Goal: Task Accomplishment & Management: Manage account settings

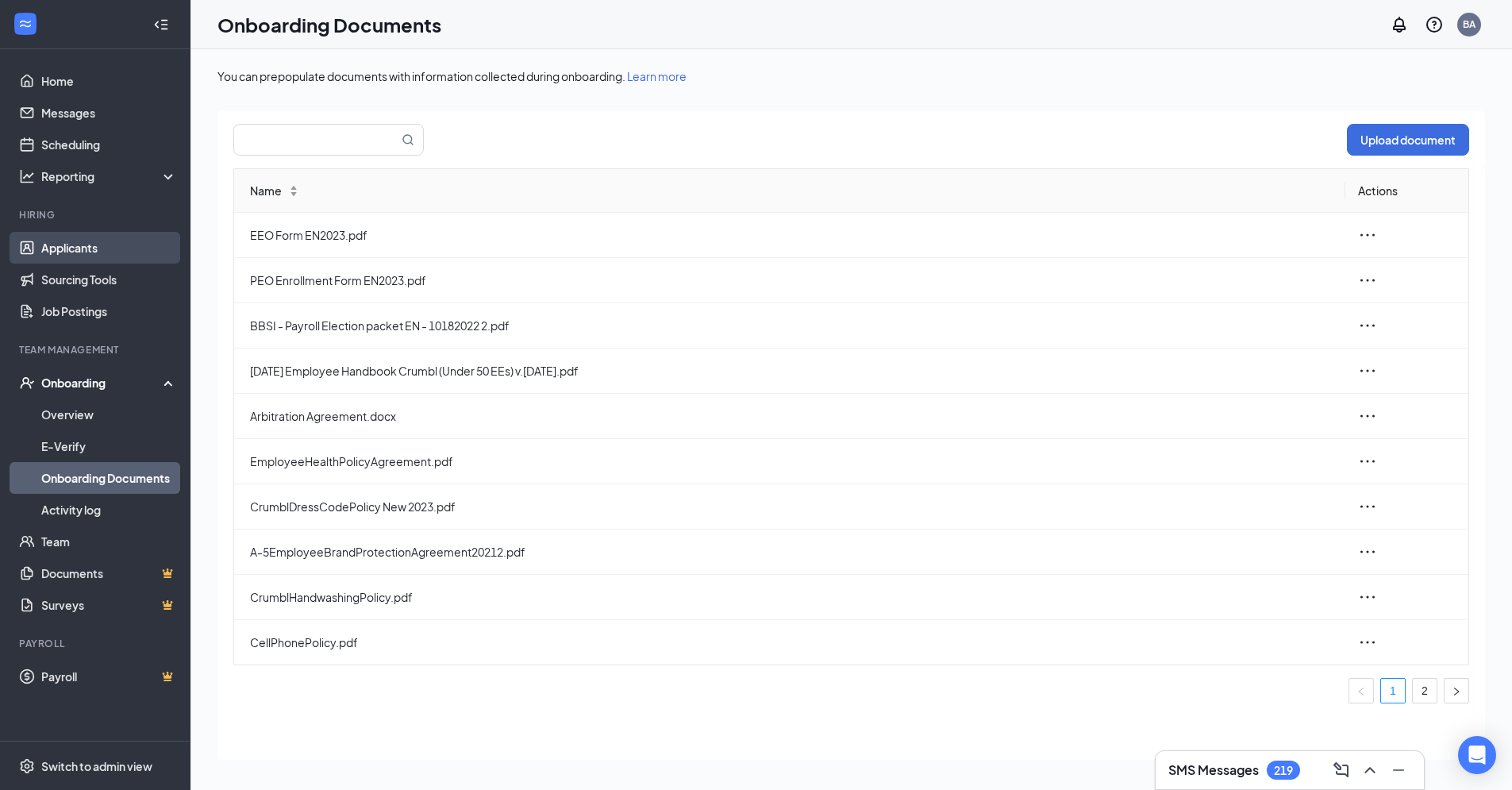
click at [74, 245] on link "Applicants" at bounding box center [109, 247] width 136 height 32
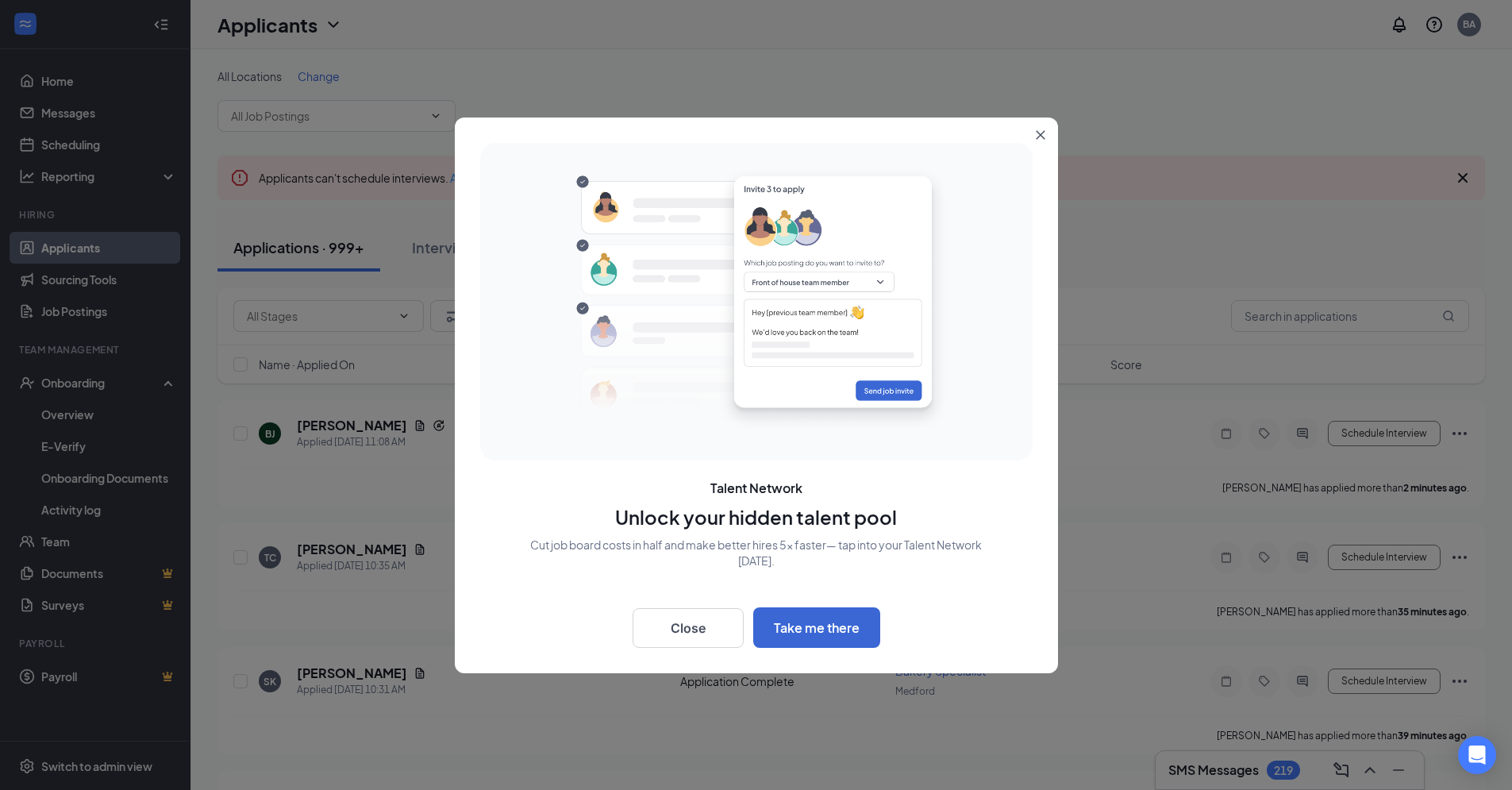
click at [1043, 134] on icon "Close" at bounding box center [1041, 135] width 10 height 10
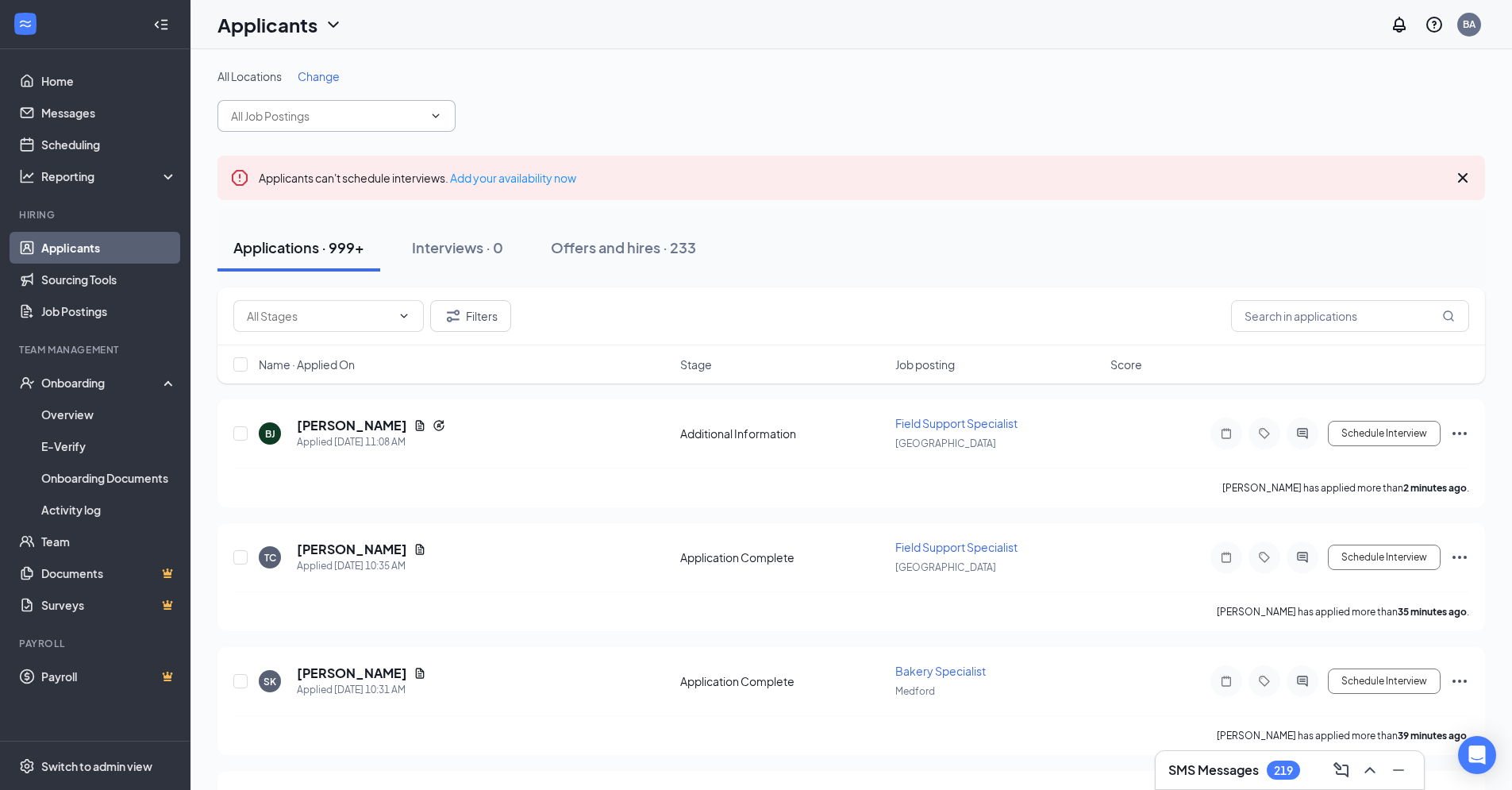
click at [437, 120] on icon "ChevronDown" at bounding box center [436, 116] width 13 height 13
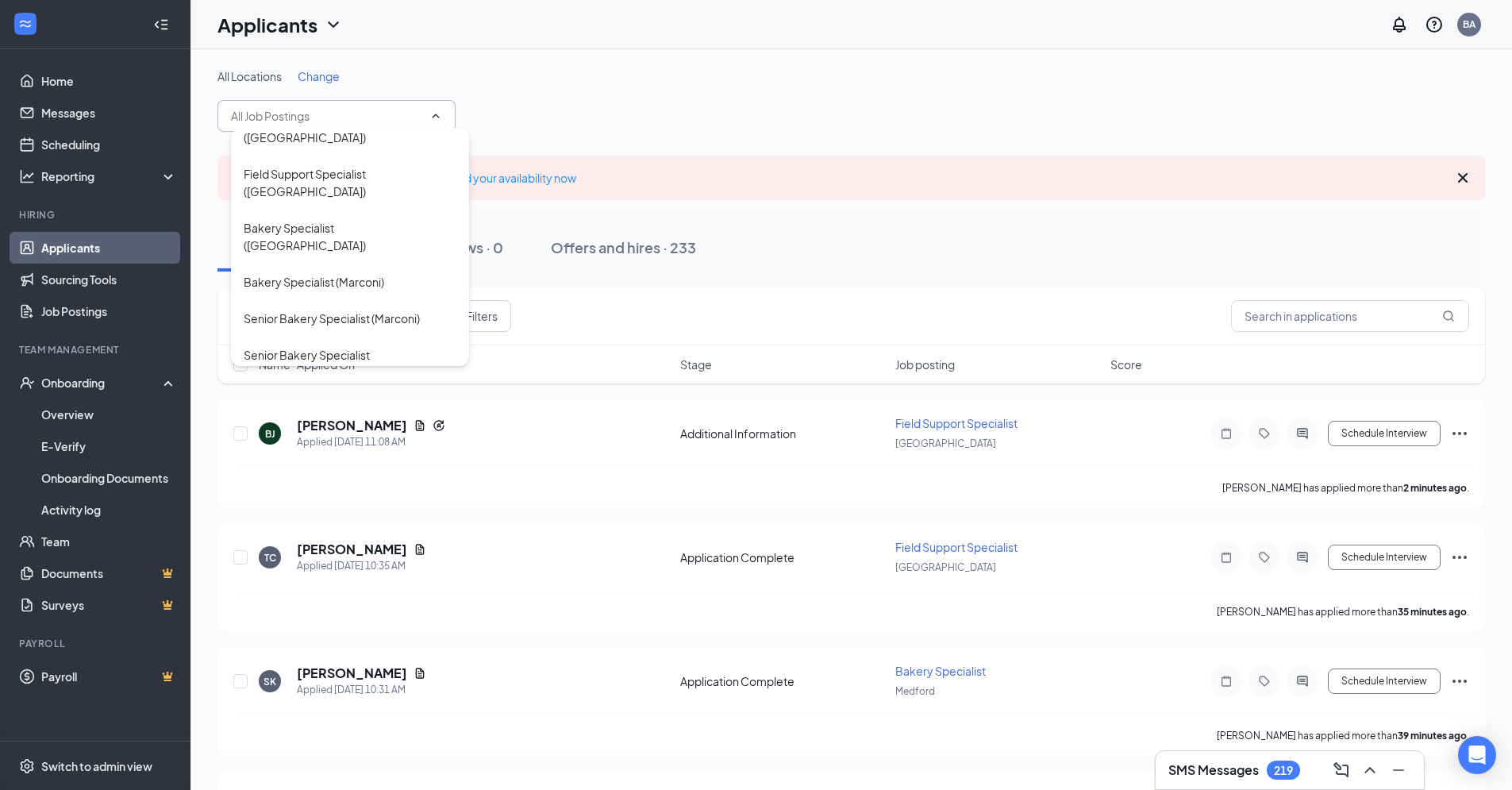
scroll to position [136, 0]
click at [366, 344] on div "Senior Bakery Specialist ([GEOGRAPHIC_DATA])" at bounding box center [350, 361] width 213 height 35
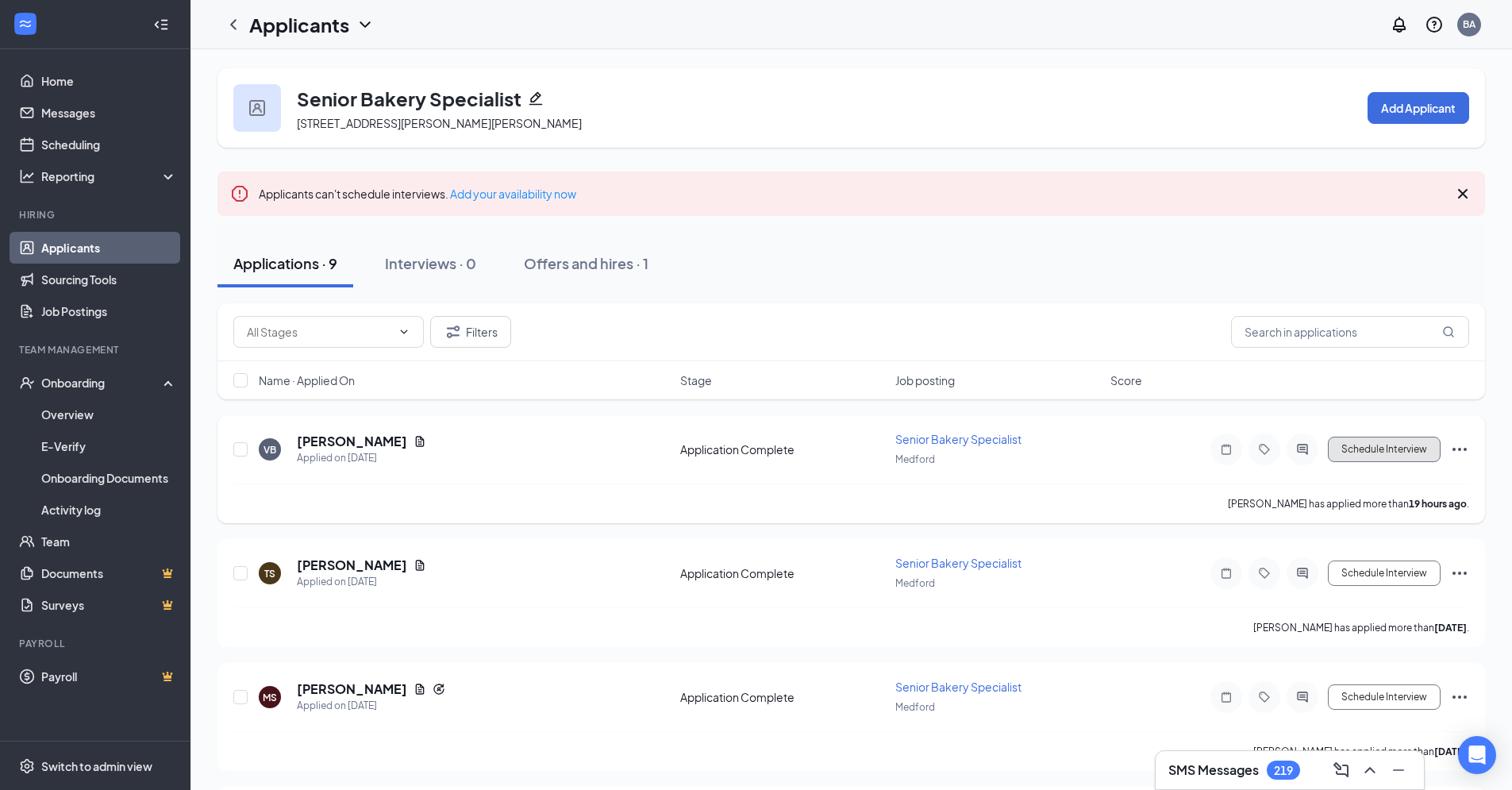
click at [1393, 453] on button "Schedule Interview" at bounding box center [1384, 449] width 113 height 25
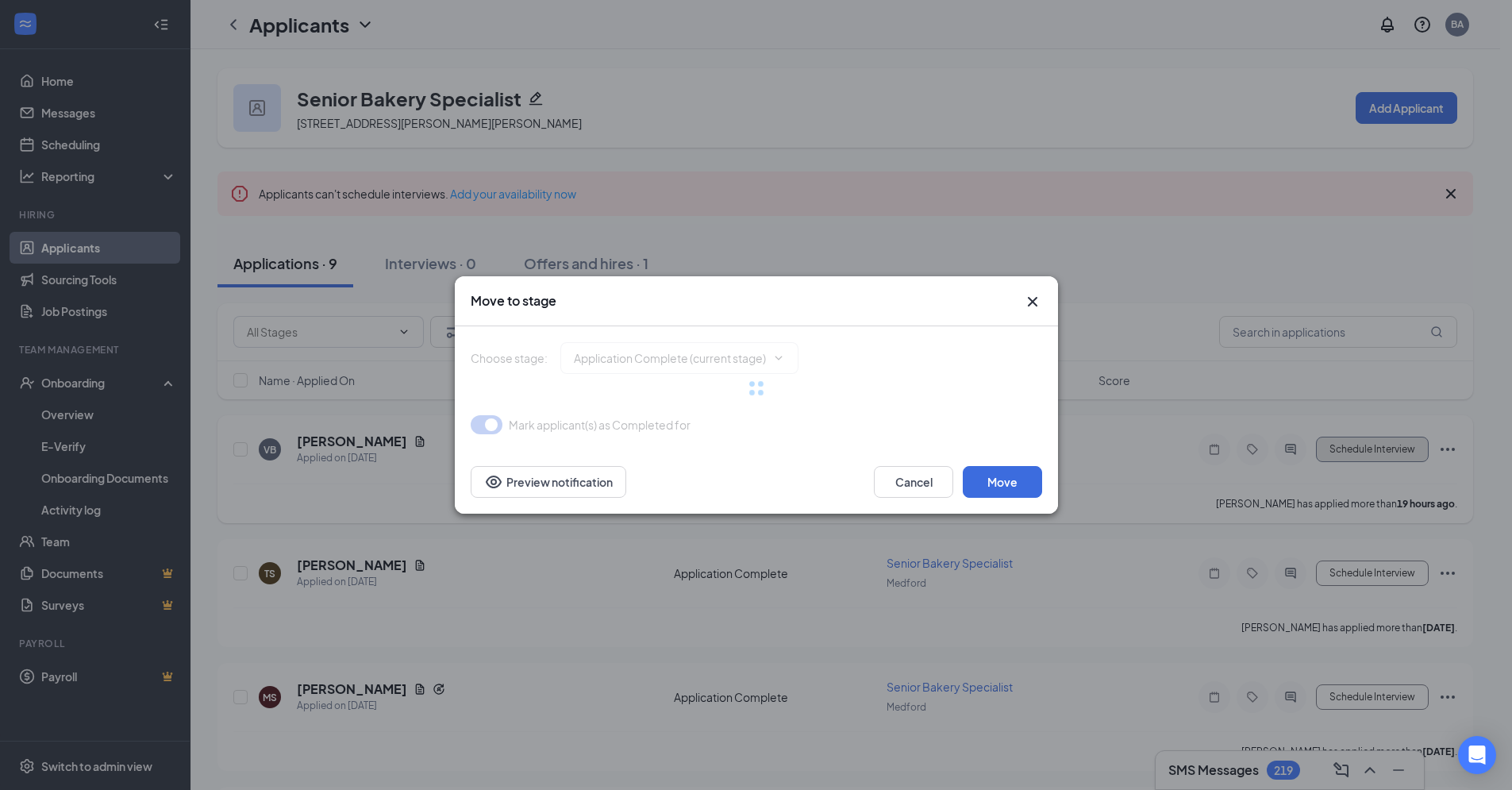
type input "Interview (next stage)"
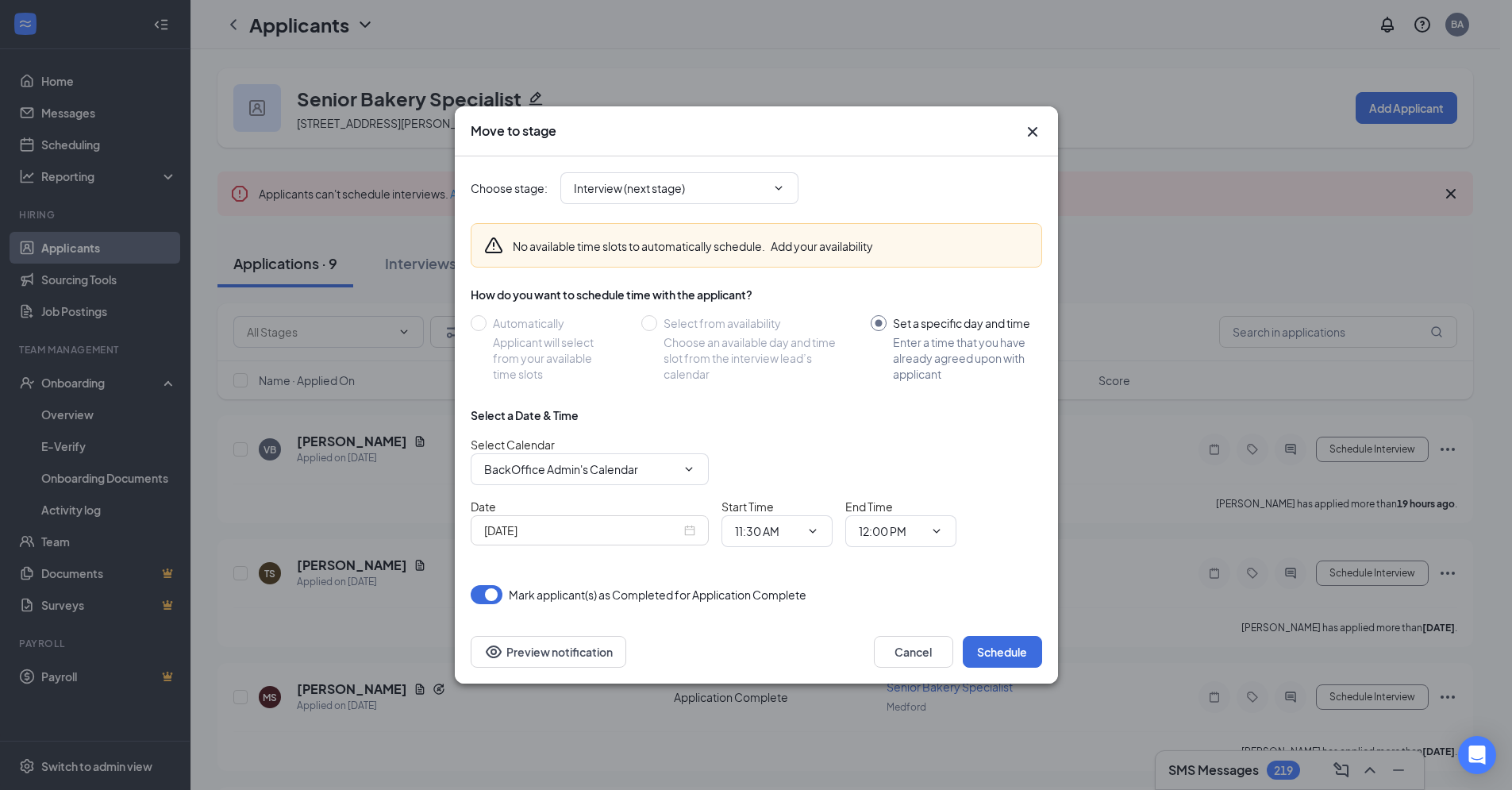
click at [692, 535] on div "[DATE]" at bounding box center [590, 530] width 211 height 17
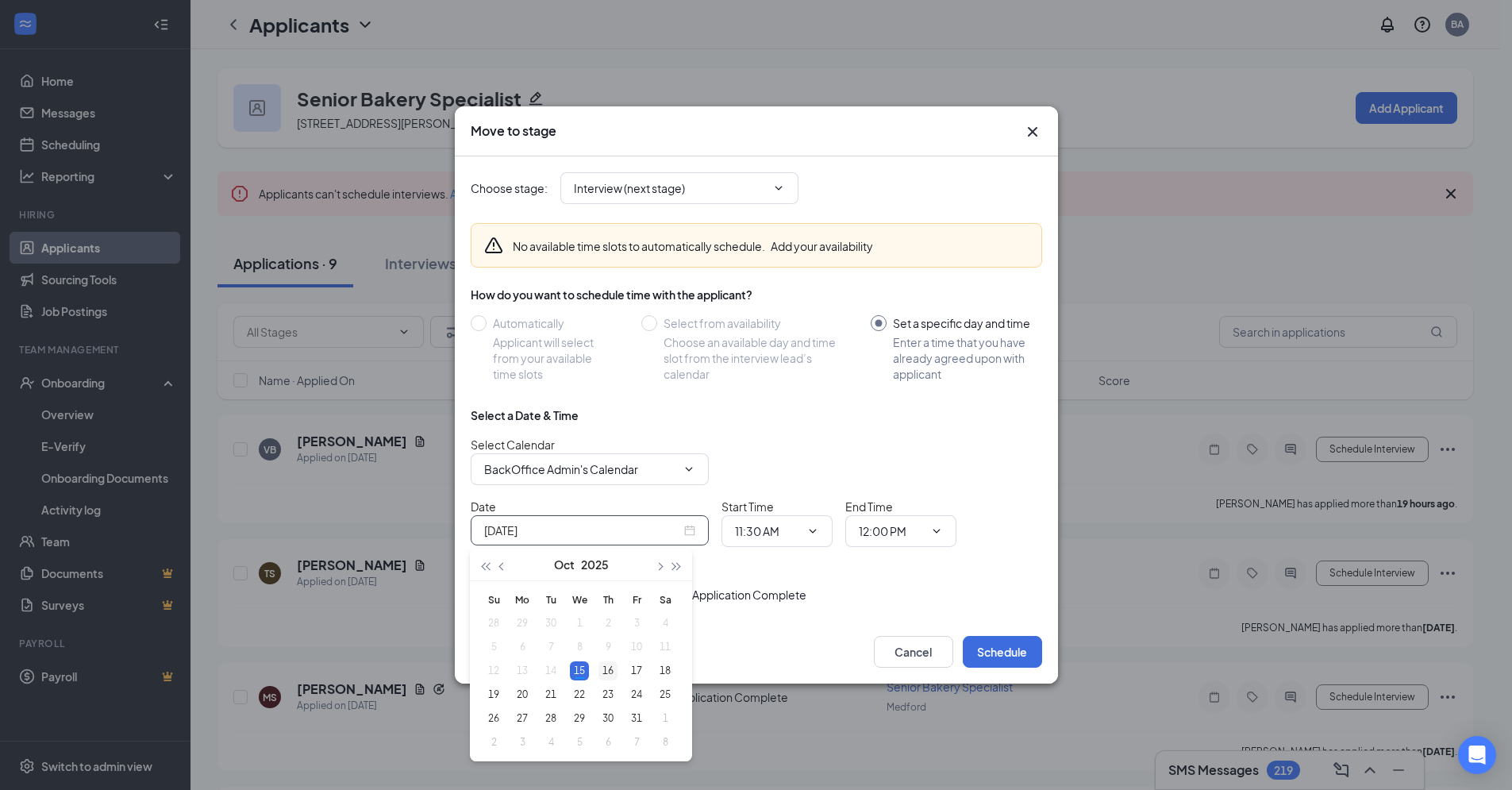
type input "[DATE]"
click at [608, 671] on div "16" at bounding box center [608, 671] width 19 height 19
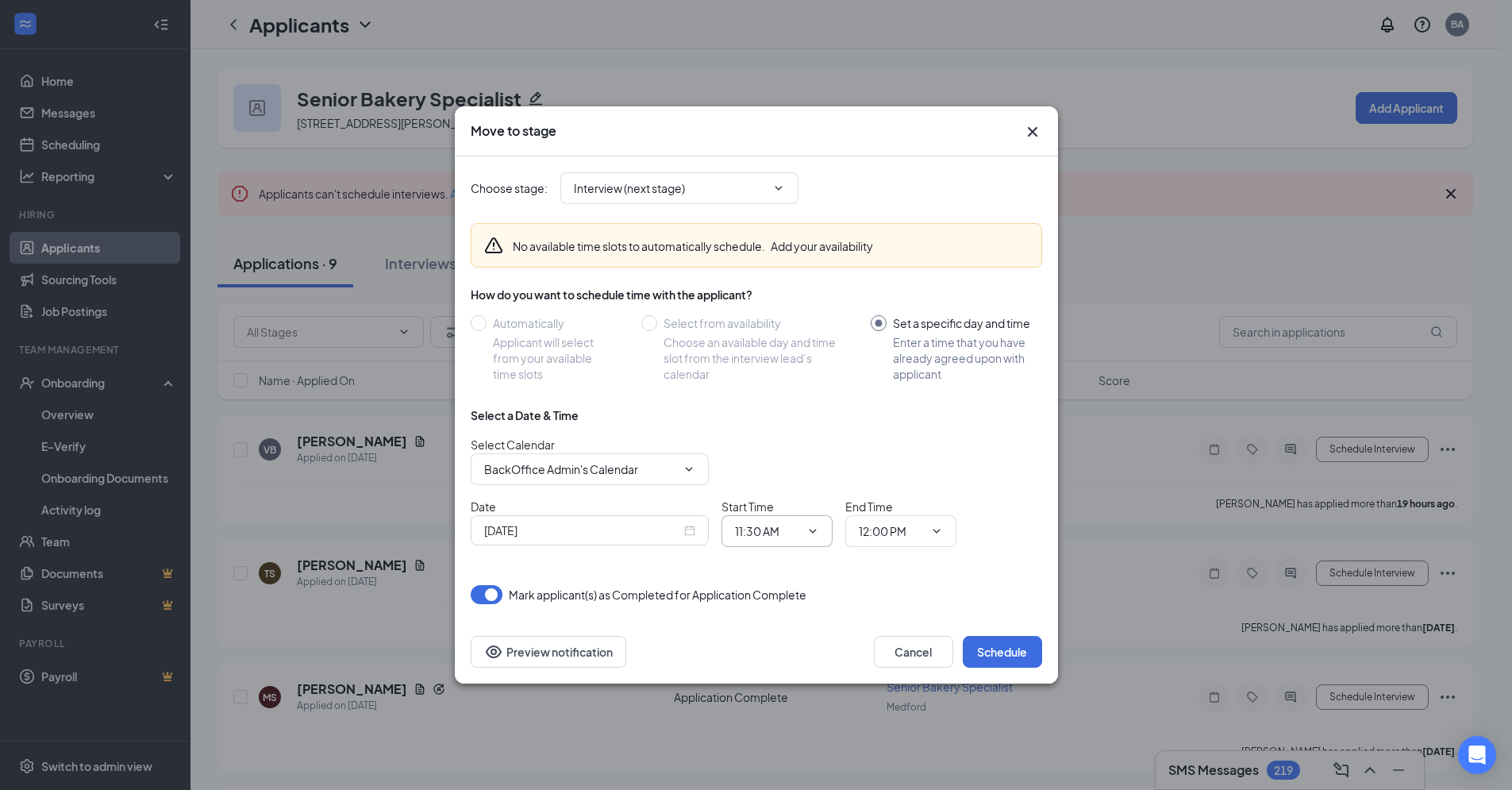
click at [817, 528] on icon "ChevronDown" at bounding box center [813, 532] width 13 height 13
click at [781, 469] on div "12:00 PM" at bounding box center [771, 465] width 47 height 17
type input "12:00 PM"
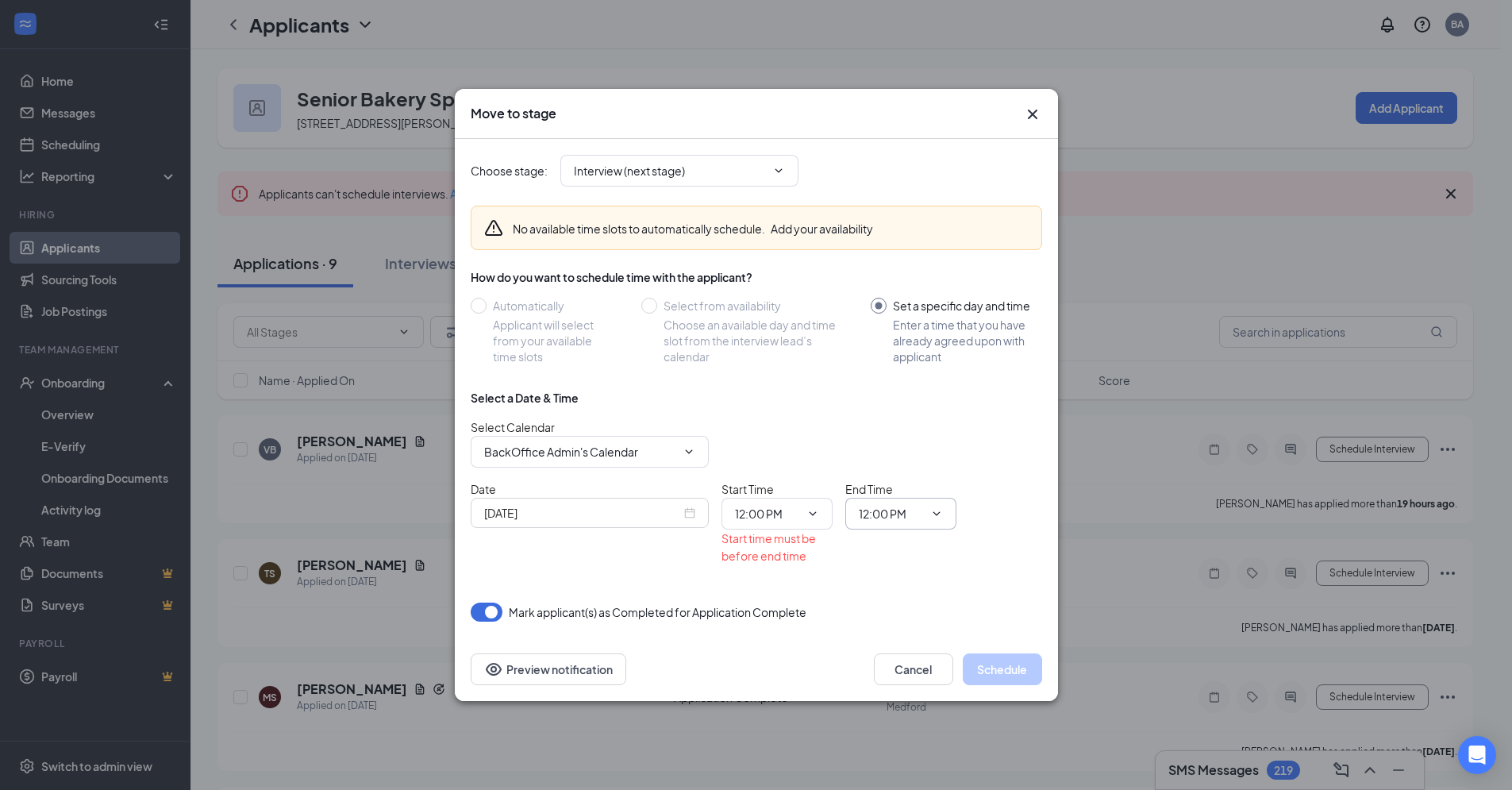
click at [937, 515] on icon "ChevronDown" at bounding box center [937, 514] width 13 height 13
click at [911, 352] on div "12:30 AM" at bounding box center [895, 354] width 47 height 17
click at [941, 515] on icon "ChevronDown" at bounding box center [937, 514] width 13 height 13
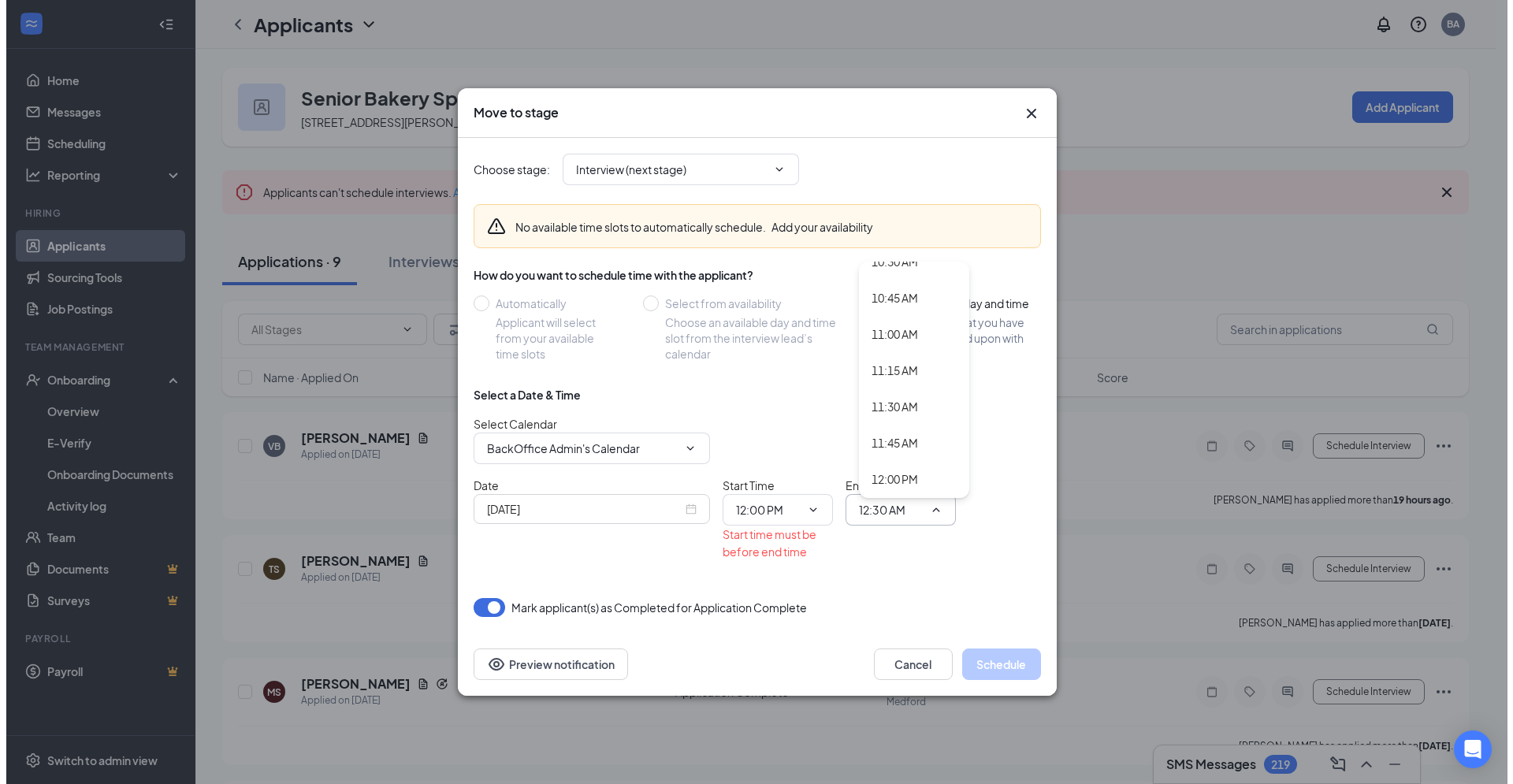
scroll to position [1668, 0]
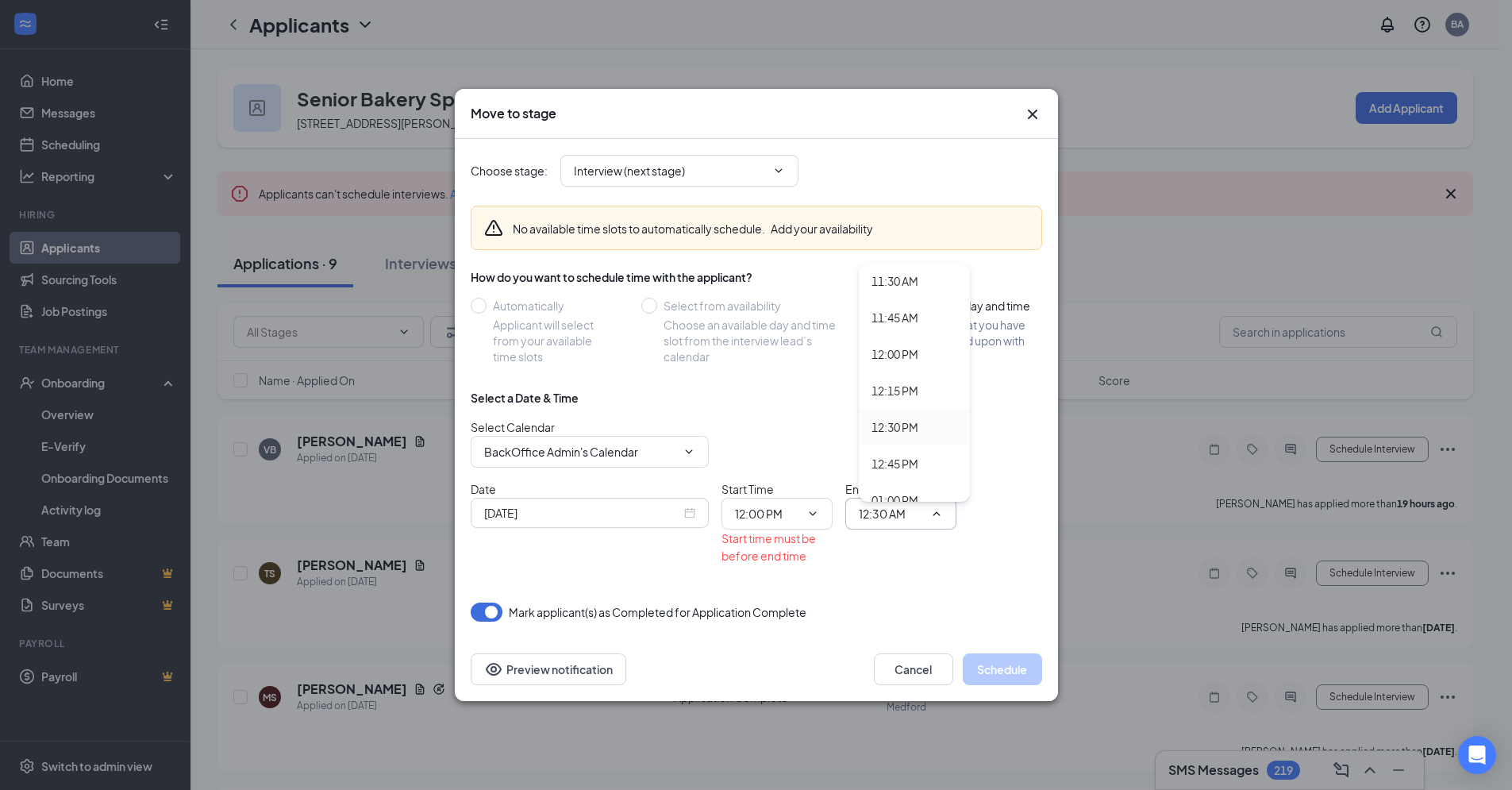
click at [906, 429] on div "12:30 PM" at bounding box center [895, 427] width 47 height 17
type input "12:30 PM"
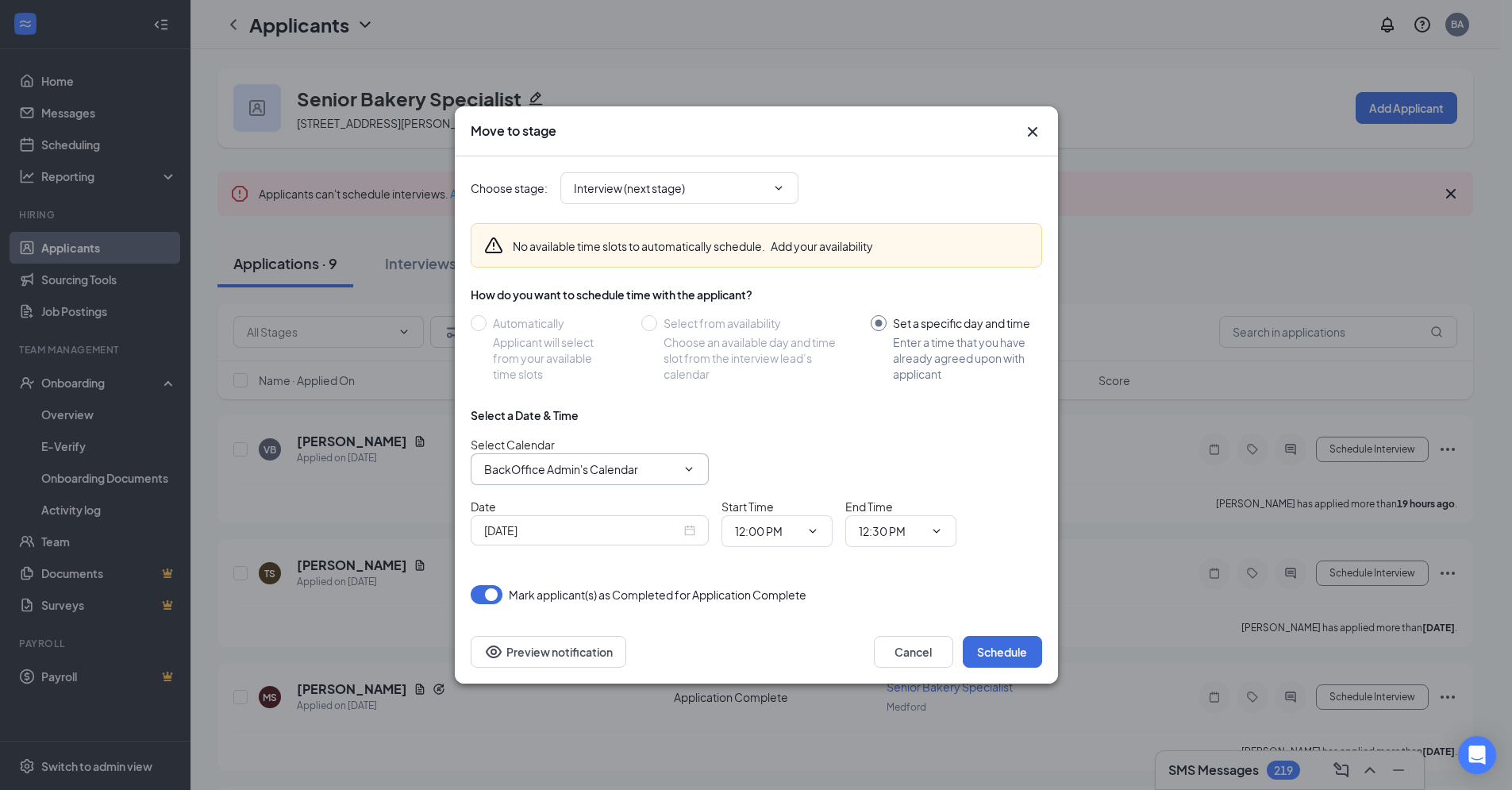
click at [692, 470] on icon "ChevronDown" at bounding box center [689, 469] width 13 height 13
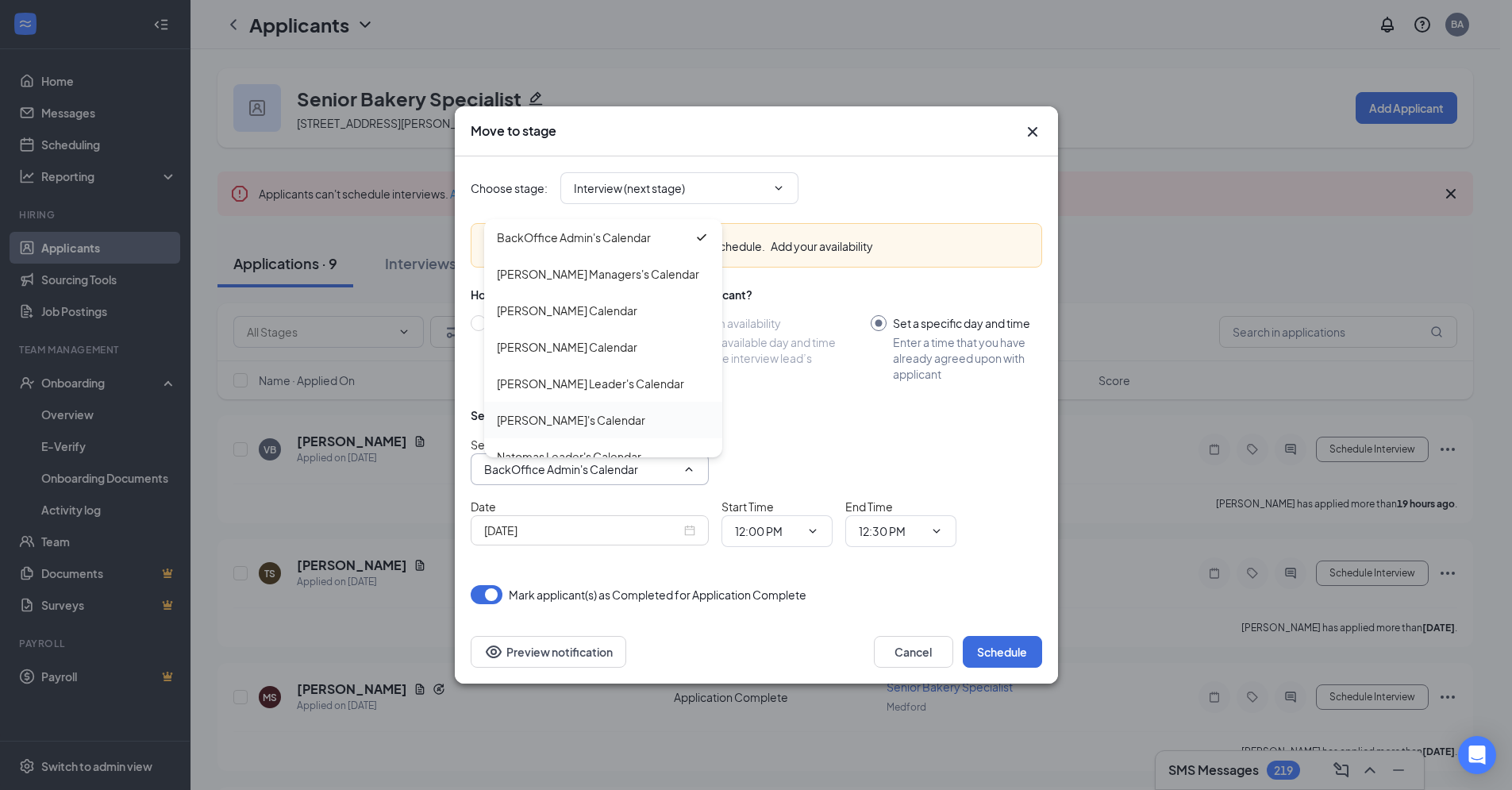
click at [594, 420] on div "[PERSON_NAME]'s Calendar" at bounding box center [572, 420] width 149 height 17
type input "[PERSON_NAME]'s Calendar"
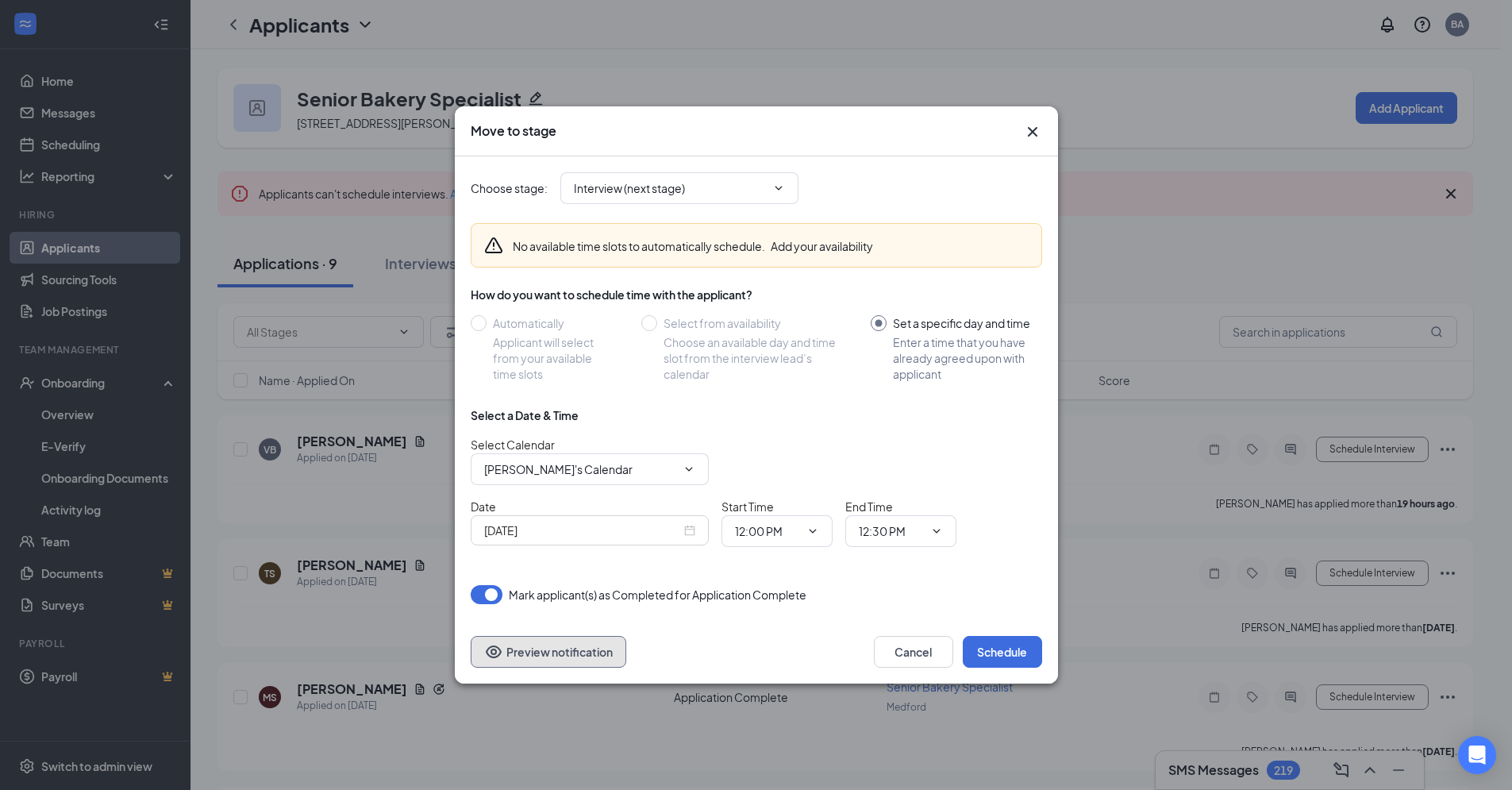
click at [588, 655] on button "Preview notification" at bounding box center [549, 652] width 155 height 32
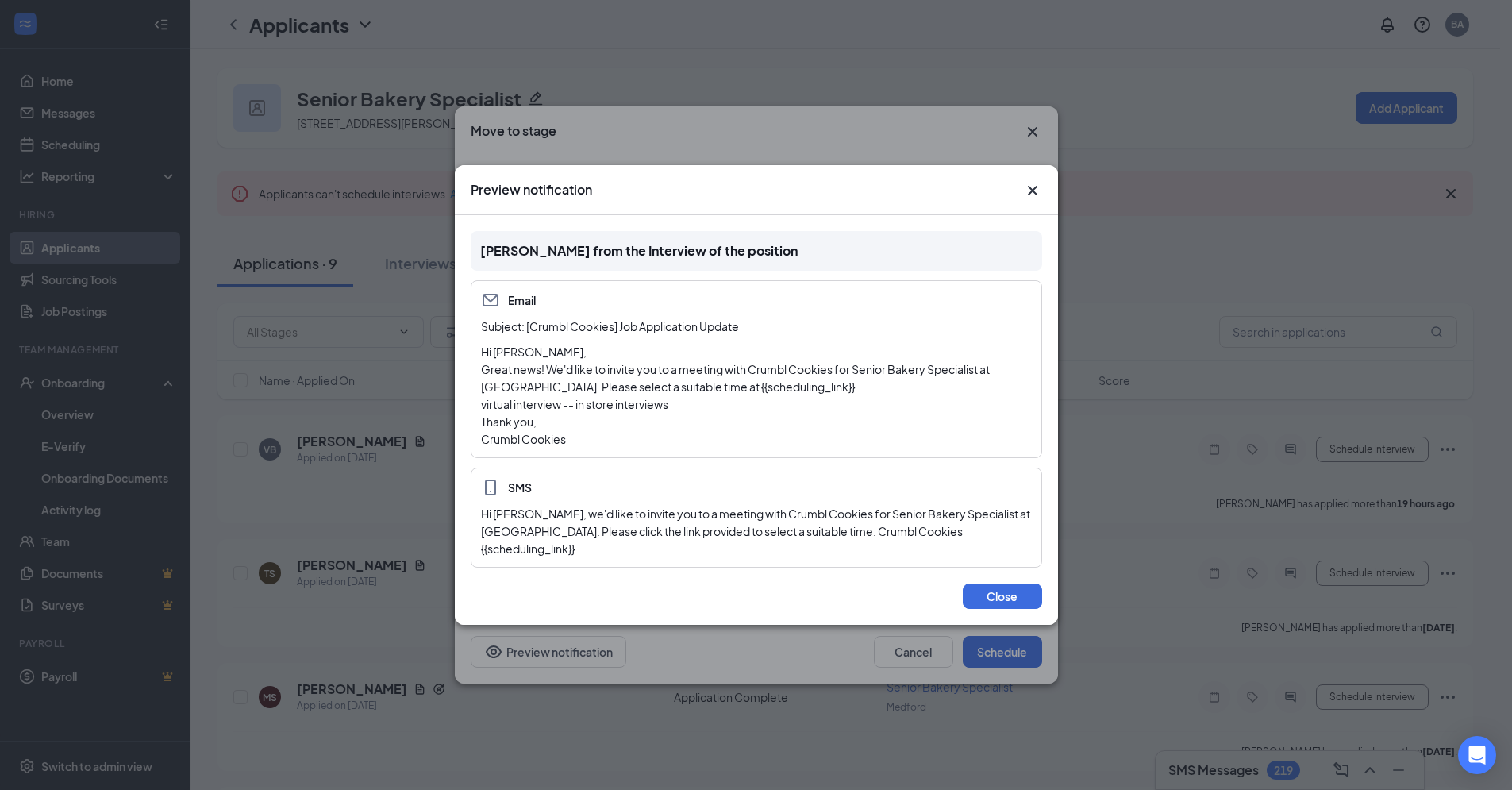
click at [795, 395] on p "Great news! We'd like to invite you to a meeting with Crumbl Cookies for Senior…" at bounding box center [756, 378] width 551 height 35
click at [796, 395] on p "Great news! We'd like to invite you to a meeting with Crumbl Cookies for Senior…" at bounding box center [756, 378] width 551 height 35
click at [754, 542] on div "Hi [PERSON_NAME], we'd like to invite you to a meeting with Crumbl Cookies for …" at bounding box center [756, 531] width 551 height 52
click at [1016, 586] on button "Close" at bounding box center [1003, 596] width 79 height 25
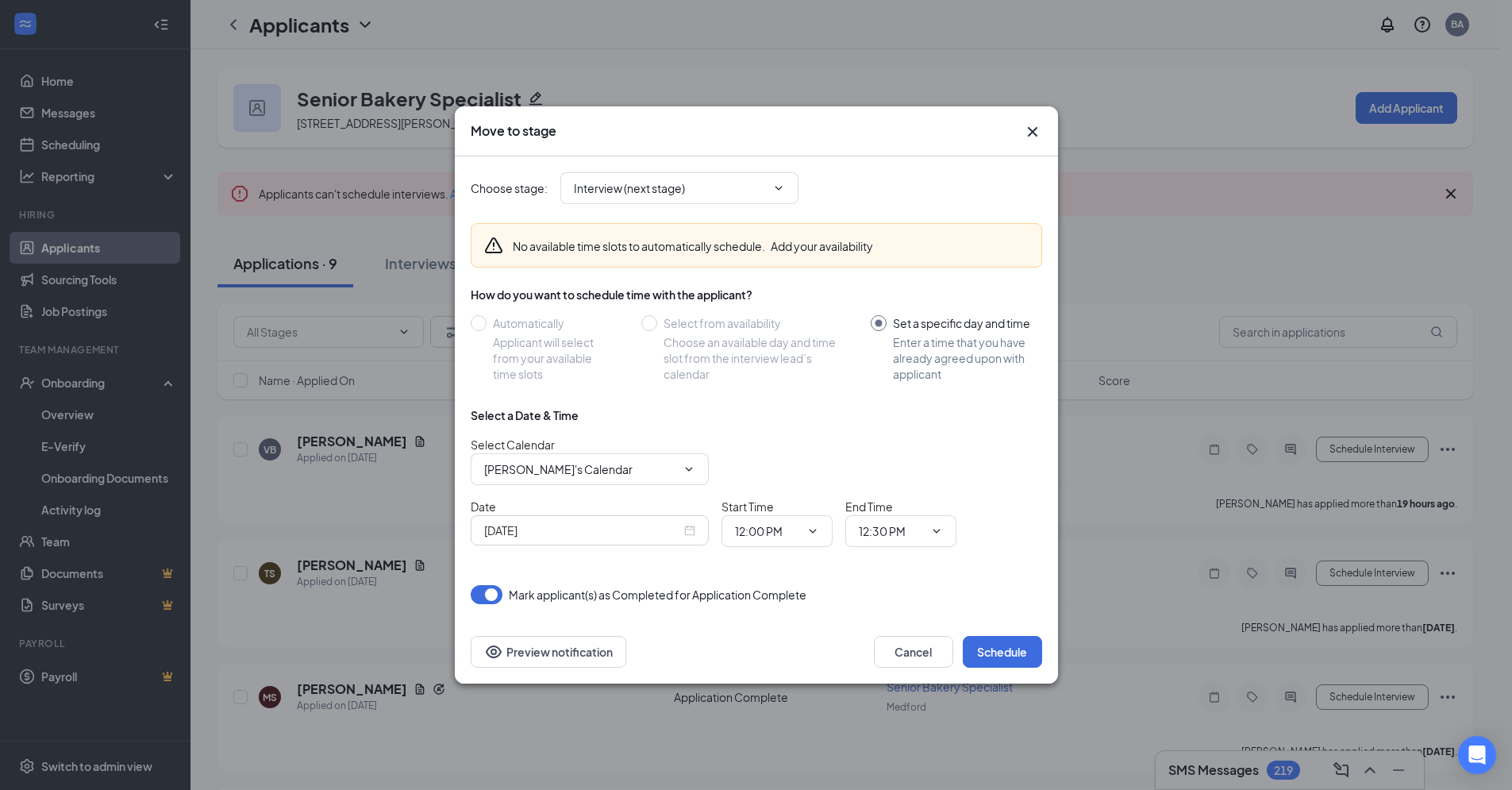
click at [875, 323] on input "Set a specific day and time Enter a time that you have already agreed upon with…" at bounding box center [956, 348] width 171 height 67
click at [887, 653] on button "Cancel" at bounding box center [913, 652] width 79 height 32
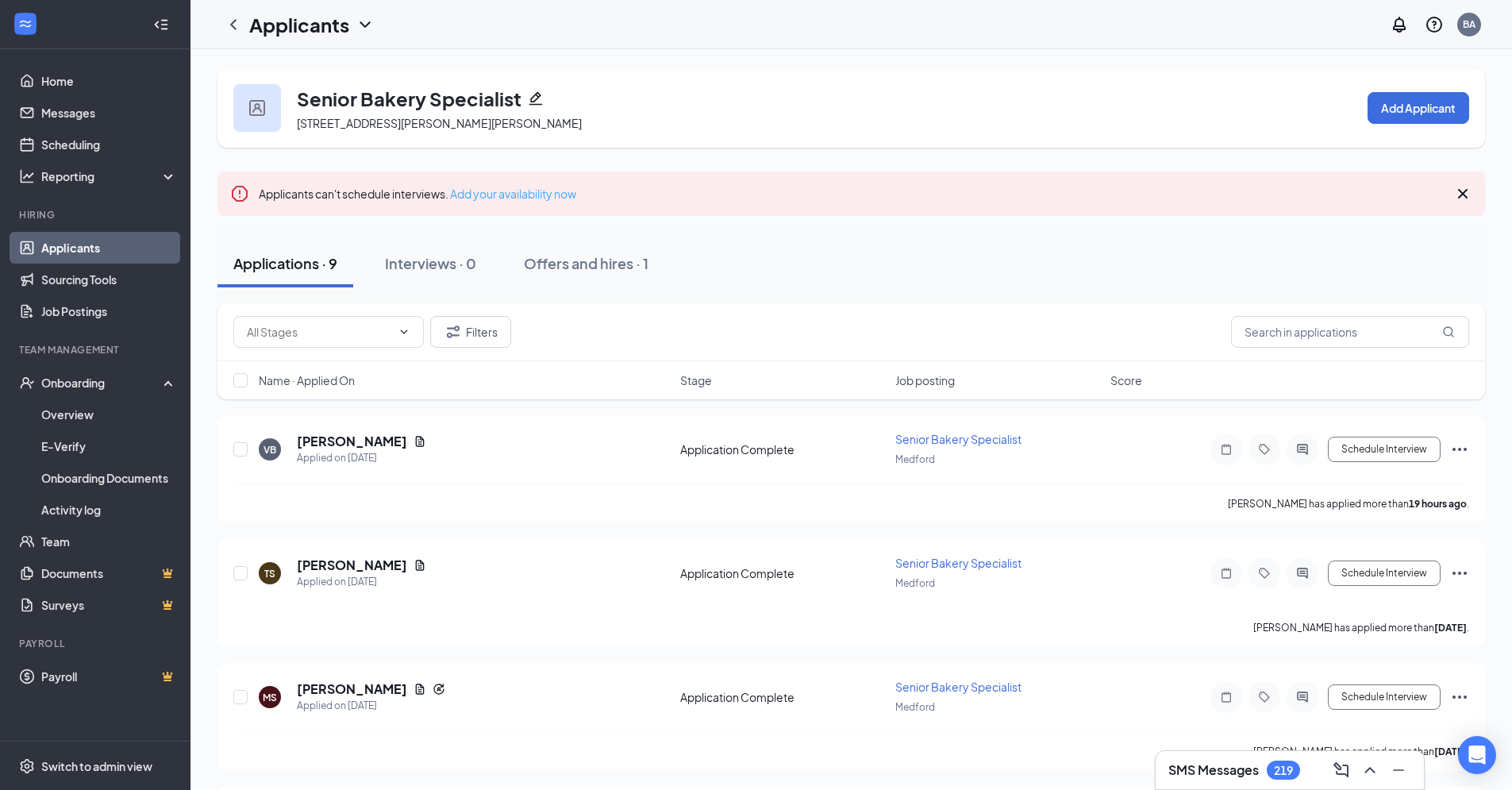
click at [514, 198] on link "Add your availability now" at bounding box center [513, 193] width 126 height 14
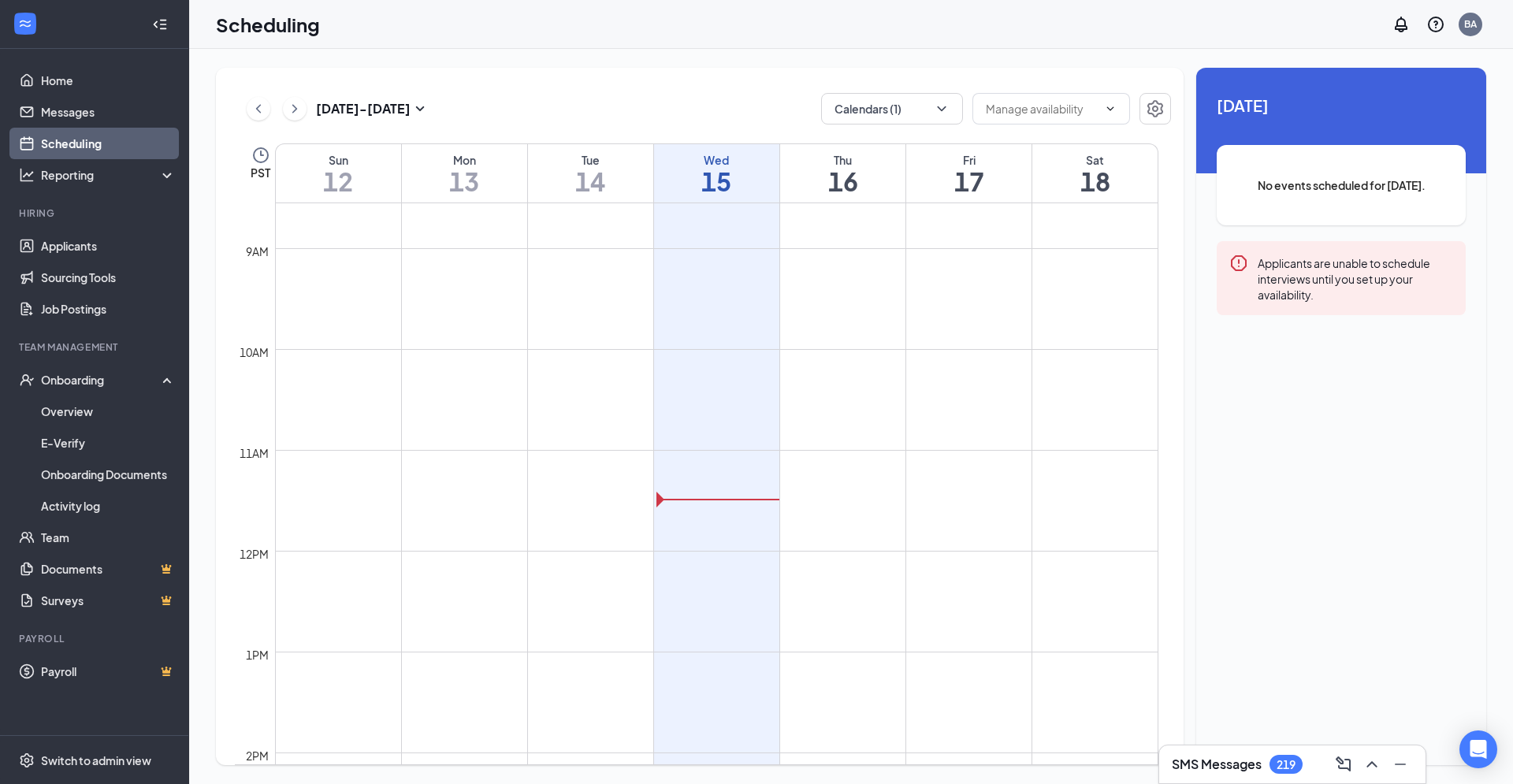
scroll to position [869, 0]
click at [834, 494] on td at bounding box center [717, 506] width 883 height 25
click at [842, 510] on td at bounding box center [717, 506] width 883 height 25
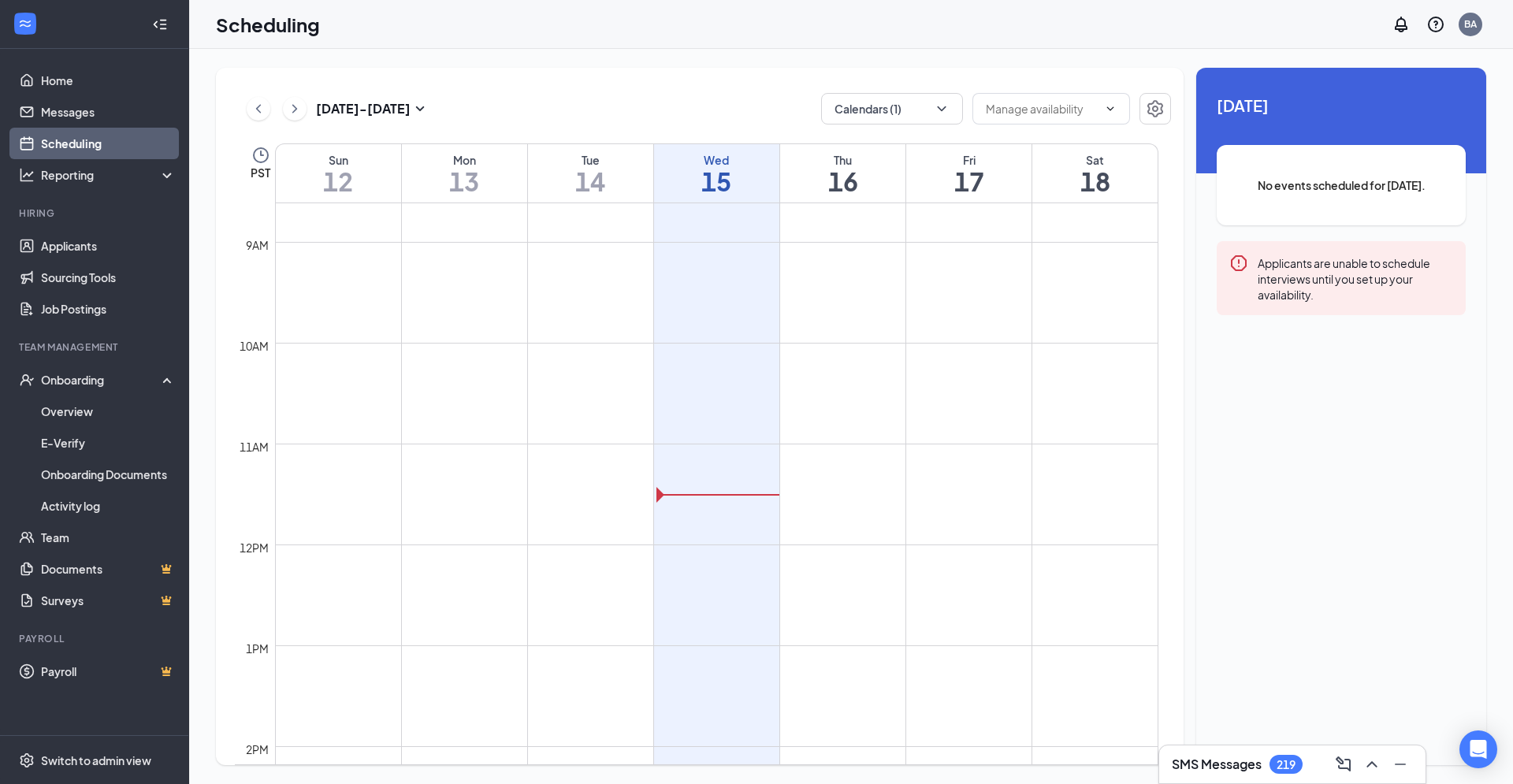
click at [658, 494] on td at bounding box center [717, 506] width 883 height 25
click at [875, 501] on td at bounding box center [717, 506] width 883 height 25
click at [1122, 106] on span at bounding box center [1051, 109] width 157 height 32
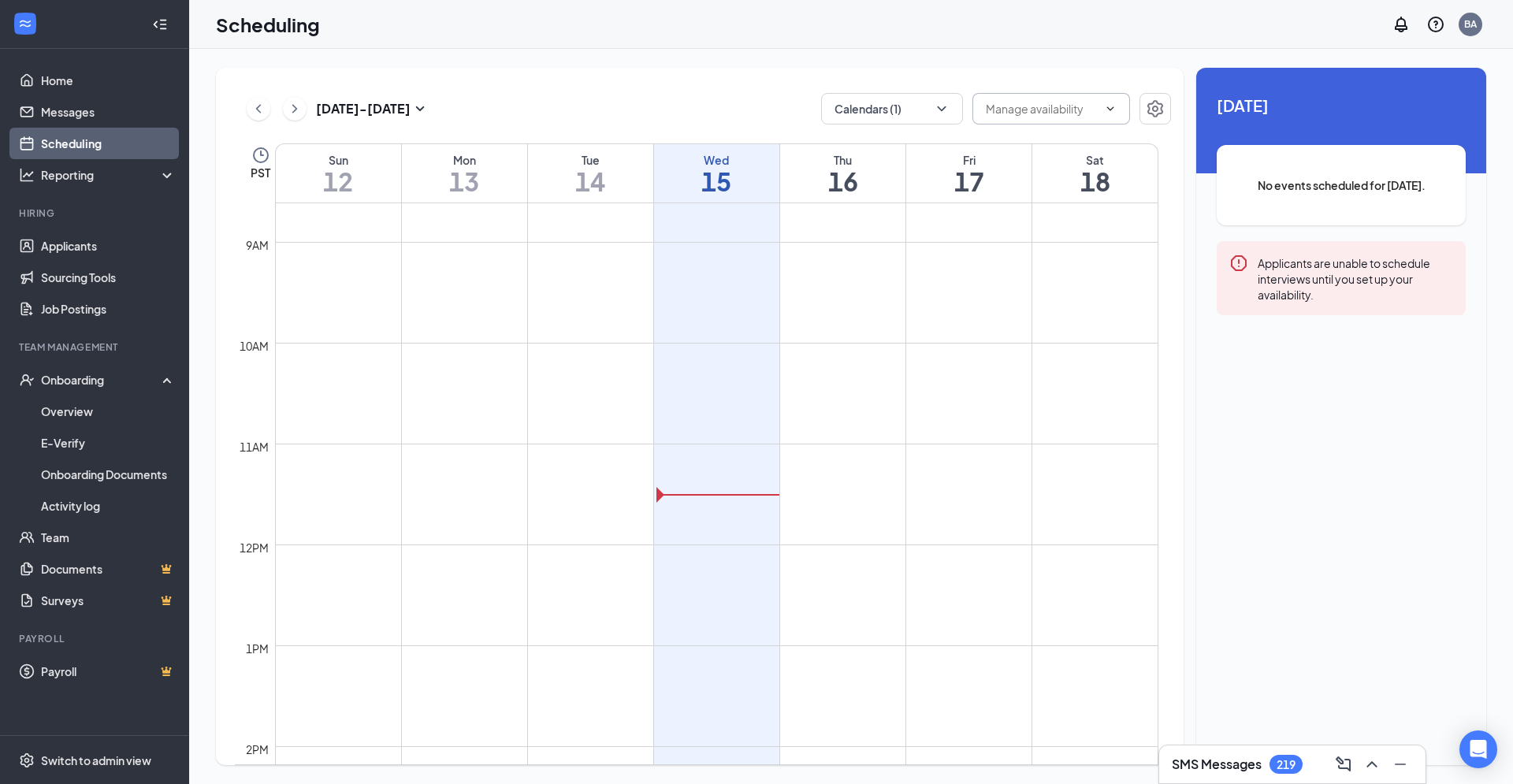
click at [1109, 106] on icon "ChevronDown" at bounding box center [1110, 109] width 13 height 13
click at [851, 252] on td at bounding box center [717, 254] width 883 height 25
click at [944, 106] on icon "ChevronDown" at bounding box center [941, 108] width 15 height 15
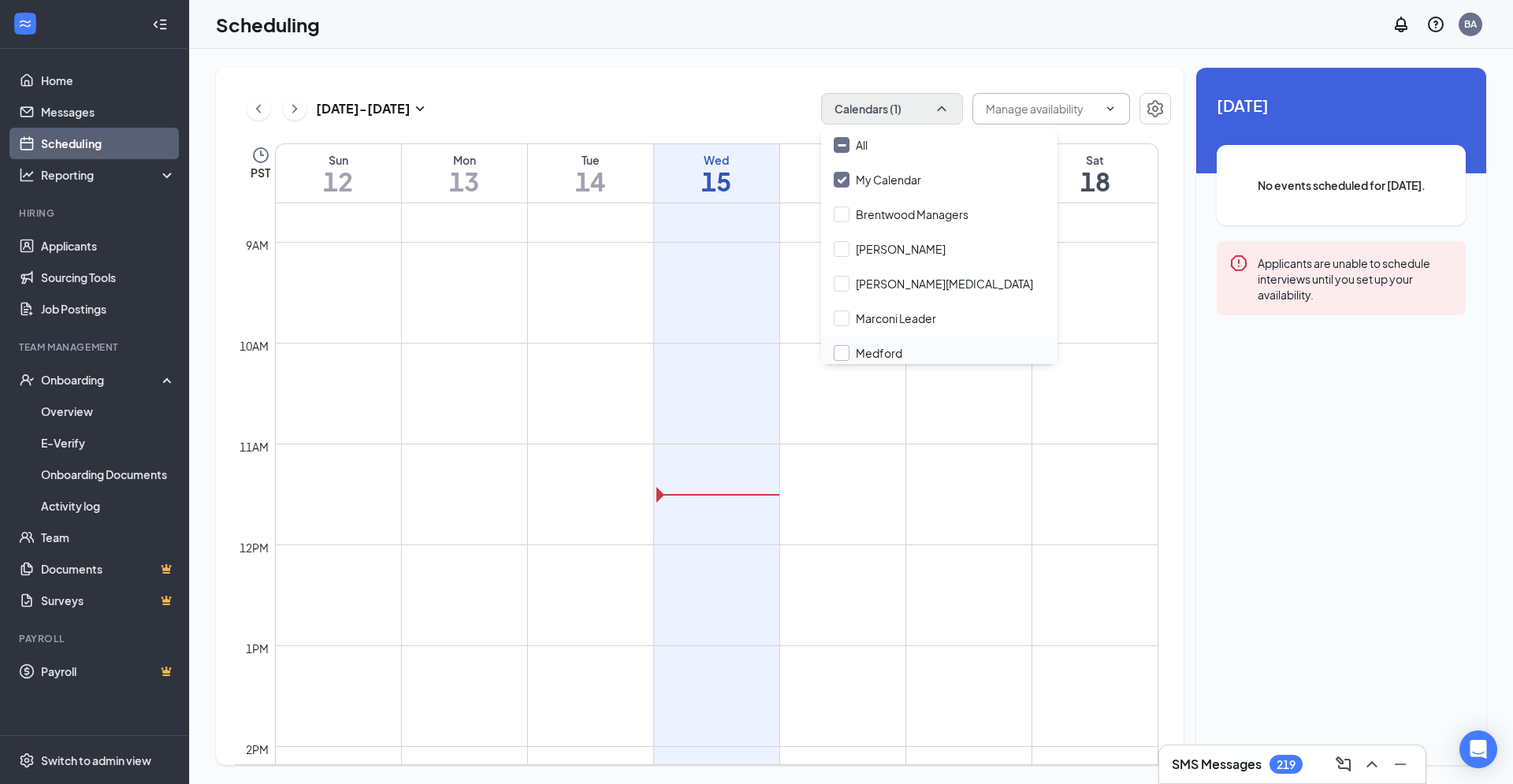
click at [838, 354] on input "Medford" at bounding box center [868, 352] width 68 height 15
checkbox input "true"
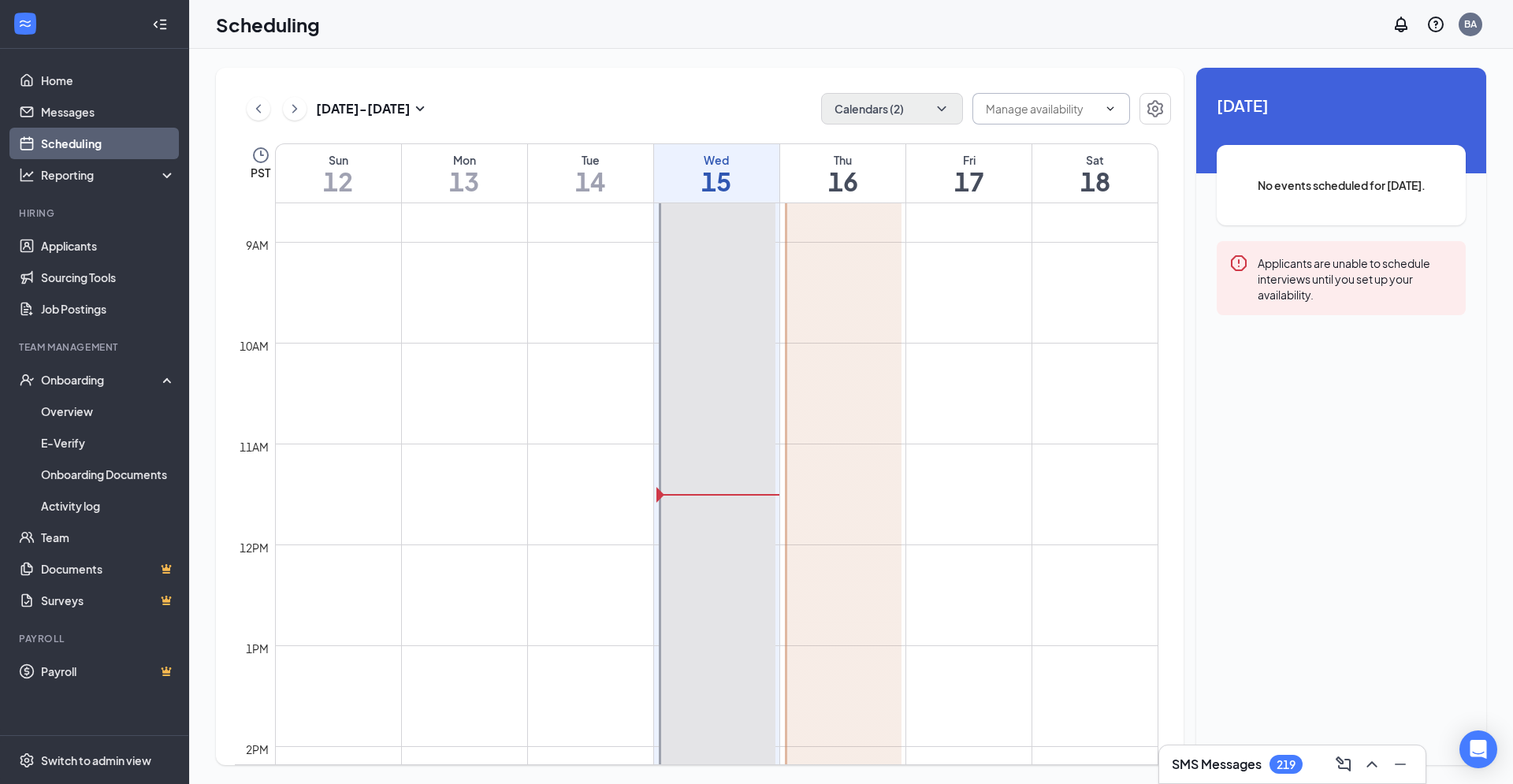
click at [937, 508] on td at bounding box center [717, 506] width 883 height 25
click at [855, 487] on div at bounding box center [843, 570] width 117 height 856
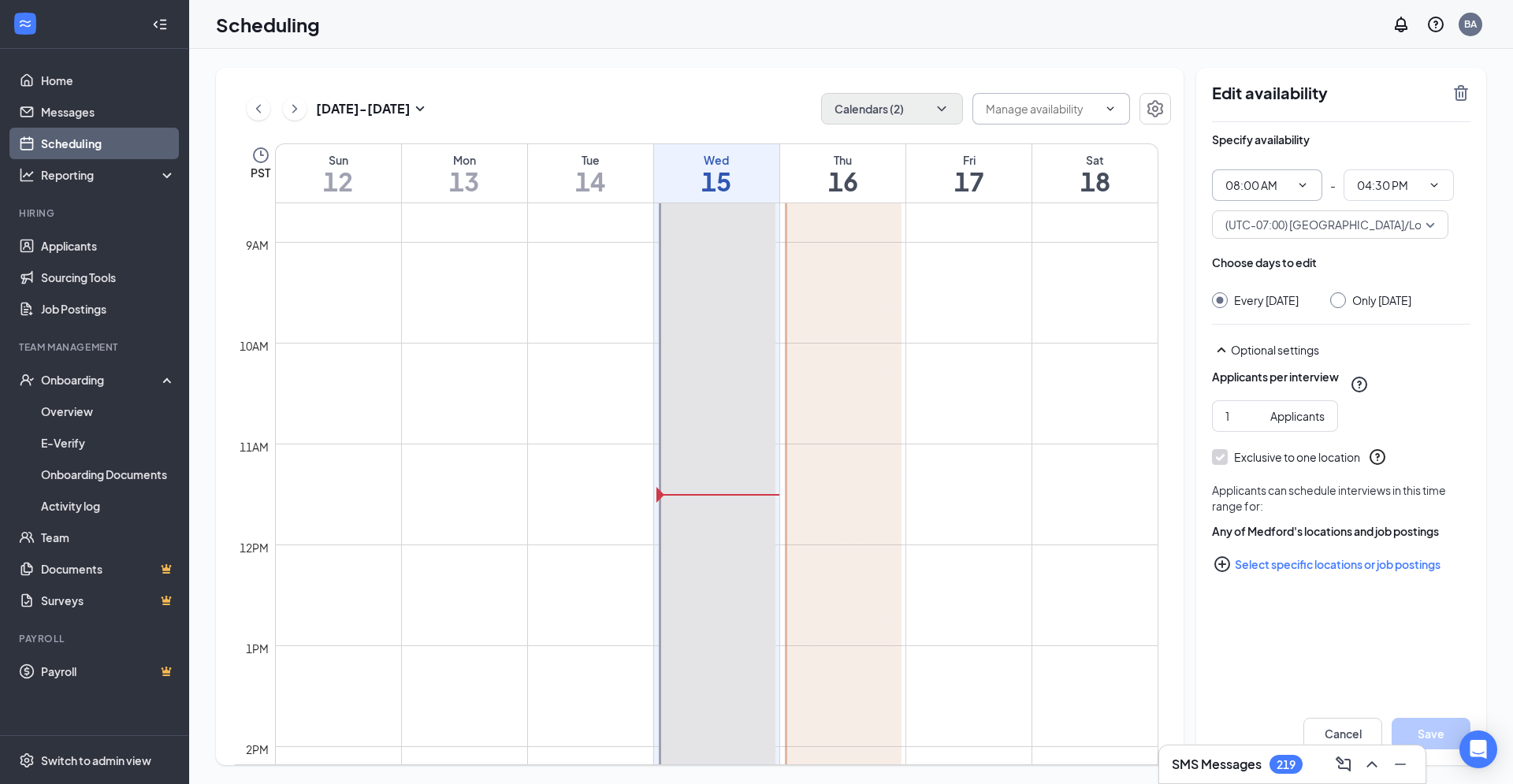
click at [1304, 181] on icon "ChevronDown" at bounding box center [1303, 185] width 13 height 13
click at [1341, 303] on input "Only [DATE]" at bounding box center [1336, 298] width 11 height 11
radio input "true"
radio input "false"
click at [971, 183] on h1 "17" at bounding box center [968, 181] width 125 height 27
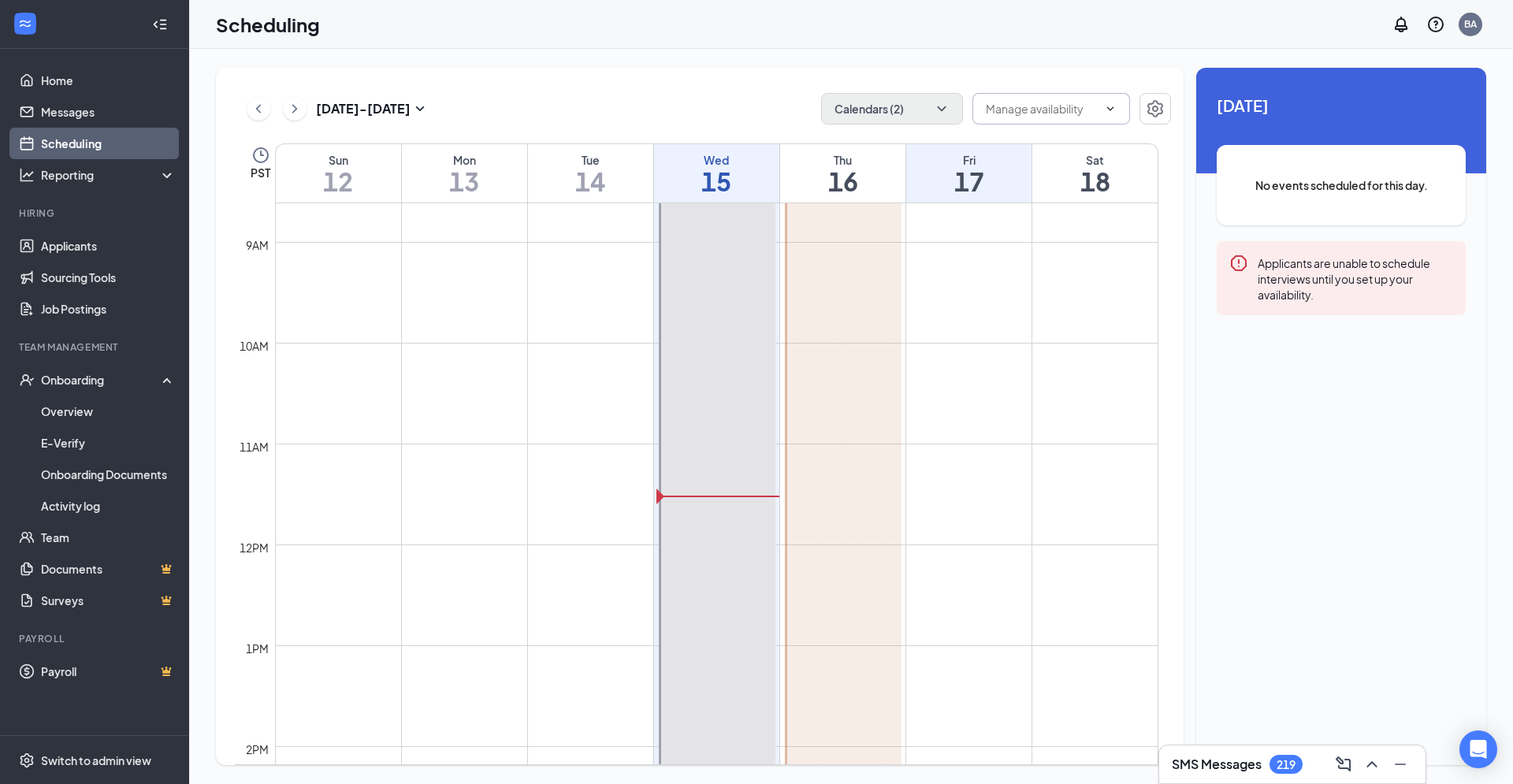
click at [1110, 111] on icon "ChevronDown" at bounding box center [1110, 109] width 13 height 13
click at [944, 111] on icon "ChevronDown" at bounding box center [941, 108] width 15 height 15
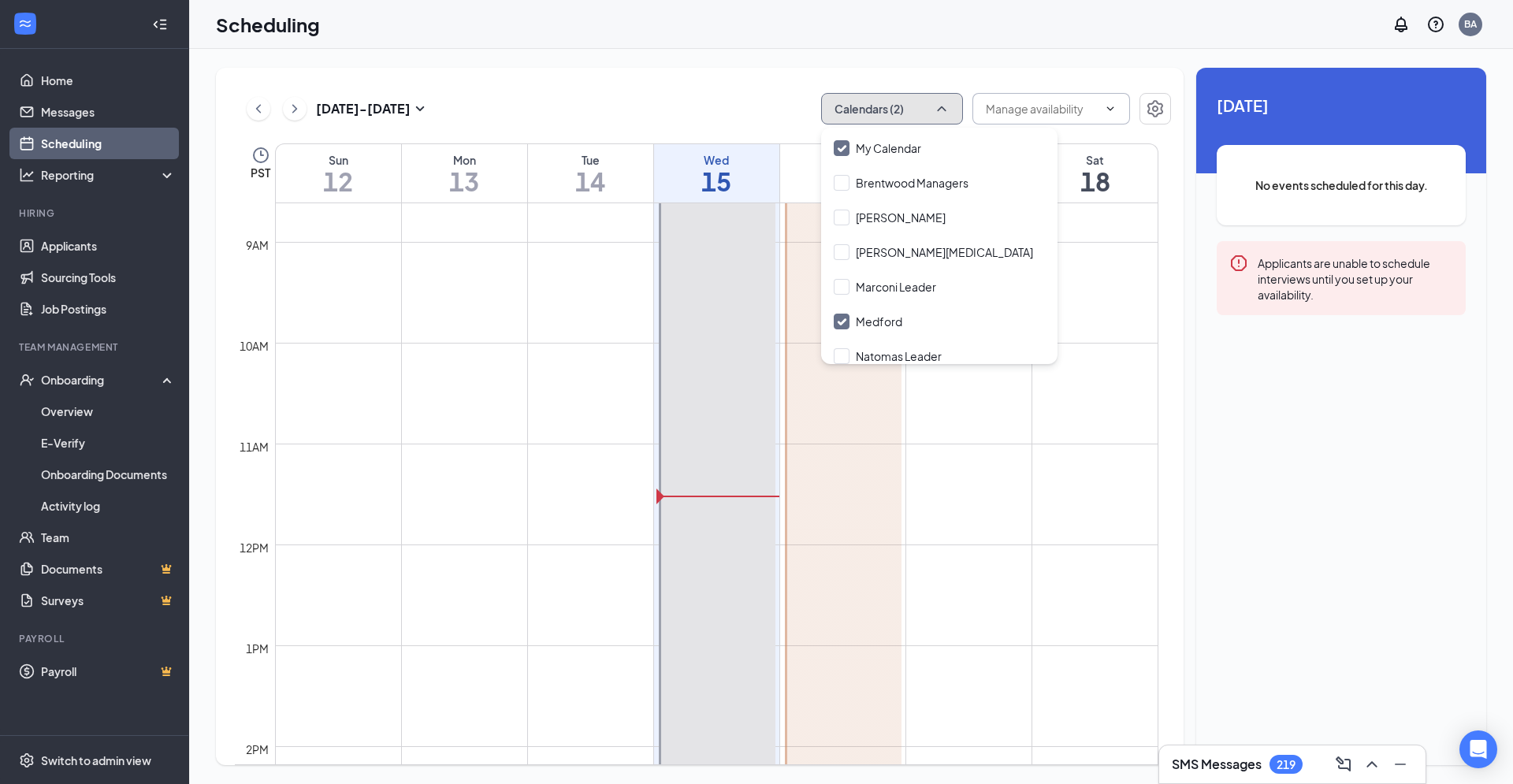
scroll to position [42, 0]
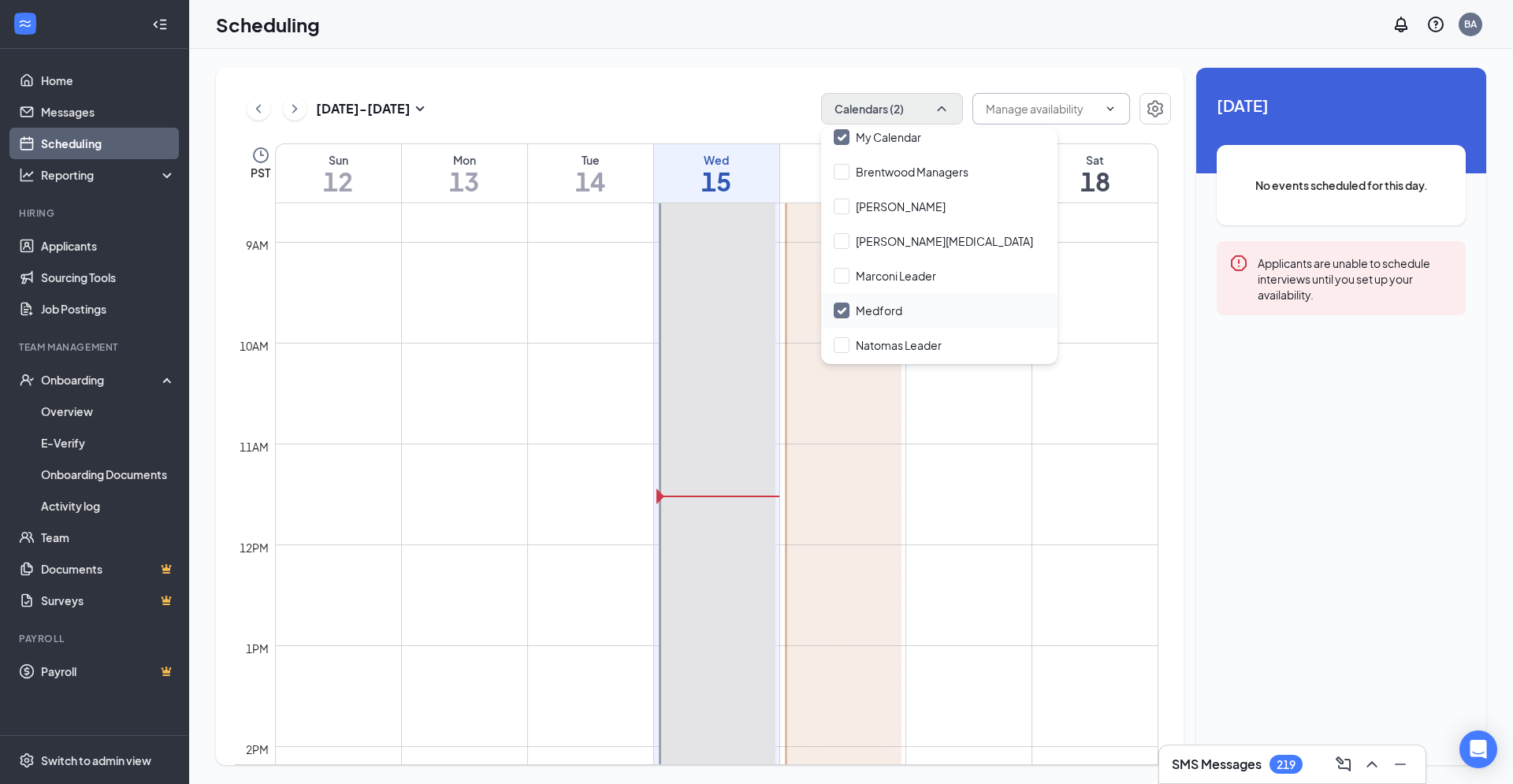
click at [882, 317] on input "Medford" at bounding box center [868, 310] width 68 height 15
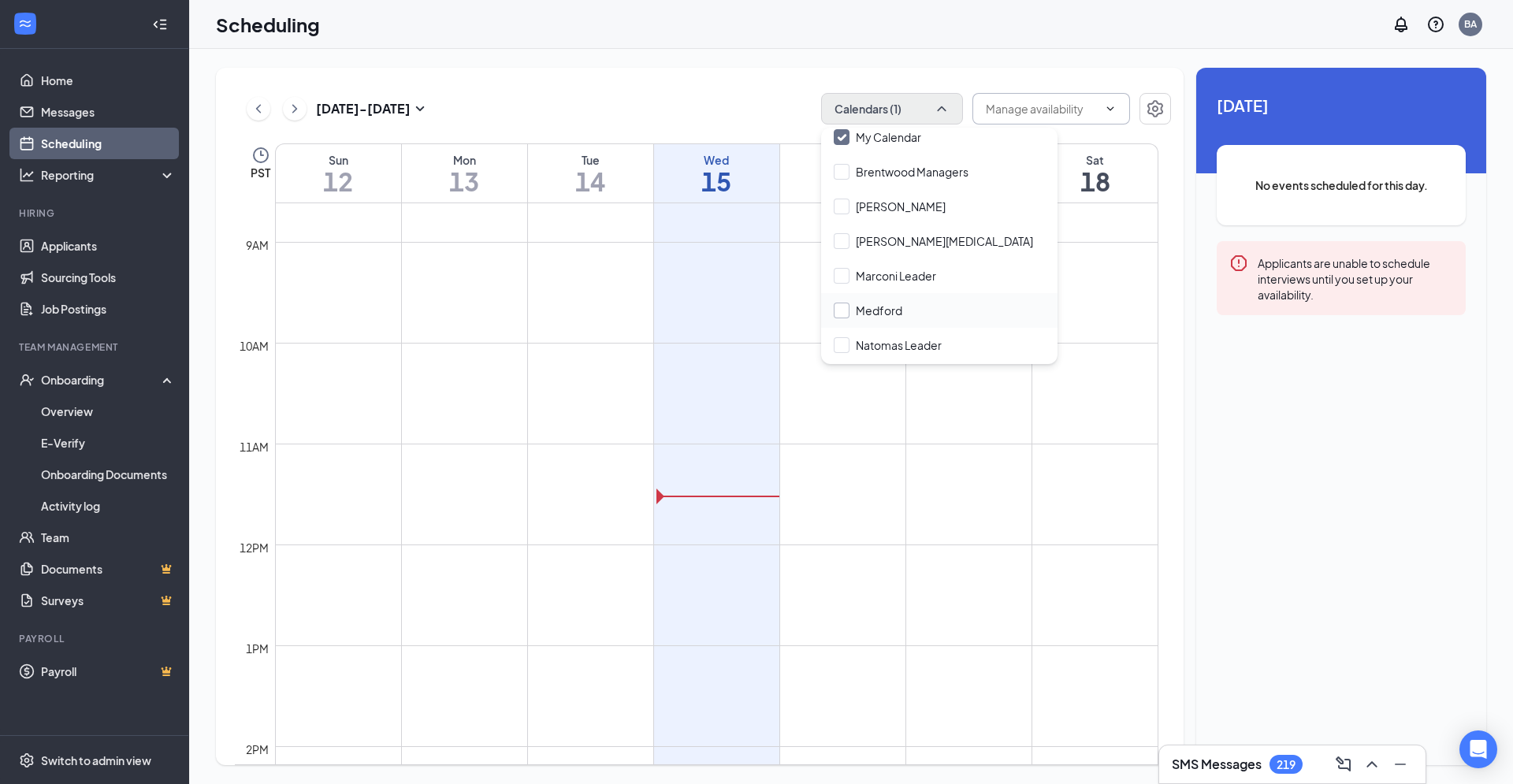
click at [843, 311] on input "Medford" at bounding box center [868, 310] width 68 height 15
checkbox input "true"
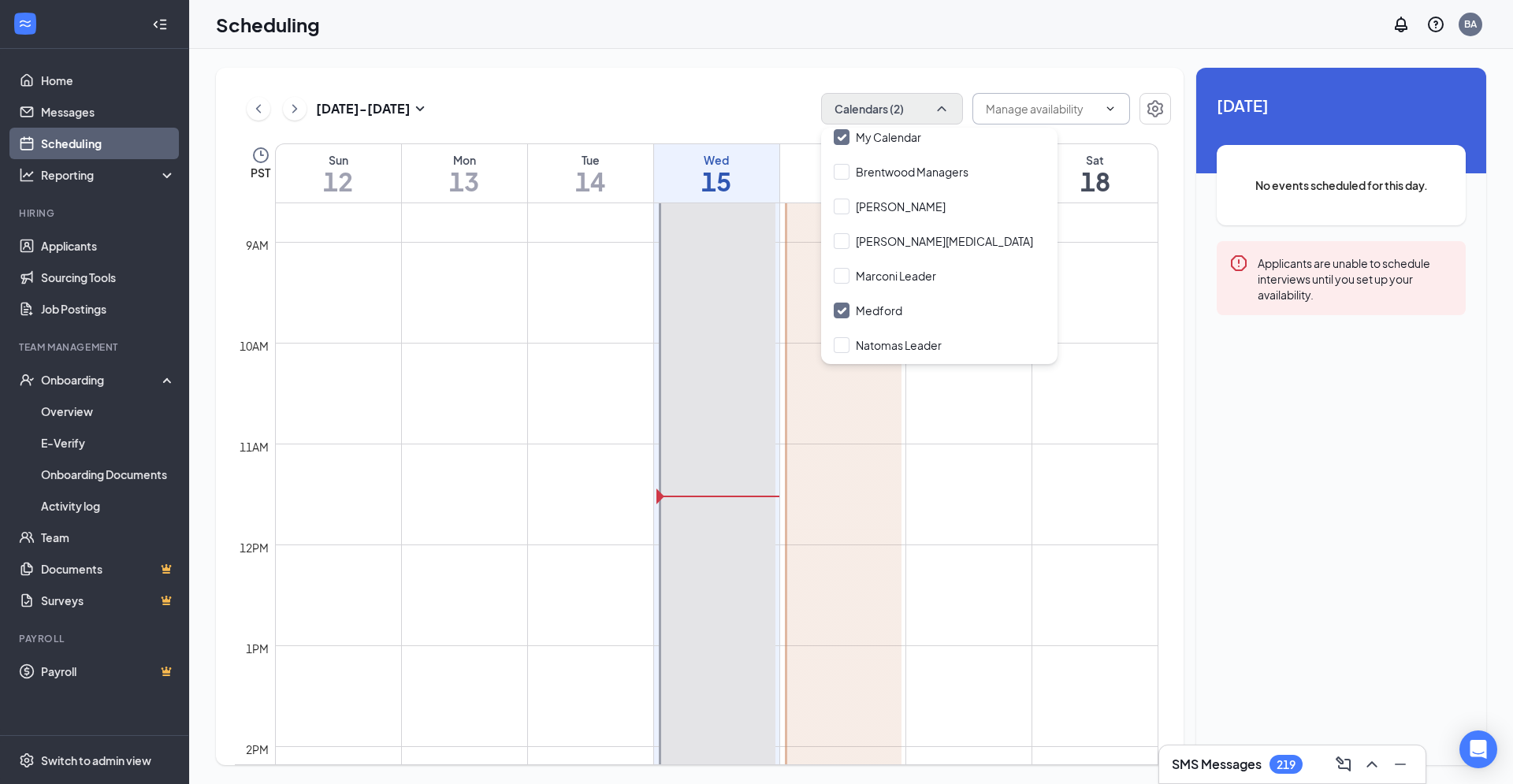
click at [939, 391] on td at bounding box center [717, 380] width 883 height 25
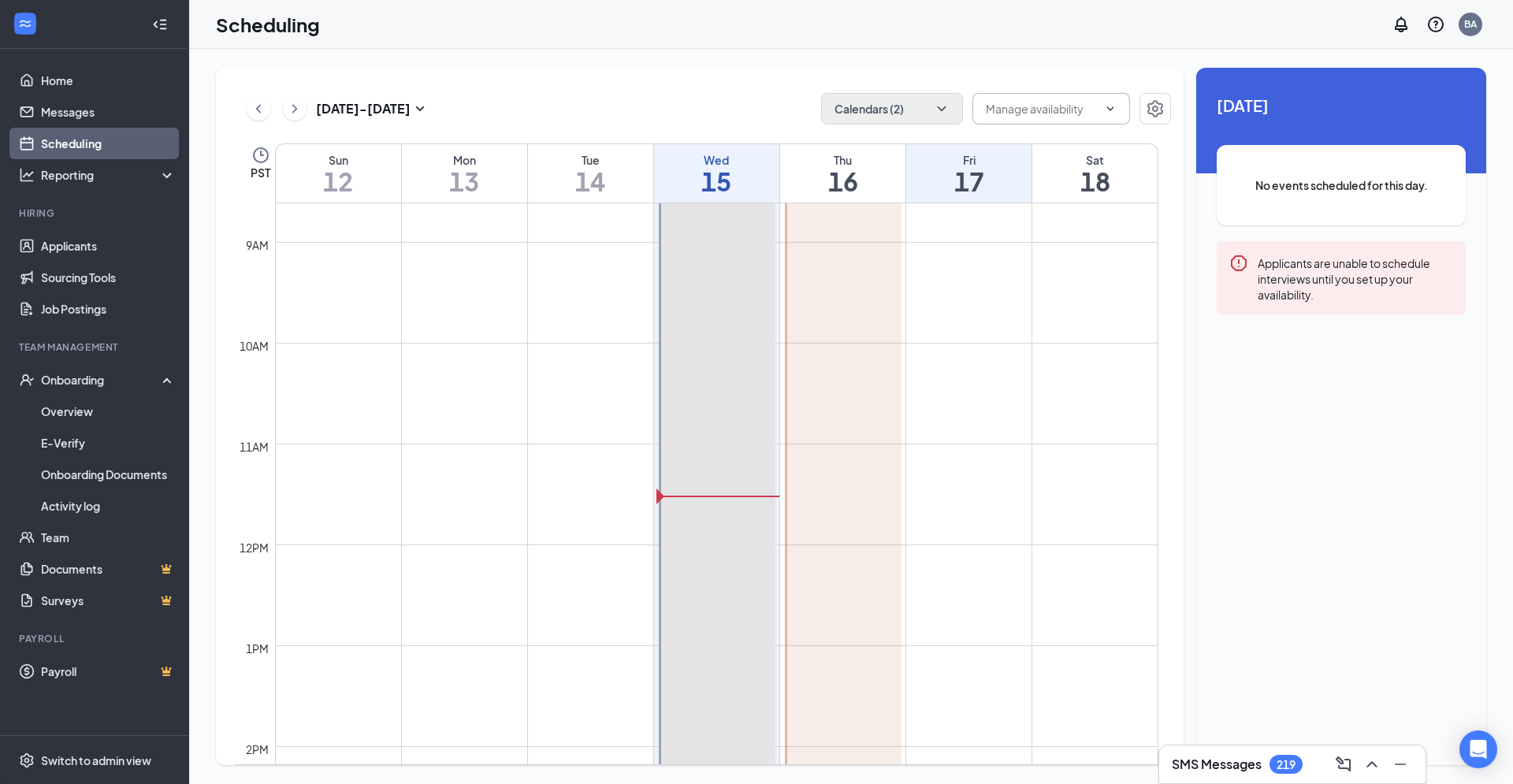
click at [935, 248] on td at bounding box center [717, 254] width 883 height 25
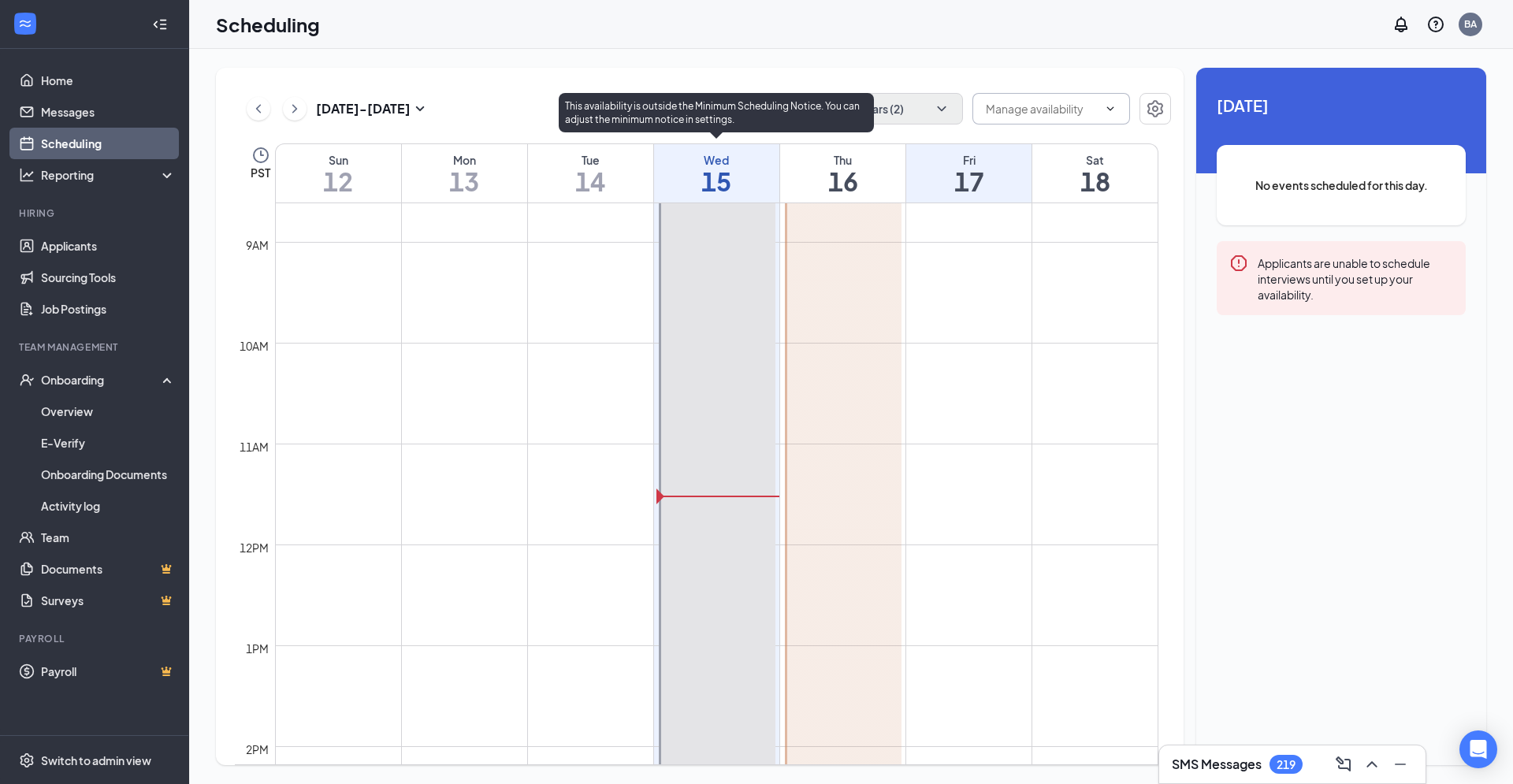
click at [662, 495] on div at bounding box center [718, 570] width 117 height 856
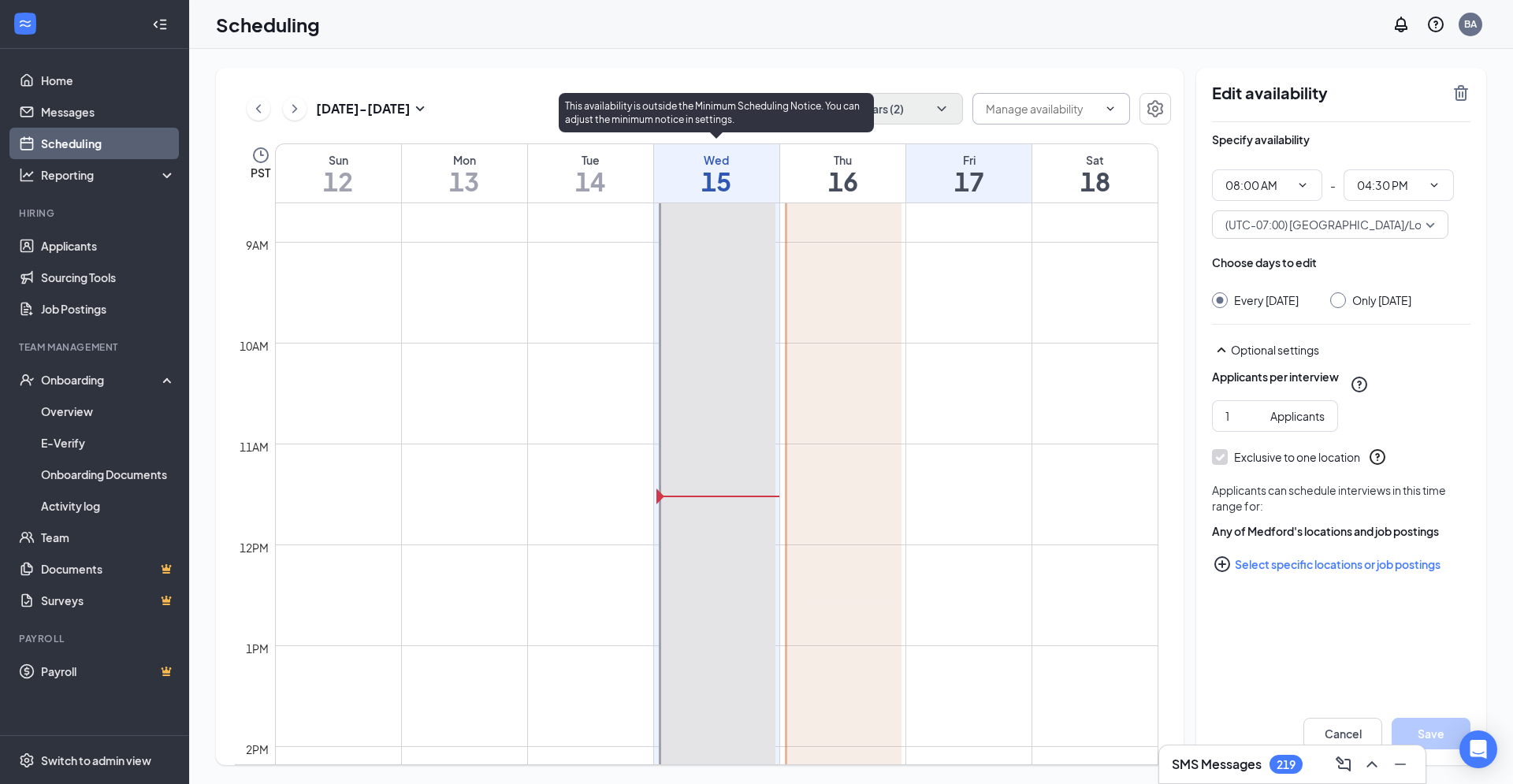
drag, startPoint x: 662, startPoint y: 495, endPoint x: 856, endPoint y: 482, distance: 194.4
click at [856, 482] on tr "Medford Medford" at bounding box center [696, 545] width 924 height 2420
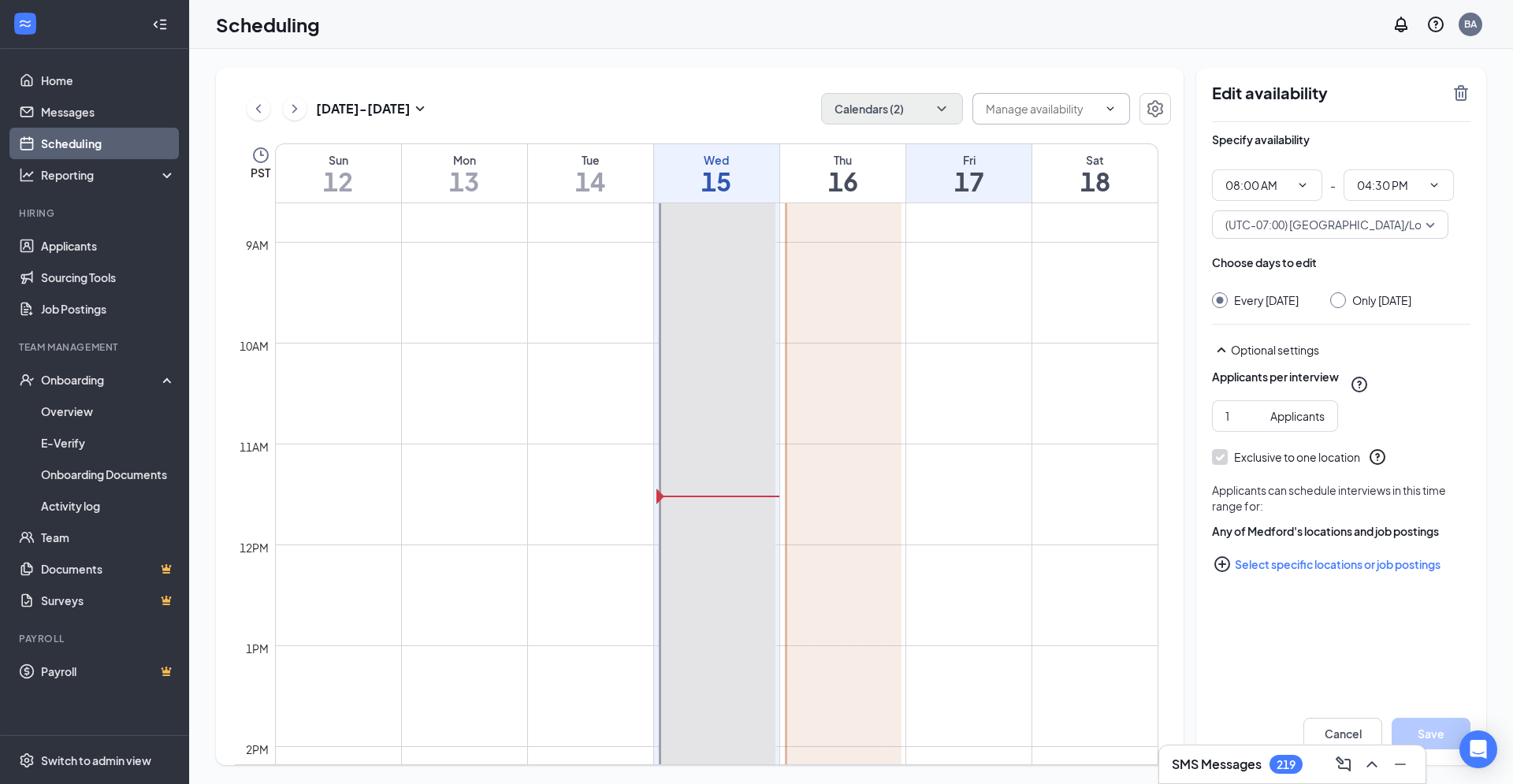
click at [932, 478] on td at bounding box center [717, 481] width 883 height 25
click at [808, 505] on div at bounding box center [843, 570] width 117 height 856
click at [1341, 295] on input "Only [DATE]" at bounding box center [1336, 298] width 11 height 11
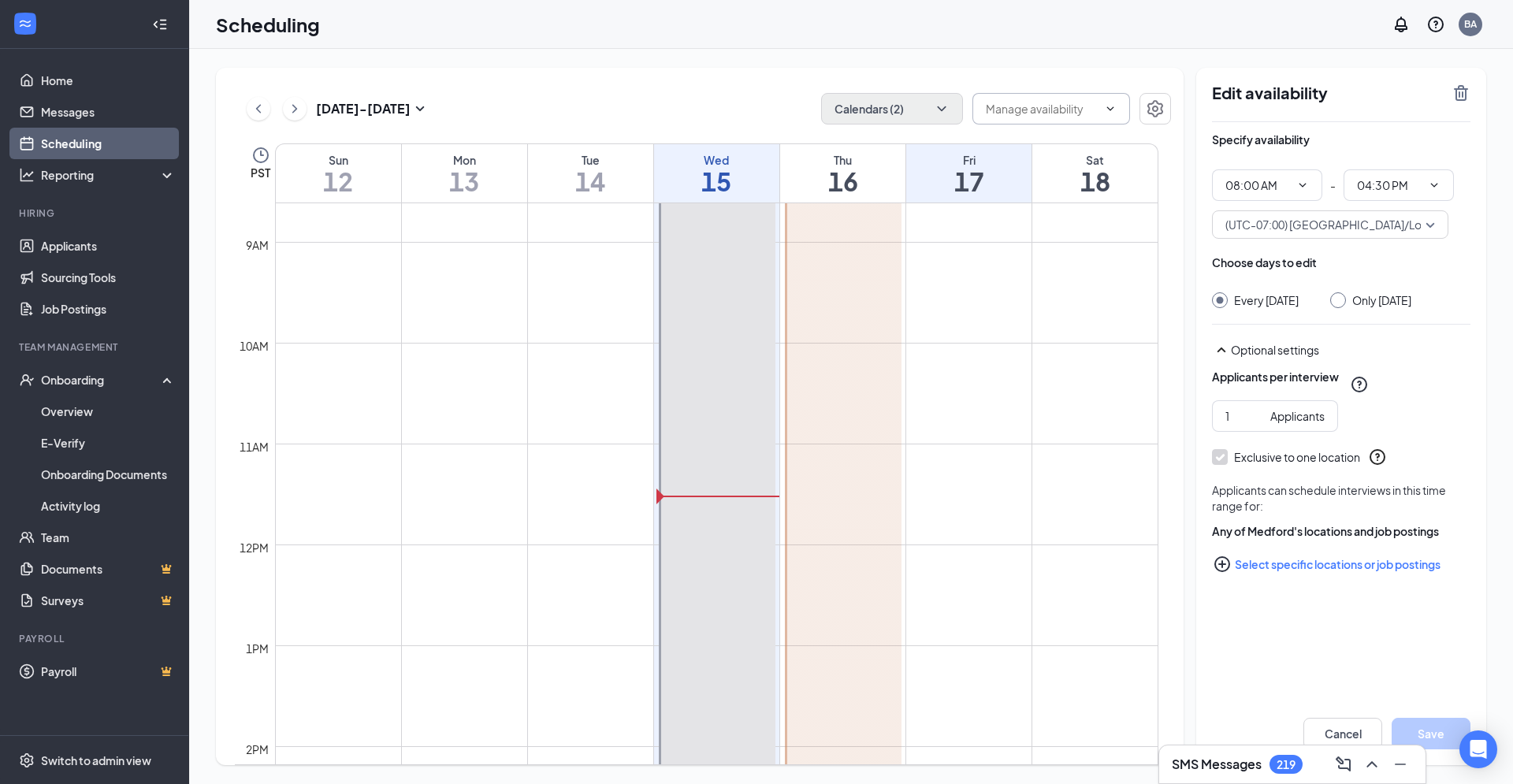
radio input "true"
radio input "false"
click at [1438, 226] on div "(UTC-07:00) [GEOGRAPHIC_DATA]/Los_Angeles - Pacific Time" at bounding box center [1330, 224] width 236 height 28
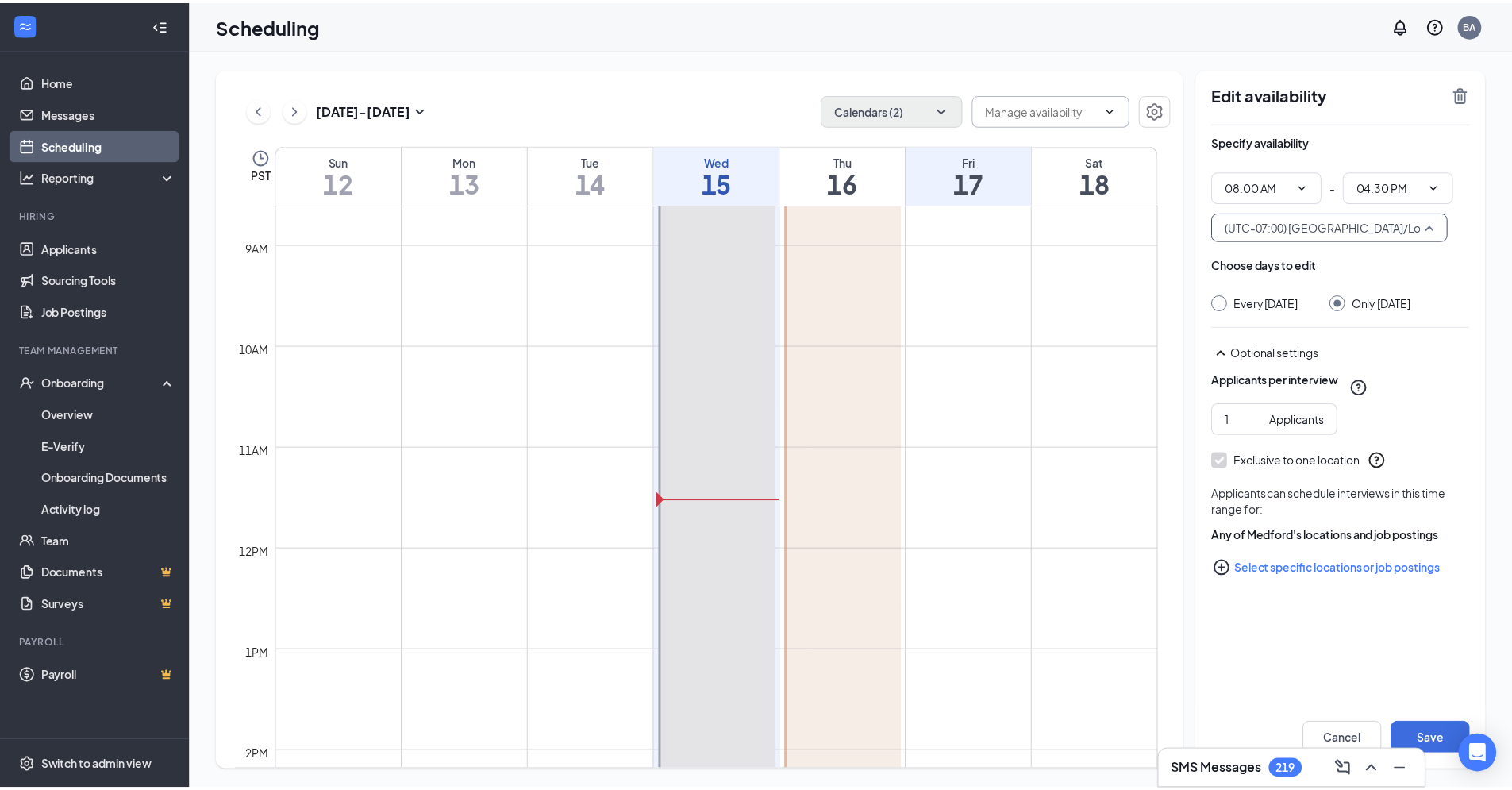
scroll to position [310, 0]
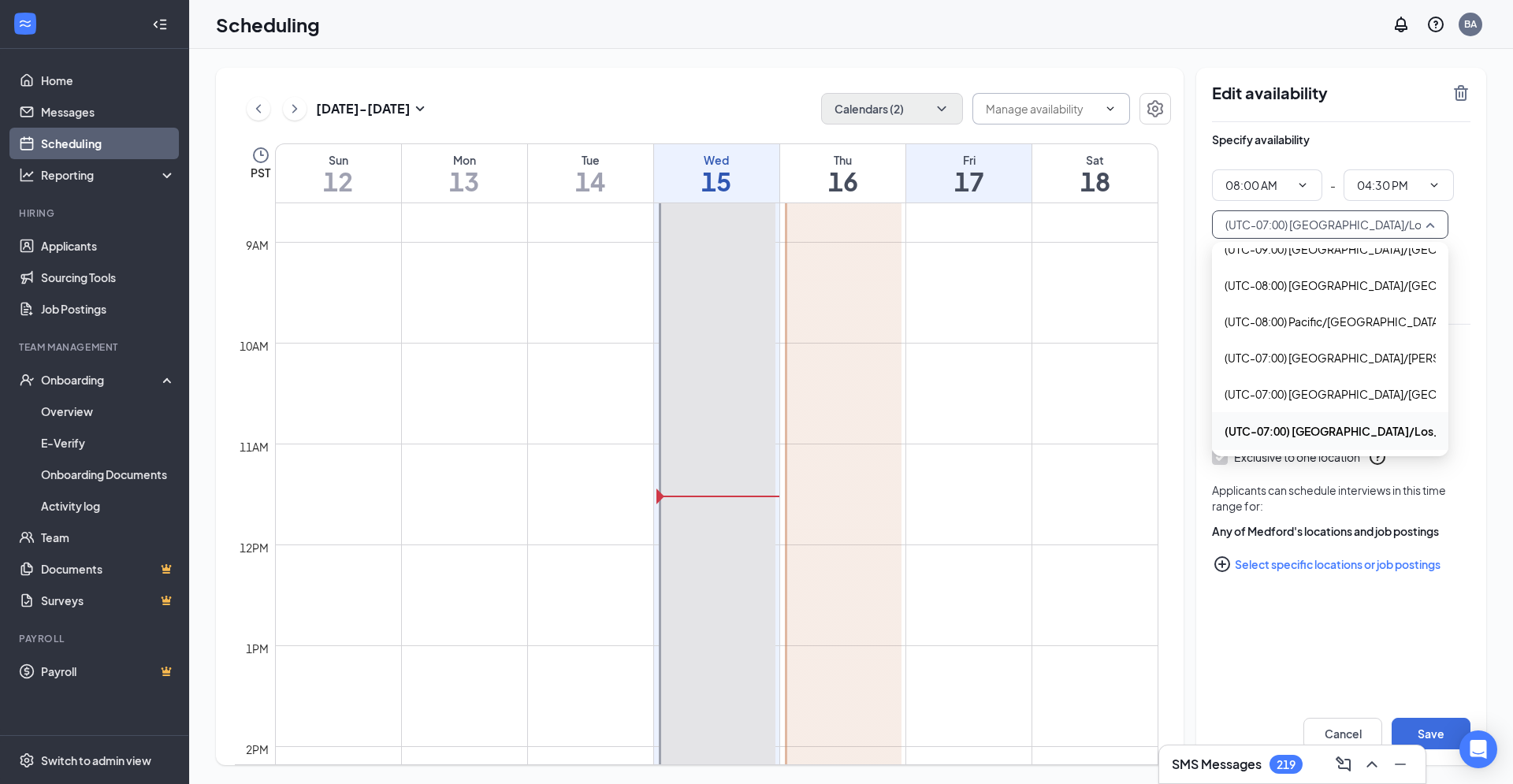
click at [1434, 226] on span "(UTC-07:00) [GEOGRAPHIC_DATA]/Los_Angeles - Pacific Time" at bounding box center [1386, 224] width 320 height 24
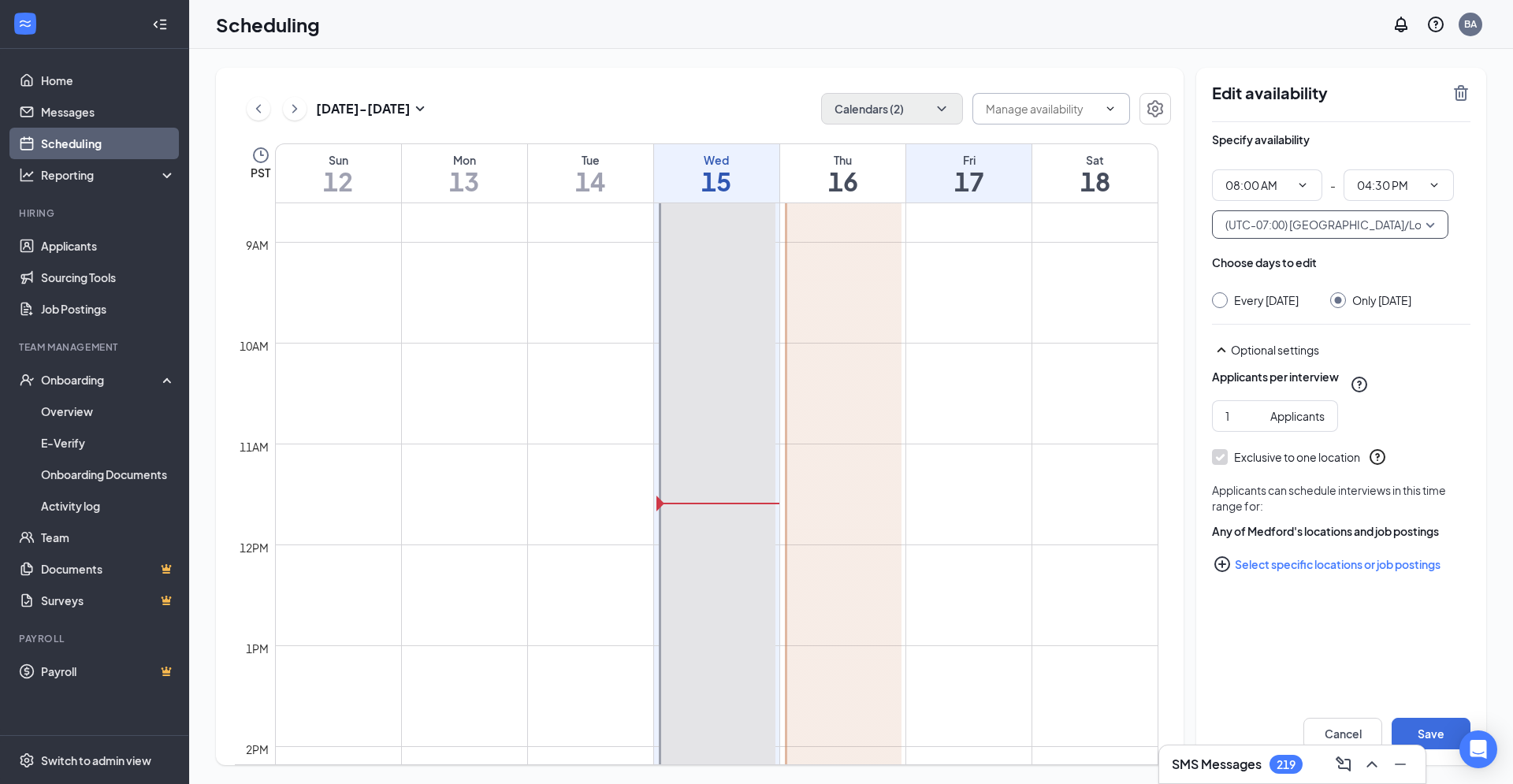
click at [1224, 572] on icon "PlusCircle" at bounding box center [1222, 563] width 15 height 15
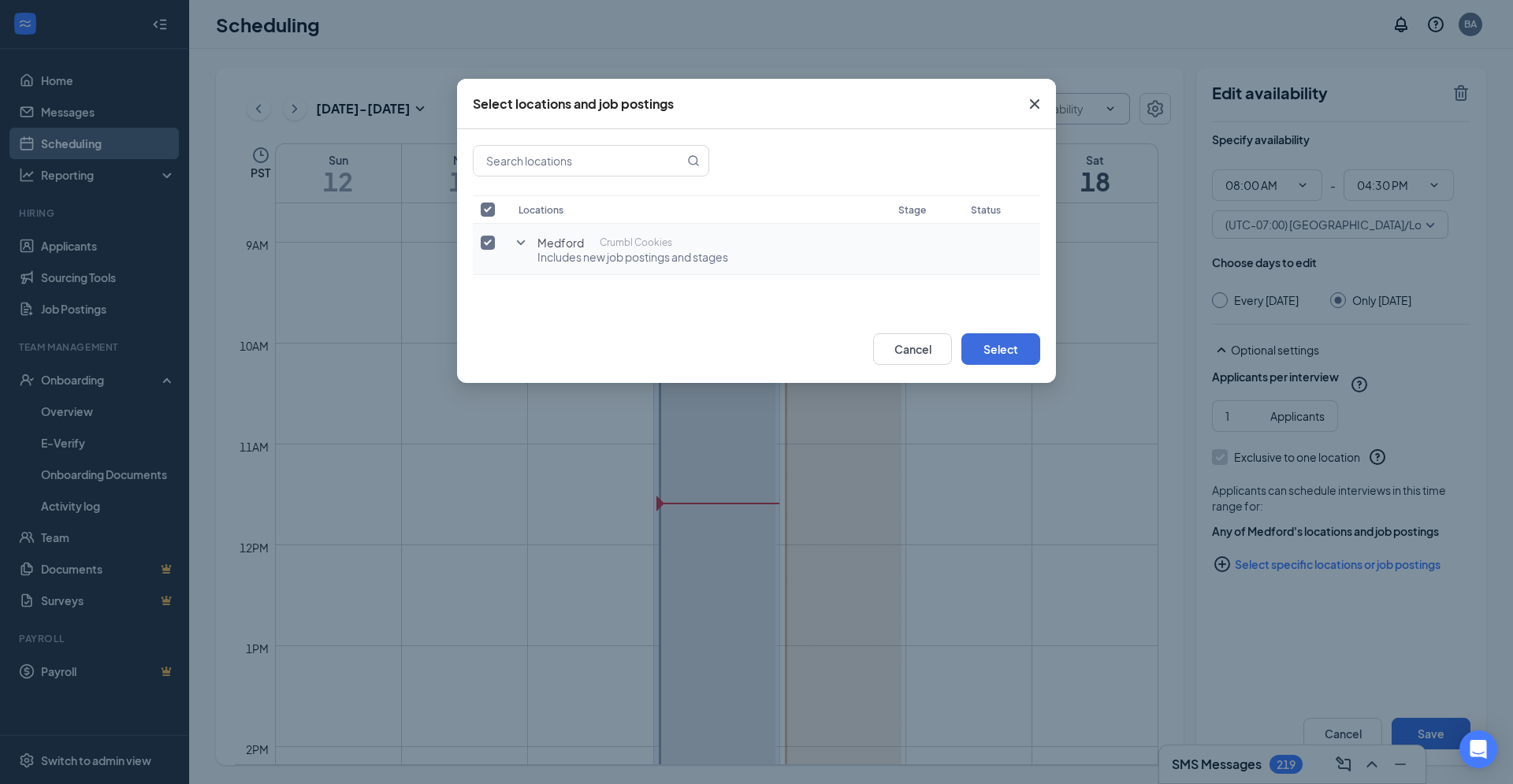
click at [695, 264] on span "Includes new job postings and stages" at bounding box center [632, 256] width 191 height 15
click at [1012, 353] on button "Select" at bounding box center [1000, 349] width 79 height 32
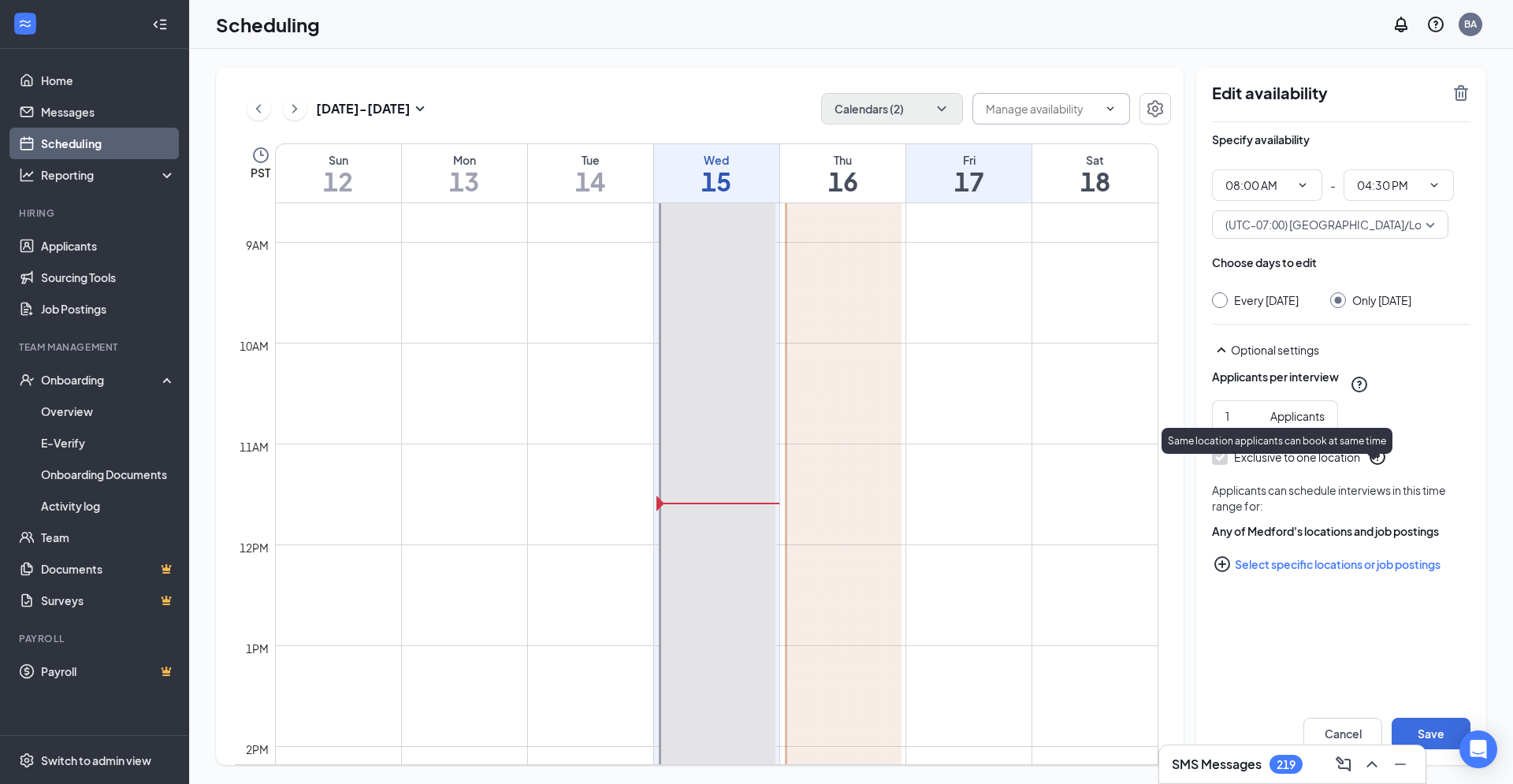
click at [1377, 467] on icon "QuestionInfo" at bounding box center [1377, 456] width 19 height 19
click at [1420, 734] on button "Save" at bounding box center [1431, 733] width 79 height 32
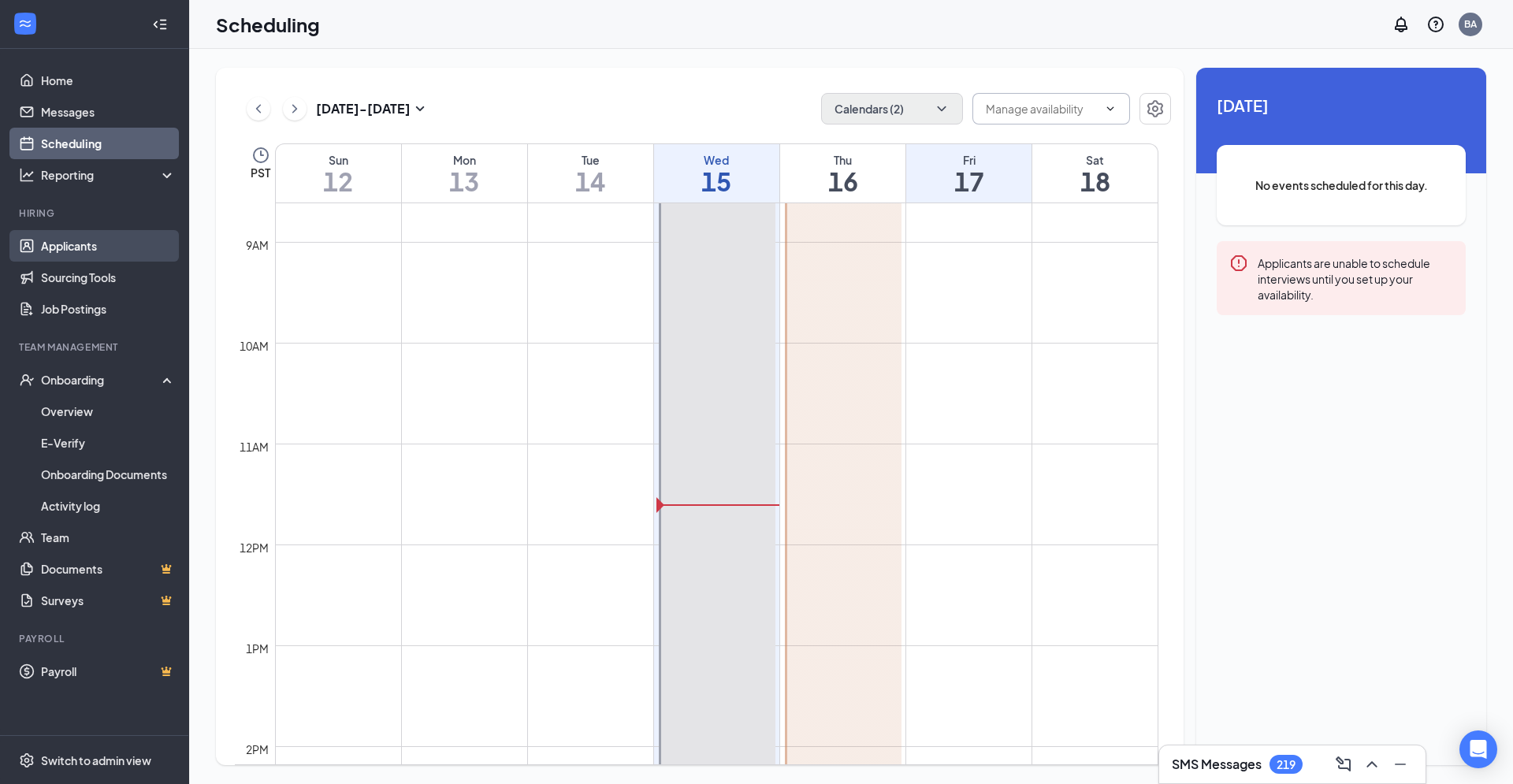
click at [68, 248] on link "Applicants" at bounding box center [108, 245] width 135 height 32
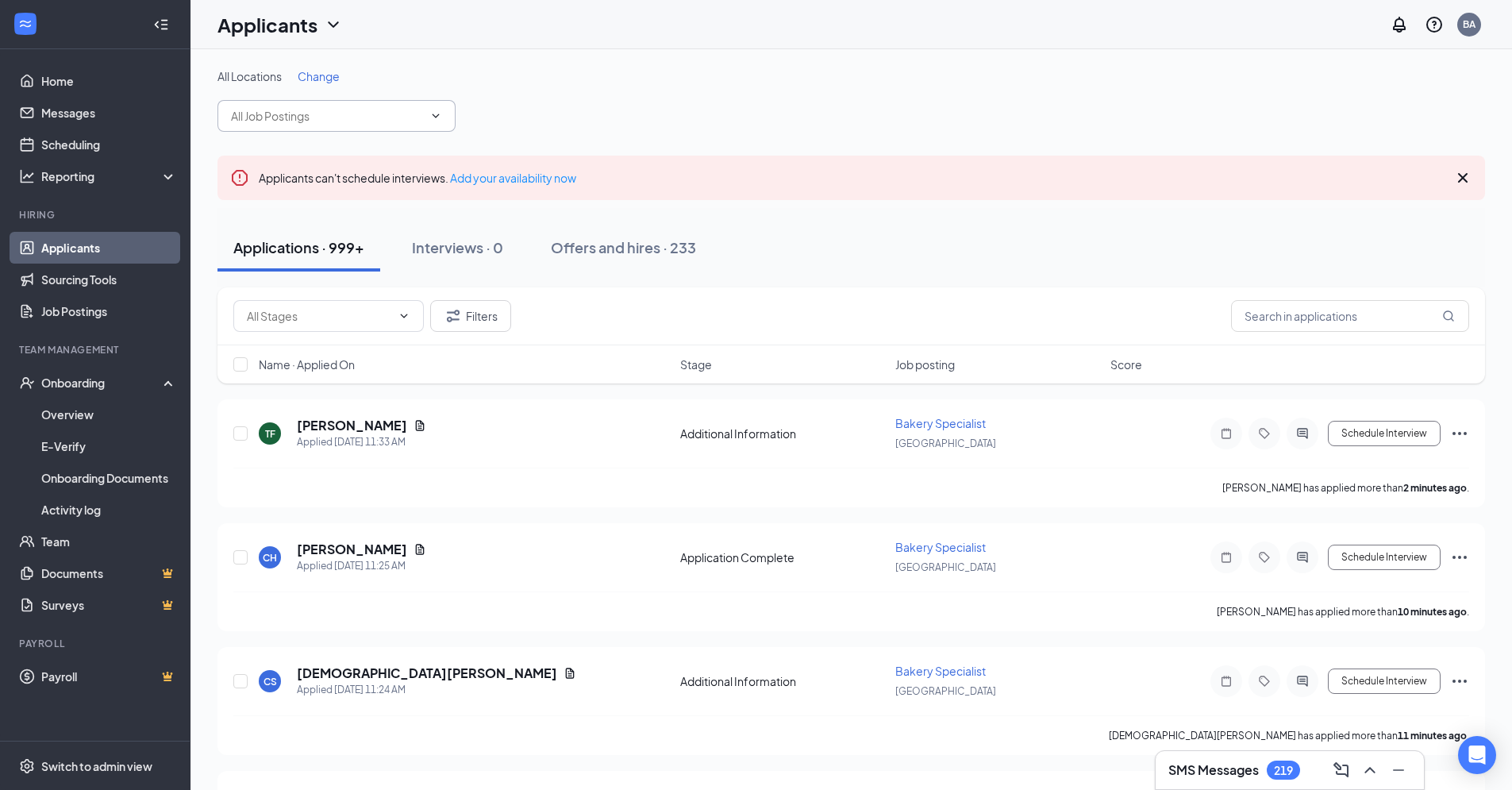
click at [434, 120] on icon "ChevronDown" at bounding box center [436, 116] width 13 height 13
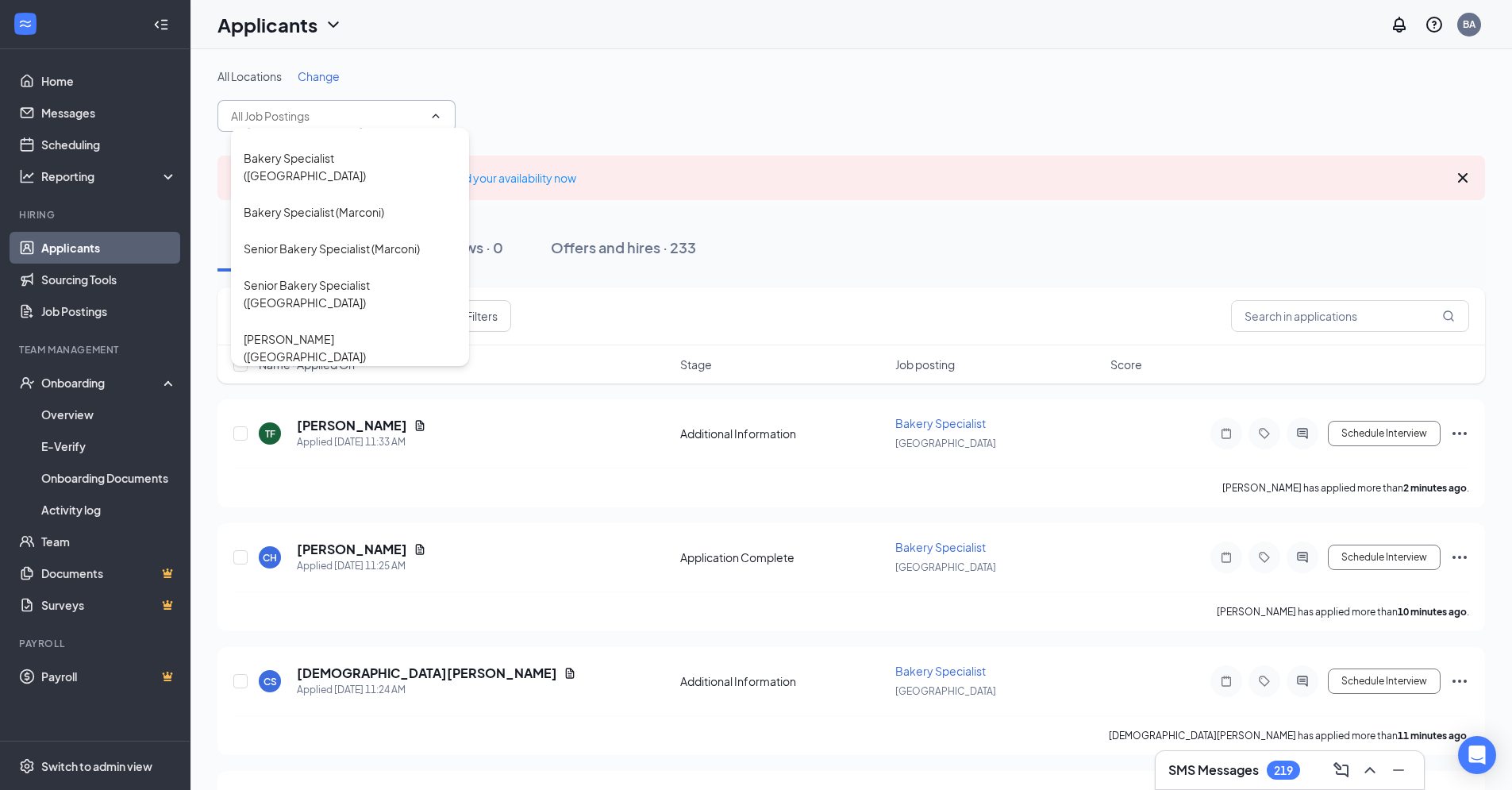
scroll to position [206, 0]
click at [327, 274] on div "Senior Bakery Specialist ([GEOGRAPHIC_DATA])" at bounding box center [350, 291] width 213 height 35
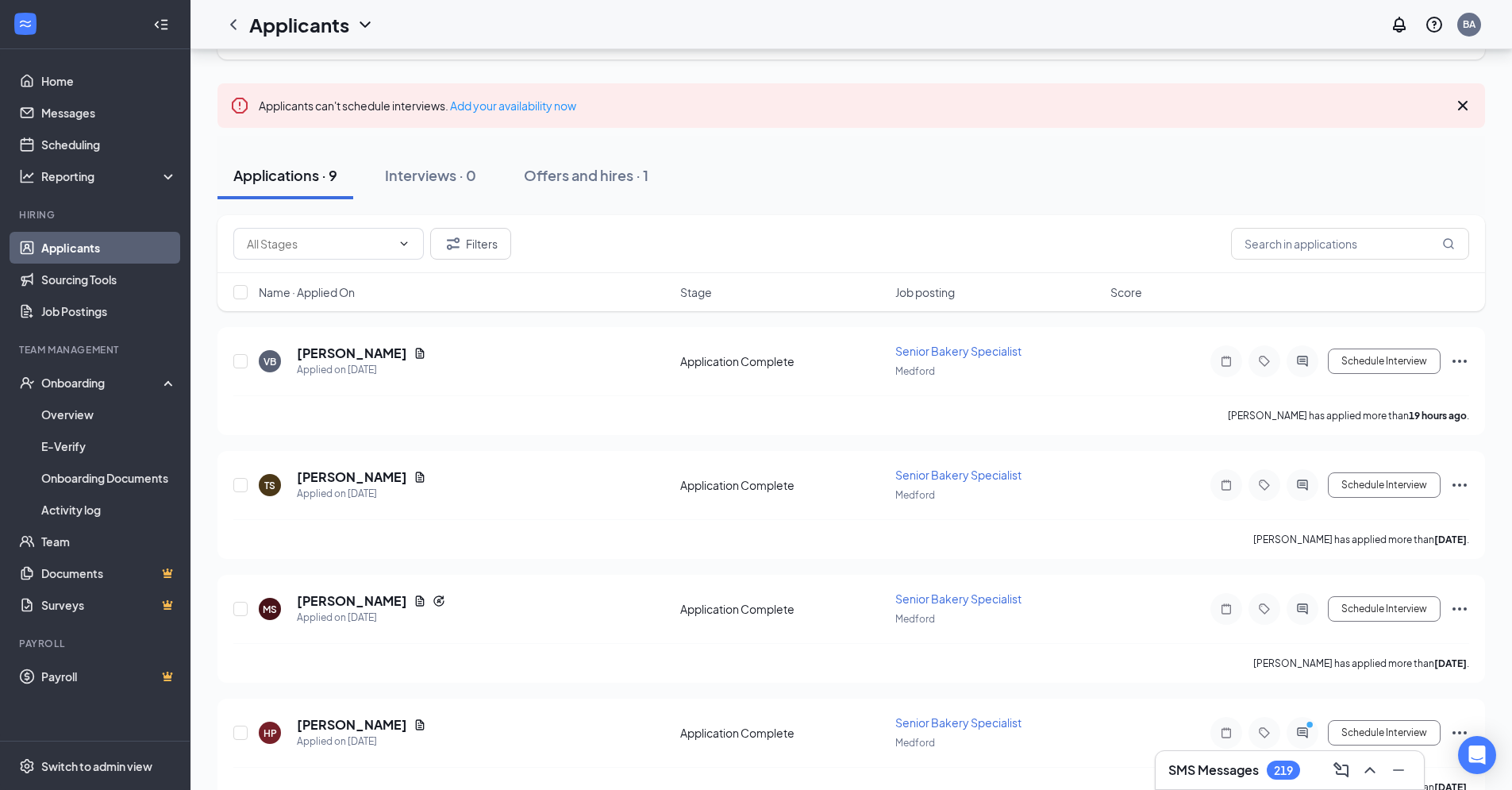
scroll to position [98, 0]
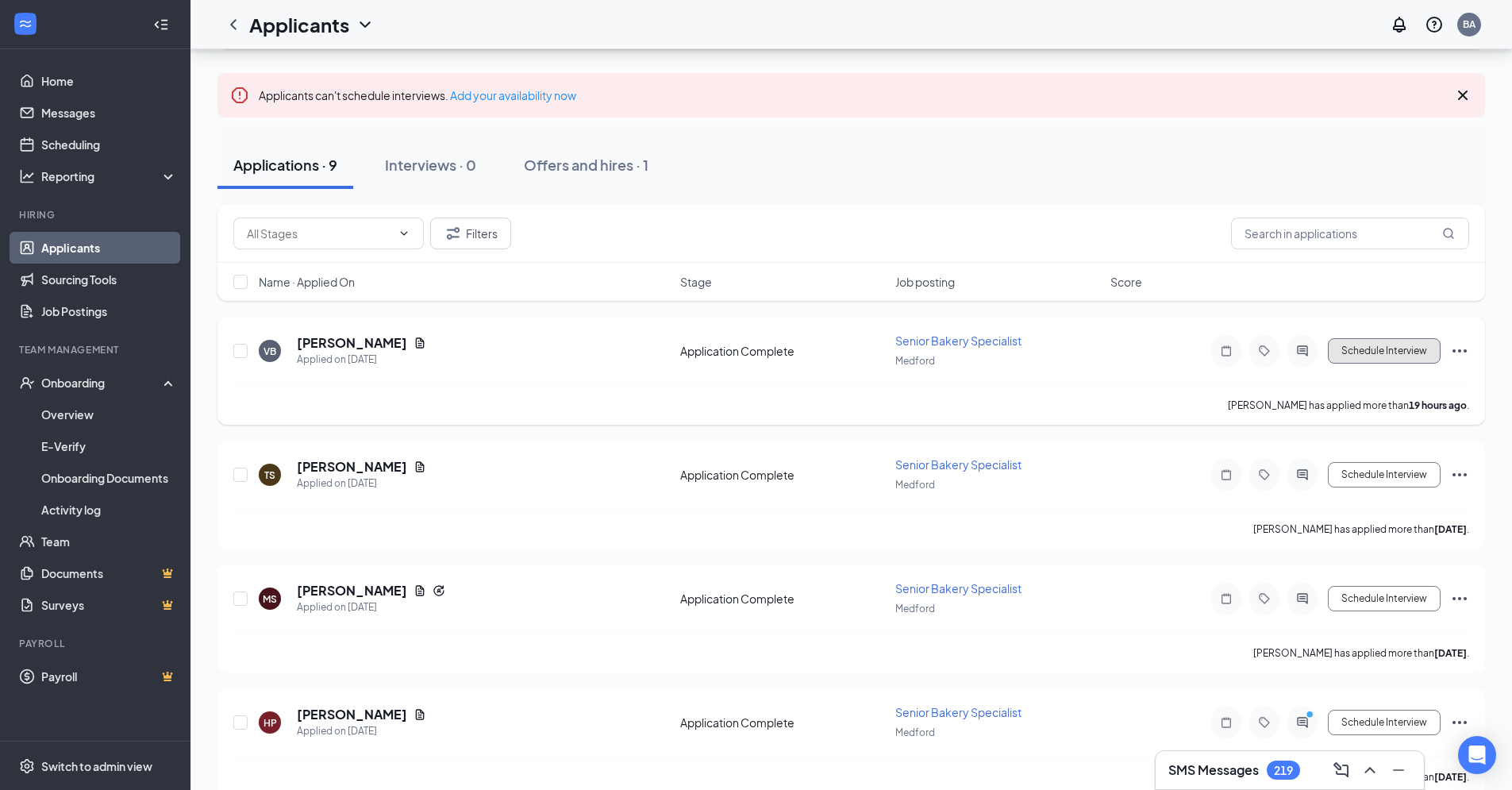
click at [1401, 353] on button "Schedule Interview" at bounding box center [1384, 351] width 113 height 25
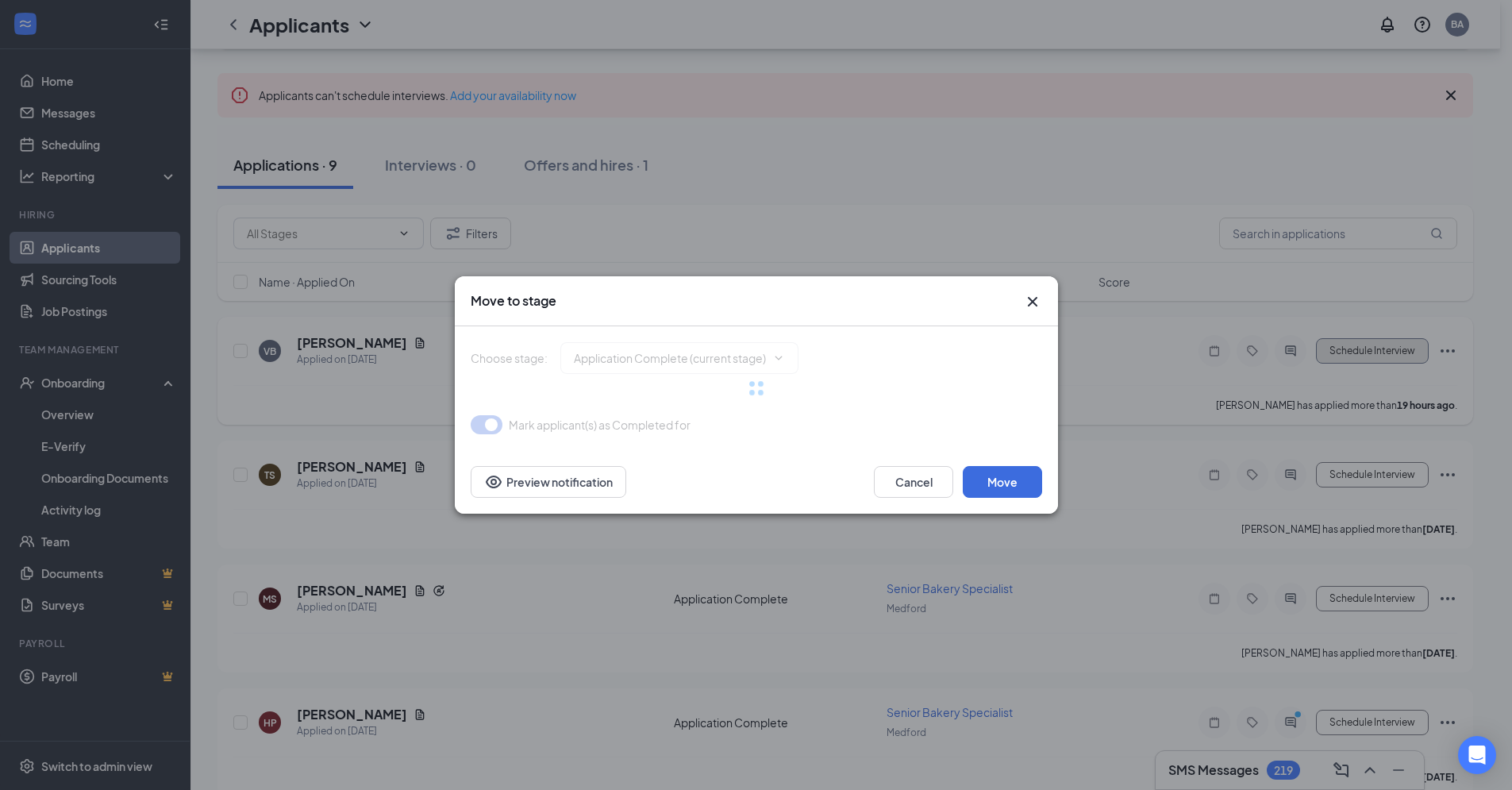
type input "Interview (next stage)"
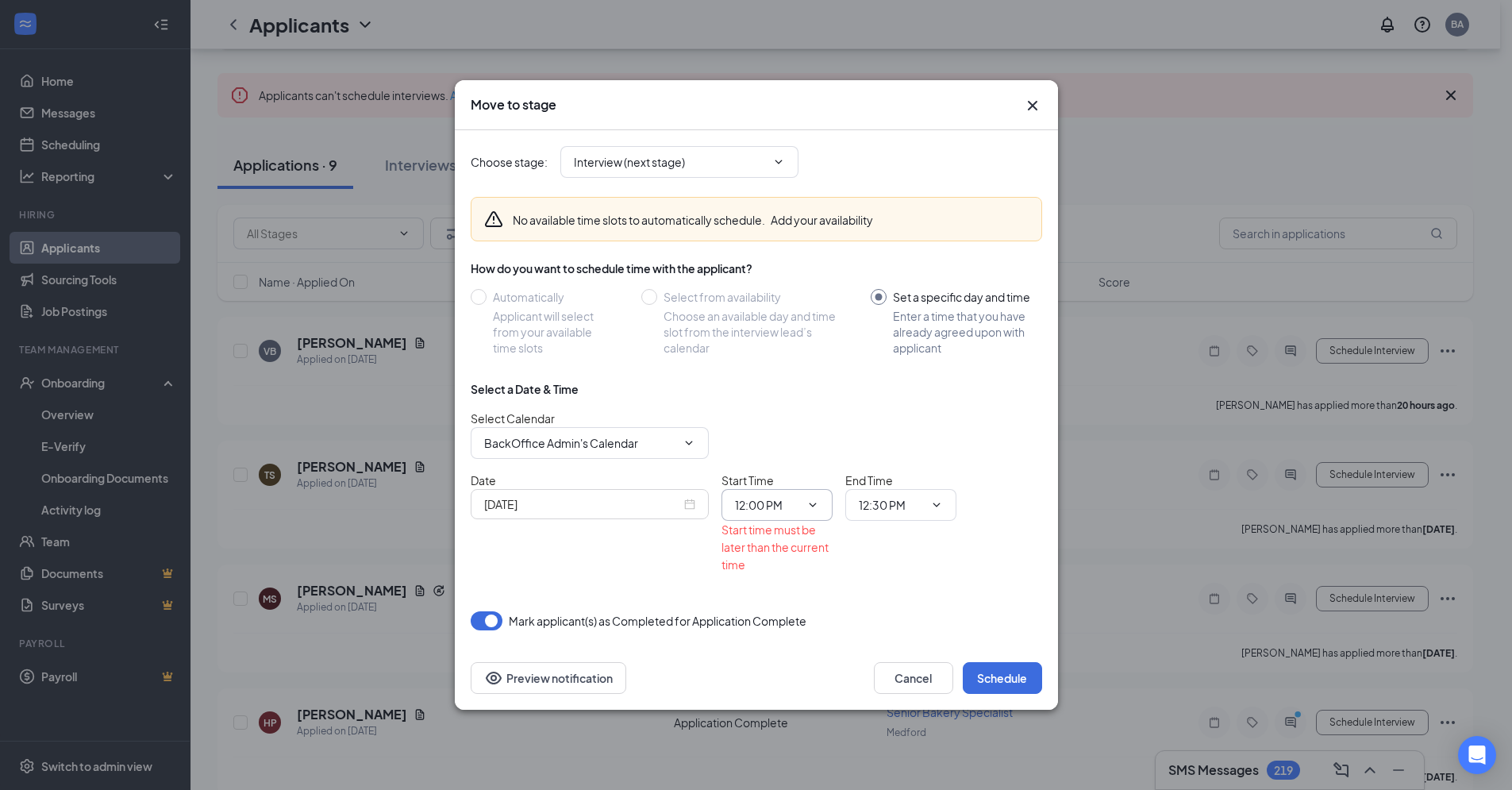
click at [815, 504] on icon "ChevronDown" at bounding box center [812, 505] width 7 height 4
click at [916, 685] on button "Cancel" at bounding box center [913, 678] width 79 height 32
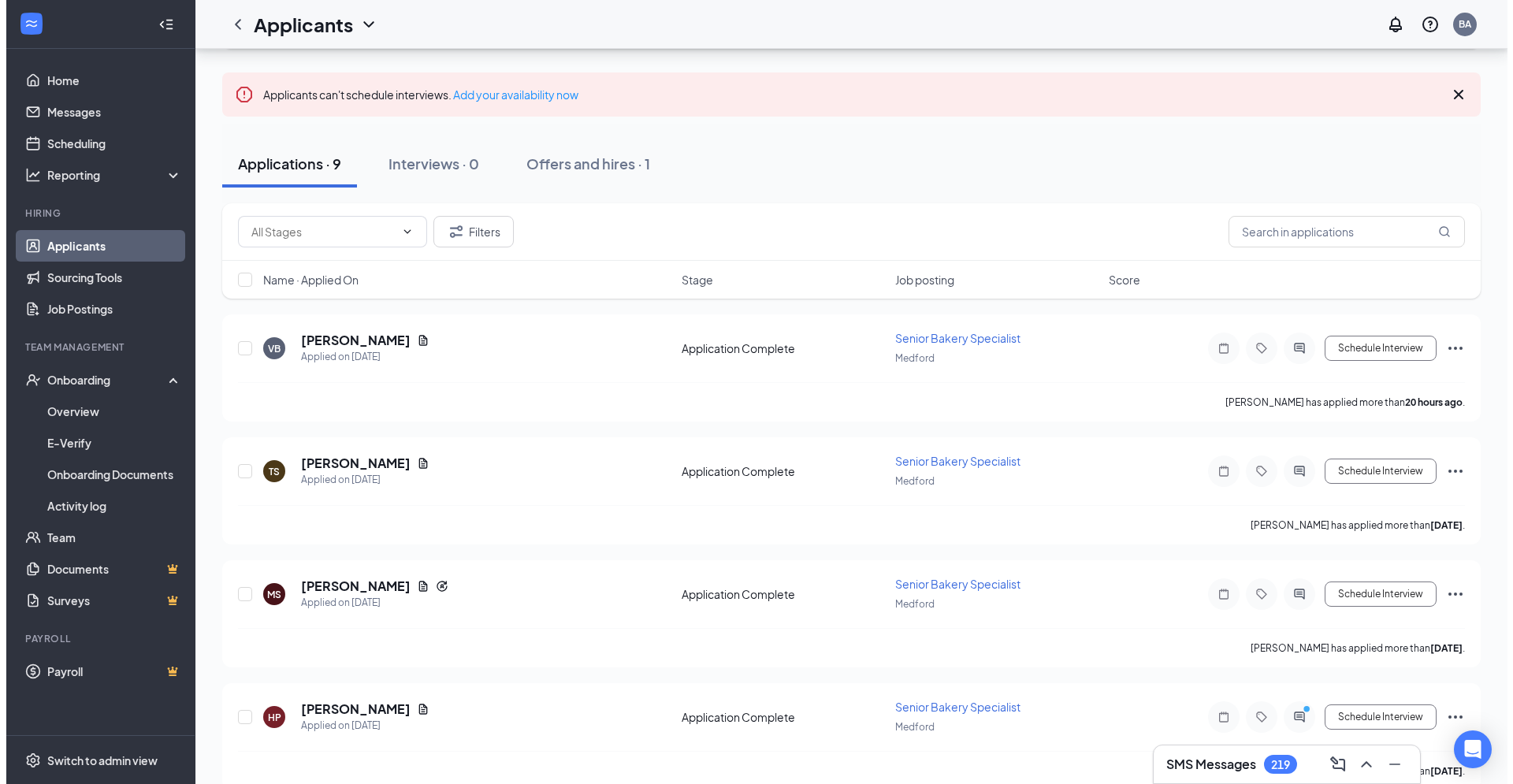
scroll to position [93, 0]
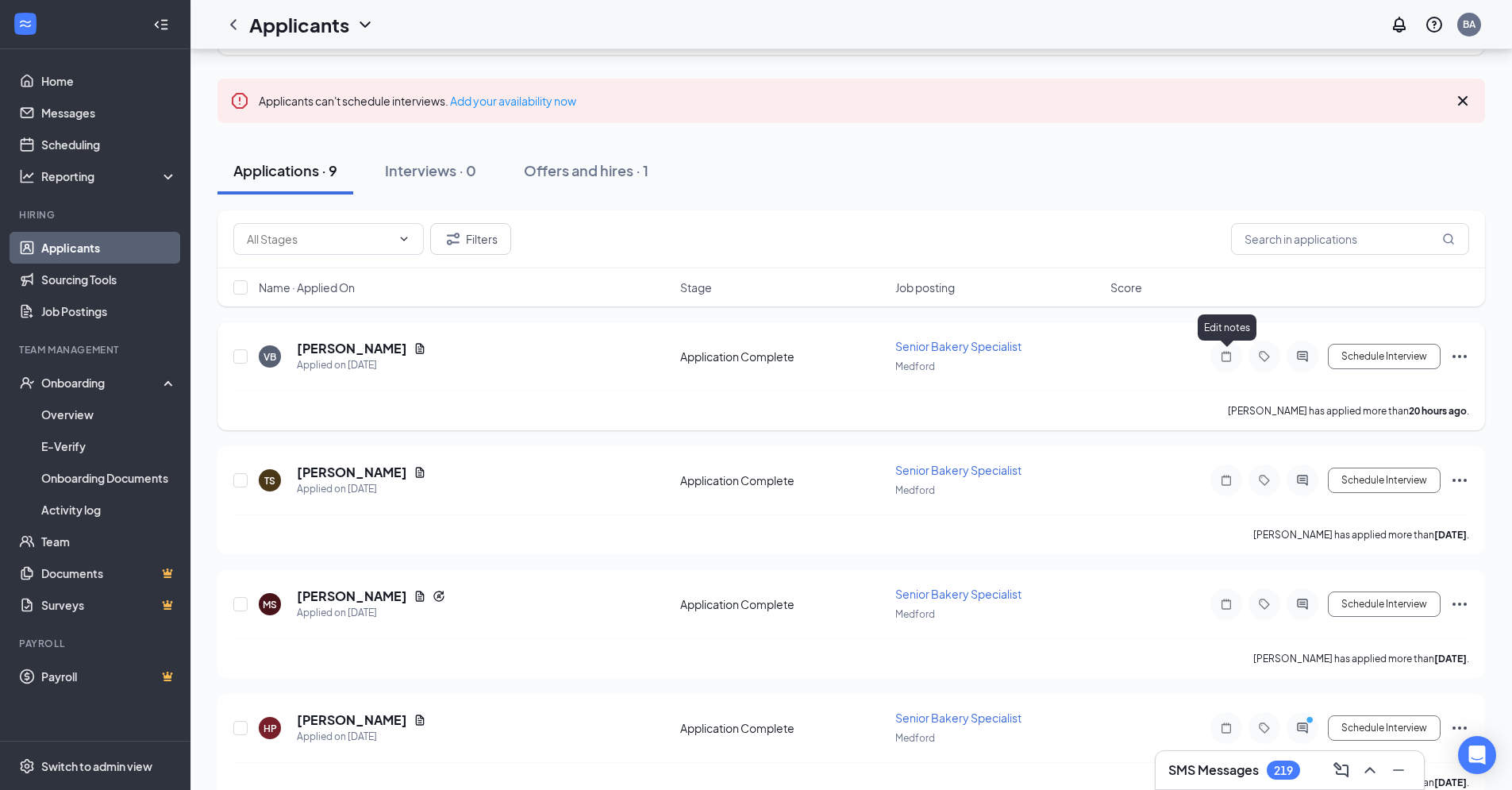
click at [1229, 360] on icon "Note" at bounding box center [1226, 357] width 19 height 13
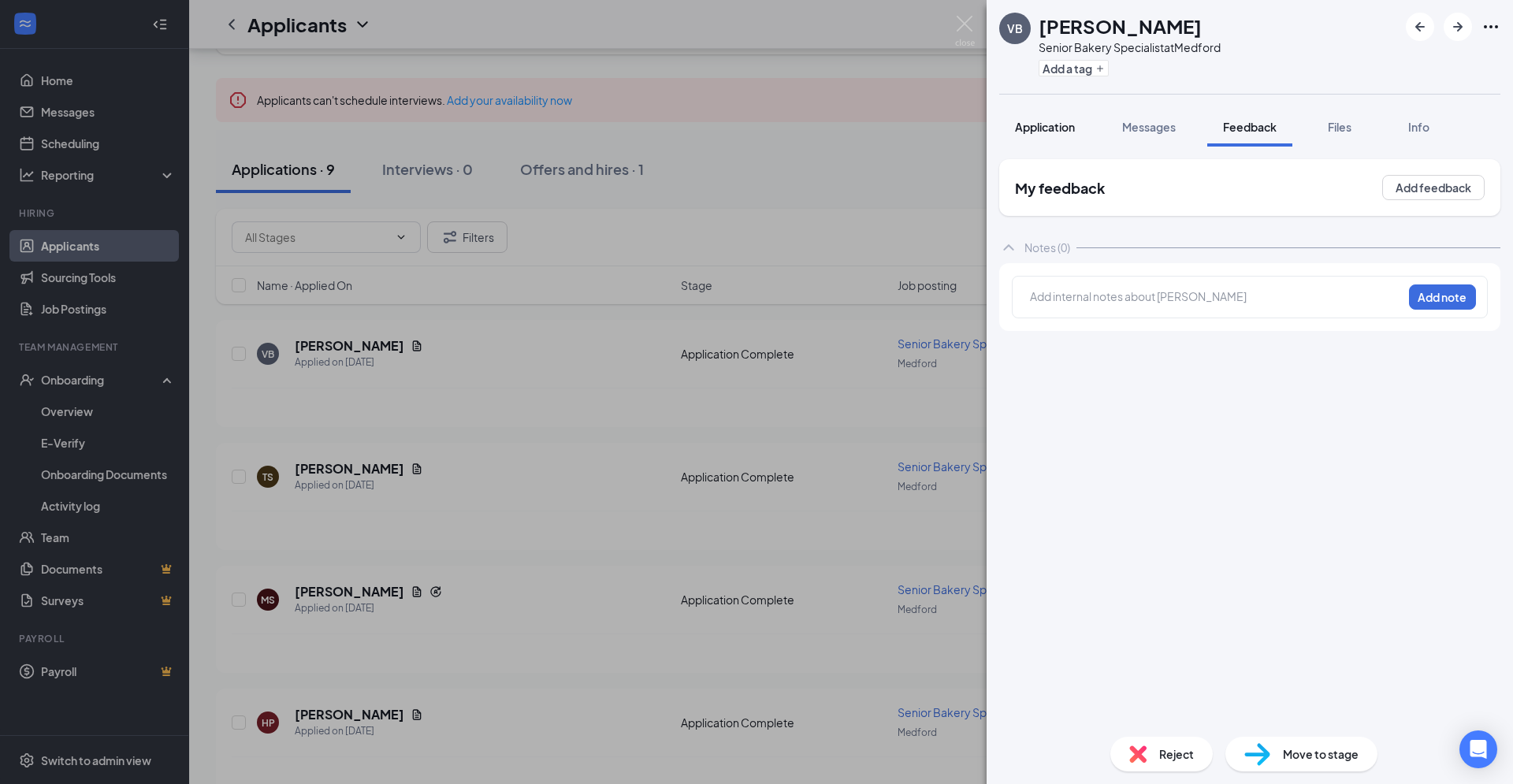
click at [1058, 125] on span "Application" at bounding box center [1045, 127] width 60 height 14
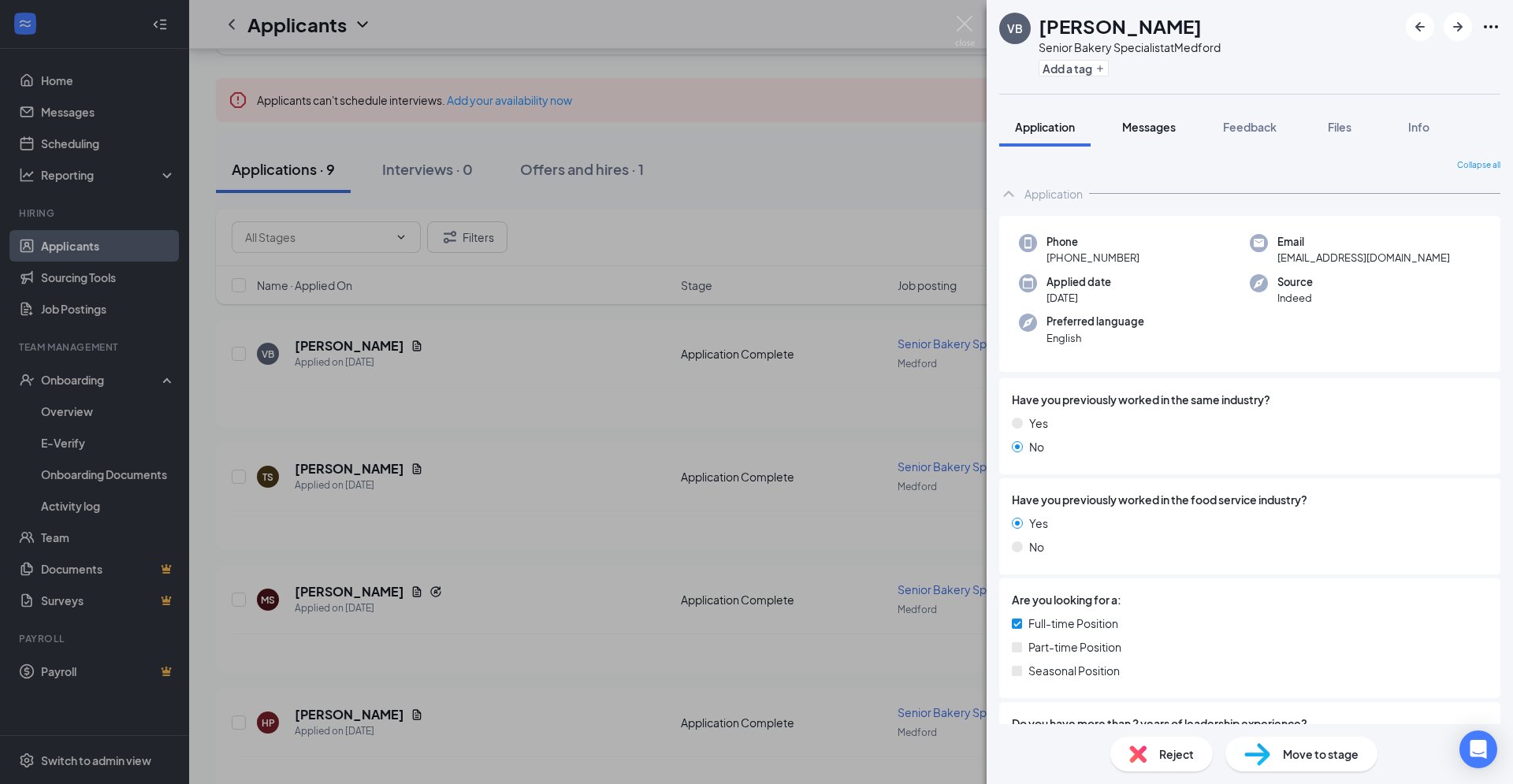
click at [1141, 131] on span "Messages" at bounding box center [1149, 127] width 54 height 14
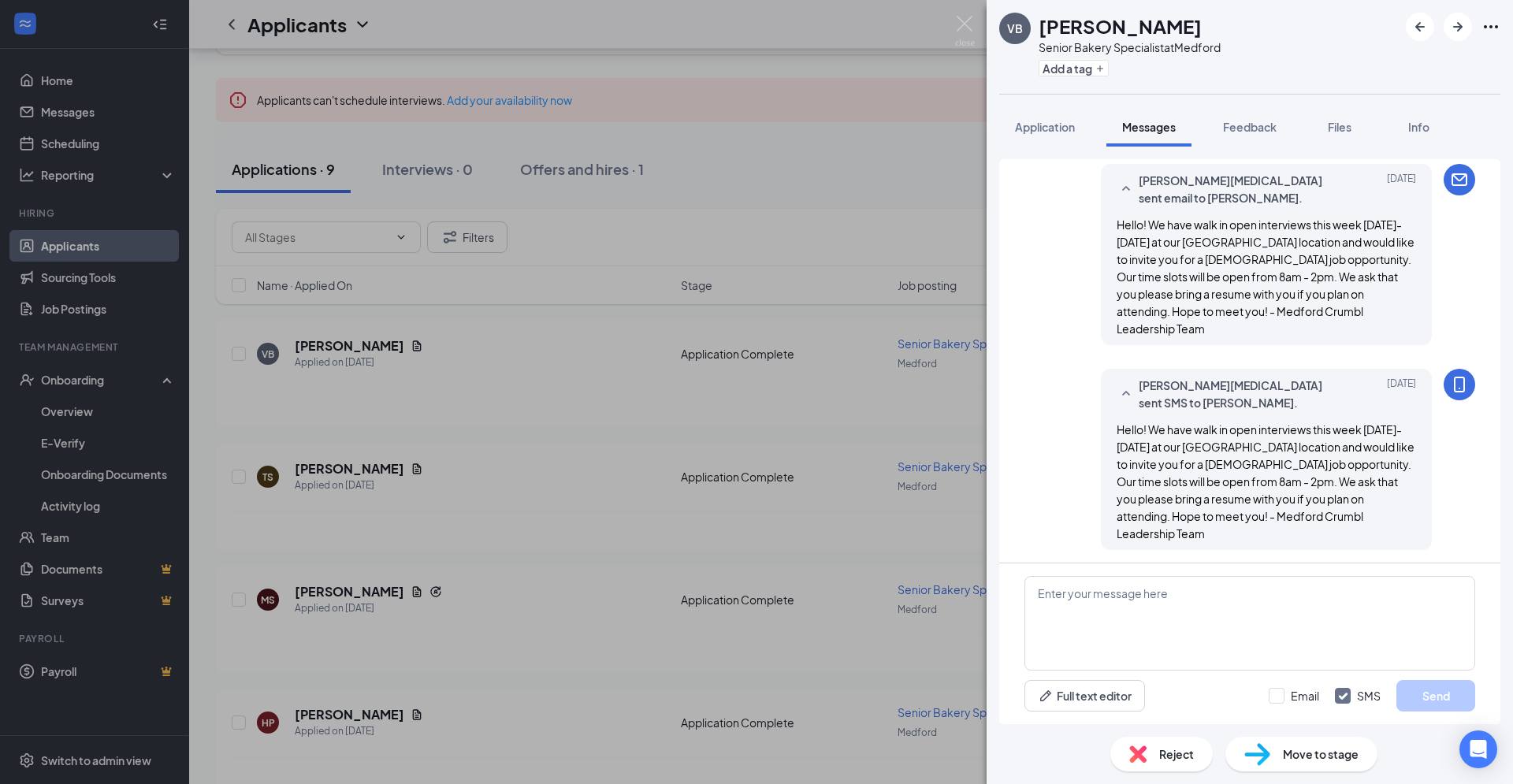
scroll to position [291, 0]
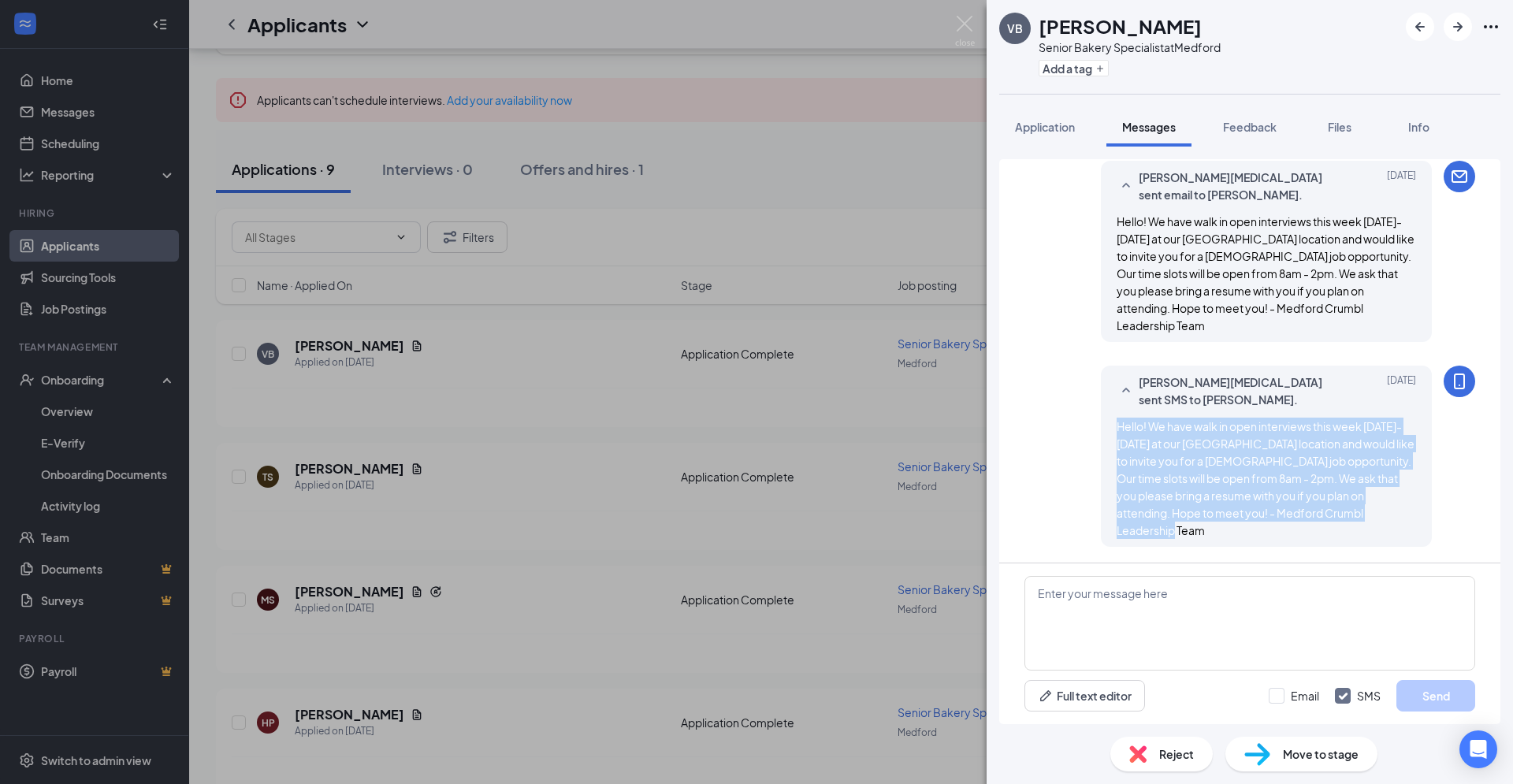
drag, startPoint x: 1106, startPoint y: 431, endPoint x: 1198, endPoint y: 542, distance: 144.2
click at [1198, 542] on div "[PERSON_NAME][MEDICAL_DATA] sent SMS to [PERSON_NAME]. [DATE] Hello! We have wa…" at bounding box center [1266, 455] width 331 height 181
copy span "Hello! We have walk in open interviews this week [DATE]-[DATE] at our [GEOGRAPH…"
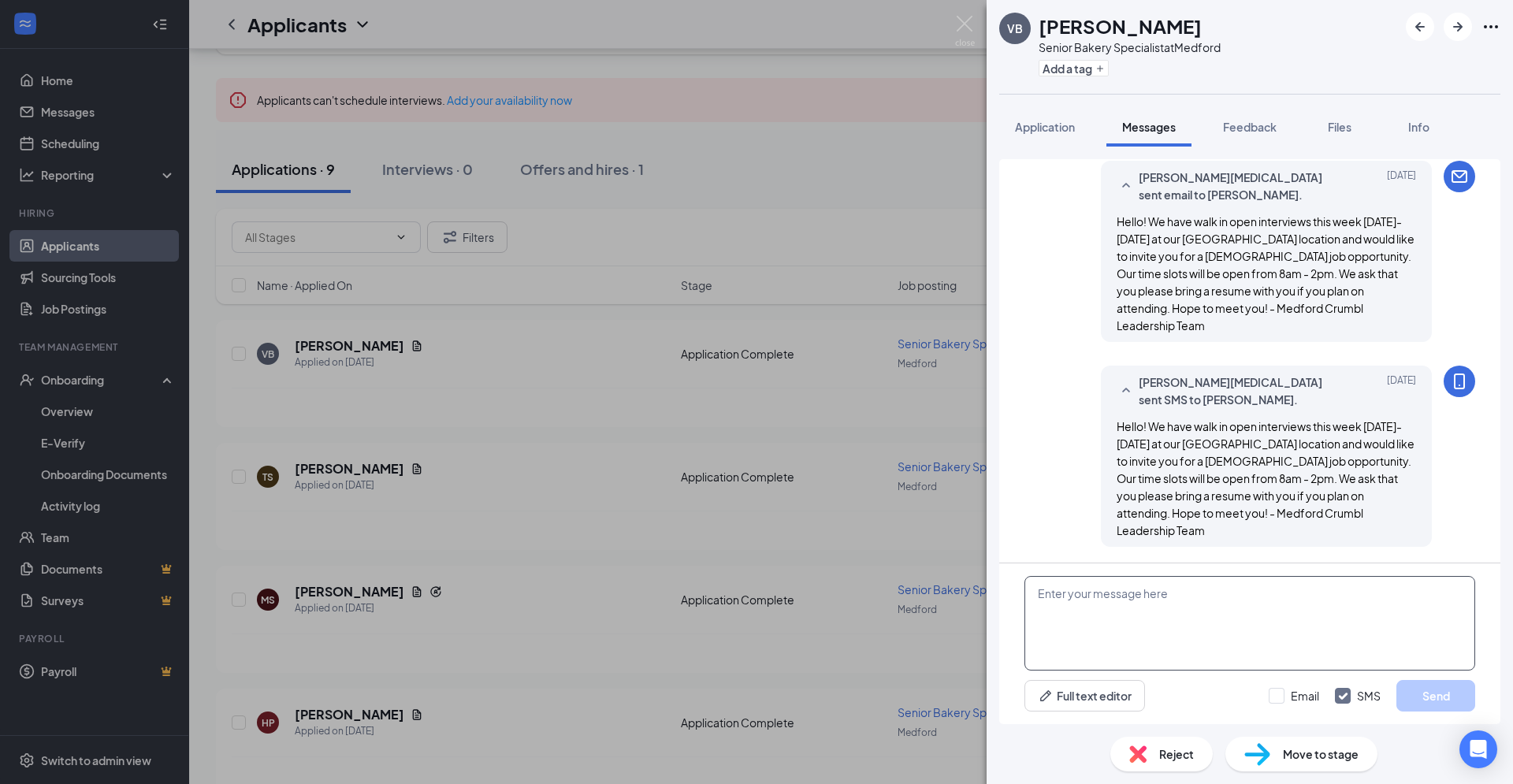
click at [1095, 624] on textarea at bounding box center [1249, 623] width 450 height 95
click at [770, 172] on div "VB [PERSON_NAME] Senior Bakery Specialist at Medford Add a tag Application Mess…" at bounding box center [756, 392] width 1513 height 784
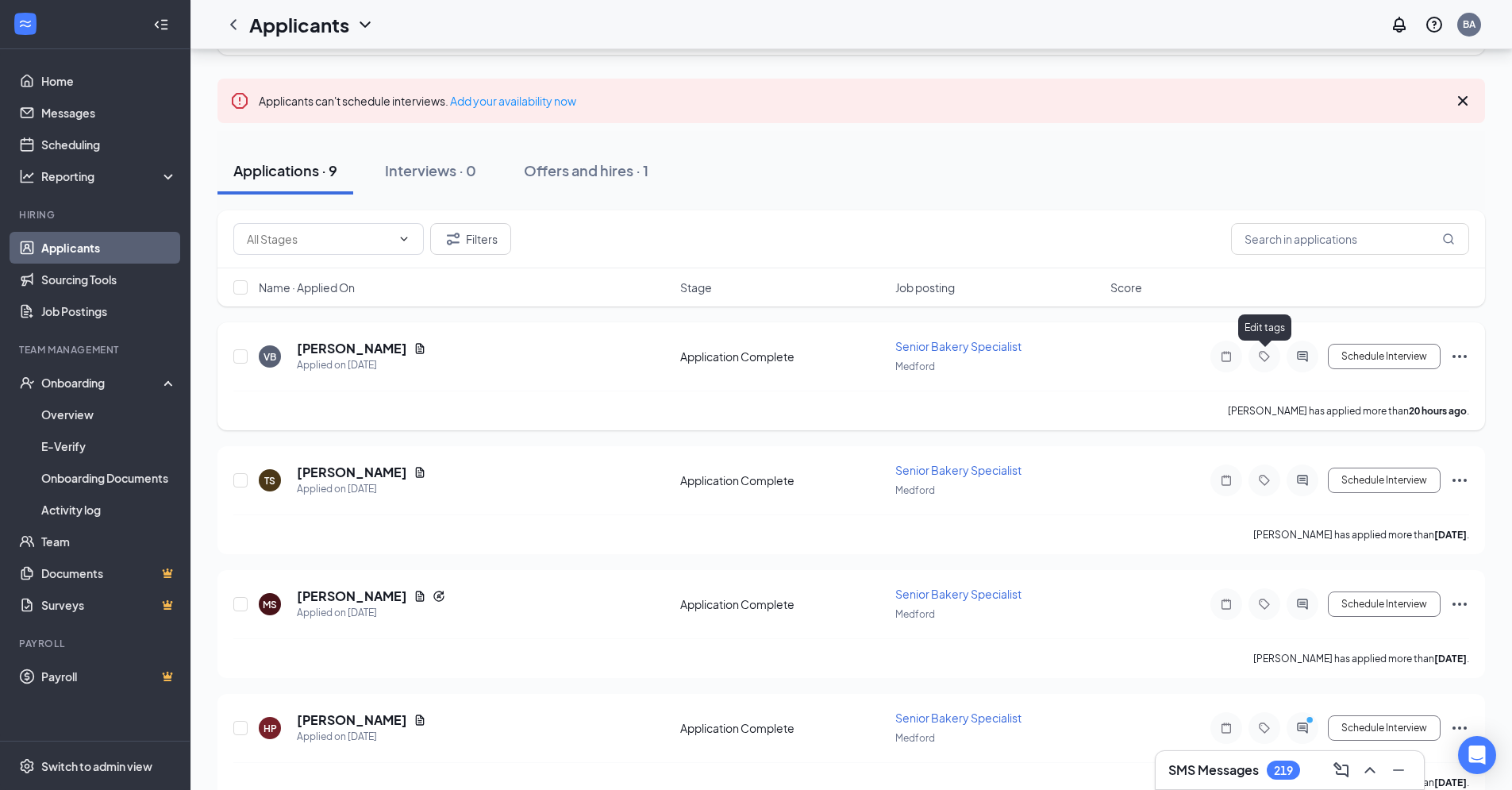
click at [1263, 355] on icon "Tag" at bounding box center [1264, 357] width 19 height 13
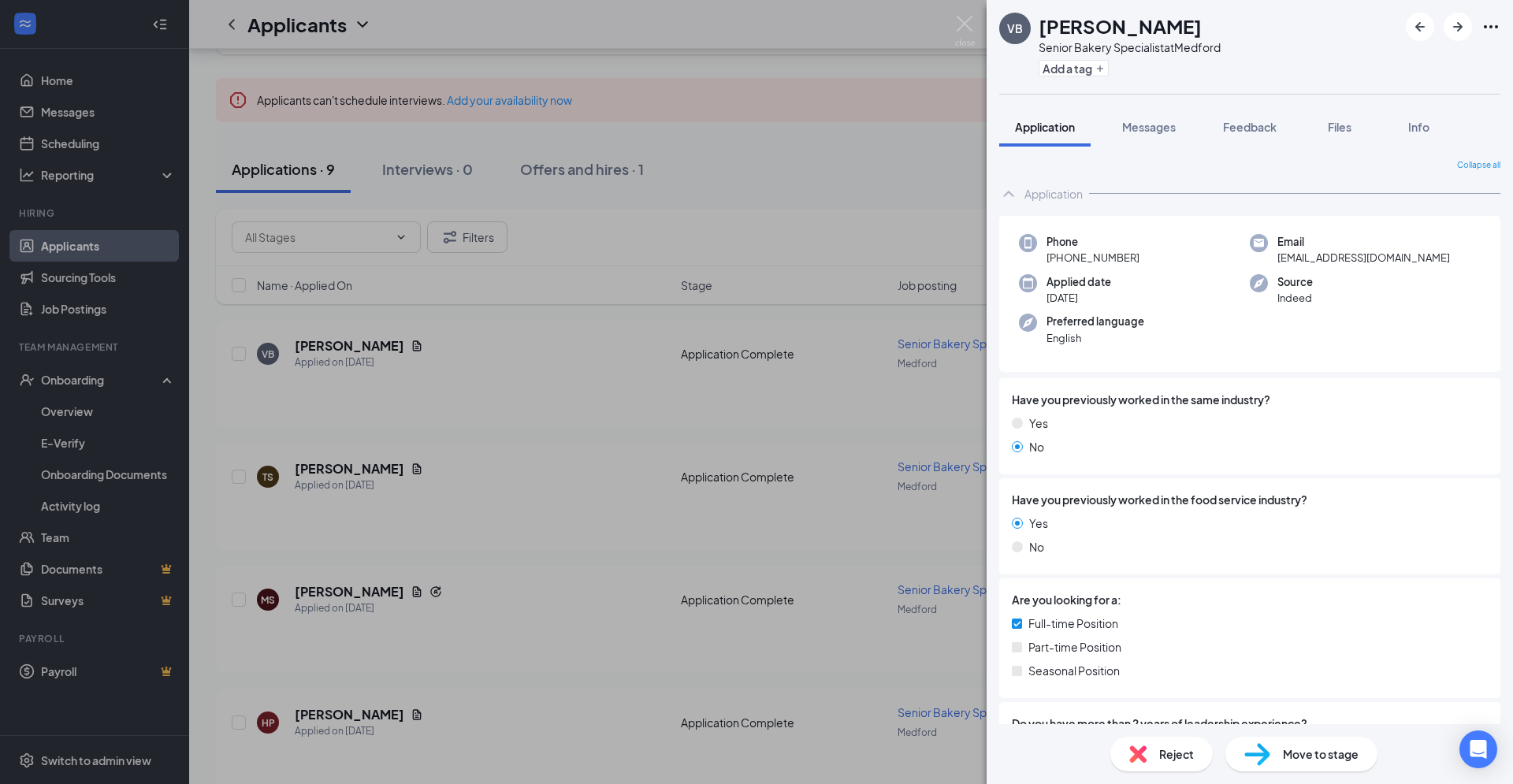
click at [891, 137] on div "VB [PERSON_NAME] Senior Bakery Specialist at Medford Add a tag Application Mess…" at bounding box center [756, 392] width 1513 height 784
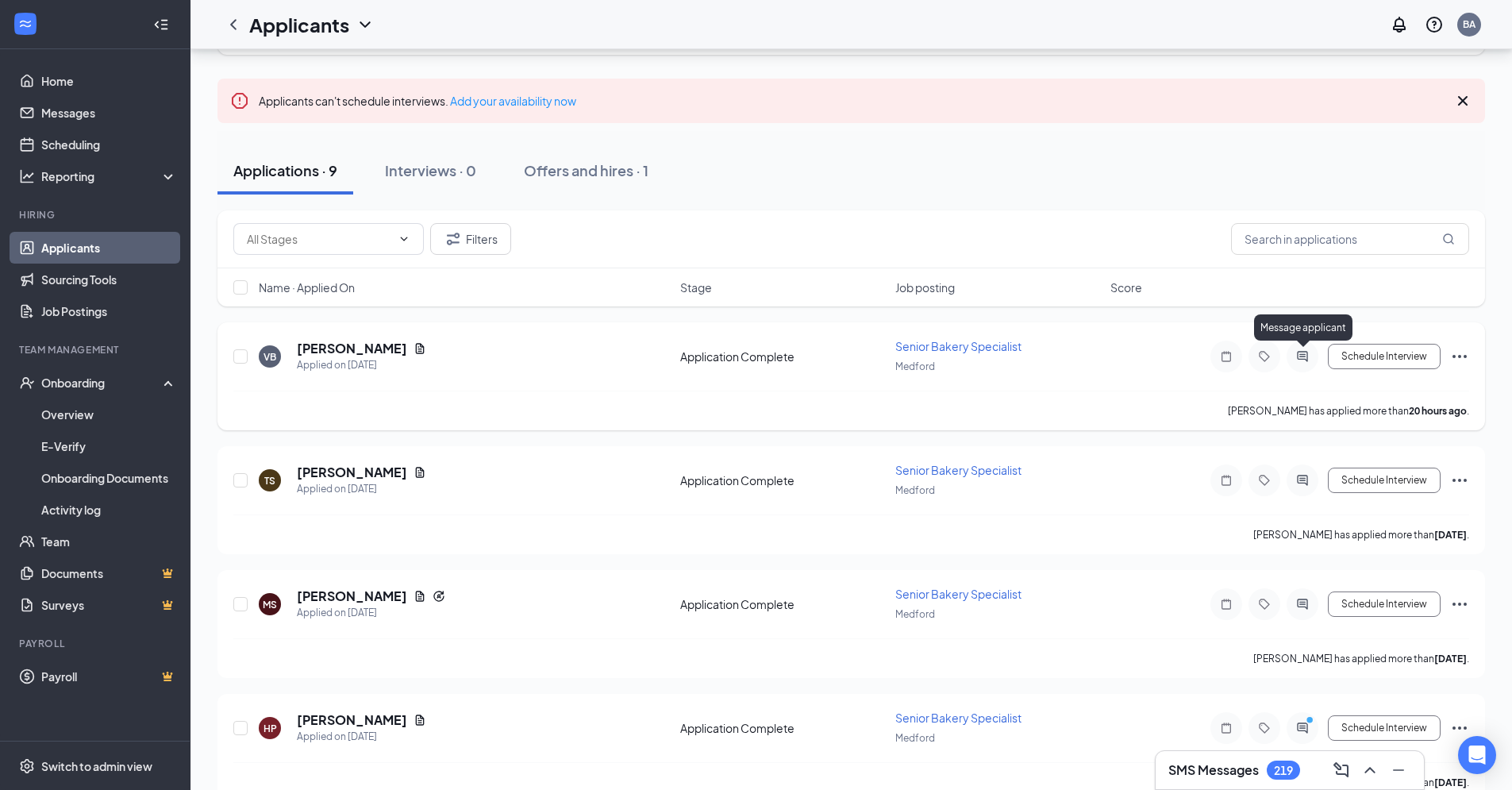
click at [1300, 355] on icon "ActiveChat" at bounding box center [1303, 357] width 19 height 13
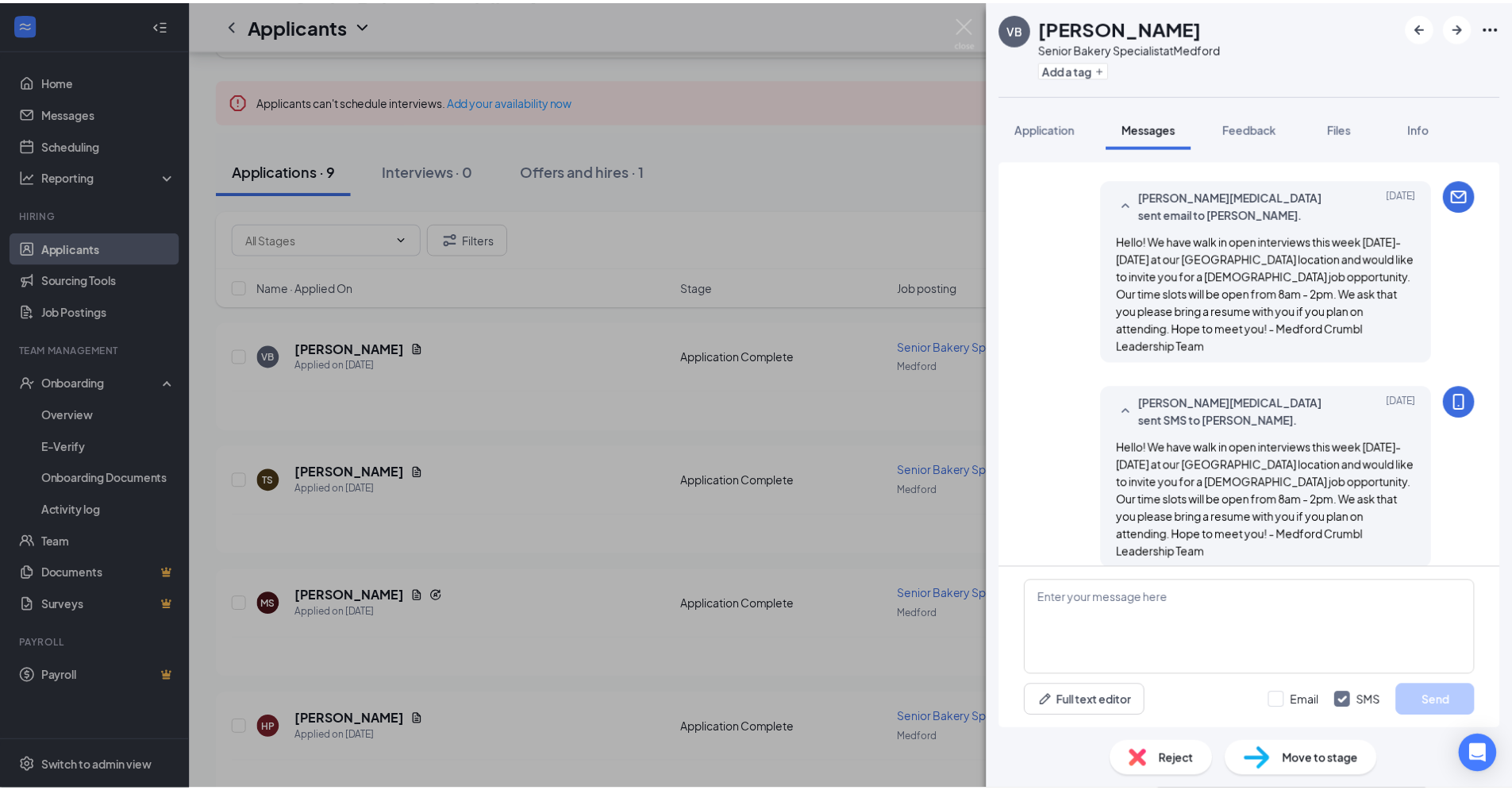
scroll to position [294, 0]
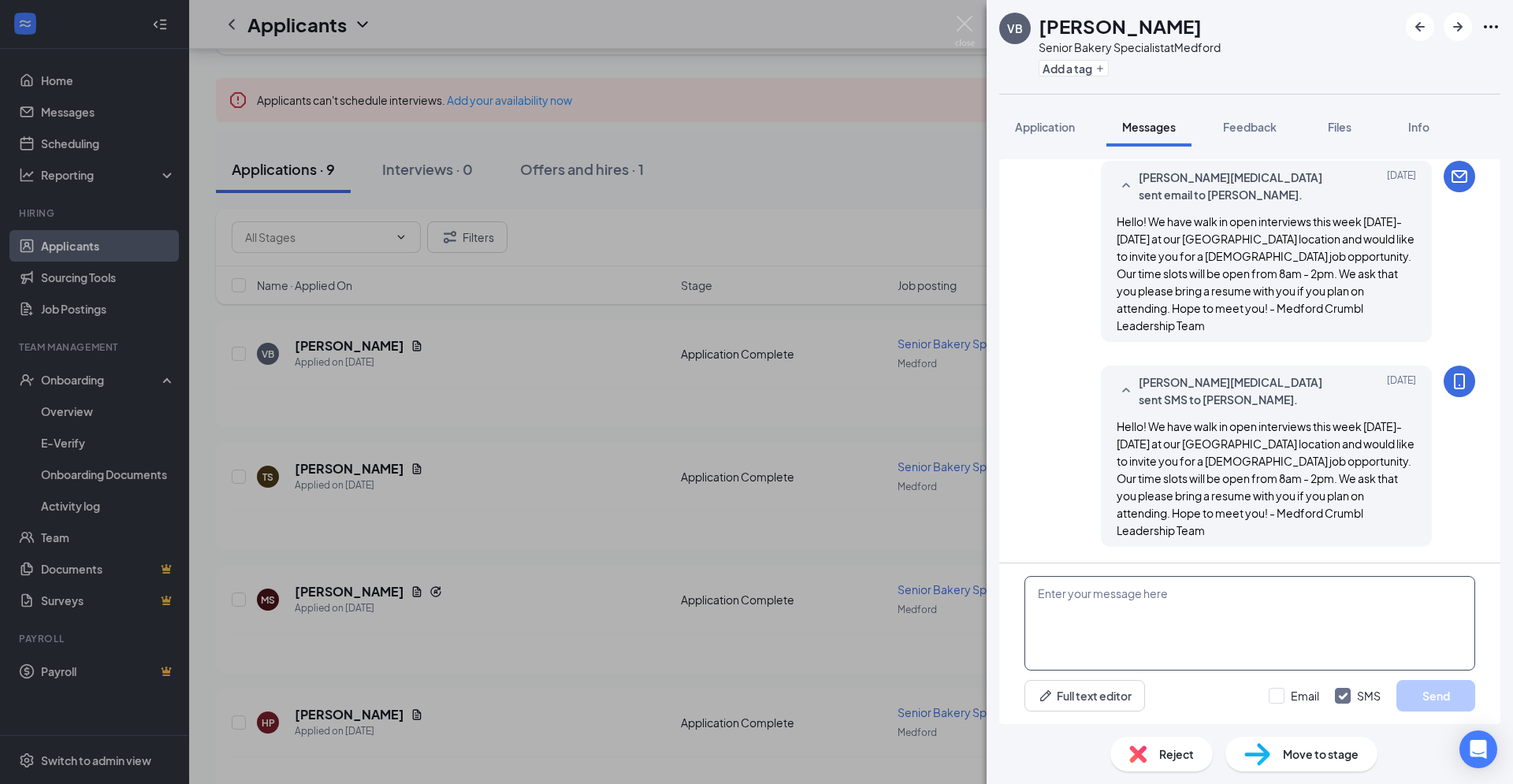
click at [1081, 601] on textarea at bounding box center [1249, 623] width 450 height 95
click at [833, 169] on div "VB [PERSON_NAME] Senior Bakery Specialist at Medford Add a tag Application Mess…" at bounding box center [756, 392] width 1513 height 784
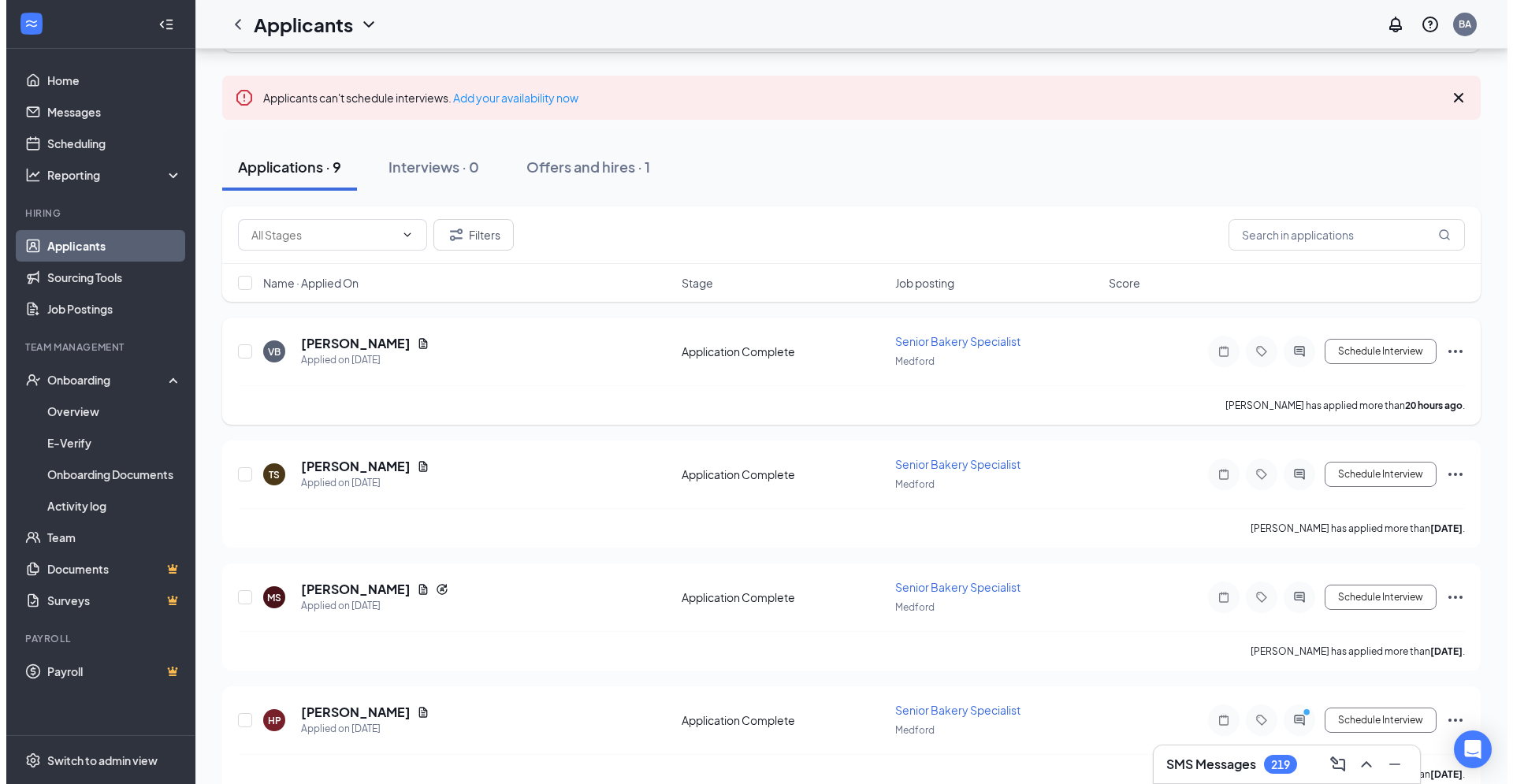
scroll to position [95, 0]
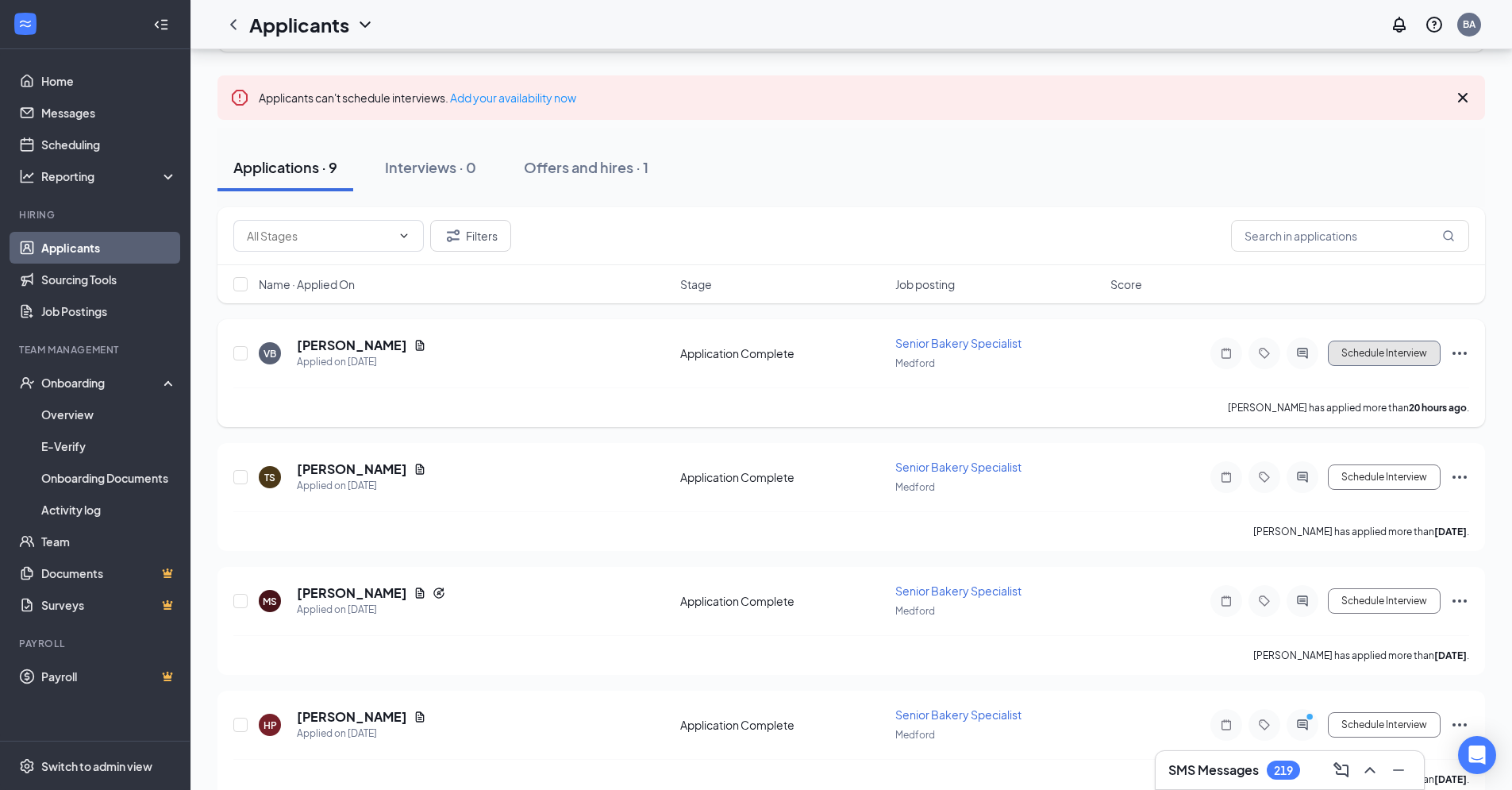
click at [1375, 358] on button "Schedule Interview" at bounding box center [1384, 352] width 113 height 25
type input "Interview (next stage)"
type input "BackOffice Admin's Calendar"
type input "[DATE]"
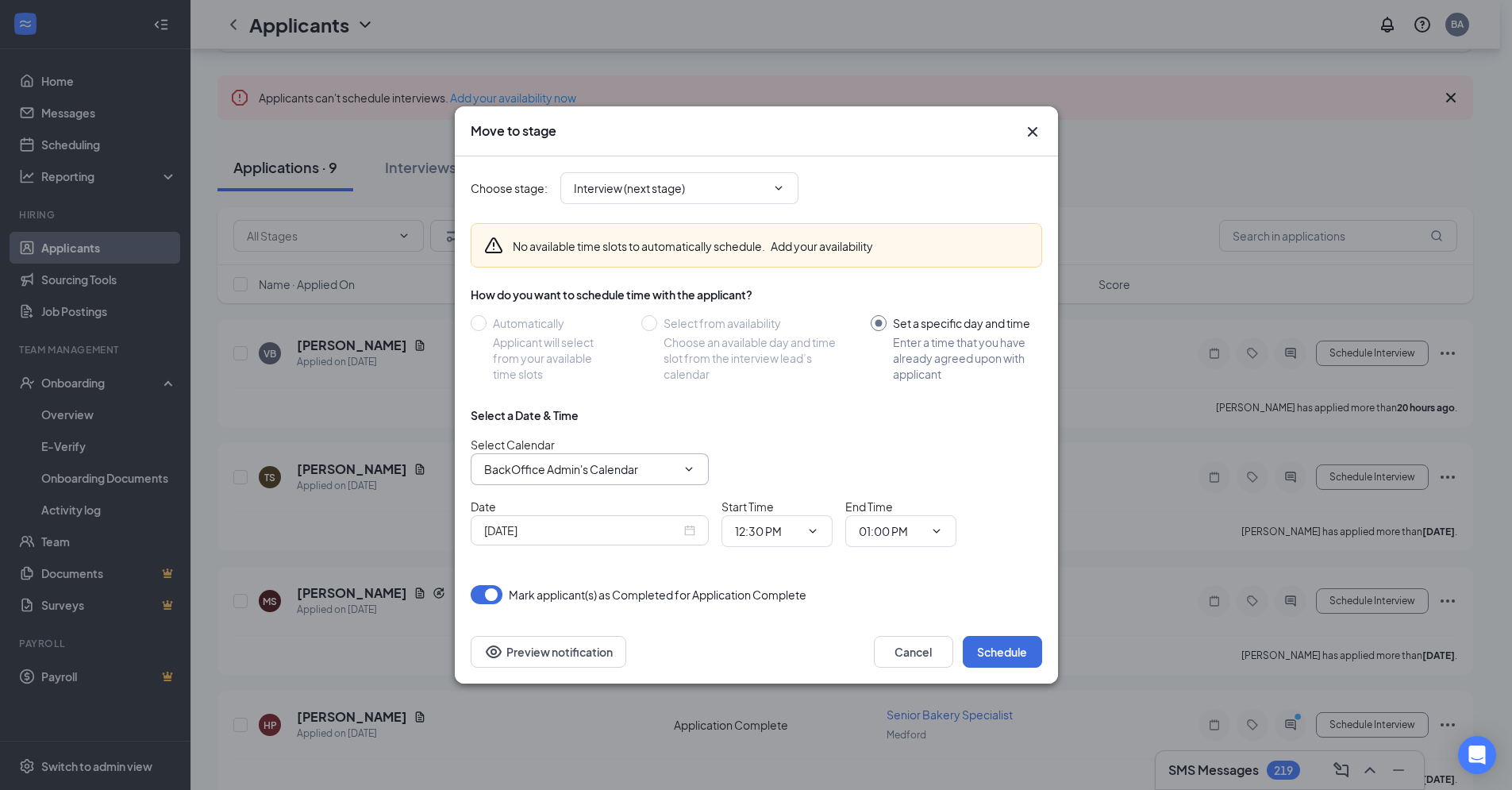
click at [694, 466] on icon "ChevronDown" at bounding box center [689, 469] width 13 height 13
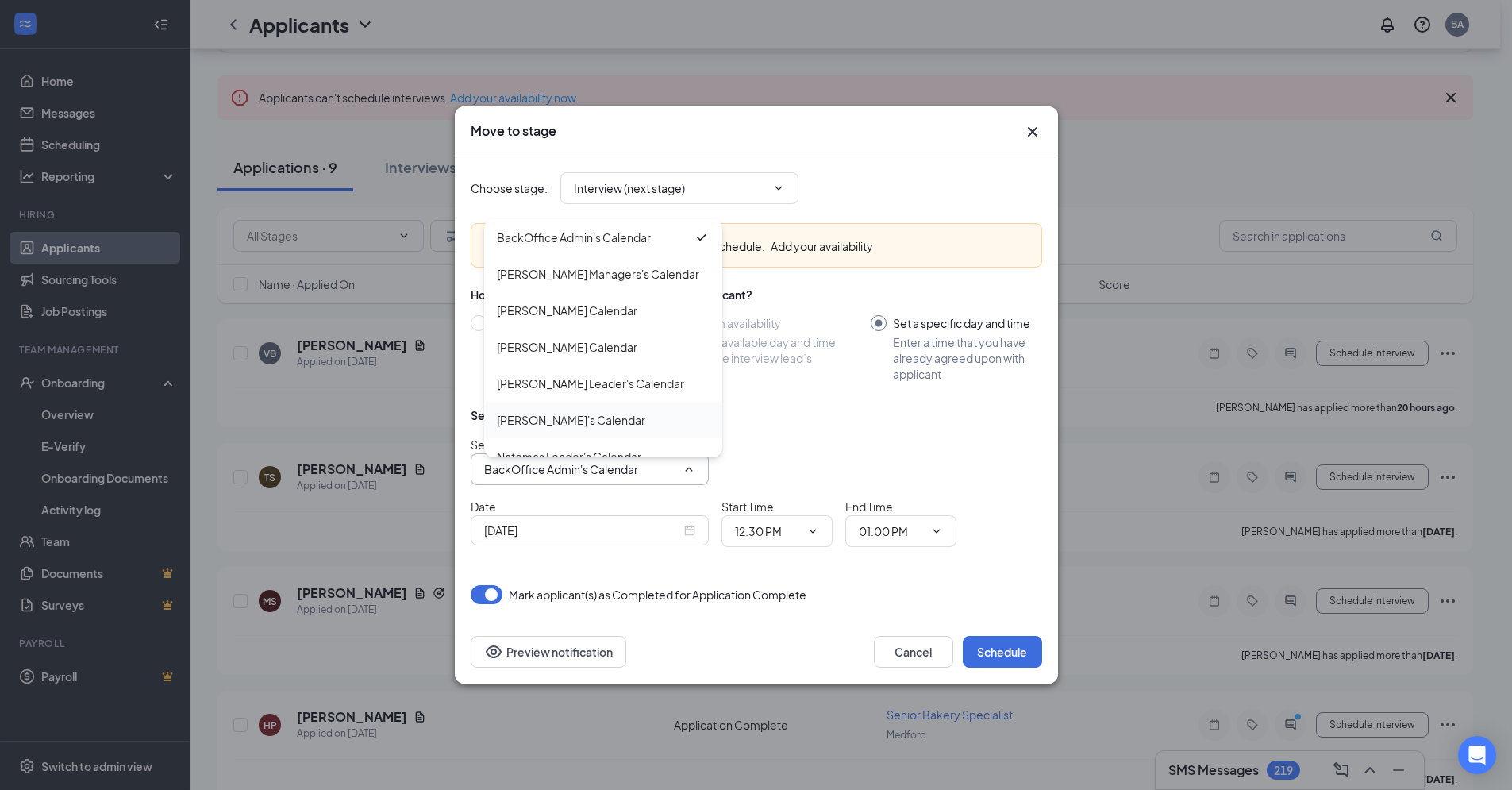
click at [586, 417] on div "[PERSON_NAME]'s Calendar" at bounding box center [572, 420] width 149 height 17
type input "[PERSON_NAME]'s Calendar"
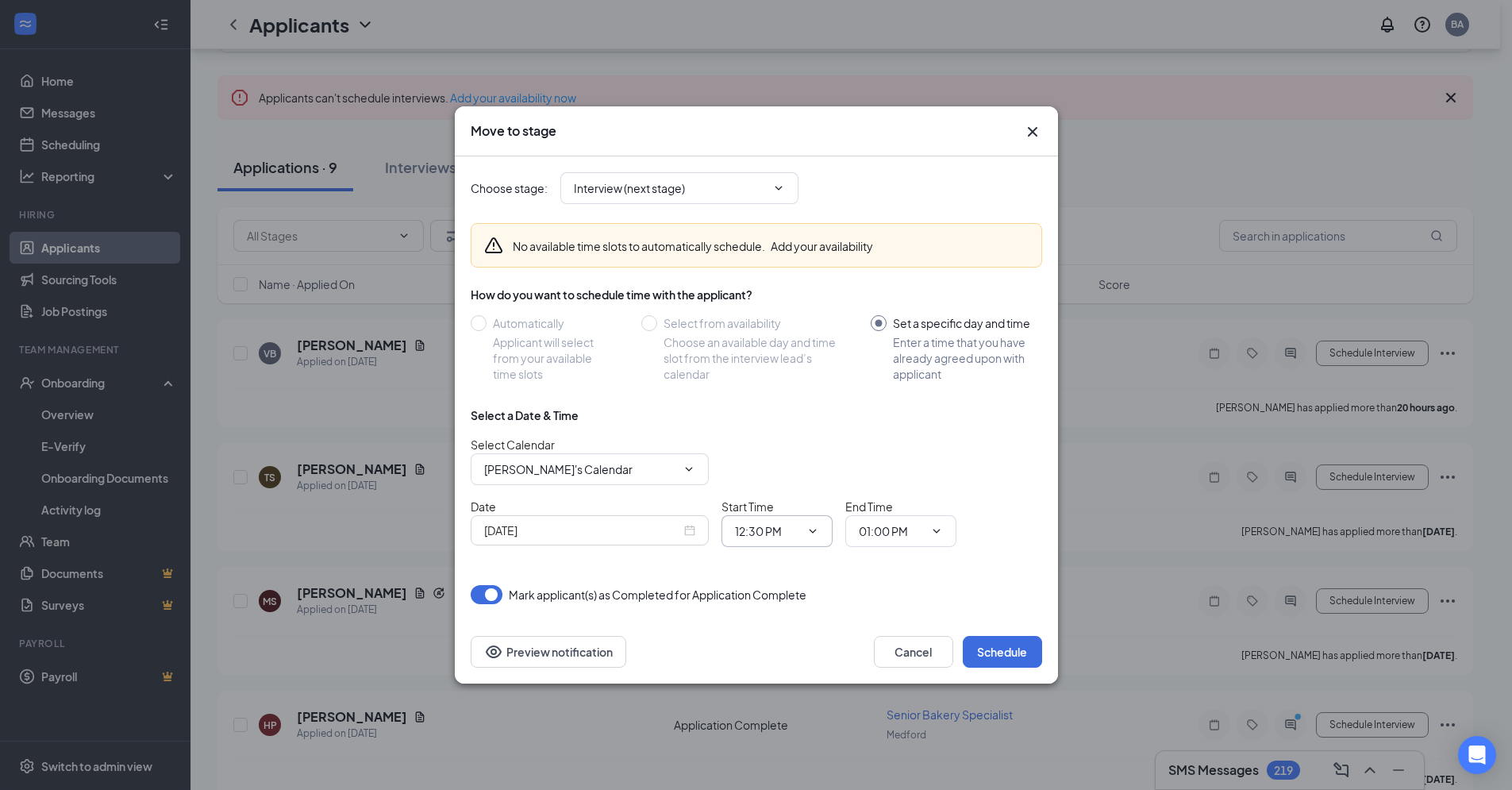
click at [820, 533] on span "12:30 PM" at bounding box center [778, 531] width 111 height 32
click at [820, 530] on span "12:30 PM" at bounding box center [778, 531] width 111 height 32
click at [689, 535] on div "[DATE]" at bounding box center [590, 530] width 211 height 17
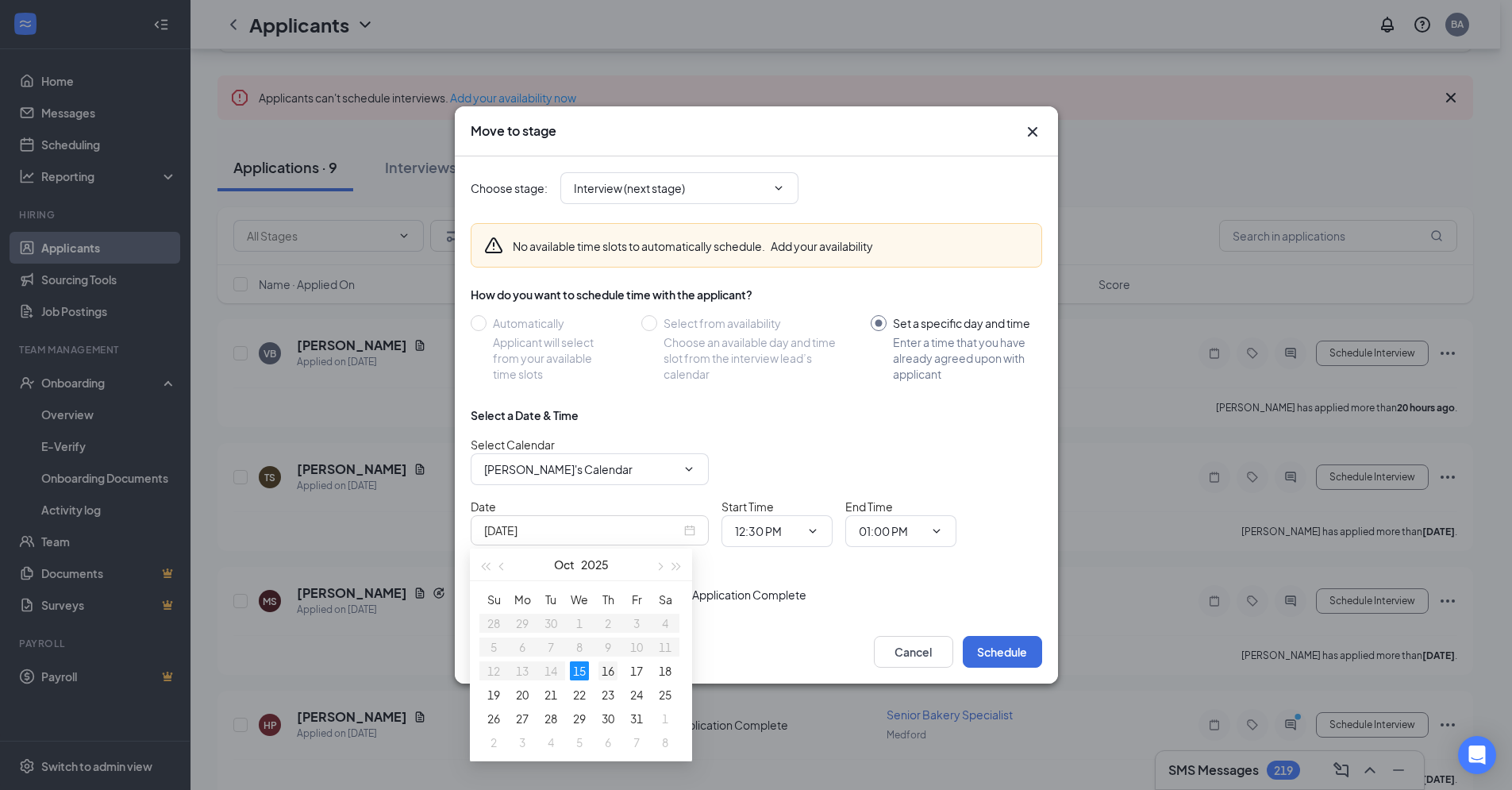
type input "[DATE]"
click at [612, 664] on div "16" at bounding box center [608, 671] width 19 height 19
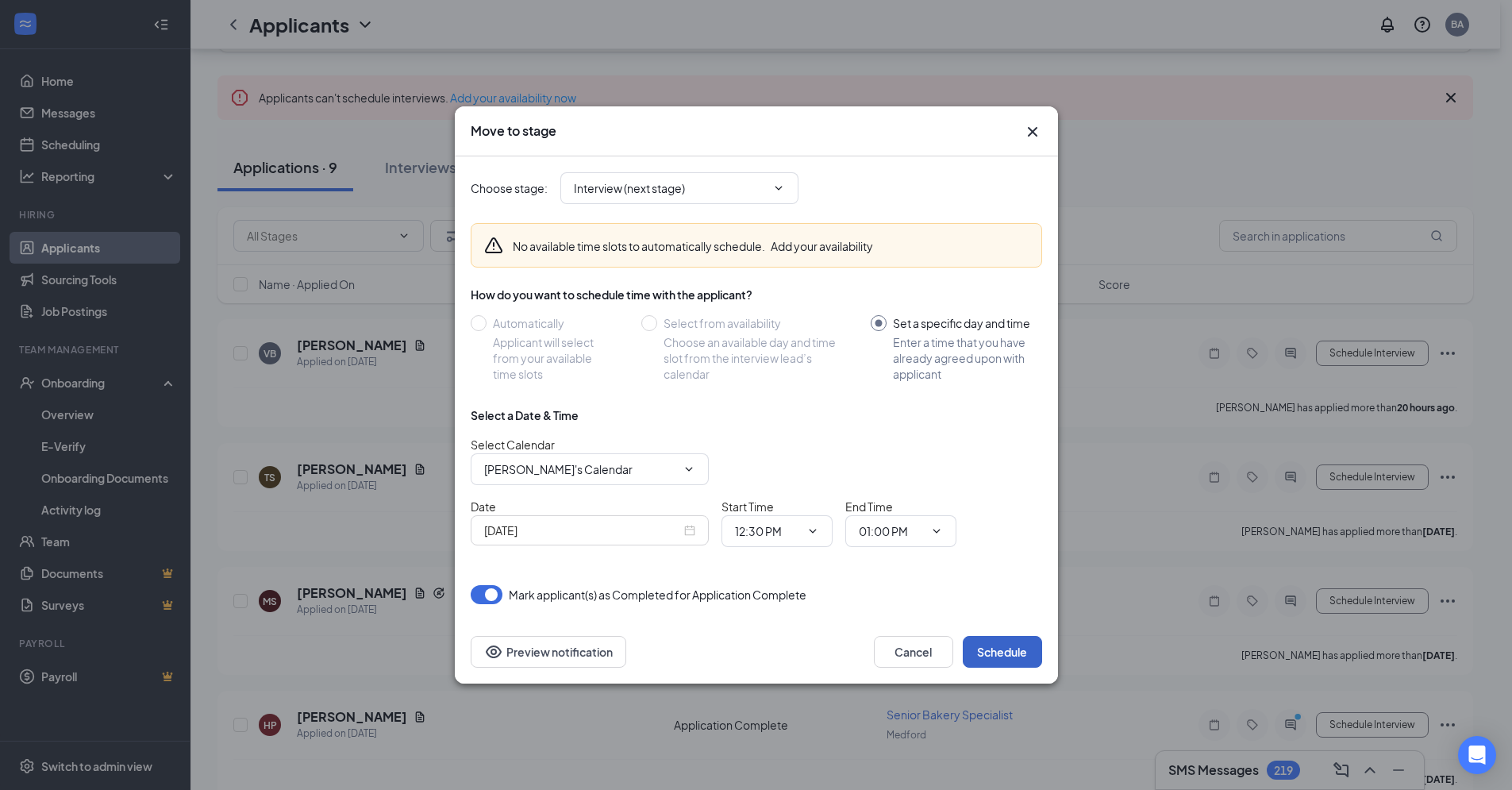
click at [992, 650] on button "Schedule" at bounding box center [1003, 652] width 79 height 32
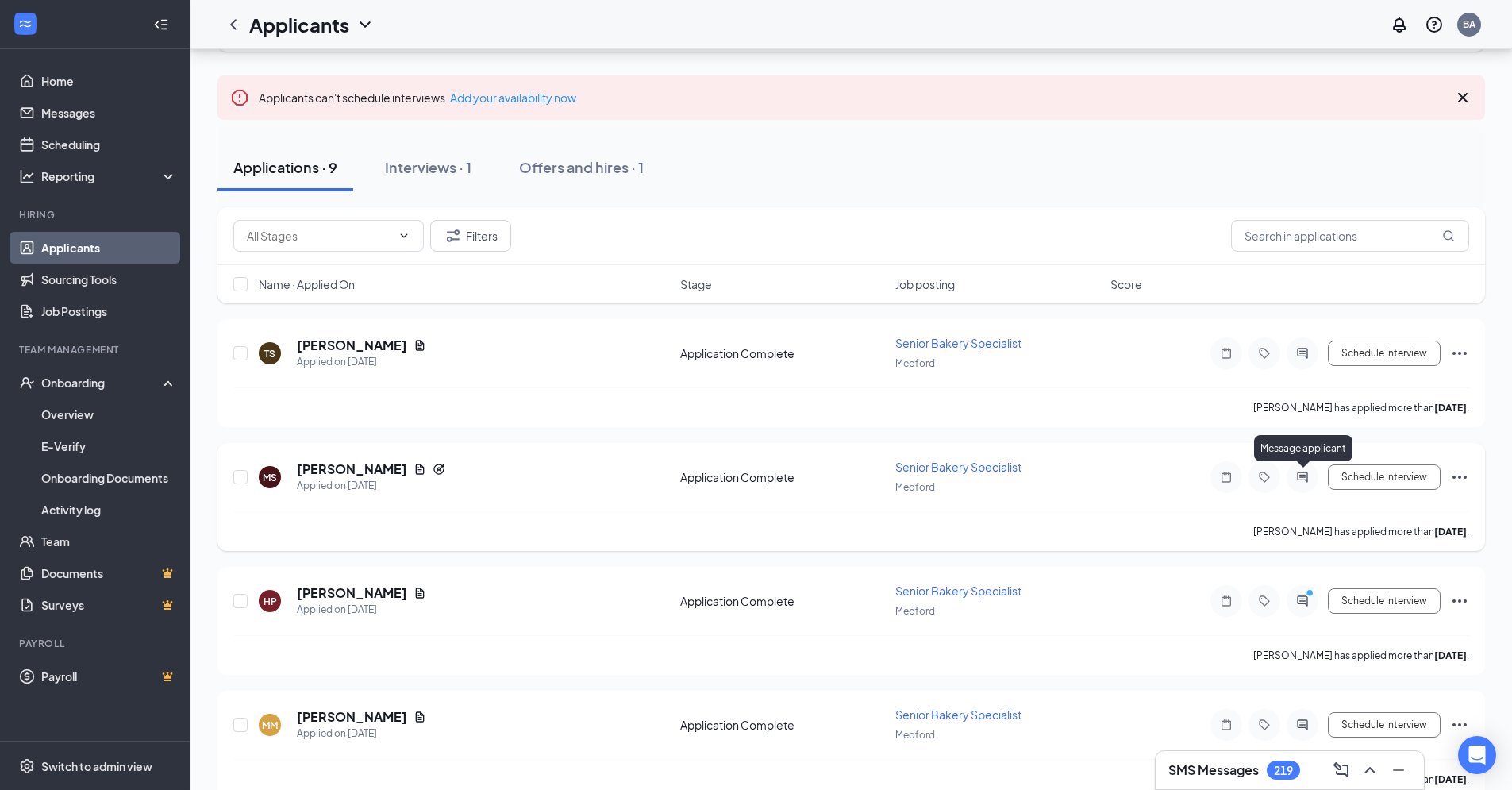
click at [1294, 478] on icon "ActiveChat" at bounding box center [1303, 478] width 19 height 13
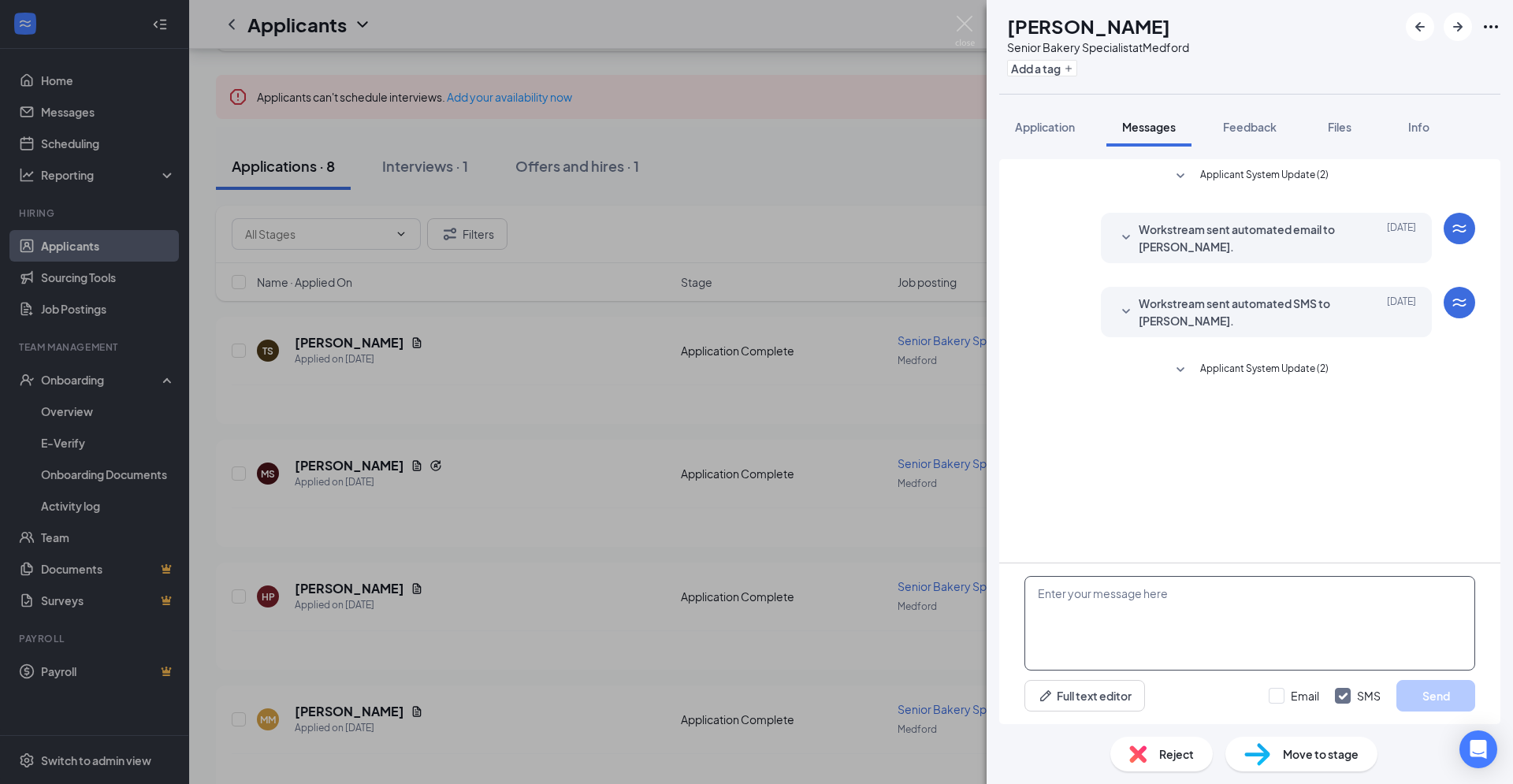
click at [1067, 628] on textarea at bounding box center [1249, 623] width 450 height 95
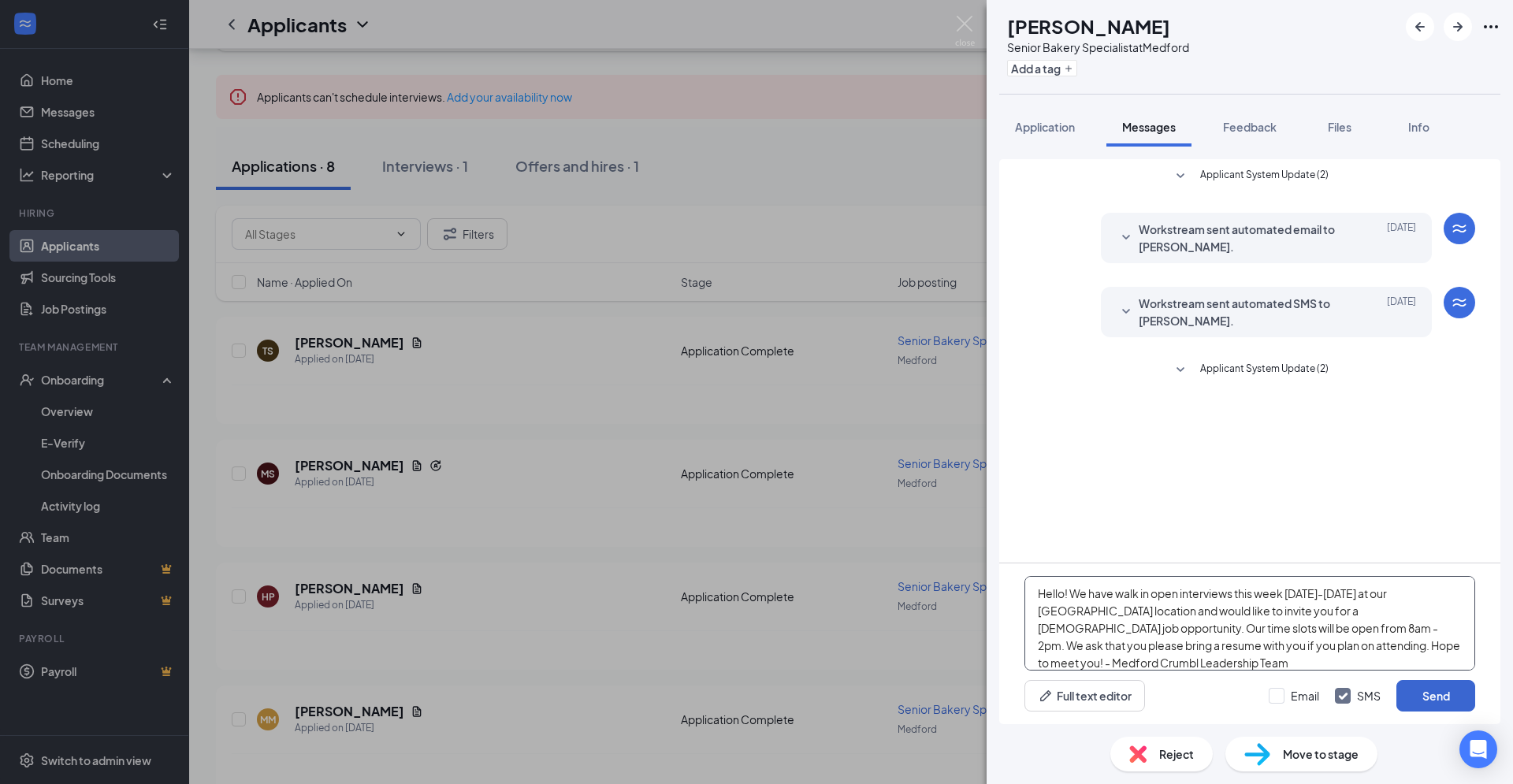
type textarea "Hello! We have walk in open interviews this week [DATE]-[DATE] at our [GEOGRAPH…"
click at [1433, 693] on button "Send" at bounding box center [1435, 696] width 79 height 32
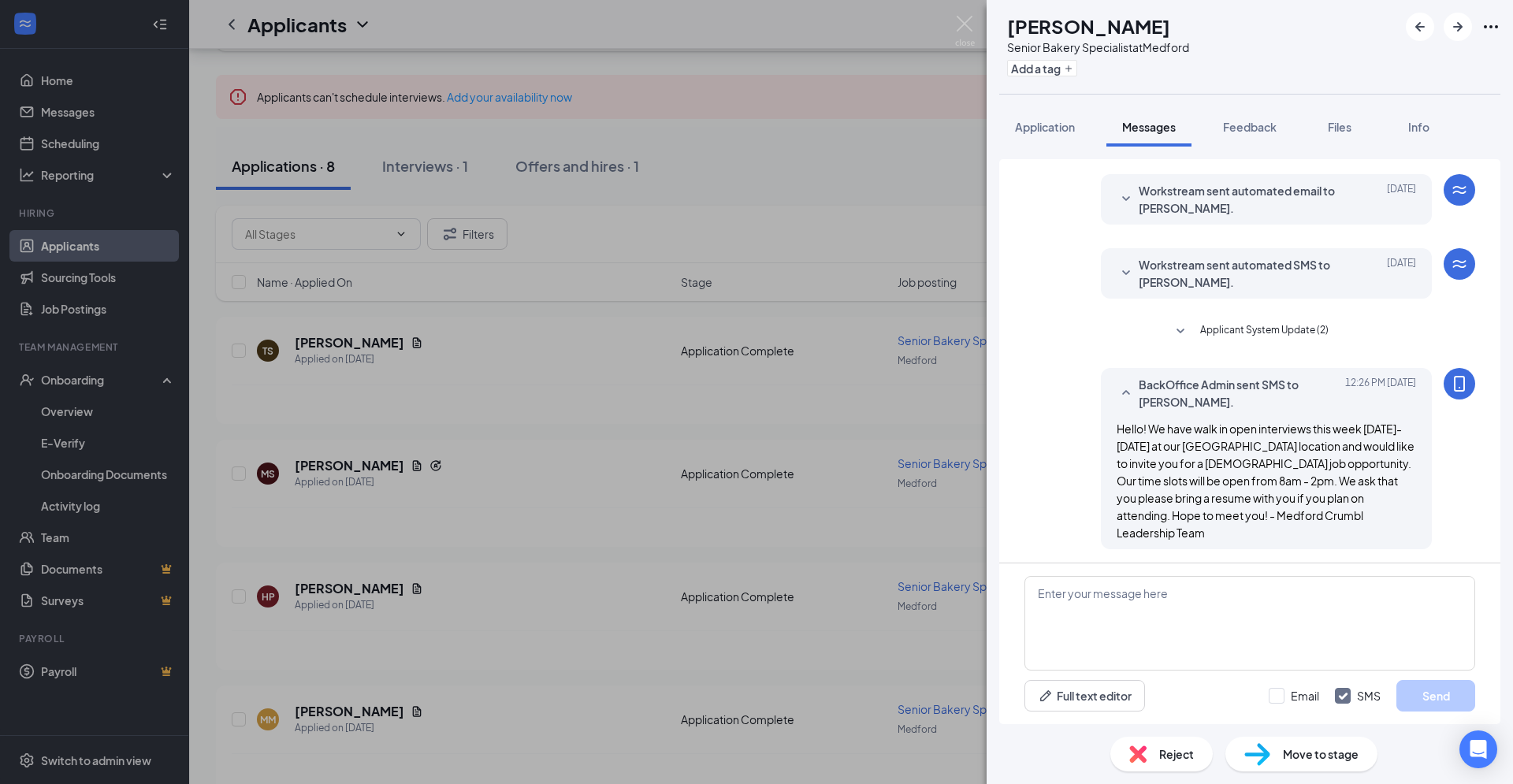
scroll to position [41, 0]
click at [1278, 696] on input "Email" at bounding box center [1294, 696] width 50 height 15
checkbox input "true"
click at [1091, 600] on textarea at bounding box center [1249, 623] width 450 height 95
paste textarea "Hello! We have walk in open interviews this week [DATE]-[DATE] at our [GEOGRAPH…"
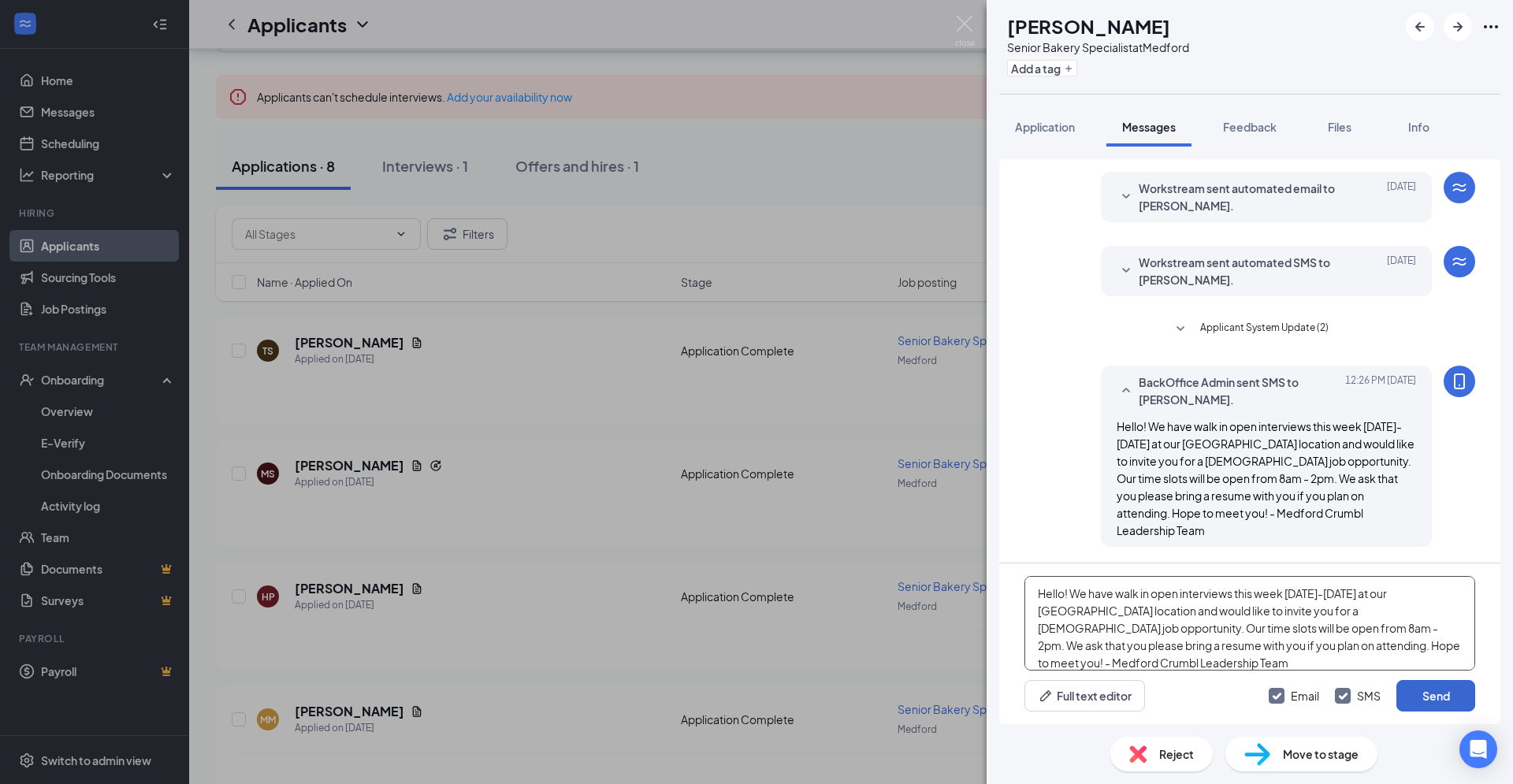
type textarea "Hello! We have walk in open interviews this week [DATE]-[DATE] at our [GEOGRAPH…"
click at [1419, 695] on button "Send" at bounding box center [1435, 696] width 79 height 32
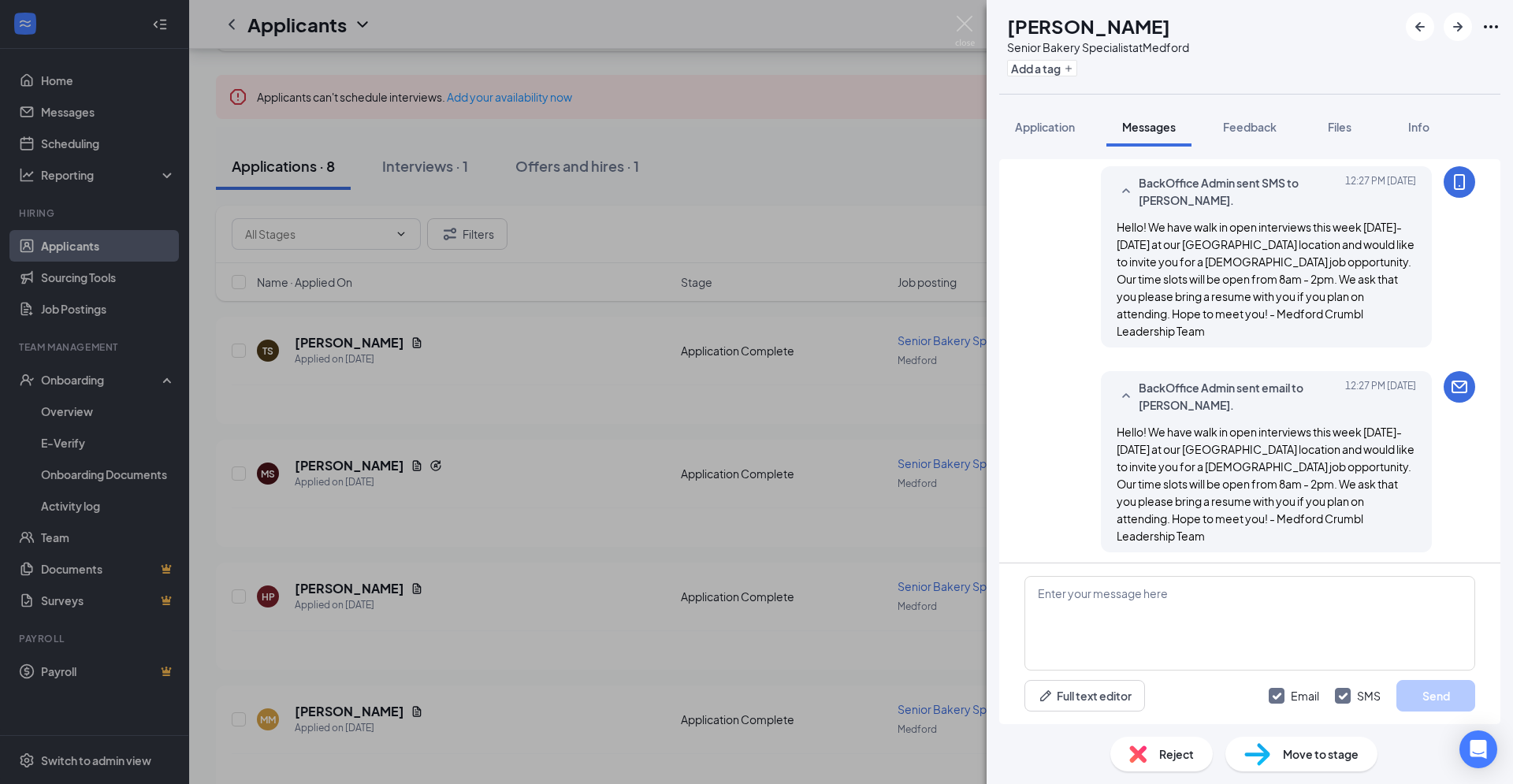
scroll to position [450, 0]
click at [802, 73] on div "[PERSON_NAME] Senior Bakery Specialist at Medford Add a tag Application Message…" at bounding box center [756, 392] width 1513 height 784
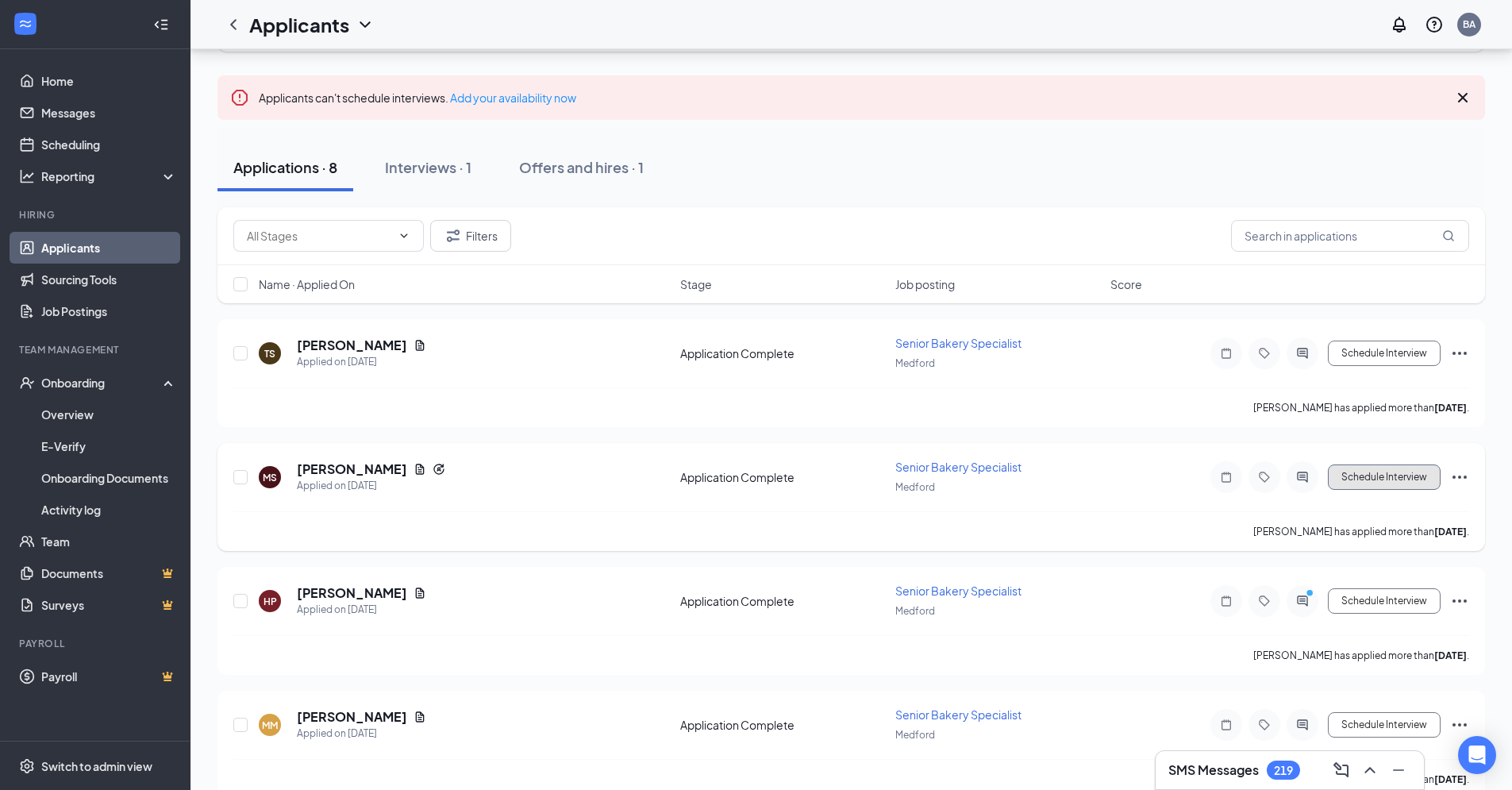
click at [1392, 475] on button "Schedule Interview" at bounding box center [1384, 477] width 113 height 25
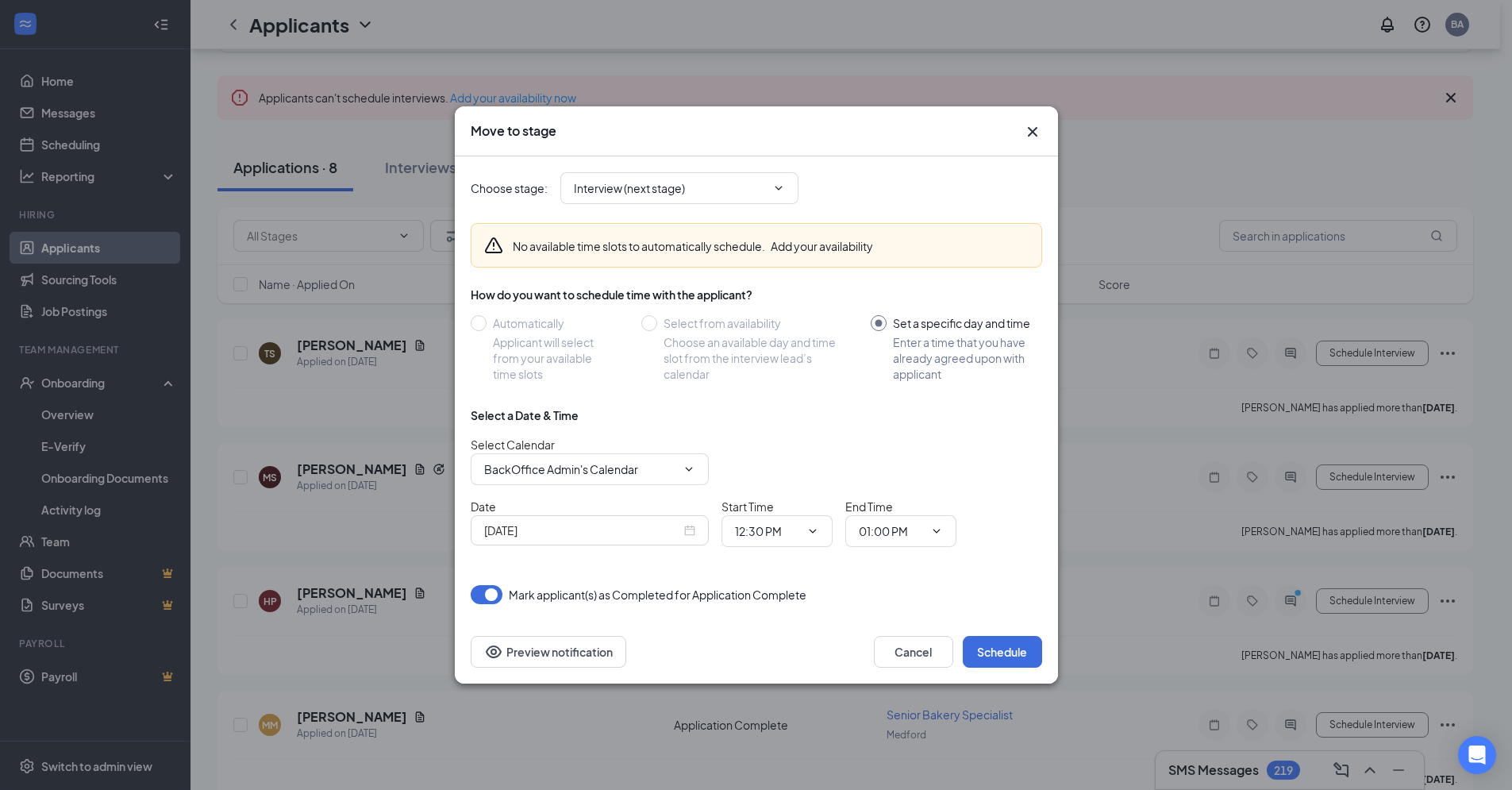
click at [691, 527] on div "[DATE]" at bounding box center [590, 530] width 211 height 17
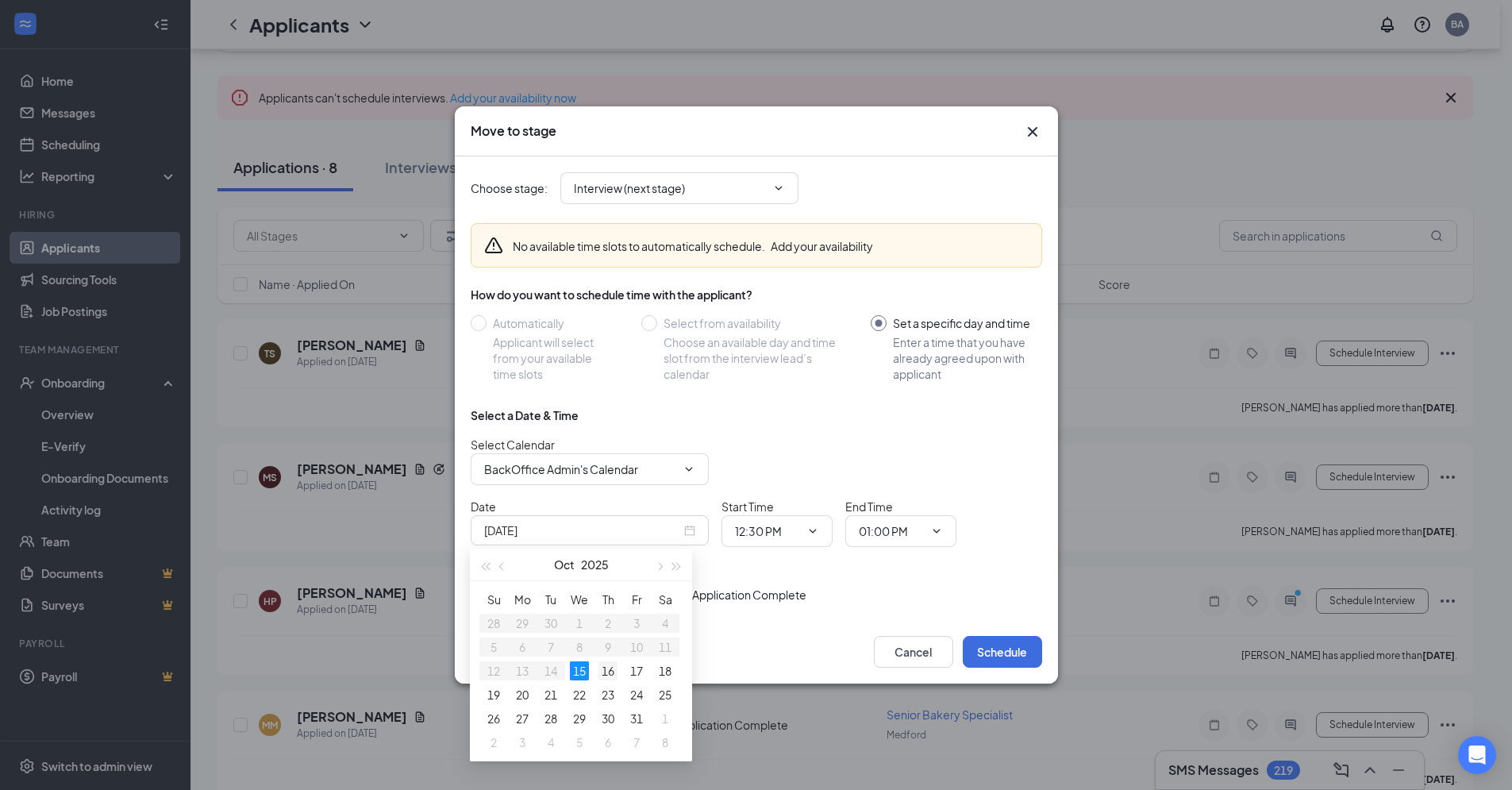
type input "[DATE]"
click at [610, 667] on div "16" at bounding box center [608, 671] width 19 height 19
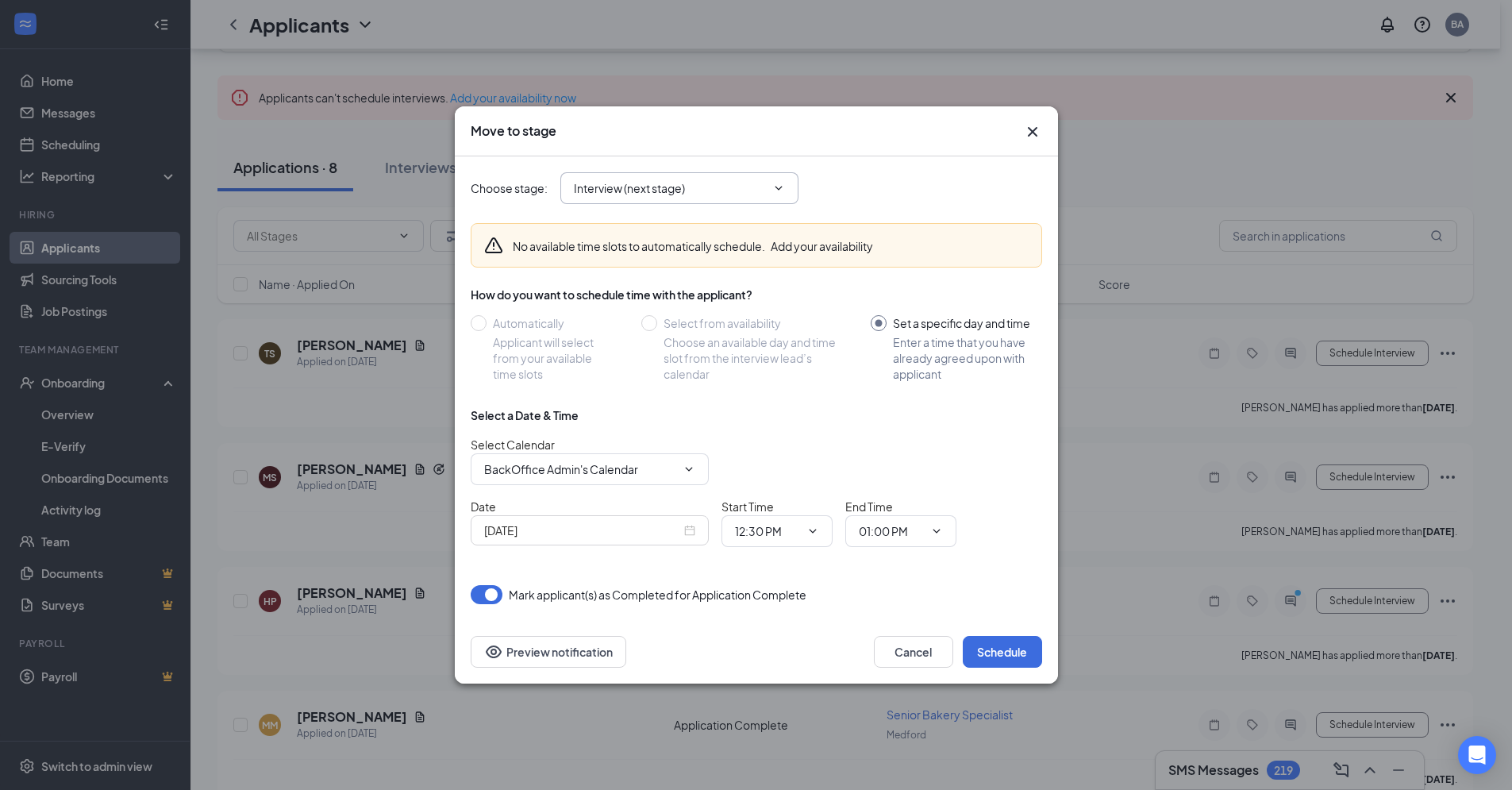
click at [774, 184] on icon "ChevronDown" at bounding box center [779, 188] width 13 height 13
click at [986, 648] on button "Schedule" at bounding box center [1003, 652] width 79 height 32
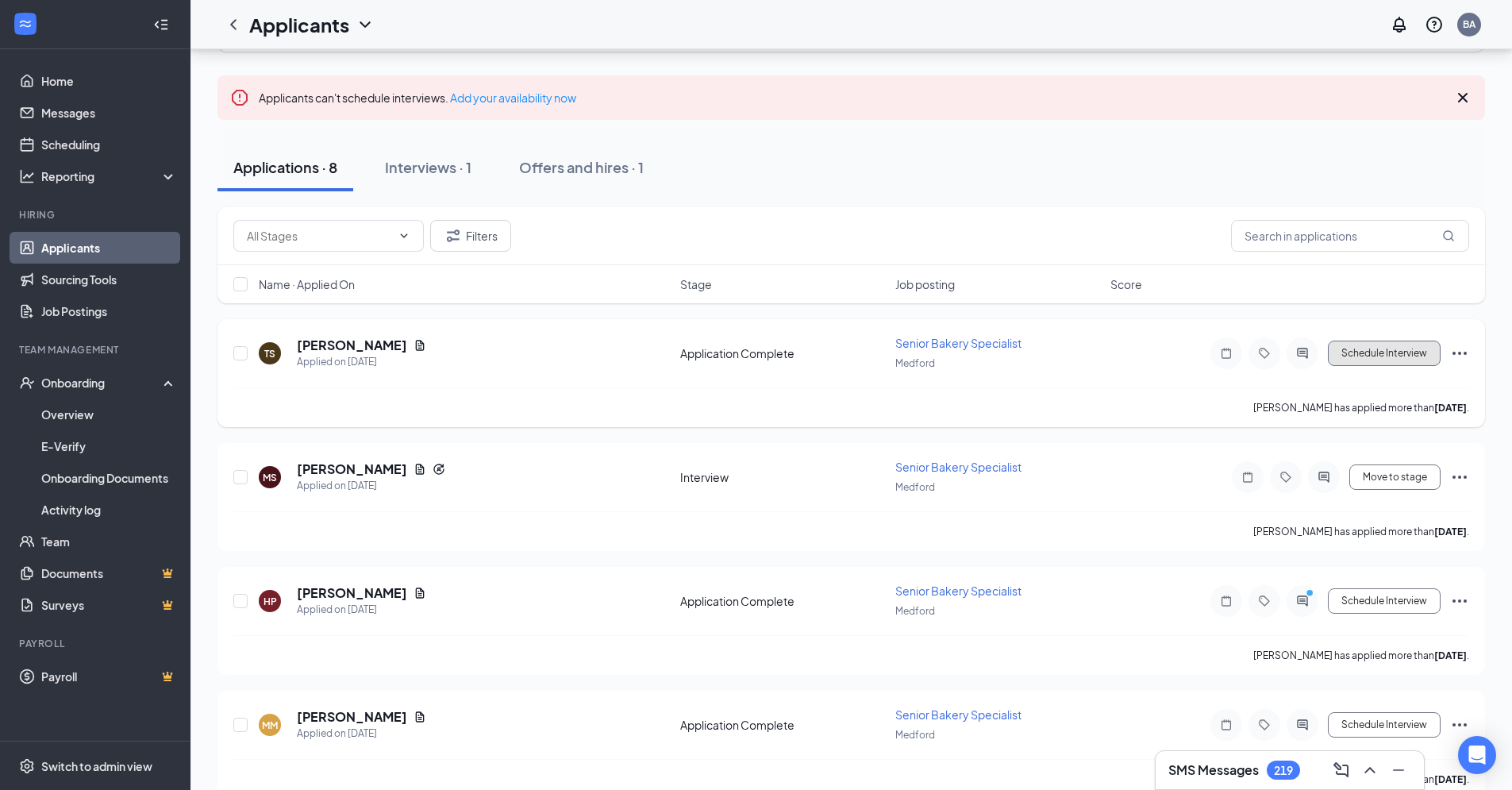
click at [1360, 352] on button "Schedule Interview" at bounding box center [1384, 352] width 113 height 25
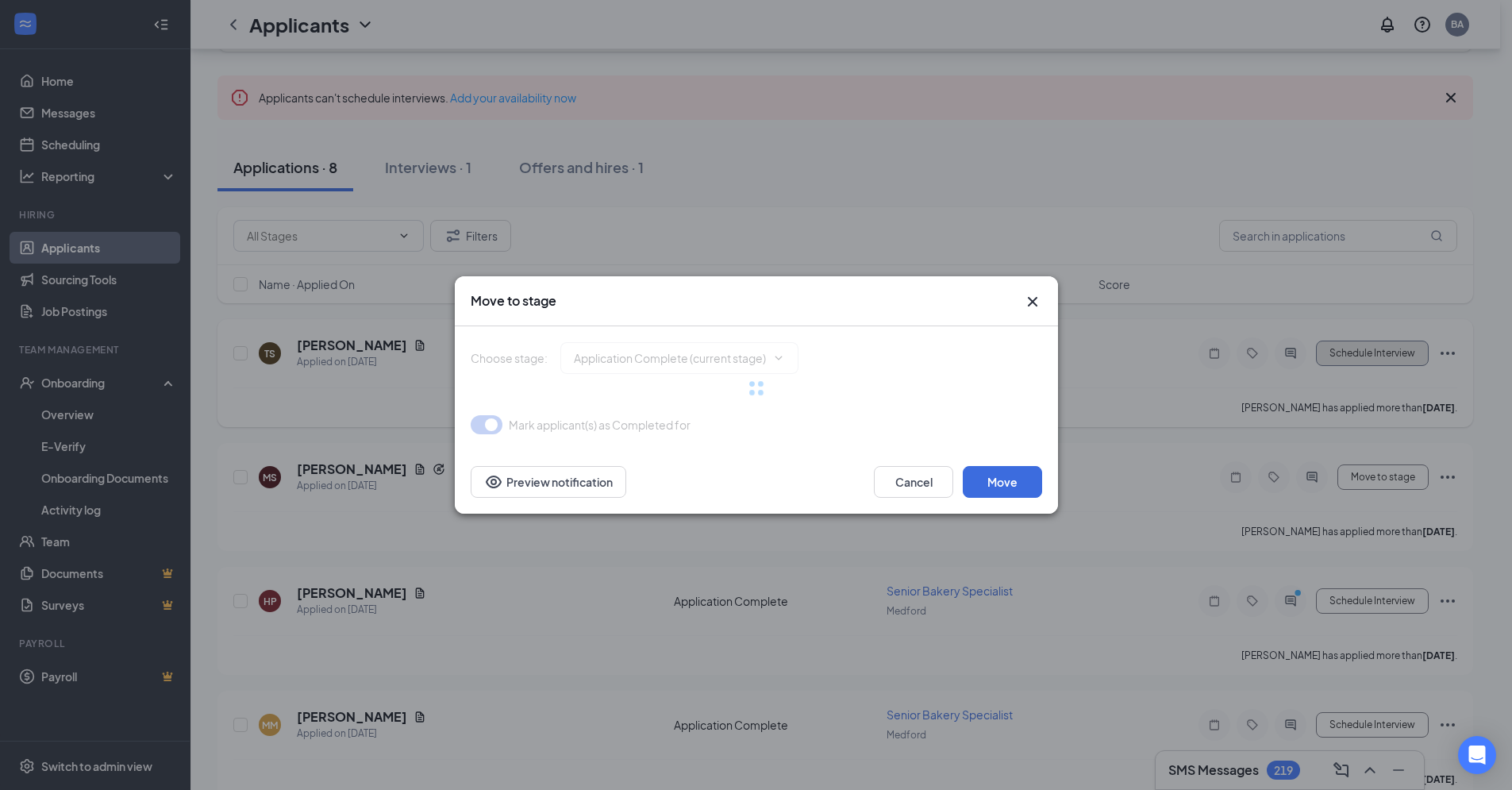
type input "Interview (next stage)"
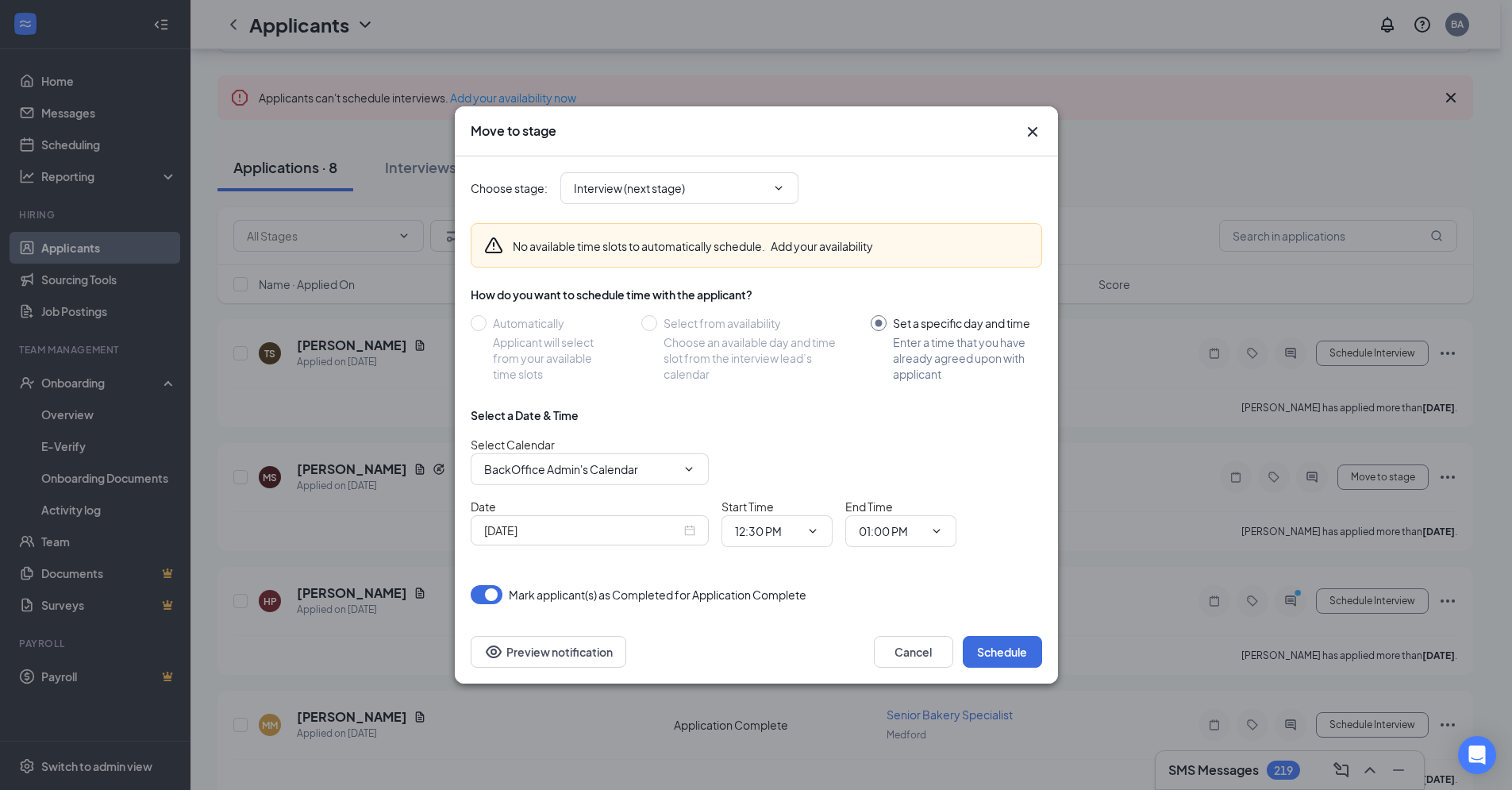
click at [688, 535] on div "[DATE]" at bounding box center [590, 530] width 211 height 17
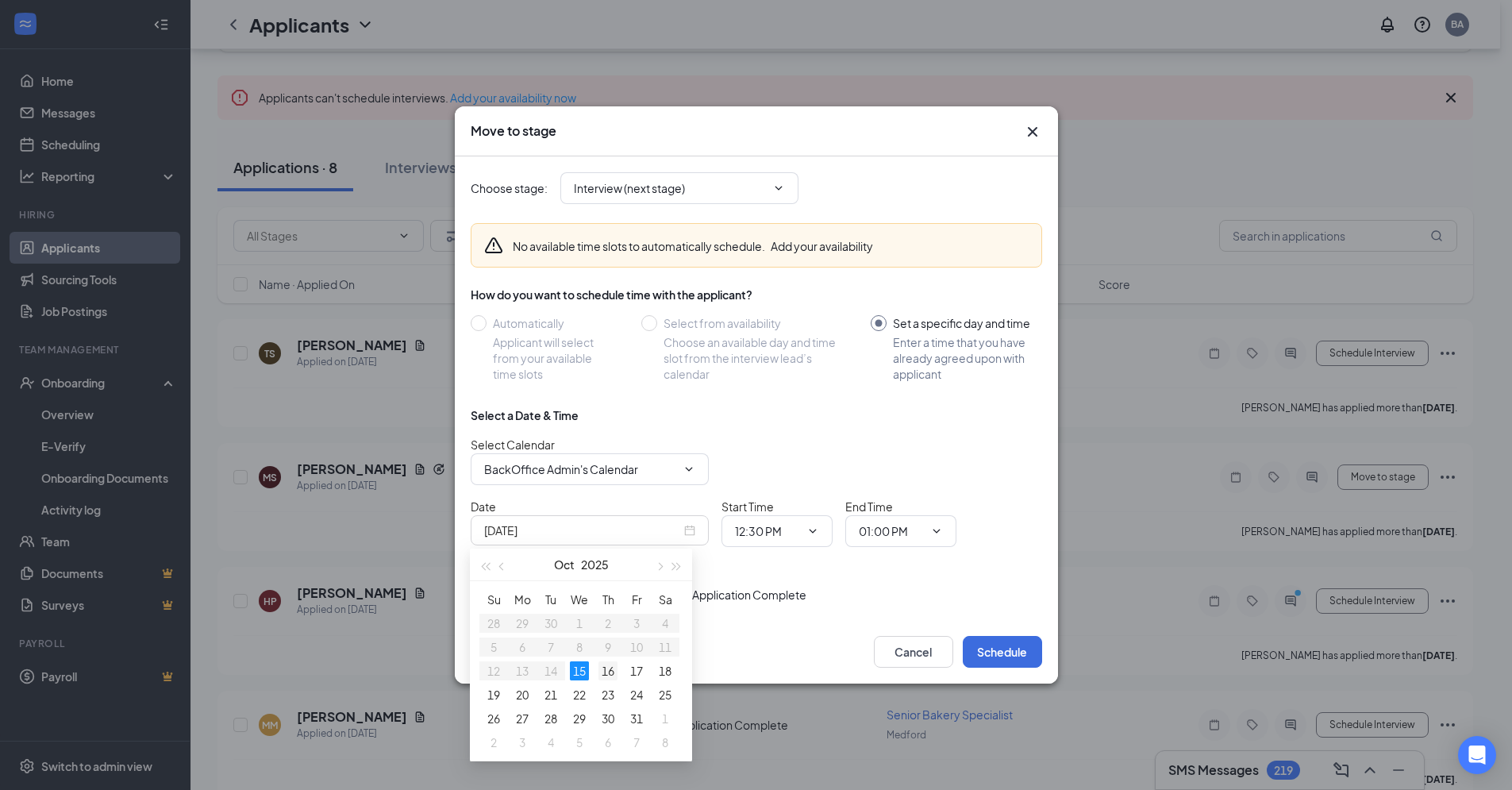
type input "[DATE]"
click at [611, 671] on div "16" at bounding box center [608, 671] width 19 height 19
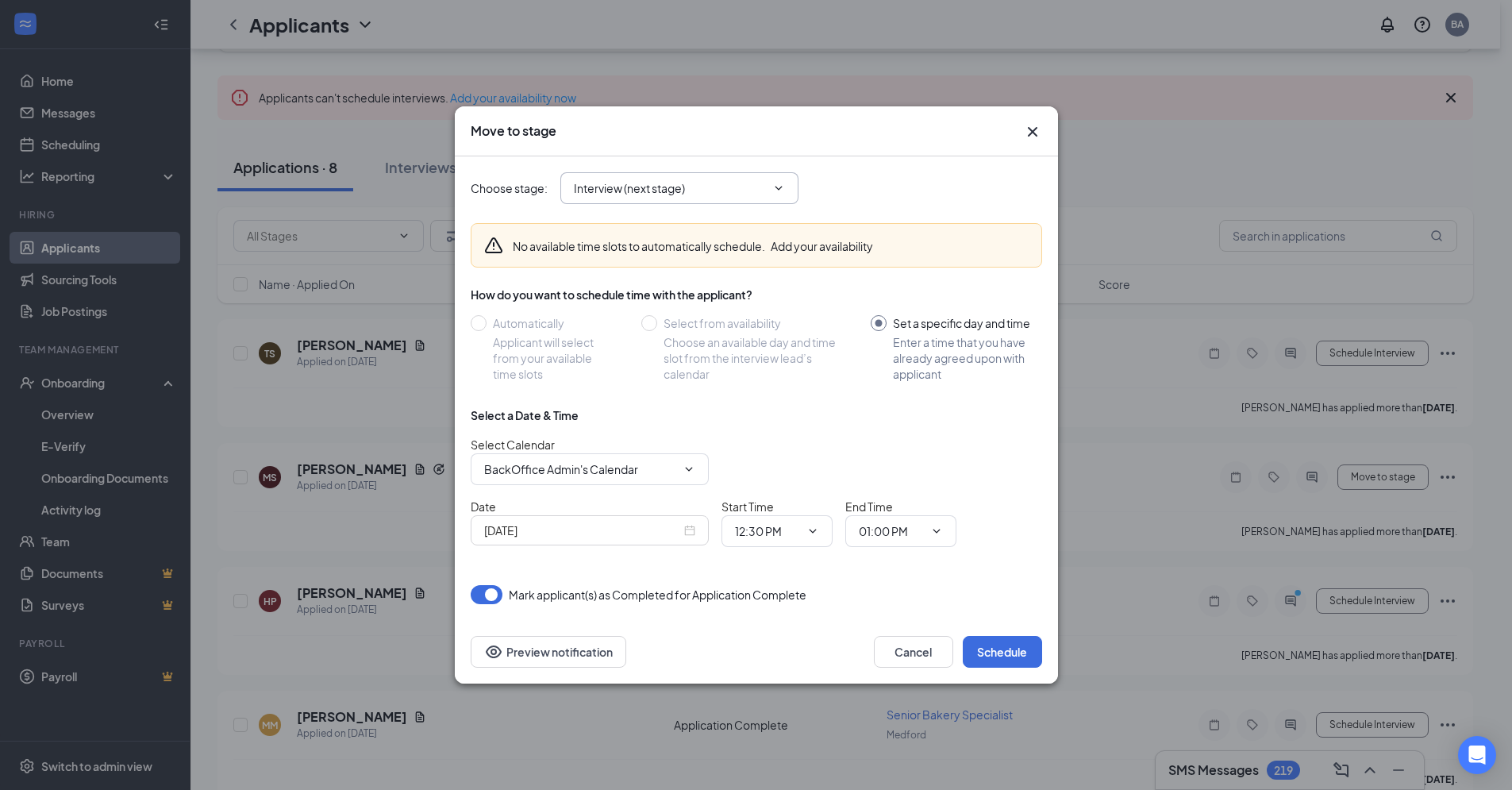
click at [776, 191] on icon "ChevronDown" at bounding box center [779, 188] width 13 height 13
click at [1006, 644] on button "Schedule" at bounding box center [1003, 652] width 79 height 32
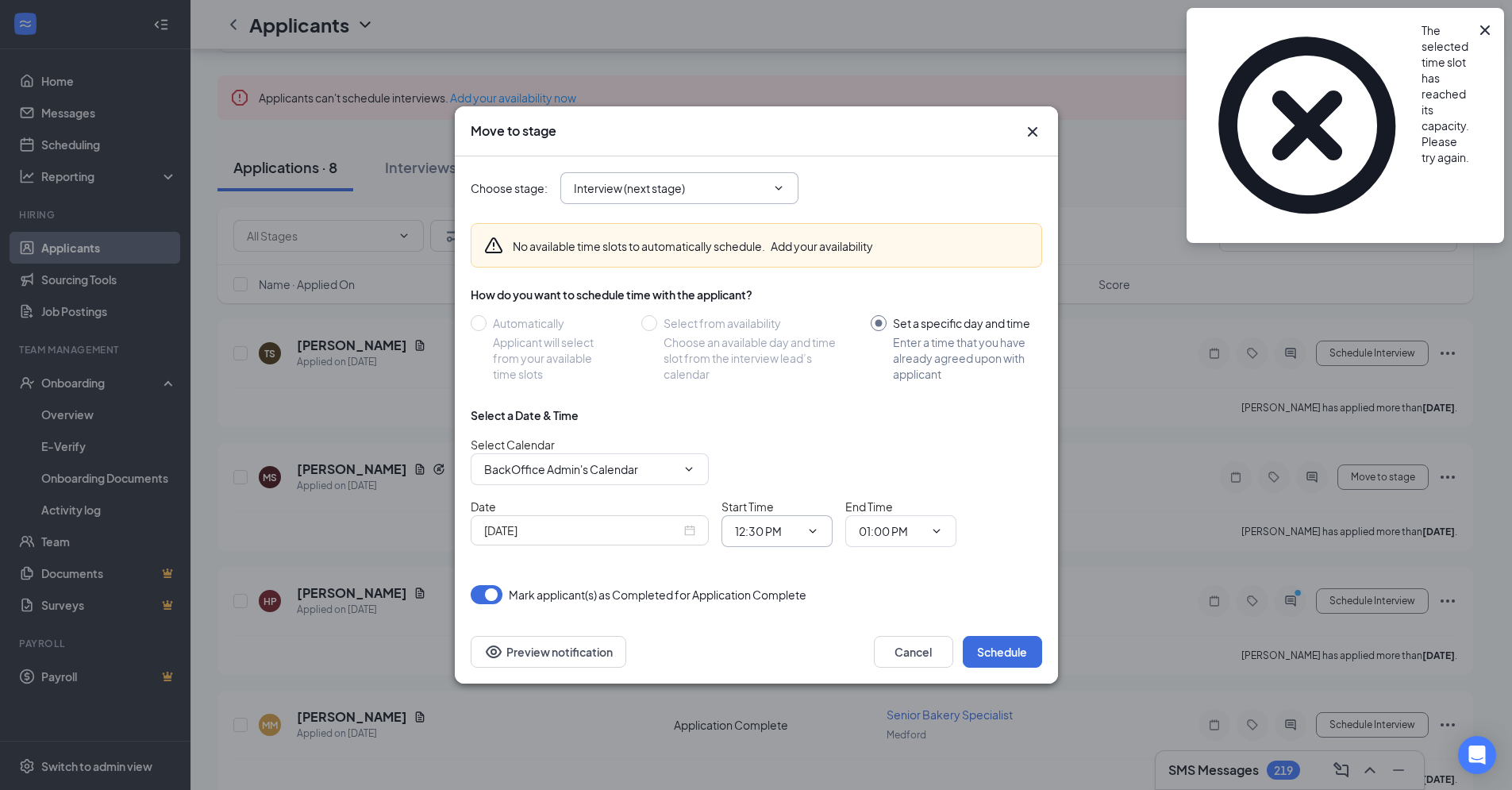
click at [811, 531] on icon "ChevronDown" at bounding box center [812, 531] width 7 height 4
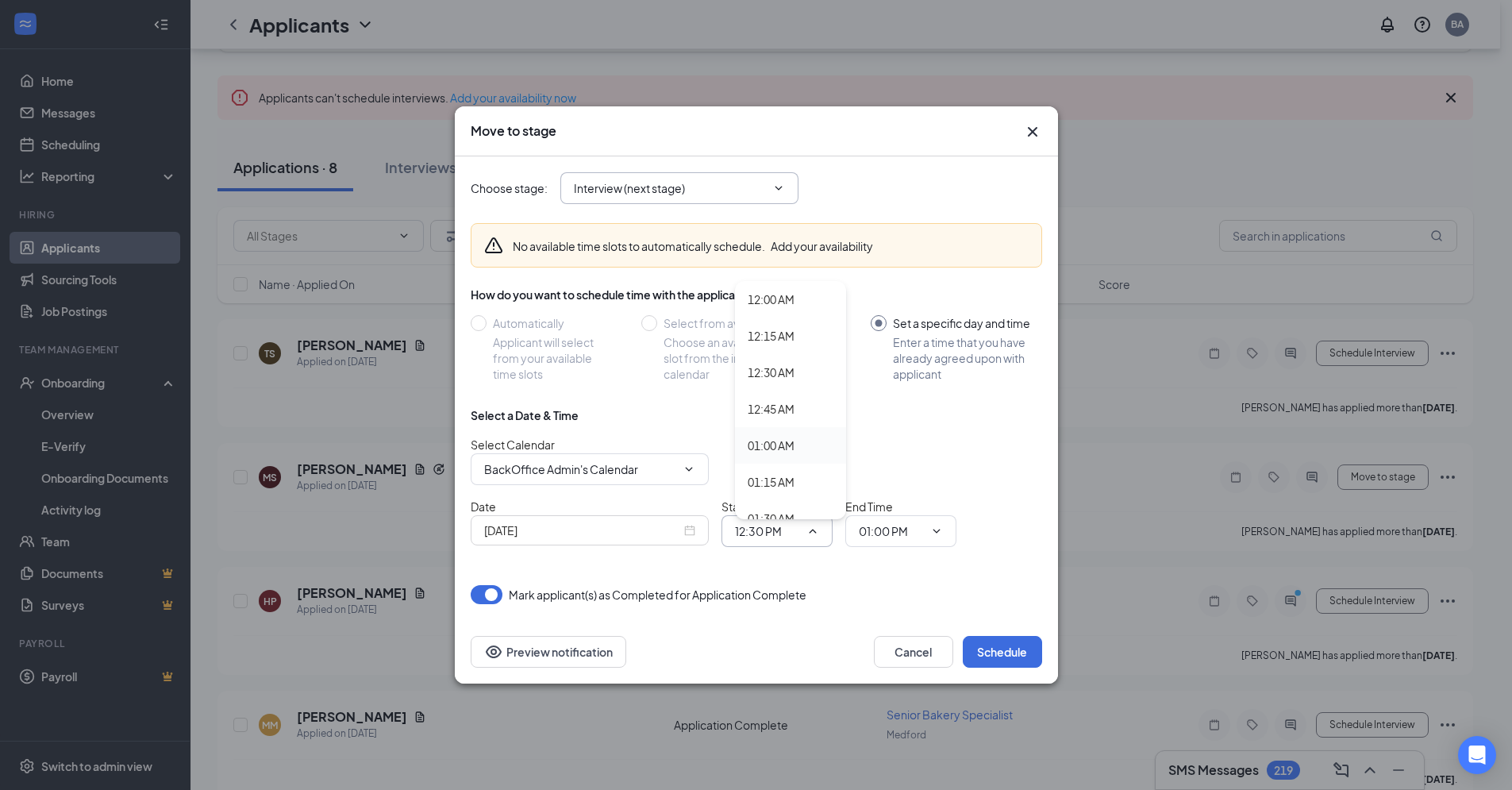
click at [769, 447] on div "01:00 AM" at bounding box center [771, 445] width 47 height 17
type input "01:00 AM"
click at [938, 532] on icon "ChevronDown" at bounding box center [937, 532] width 13 height 13
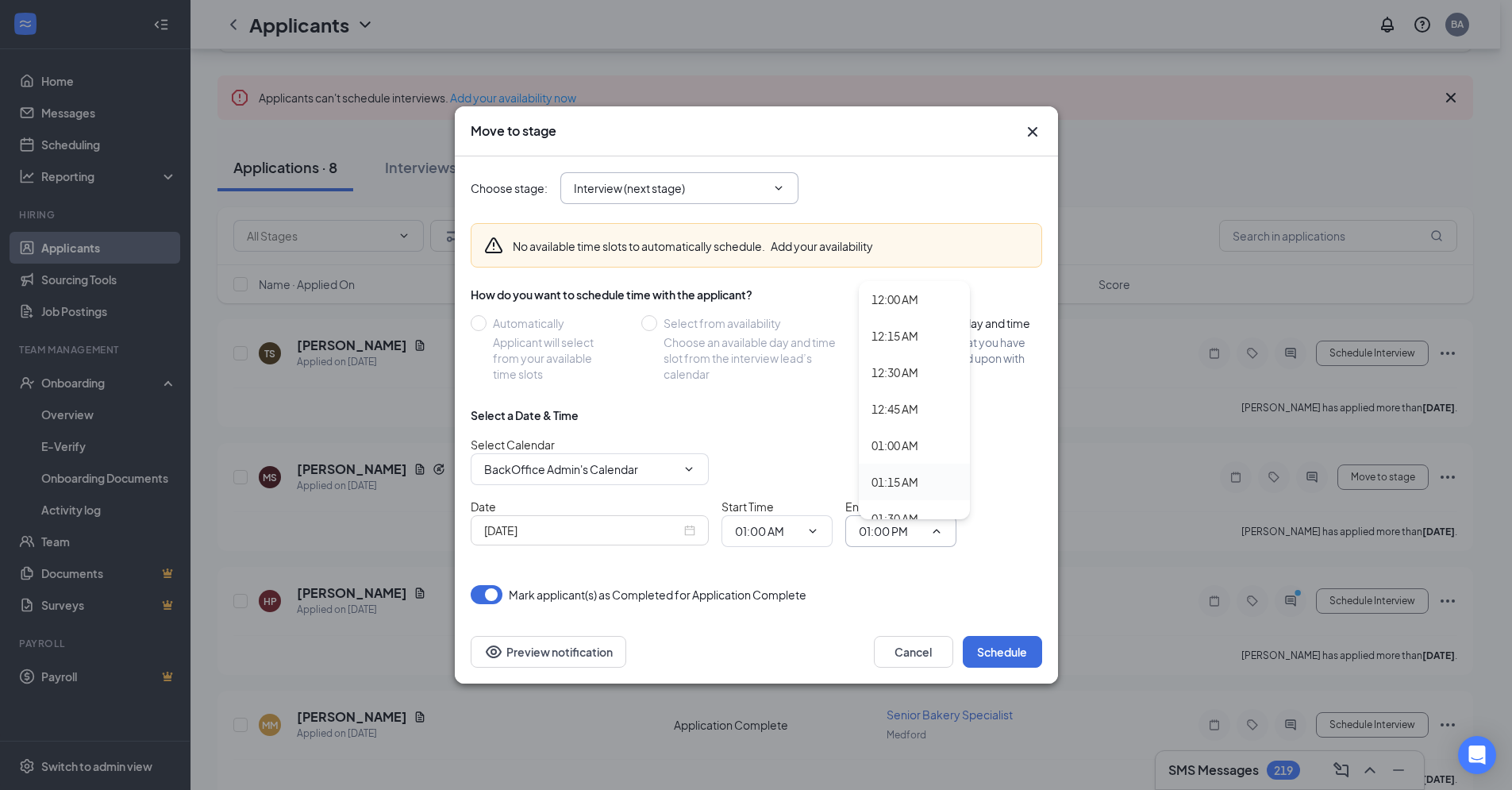
click at [904, 479] on div "01:15 AM" at bounding box center [895, 482] width 47 height 17
type input "01:15 AM"
click at [989, 653] on button "Schedule" at bounding box center [1003, 652] width 79 height 32
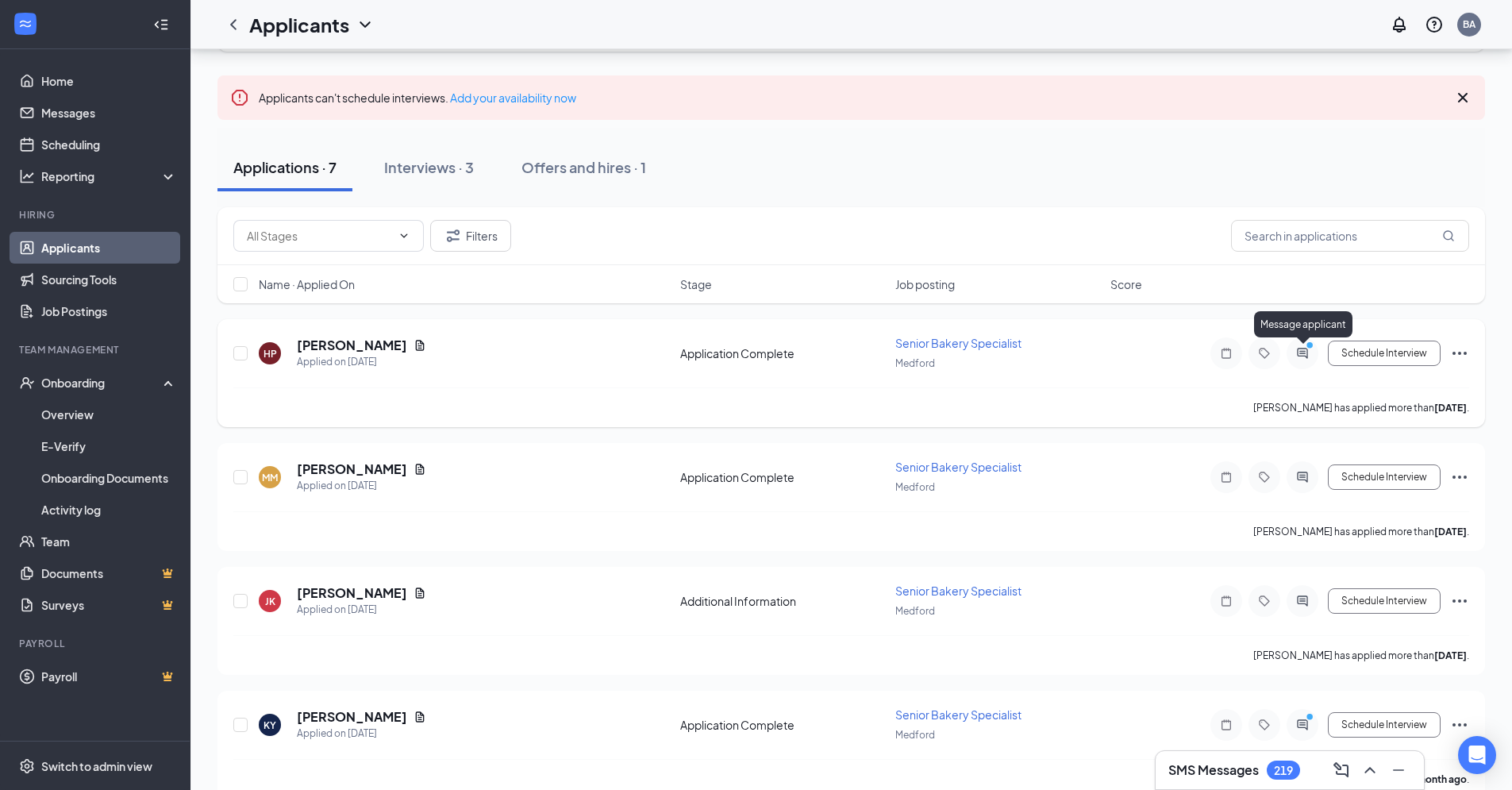
click at [1301, 354] on icon "ActiveChat" at bounding box center [1303, 353] width 19 height 13
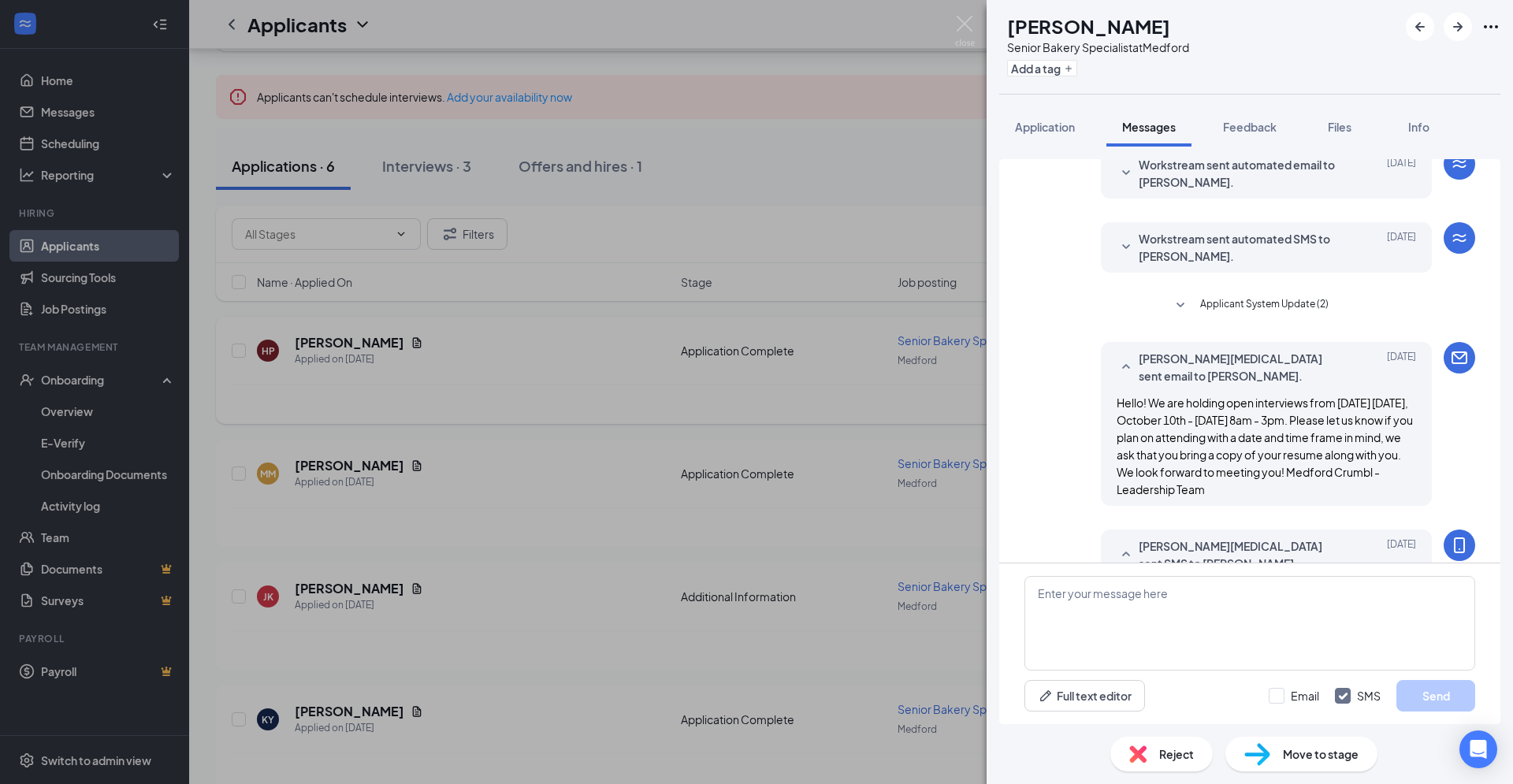
scroll to position [512, 0]
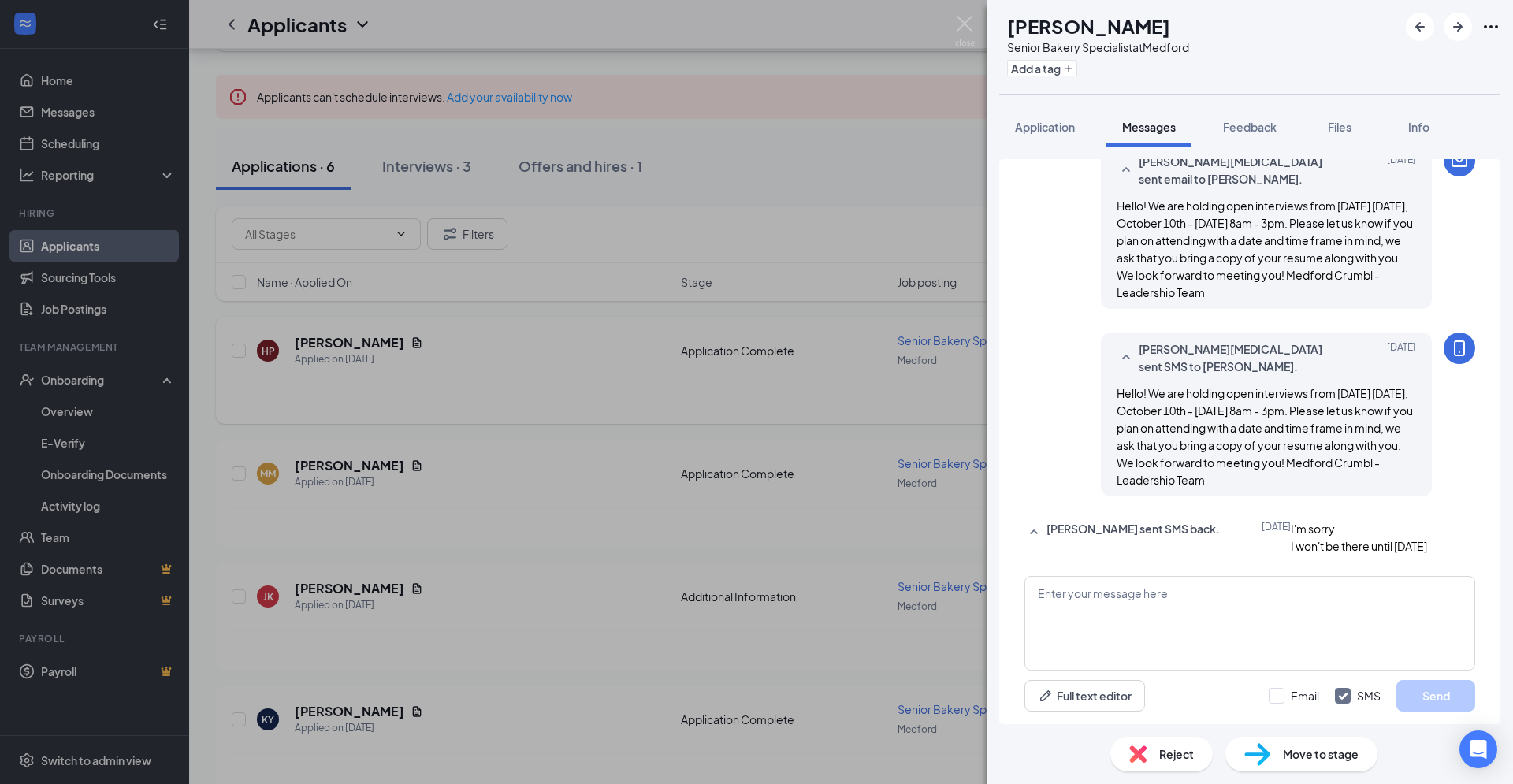
click at [836, 84] on div "HP [PERSON_NAME] Senior Bakery Specialist at Medford Add a tag Application Mess…" at bounding box center [756, 392] width 1513 height 784
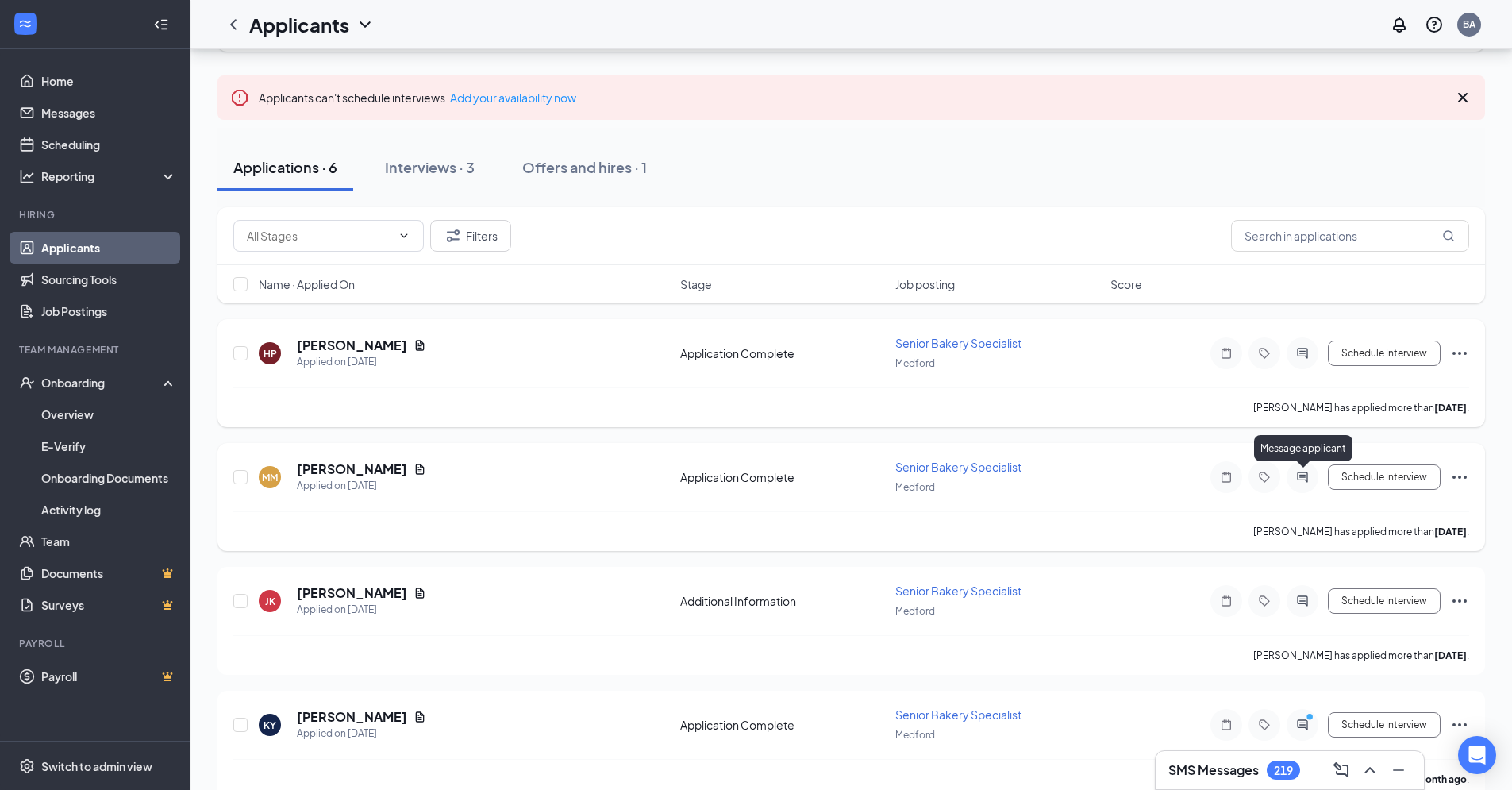
click at [1303, 483] on icon "ActiveChat" at bounding box center [1303, 478] width 19 height 13
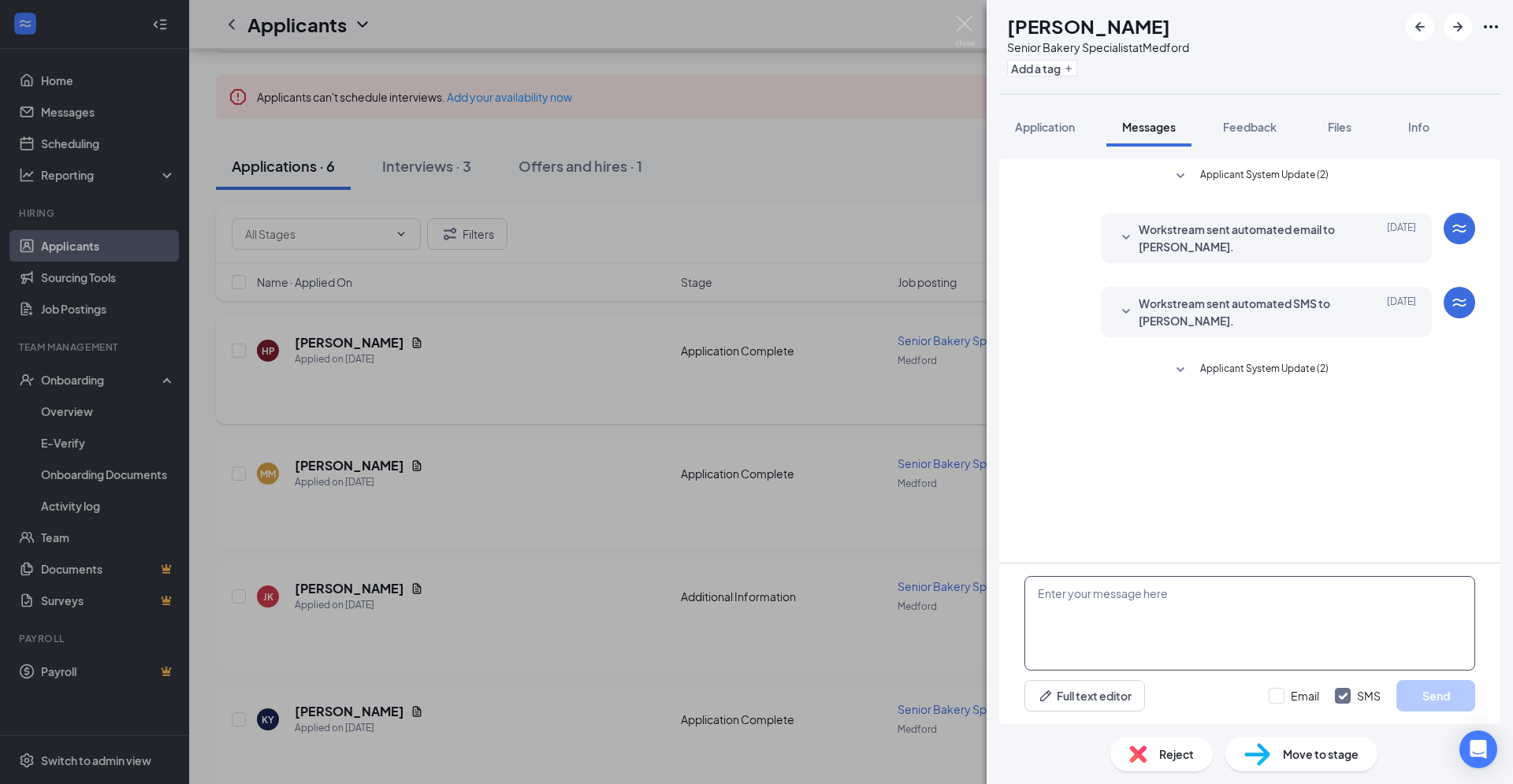
click at [1089, 608] on textarea at bounding box center [1249, 623] width 450 height 95
paste textarea "Hello! We have walk in open interviews this week [DATE]-[DATE] at our [GEOGRAPH…"
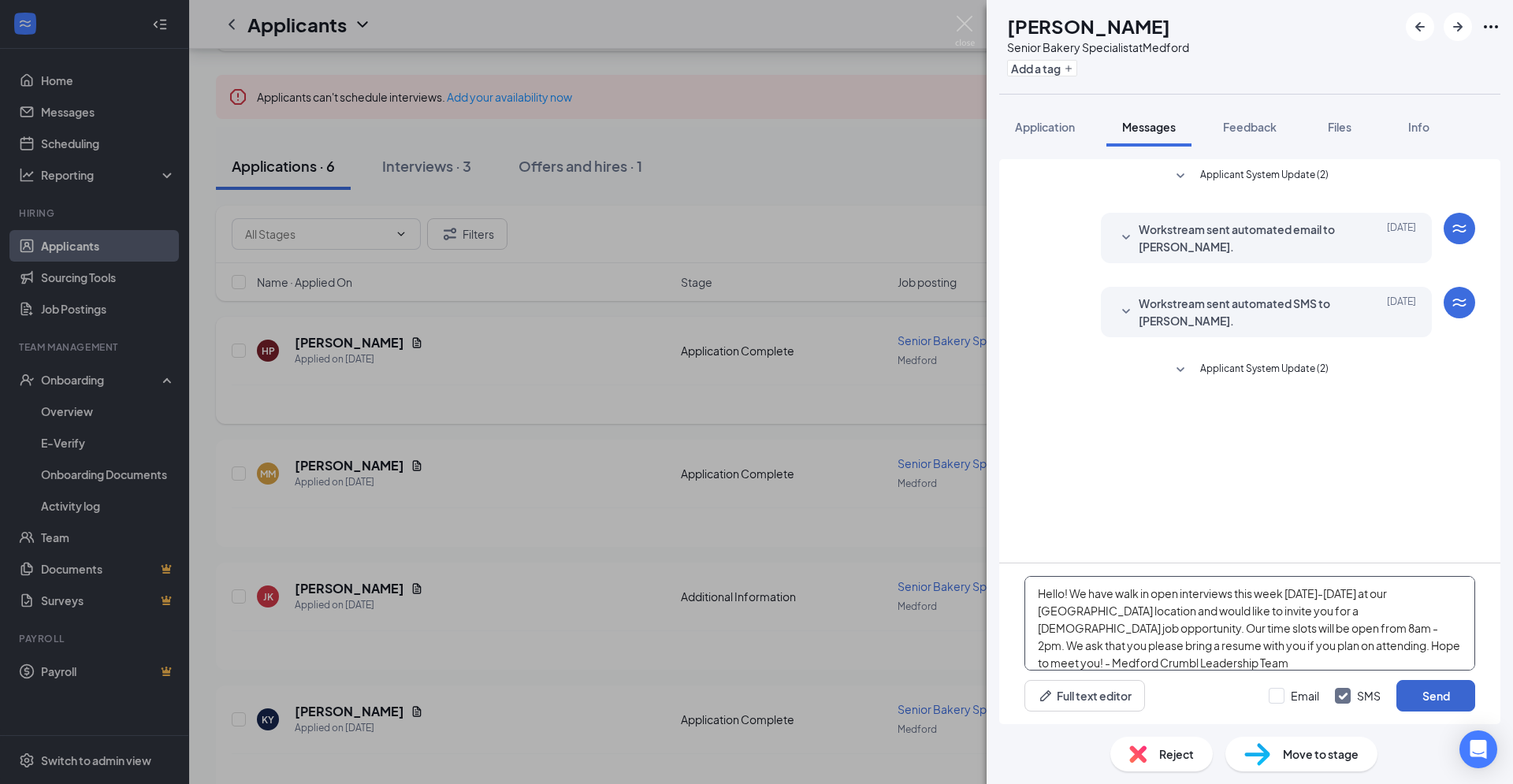
type textarea "Hello! We have walk in open interviews this week [DATE]-[DATE] at our [GEOGRAPH…"
click at [1446, 692] on button "Send" at bounding box center [1435, 696] width 79 height 32
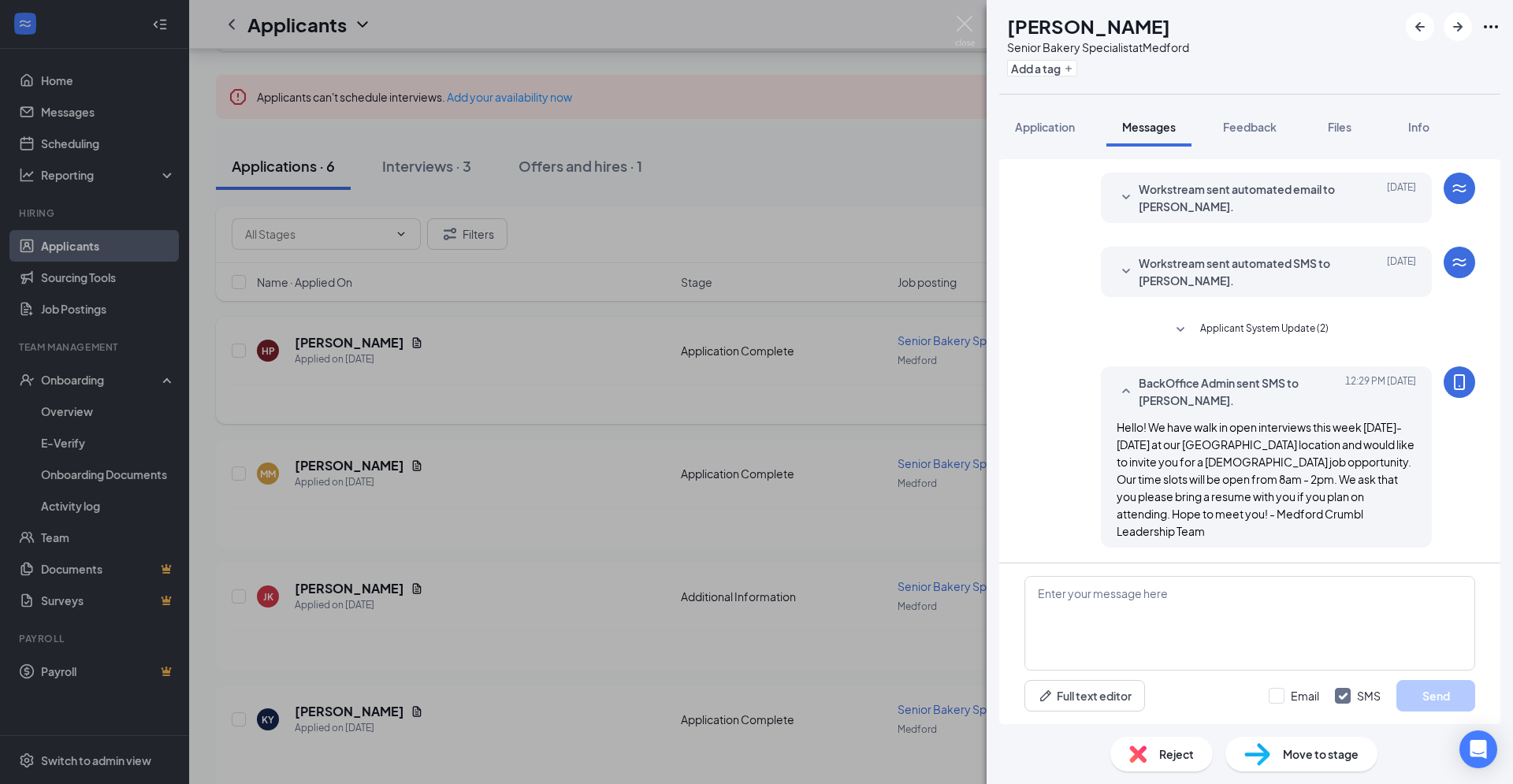
scroll to position [41, 0]
click at [866, 28] on div "MM [PERSON_NAME] Senior Bakery Specialist at [GEOGRAPHIC_DATA] Add a tag Applic…" at bounding box center [756, 392] width 1513 height 784
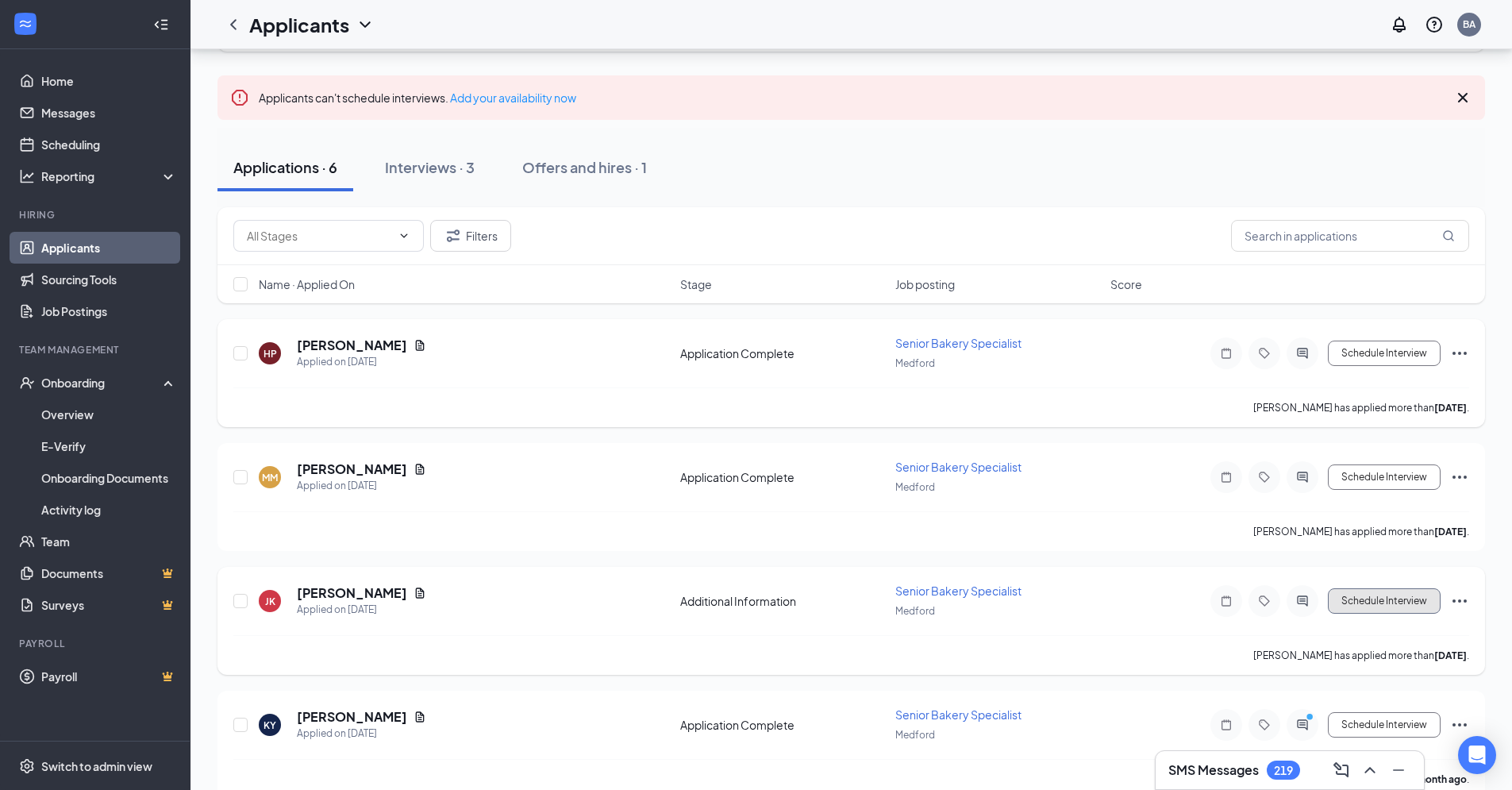
click at [1357, 599] on button "Schedule Interview" at bounding box center [1384, 600] width 113 height 25
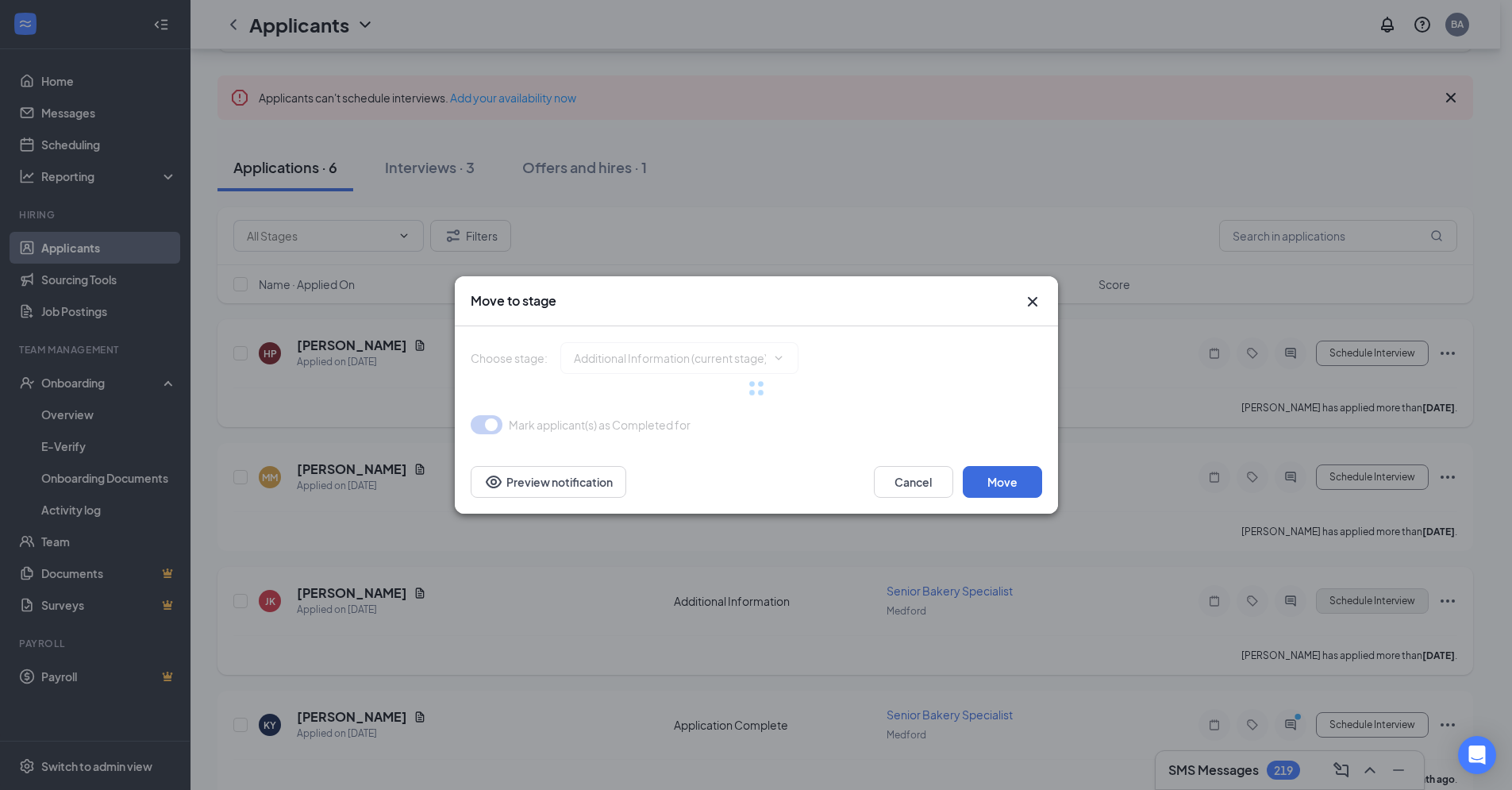
type input "Application Complete (next stage)"
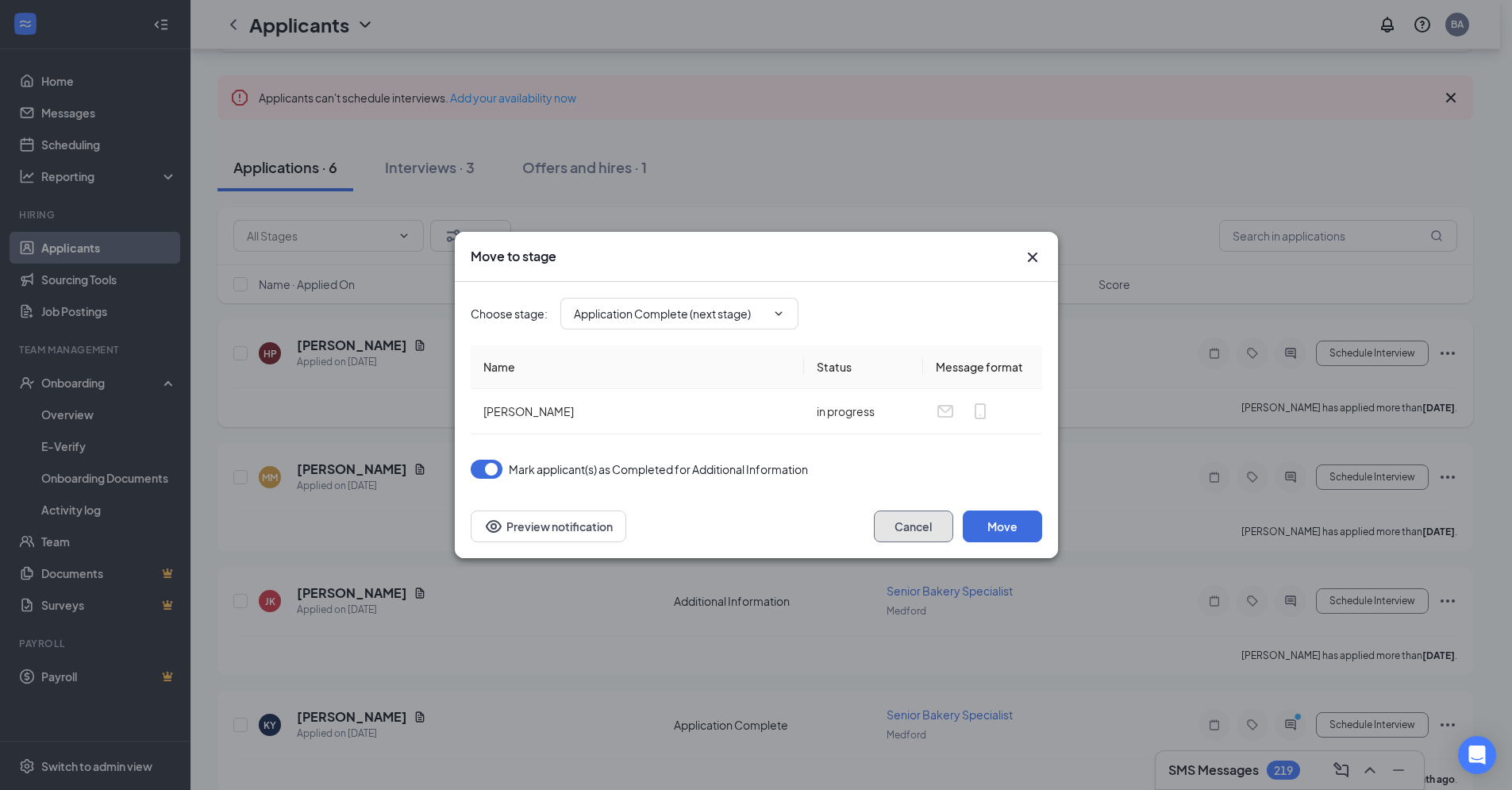
click at [918, 526] on button "Cancel" at bounding box center [913, 526] width 79 height 32
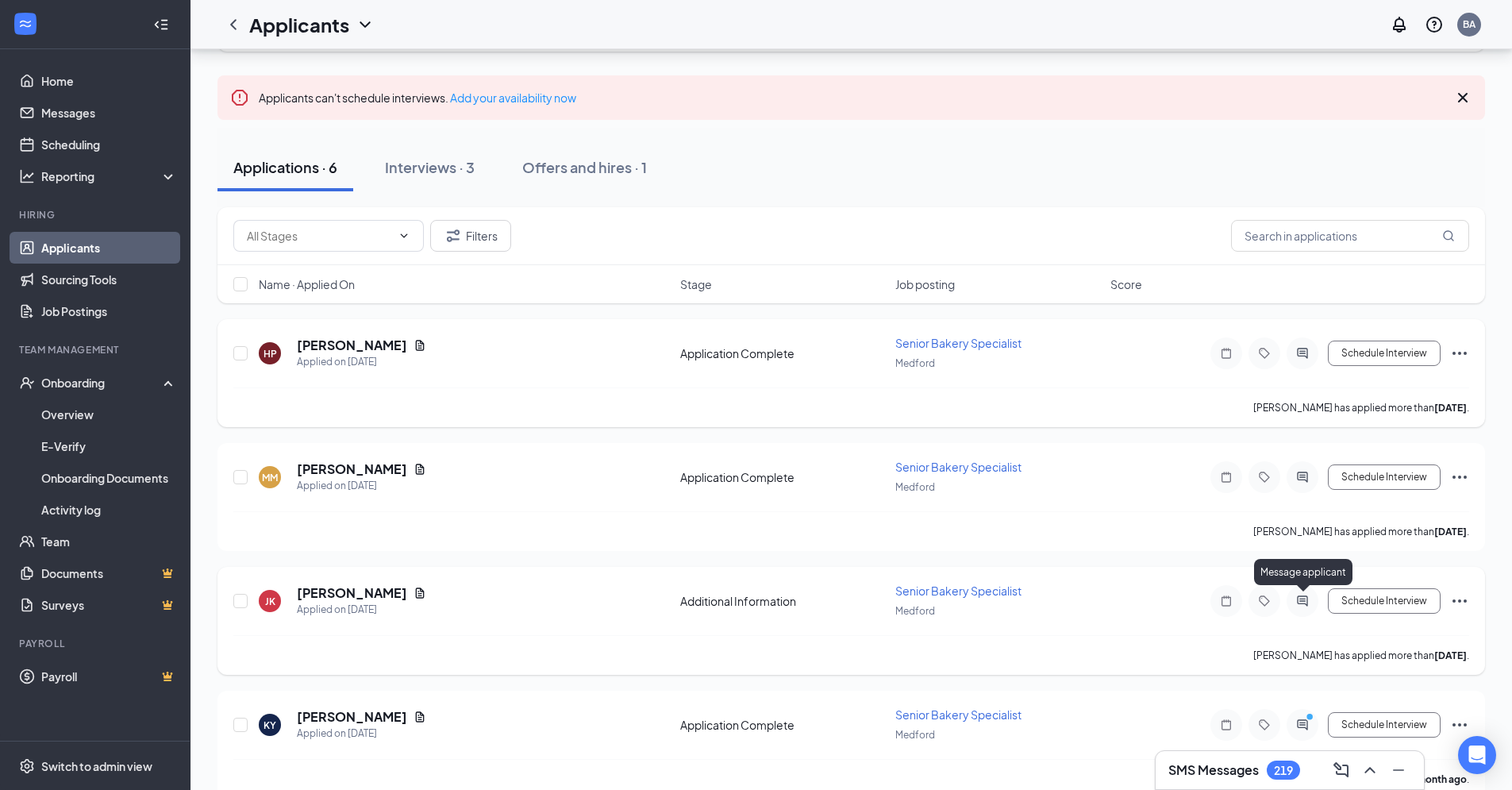
click at [1299, 602] on icon "ActiveChat" at bounding box center [1303, 601] width 19 height 13
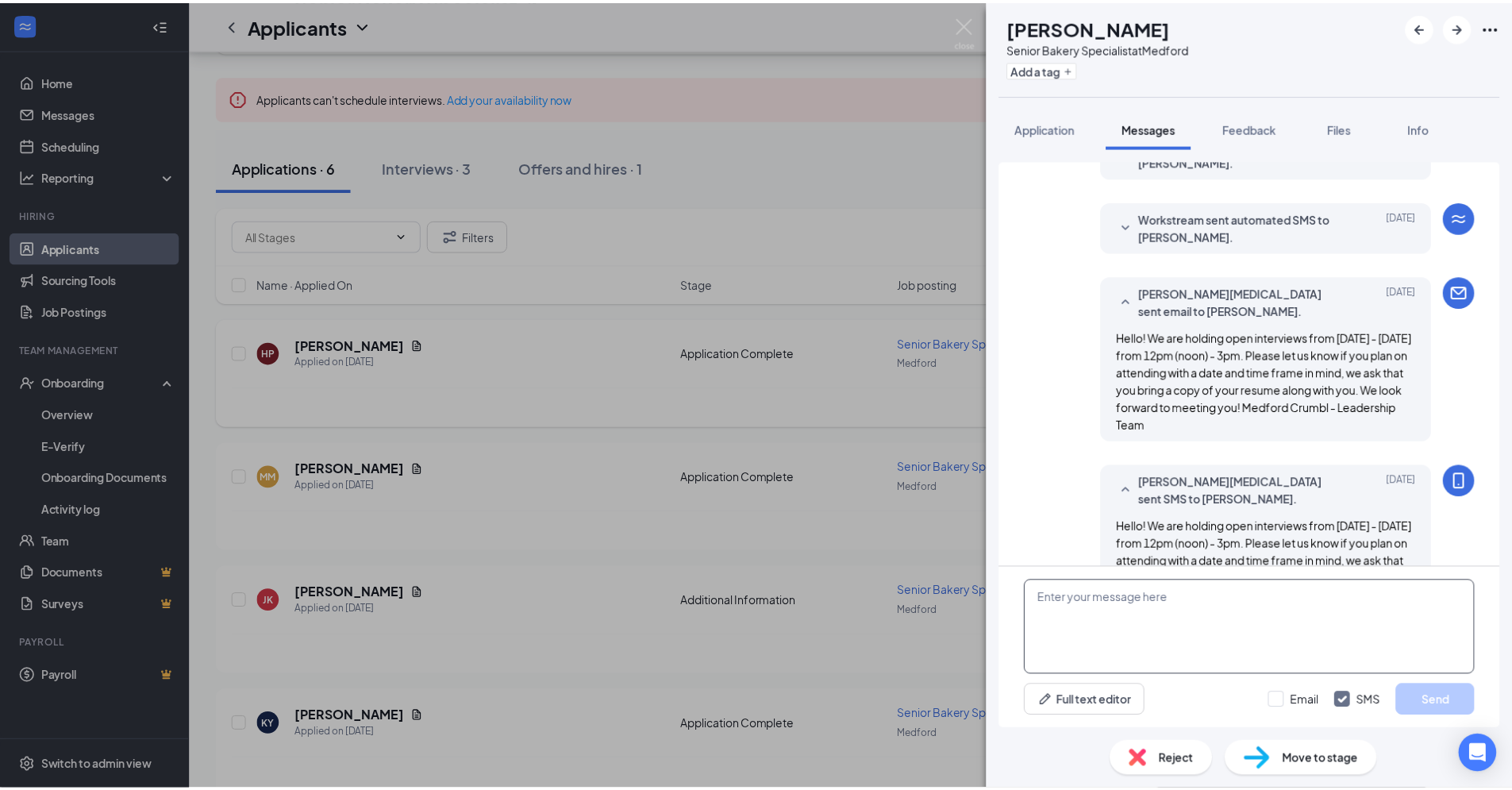
scroll to position [433, 0]
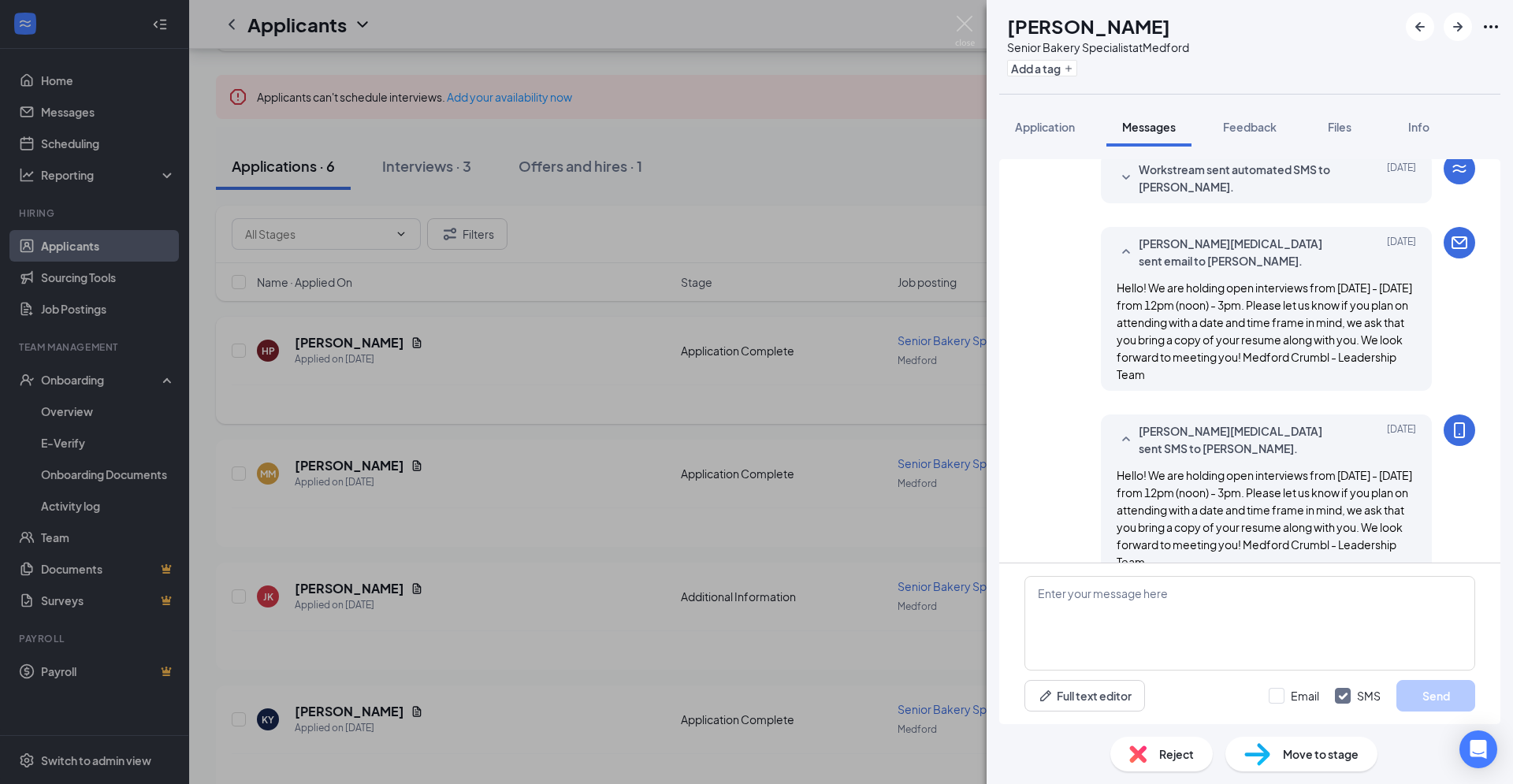
click at [739, 41] on div "JK [PERSON_NAME] Senior Bakery Specialist at Medford Add a tag Application Mess…" at bounding box center [756, 392] width 1513 height 784
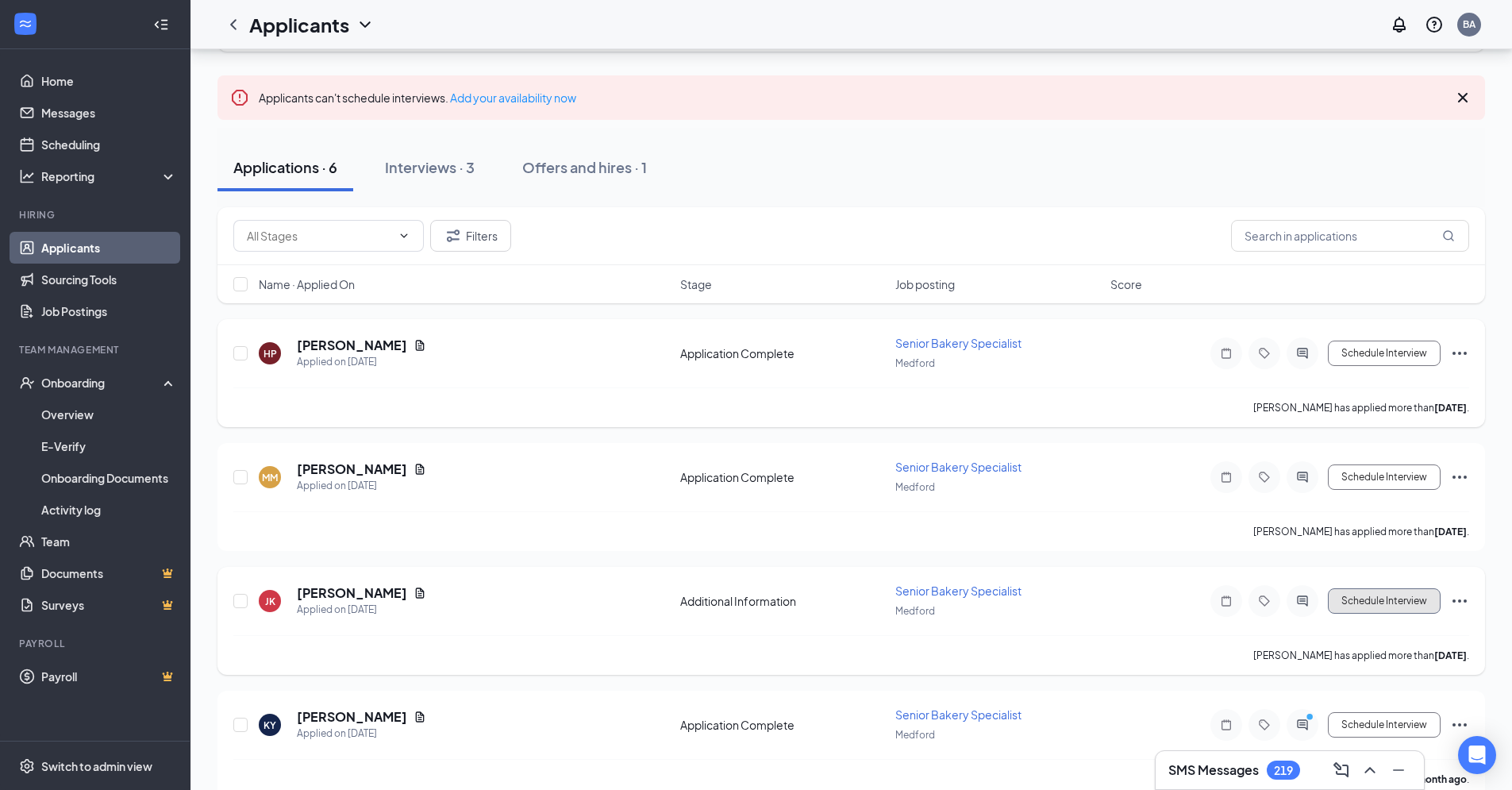
click at [1422, 602] on button "Schedule Interview" at bounding box center [1384, 600] width 113 height 25
type input "Application Complete (next stage)"
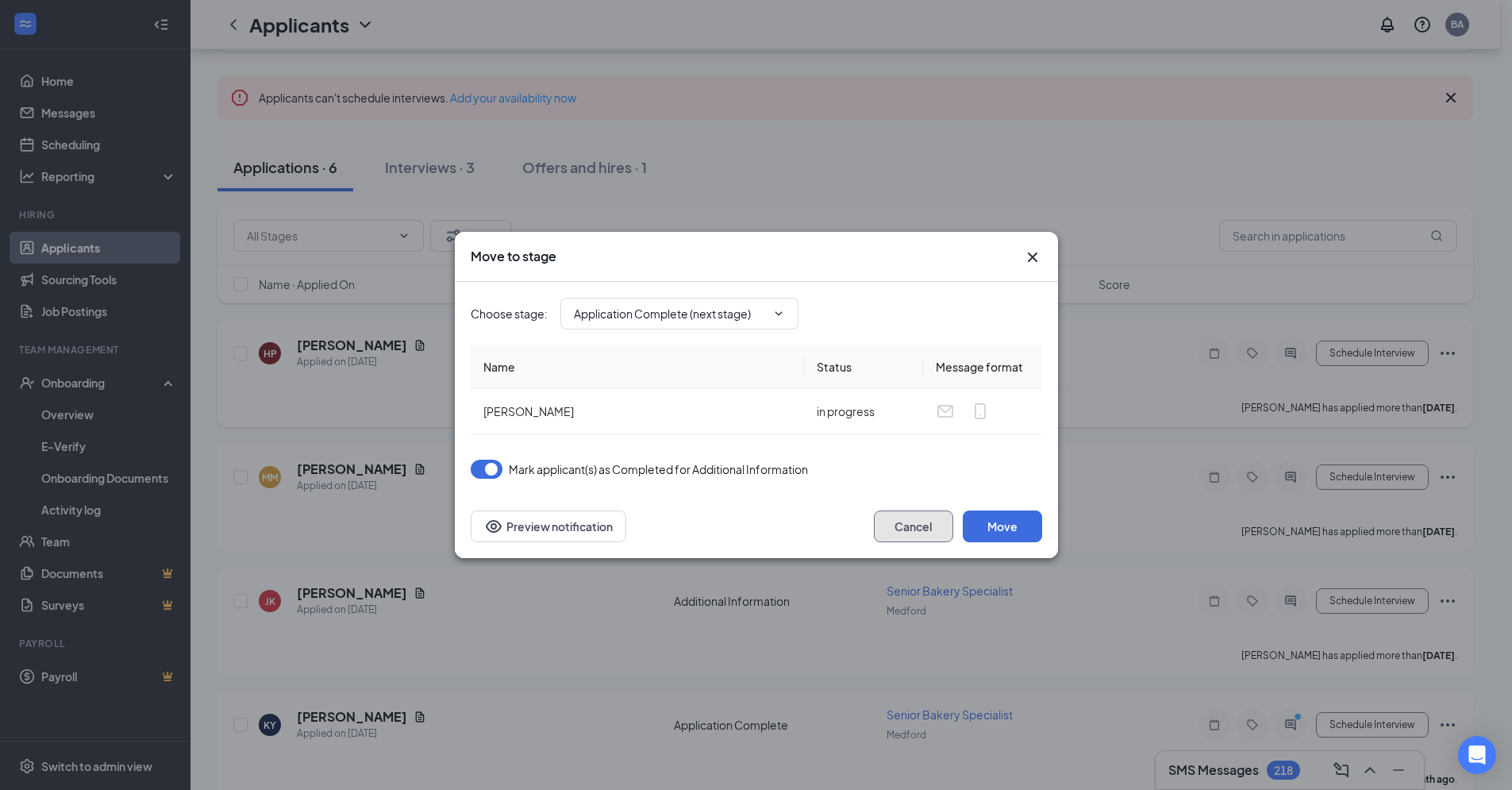
click at [925, 529] on button "Cancel" at bounding box center [913, 526] width 79 height 32
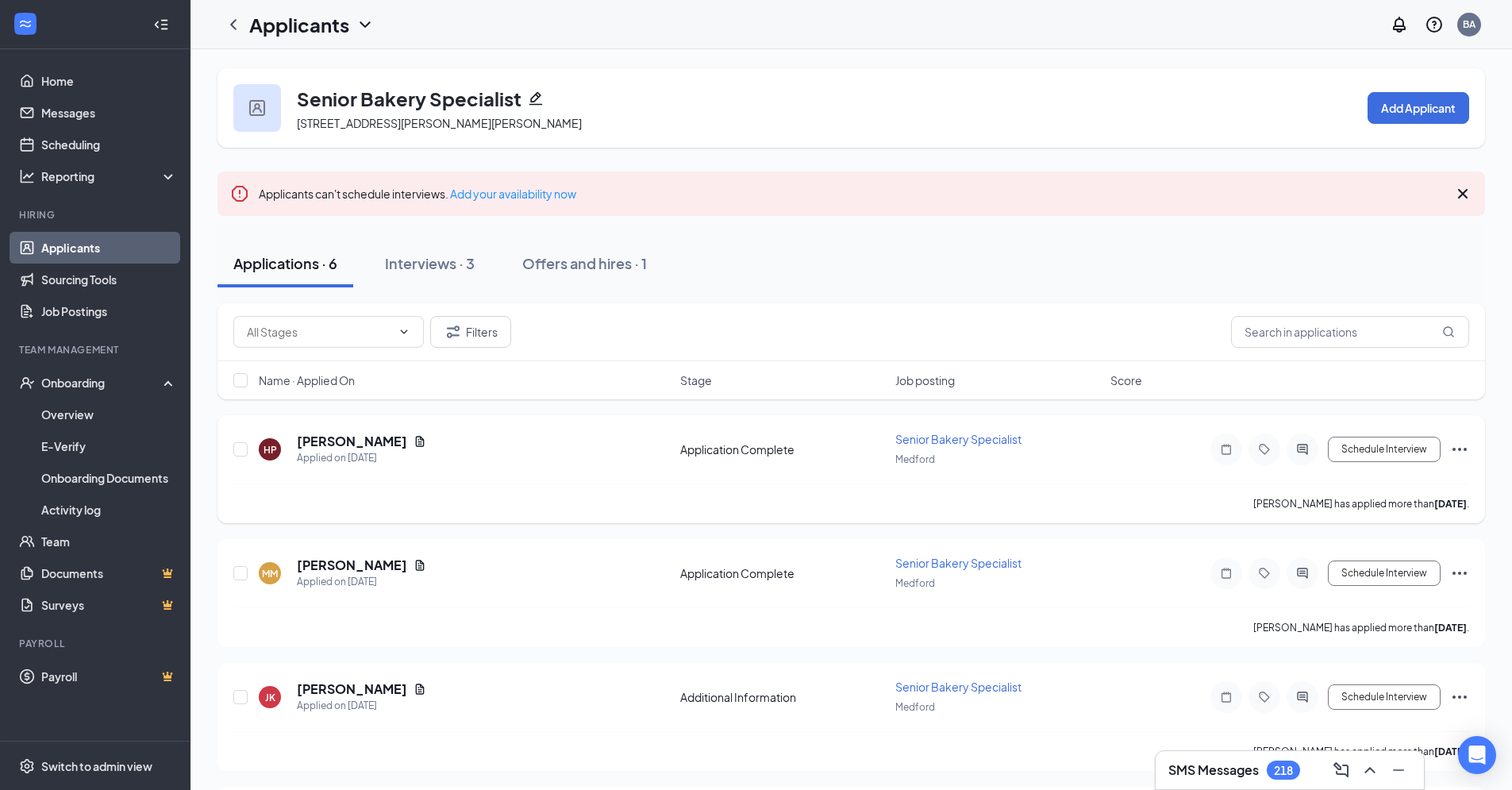
click at [532, 101] on icon "Pencil" at bounding box center [536, 99] width 14 height 14
click at [98, 256] on link "Applicants" at bounding box center [109, 247] width 136 height 32
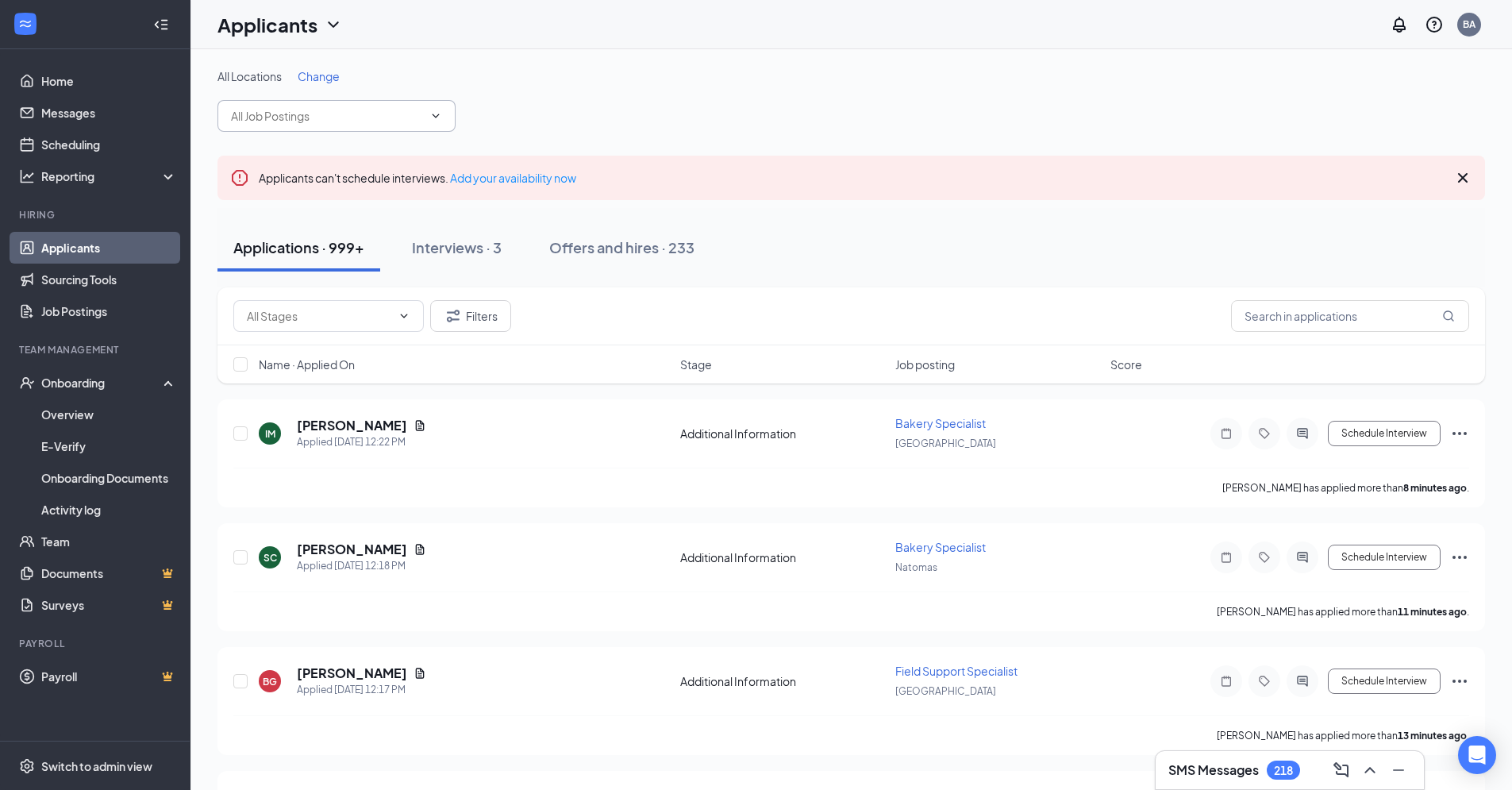
click at [432, 114] on icon "ChevronDown" at bounding box center [436, 116] width 13 height 13
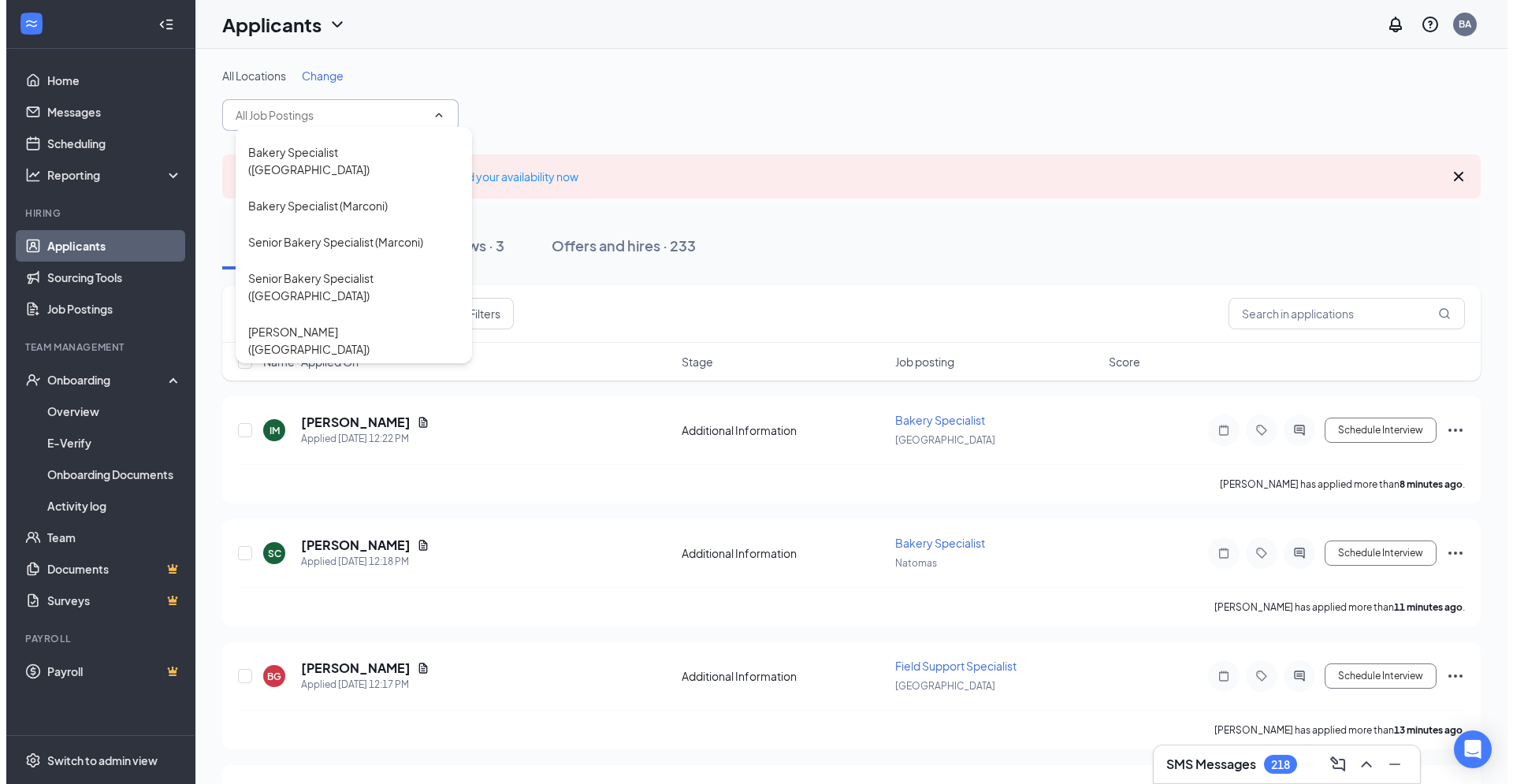
scroll to position [214, 0]
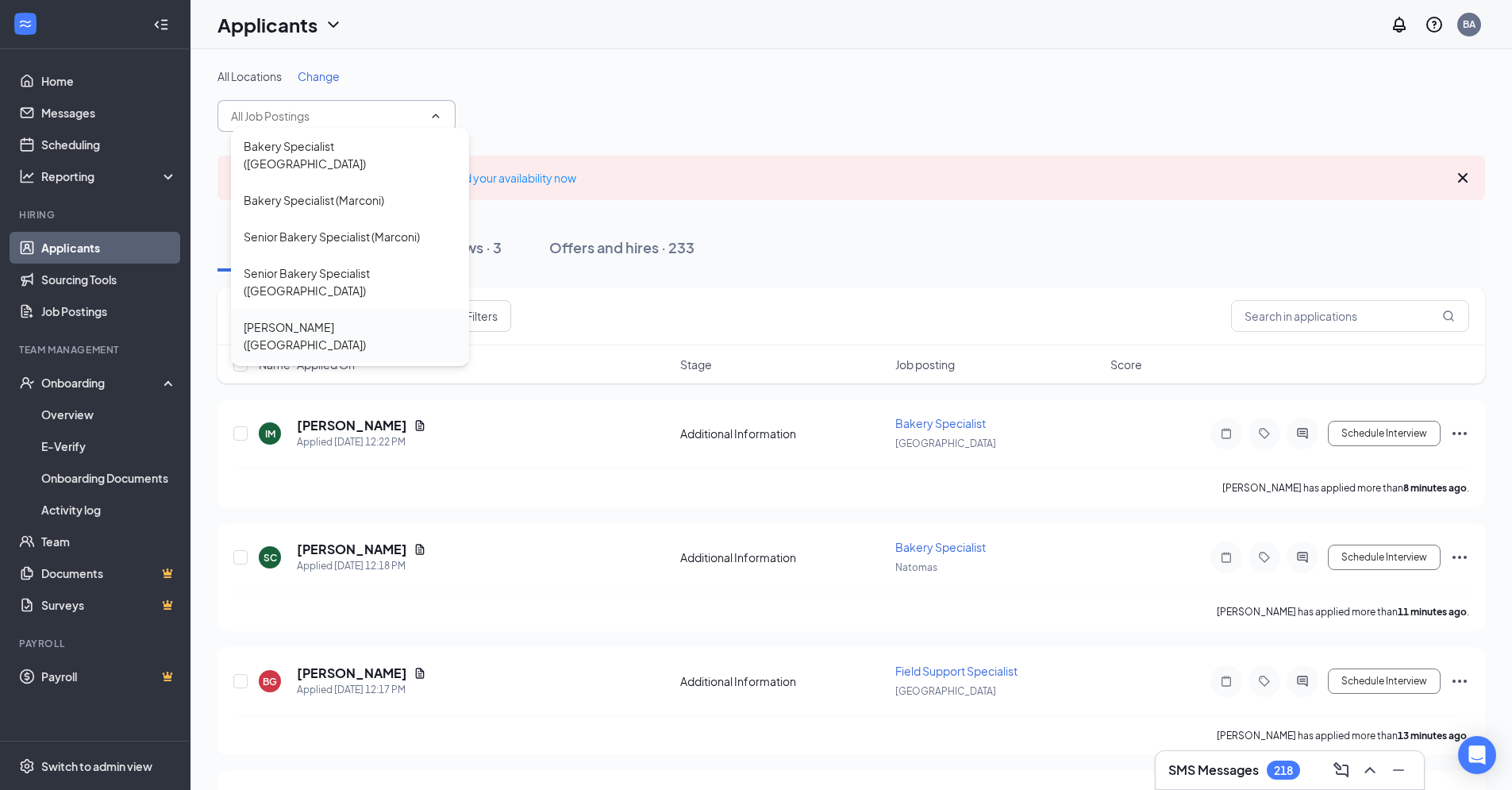
click at [304, 309] on div "[PERSON_NAME] ([GEOGRAPHIC_DATA])" at bounding box center [350, 336] width 238 height 54
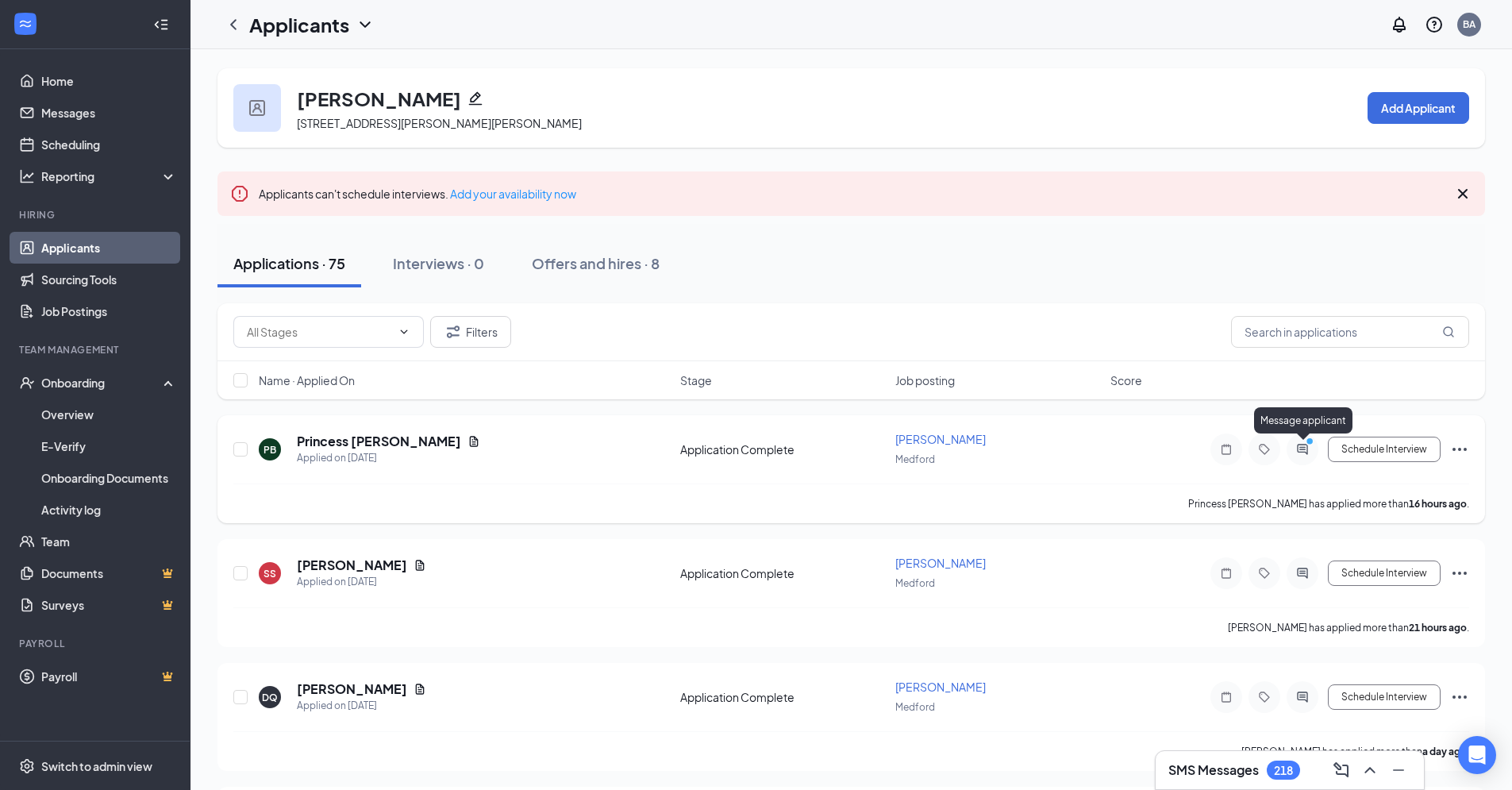
click at [1303, 451] on icon "ActiveChat" at bounding box center [1302, 449] width 11 height 11
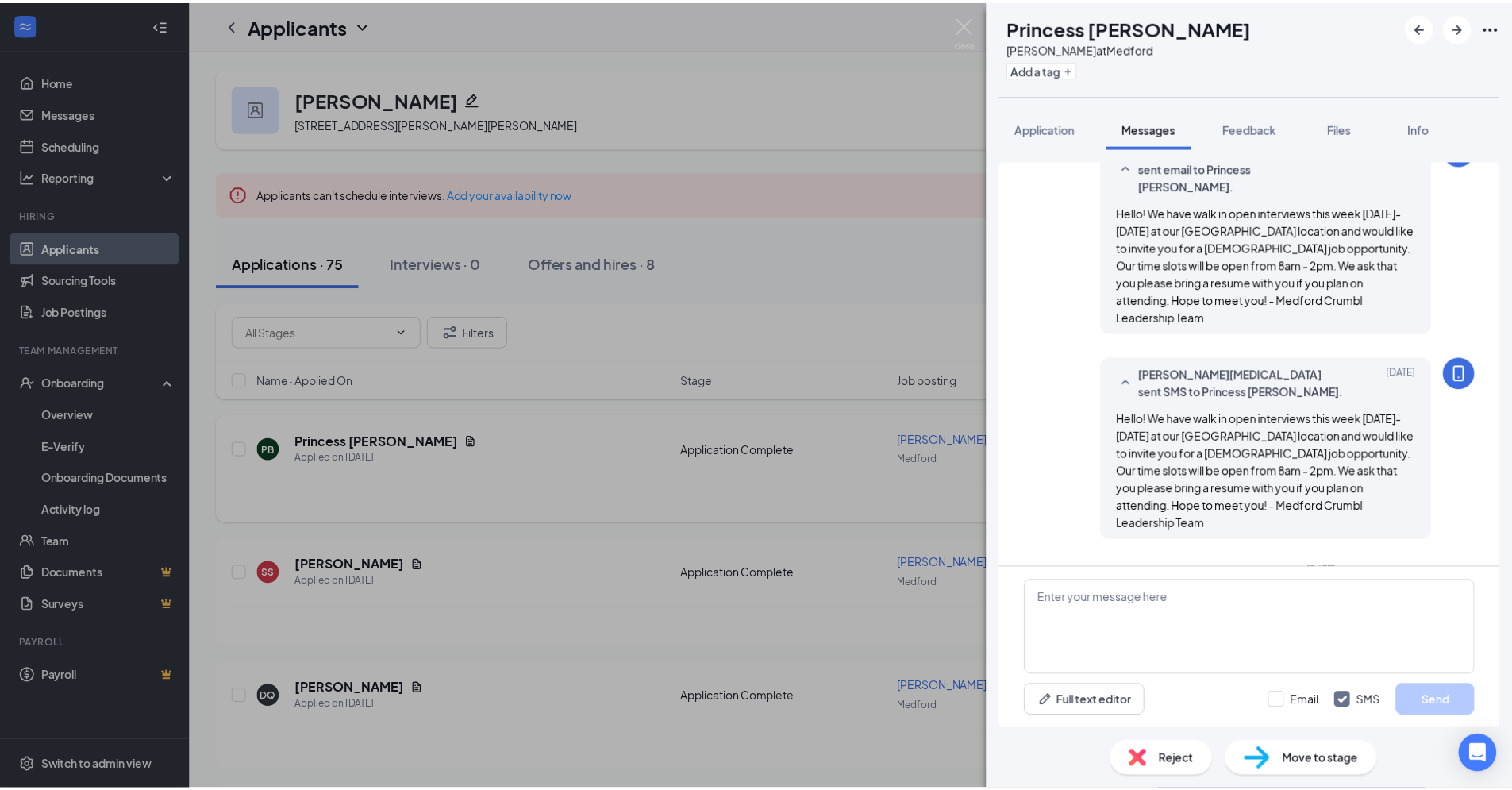
scroll to position [379, 0]
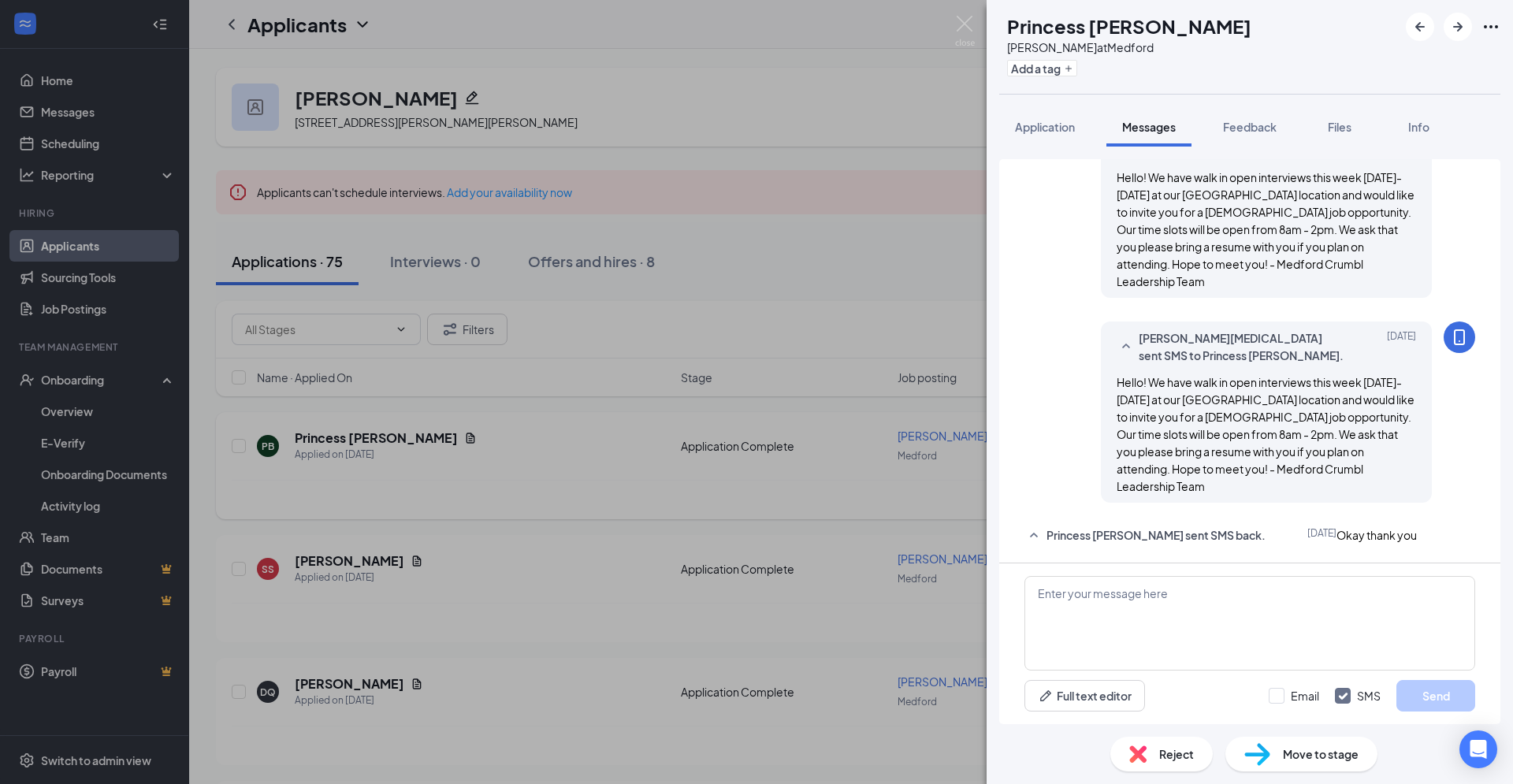
click at [939, 319] on div "PB Princess [PERSON_NAME] [PERSON_NAME] at [GEOGRAPHIC_DATA] Add a tag Applicat…" at bounding box center [756, 392] width 1513 height 784
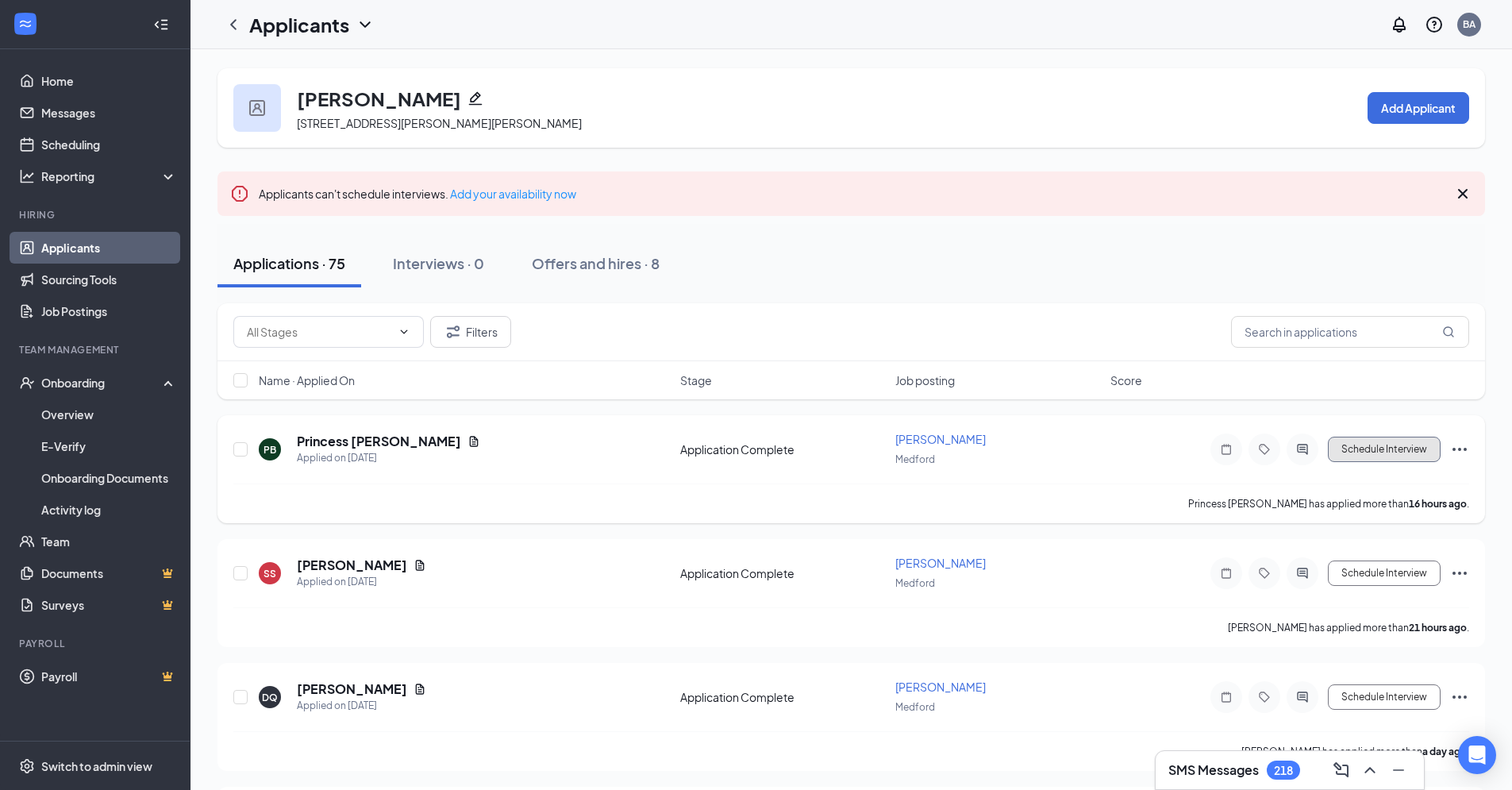
click at [1408, 457] on button "Schedule Interview" at bounding box center [1384, 449] width 113 height 25
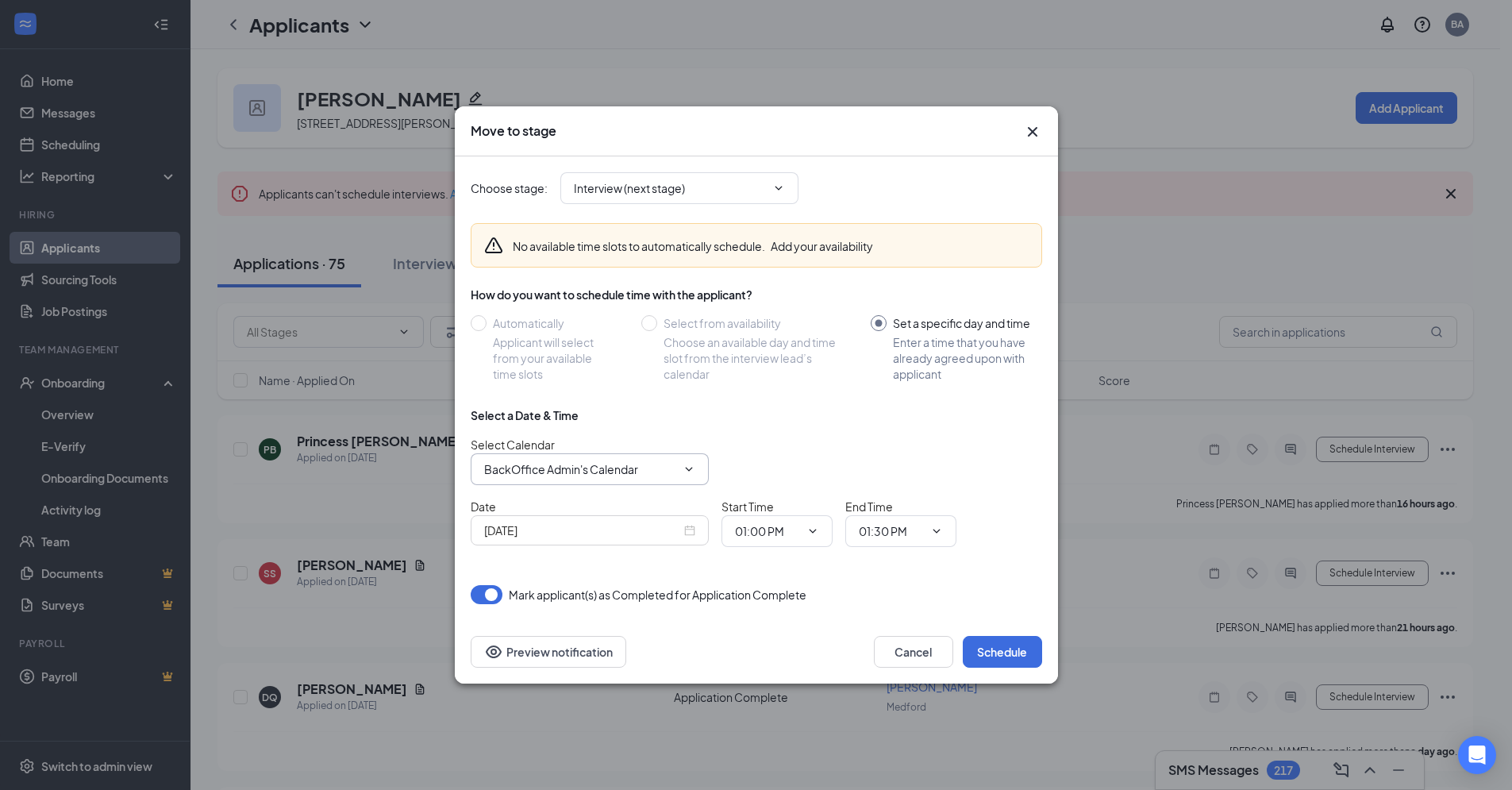
click at [693, 468] on icon "ChevronDown" at bounding box center [689, 469] width 13 height 13
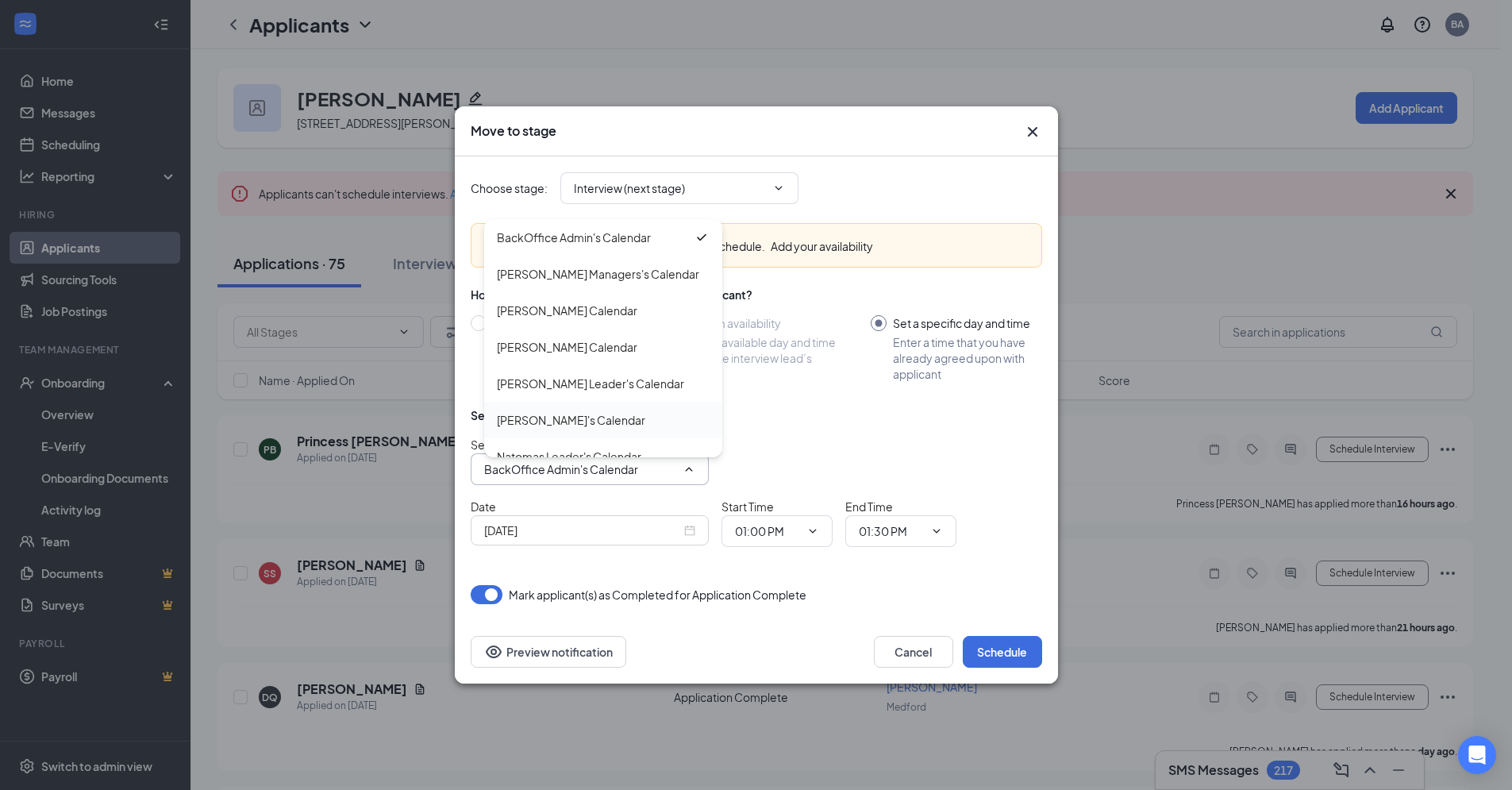
click at [589, 424] on div "[PERSON_NAME]'s Calendar" at bounding box center [572, 420] width 149 height 17
type input "[PERSON_NAME]'s Calendar"
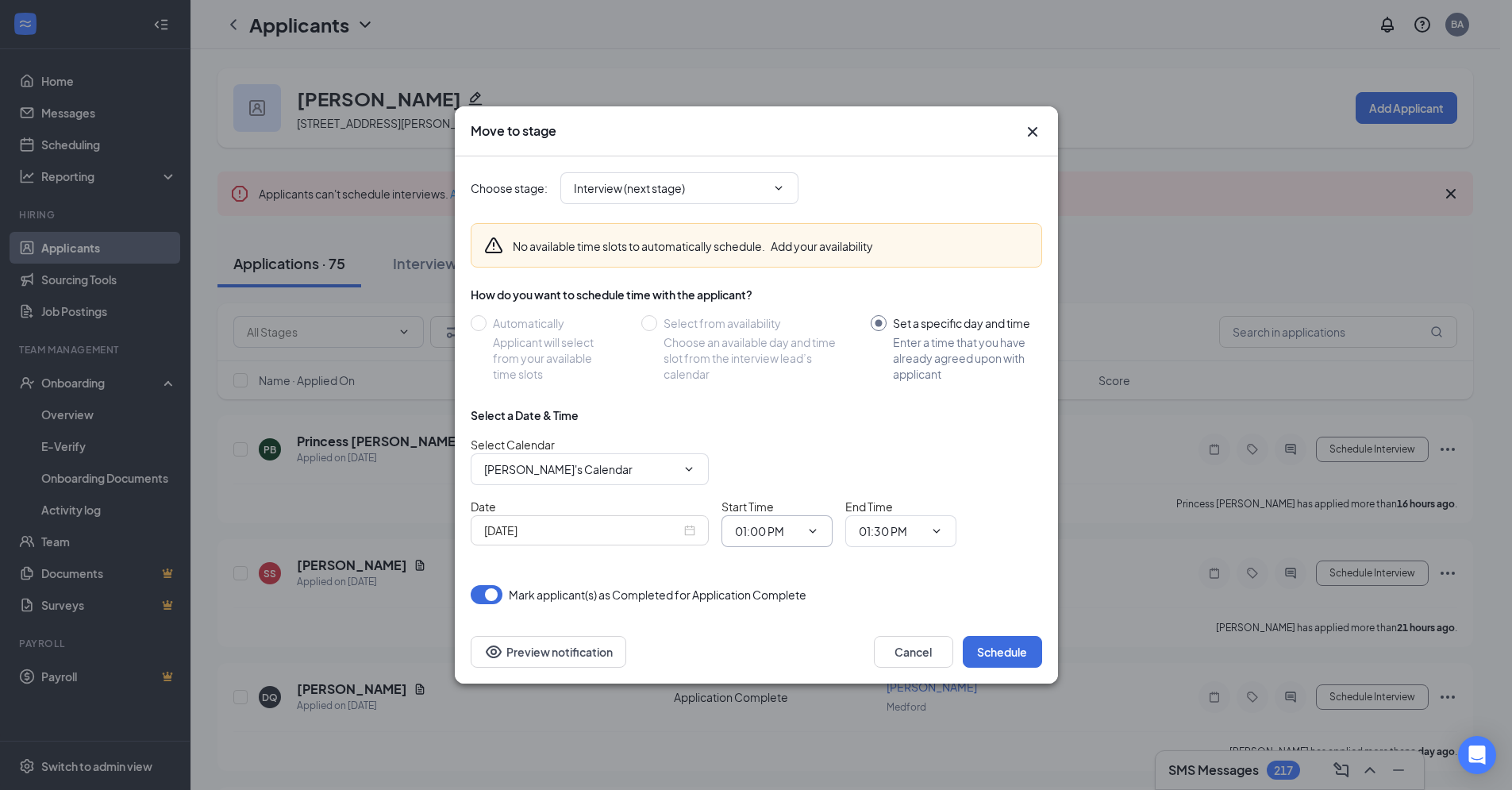
click at [814, 533] on icon "ChevronDown" at bounding box center [813, 532] width 13 height 13
click at [718, 422] on div "Select a Date & Time" at bounding box center [756, 415] width 572 height 16
click at [693, 535] on div "[DATE]" at bounding box center [590, 530] width 211 height 17
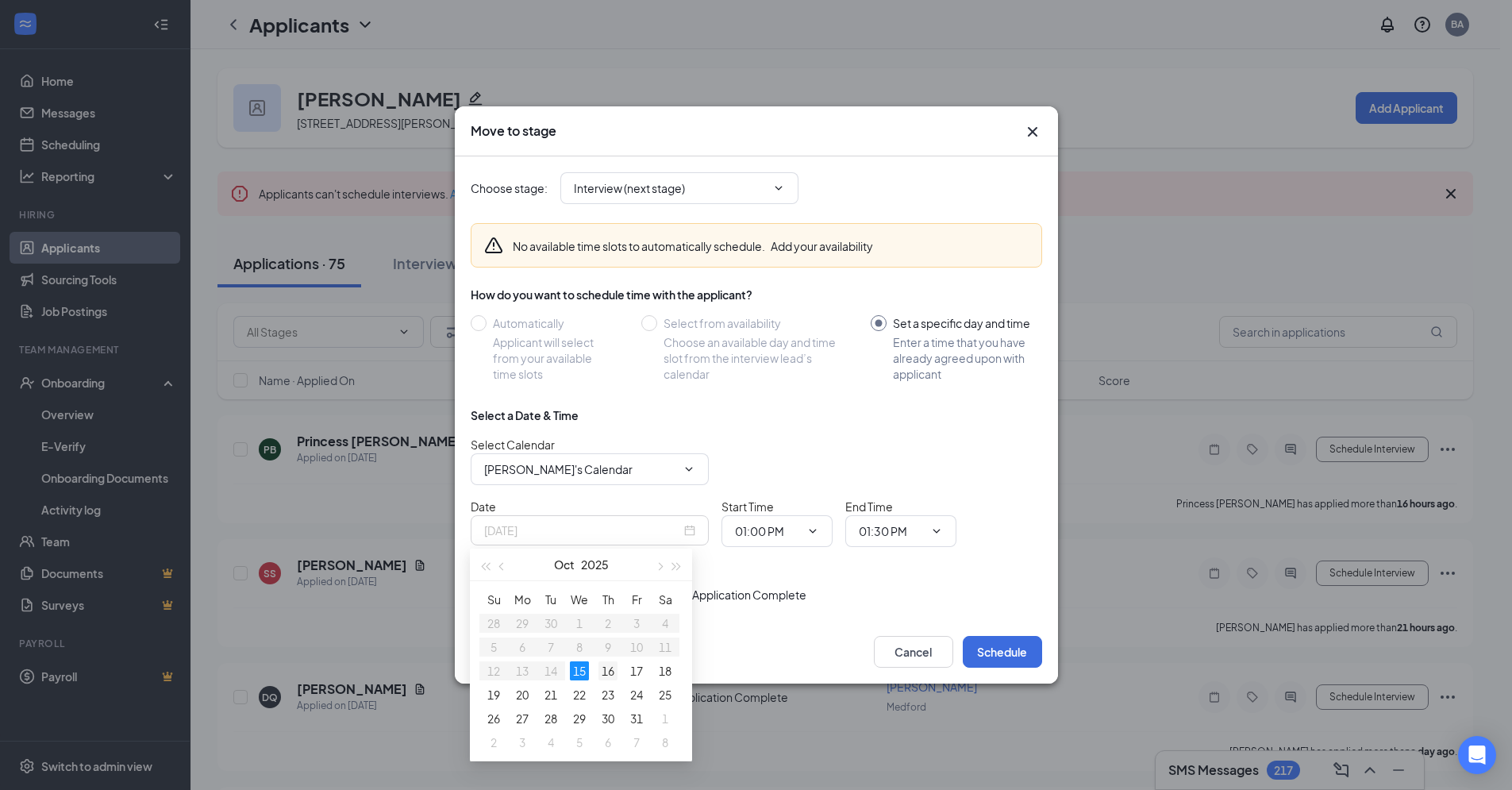
type input "[DATE]"
click at [605, 665] on div "16" at bounding box center [608, 671] width 19 height 19
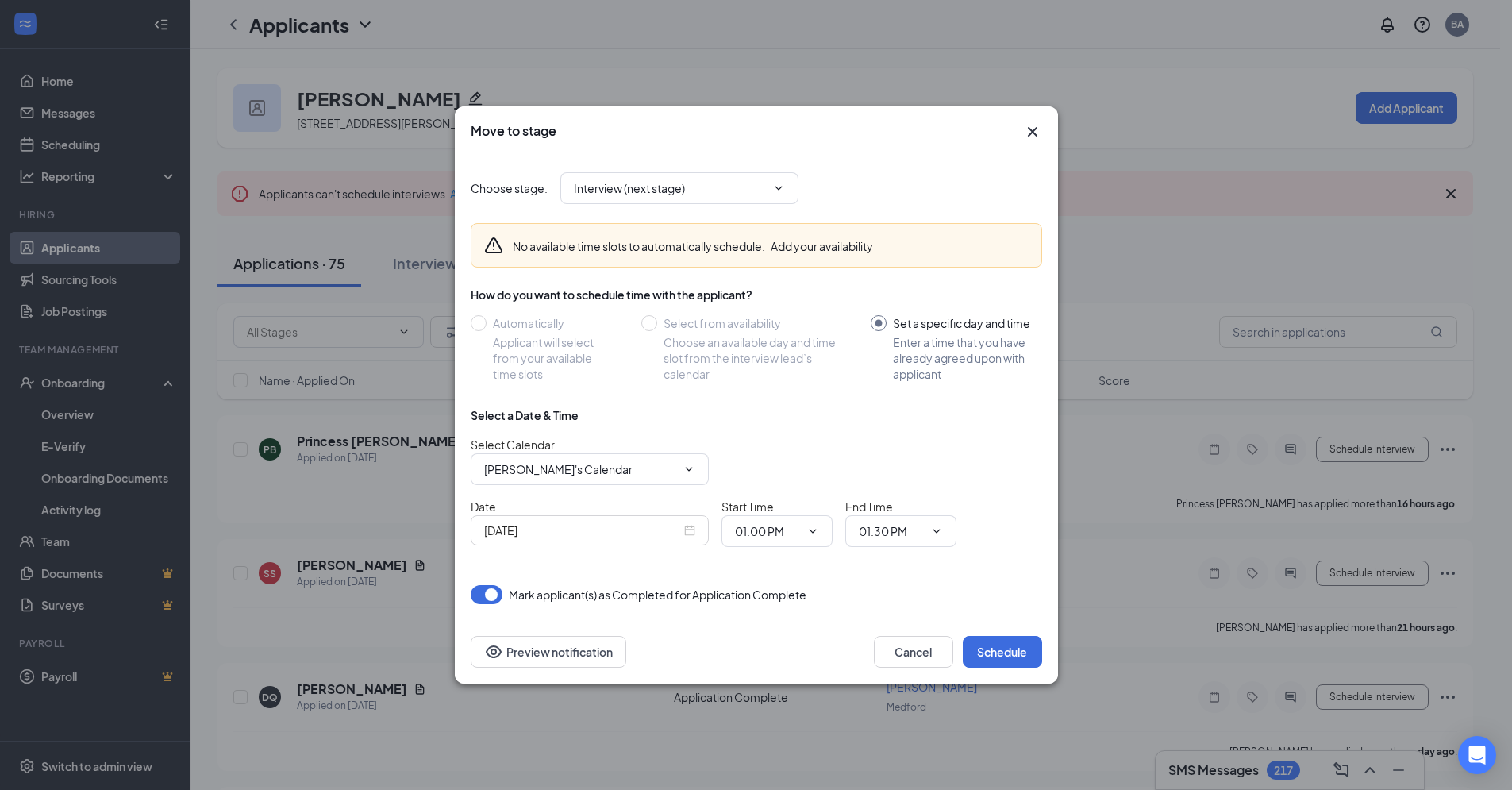
click at [818, 527] on icon "ChevronDown" at bounding box center [813, 532] width 13 height 13
click at [762, 324] on div "01:30 PM" at bounding box center [771, 322] width 47 height 17
type input "01:30 PM"
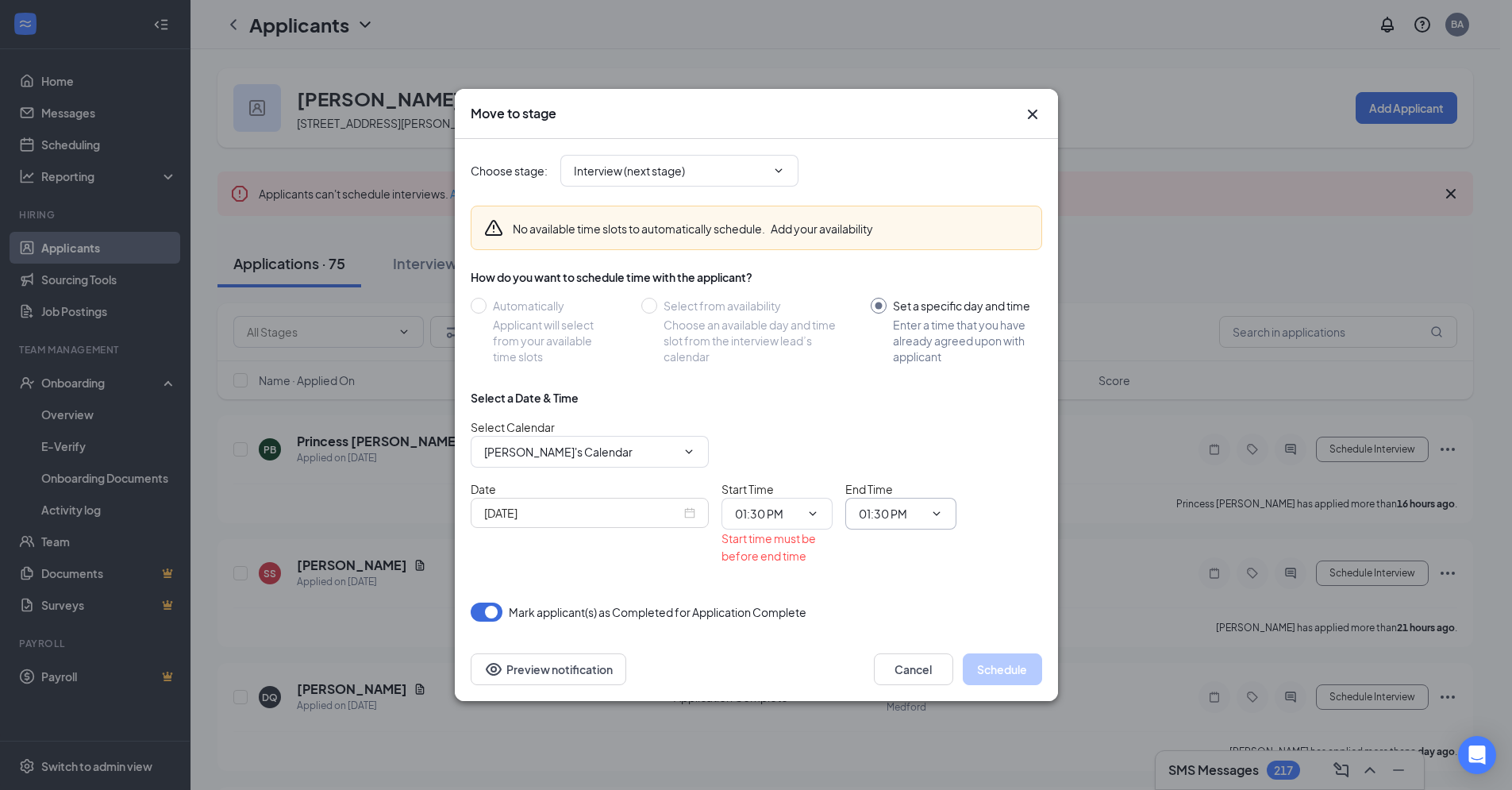
click at [940, 515] on icon "ChevronDown" at bounding box center [937, 514] width 13 height 13
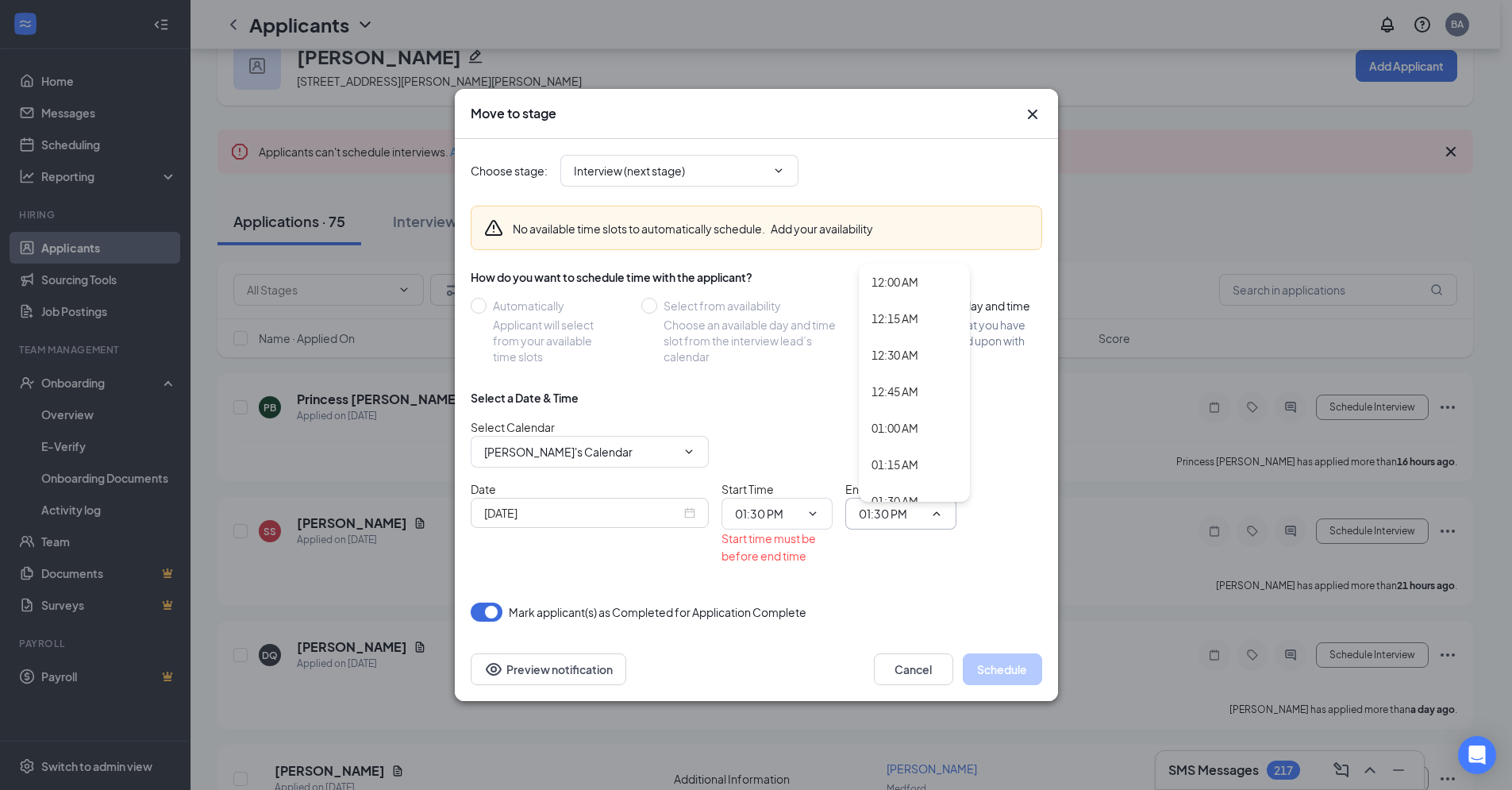
scroll to position [35, 0]
click at [896, 498] on div "01:45 AM" at bounding box center [895, 502] width 47 height 17
click at [918, 609] on div "Mark applicant(s) as Completed for Application Complete" at bounding box center [756, 612] width 572 height 19
click at [934, 514] on icon "ChevronDown" at bounding box center [937, 514] width 13 height 13
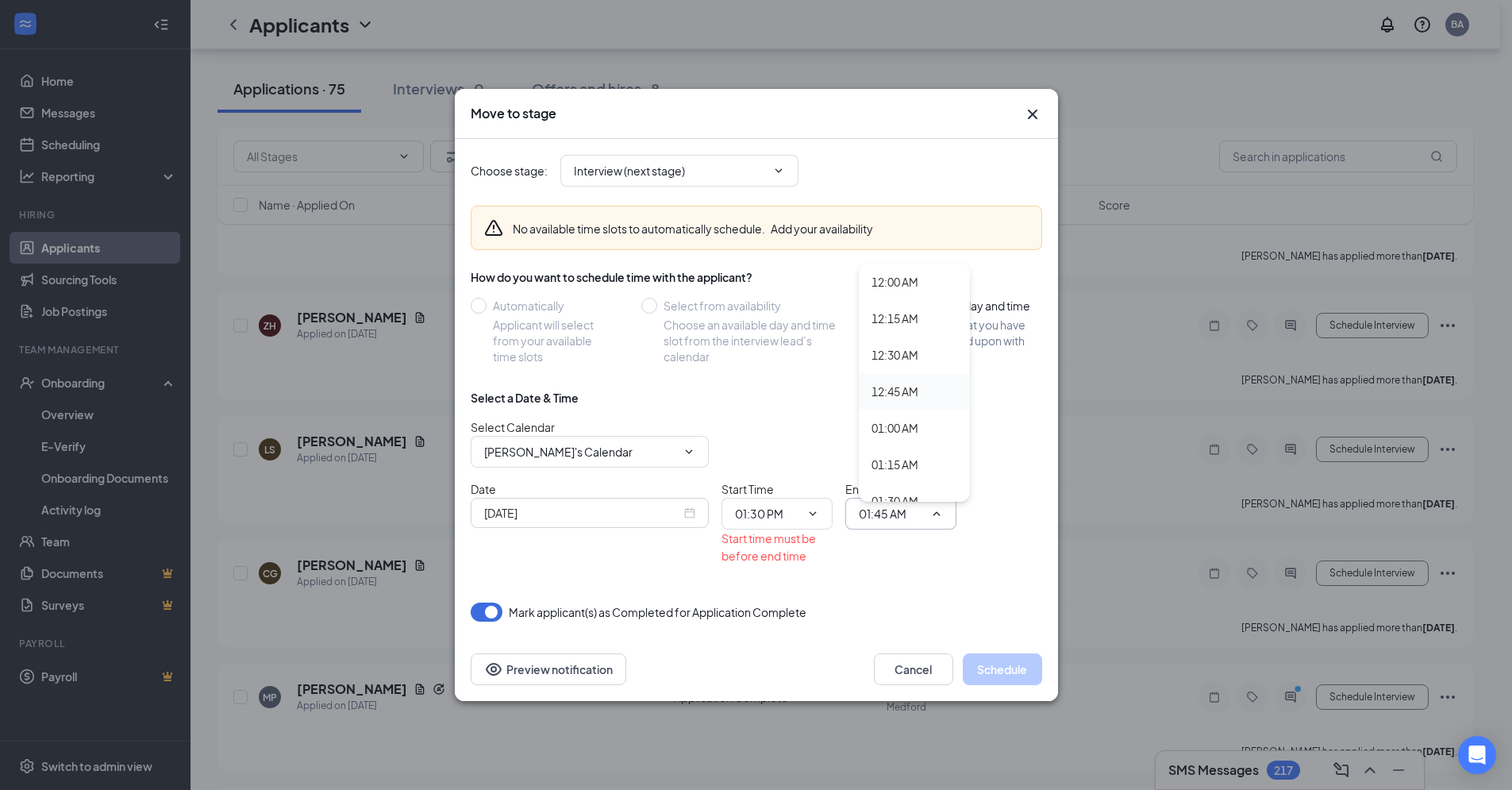
scroll to position [3, 0]
click at [909, 384] on div "12:45 AM" at bounding box center [895, 388] width 47 height 17
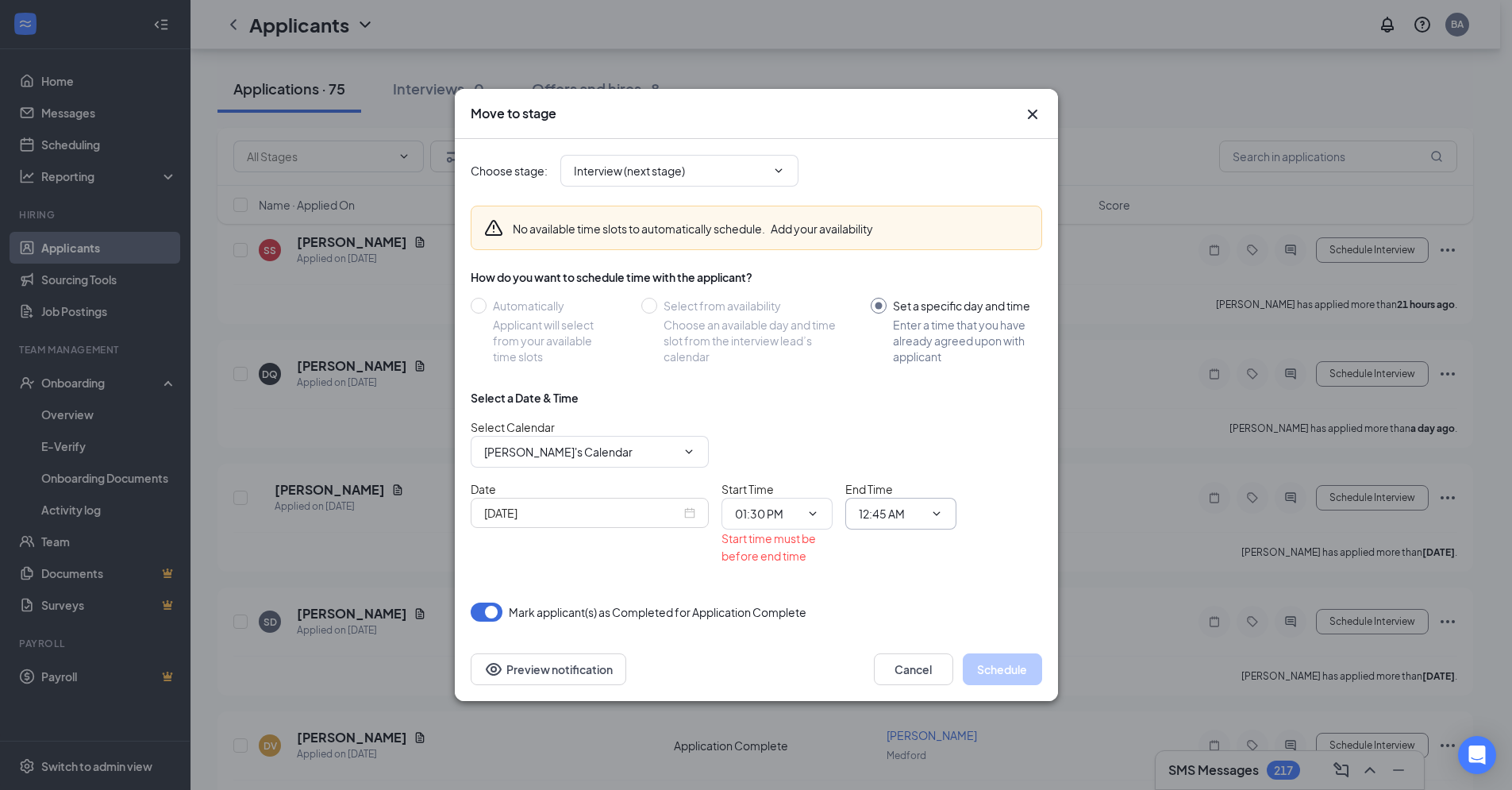
click at [943, 515] on span "12:45 AM 12:00 AM 12:15 AM 12:30 AM 12:45 AM 01:00 AM 01:15 AM 01:30 AM 01:45 A…" at bounding box center [901, 514] width 111 height 32
click at [940, 512] on icon "ChevronDown" at bounding box center [937, 514] width 13 height 13
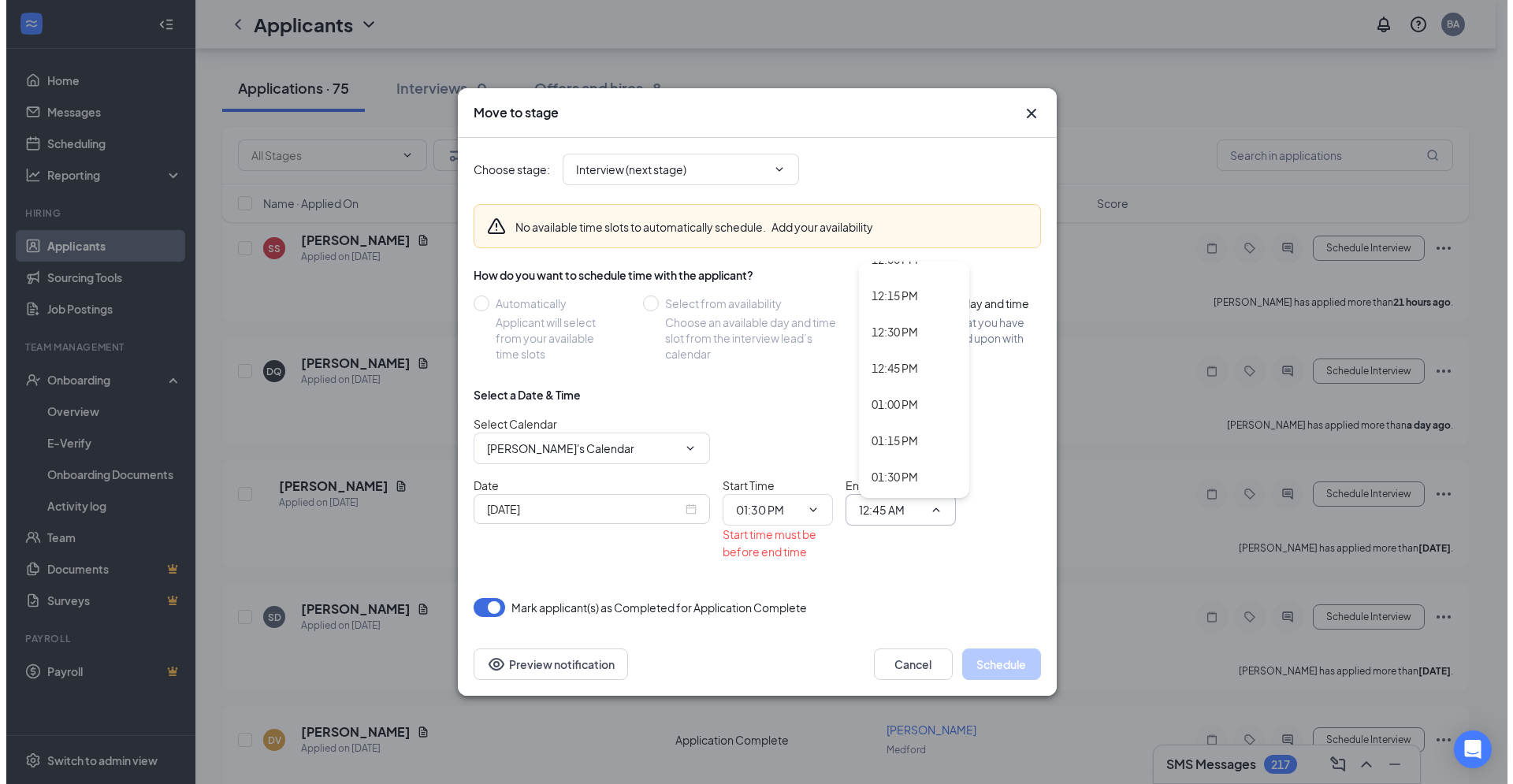
scroll to position [1807, 0]
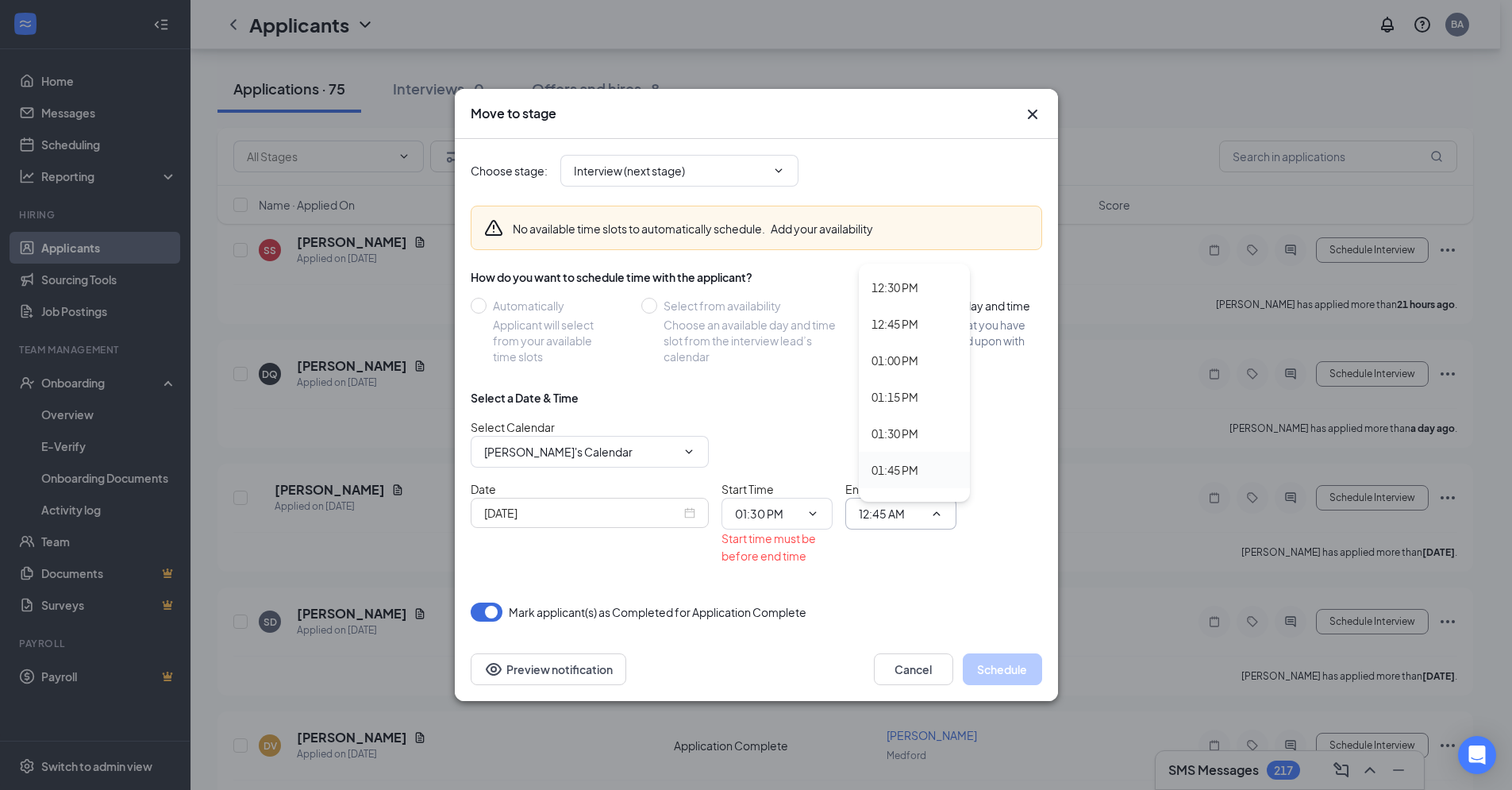
click at [909, 465] on div "01:45 PM" at bounding box center [895, 469] width 47 height 17
type input "01:45 PM"
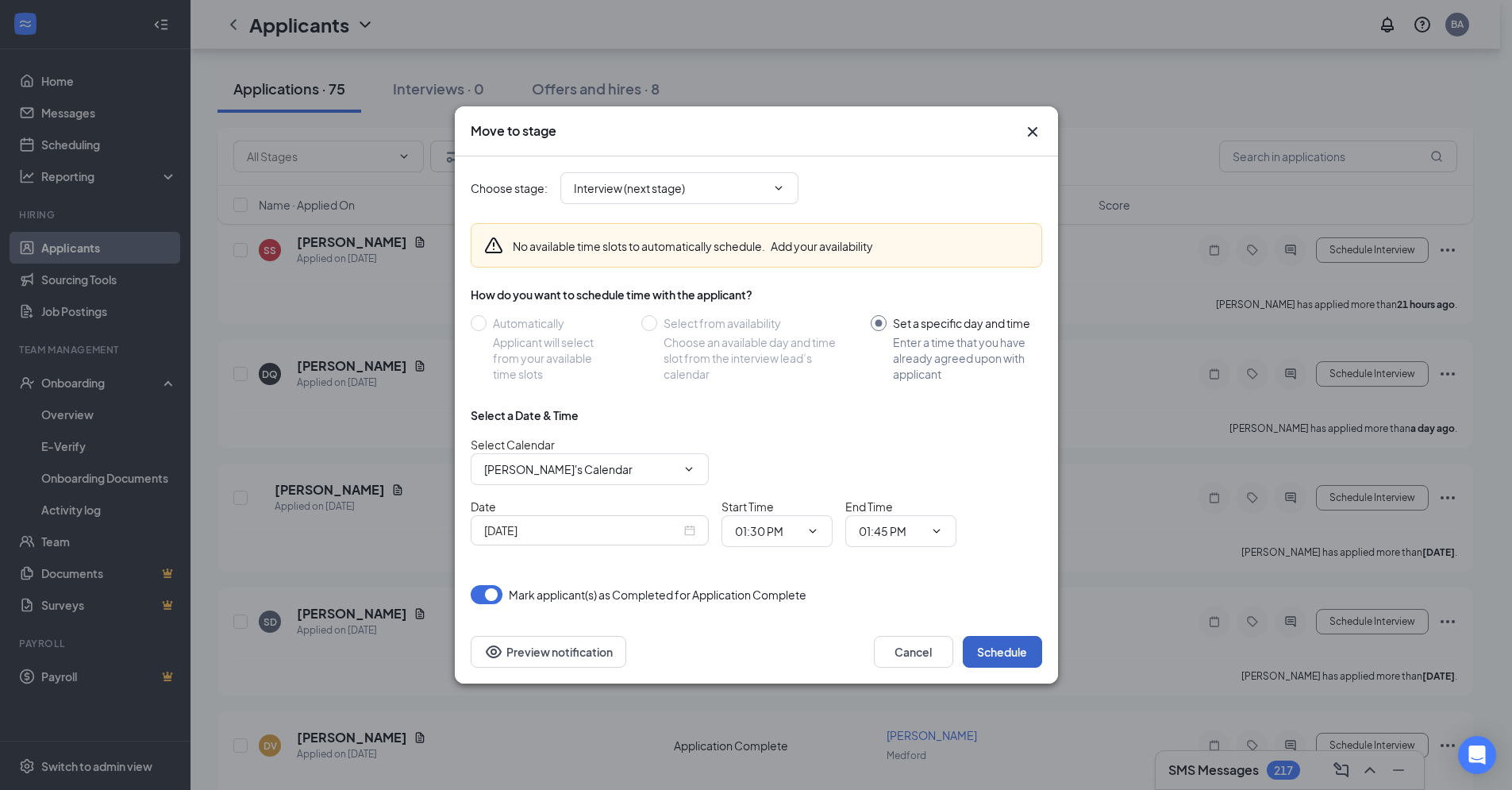
click at [998, 655] on button "Schedule" at bounding box center [1003, 652] width 79 height 32
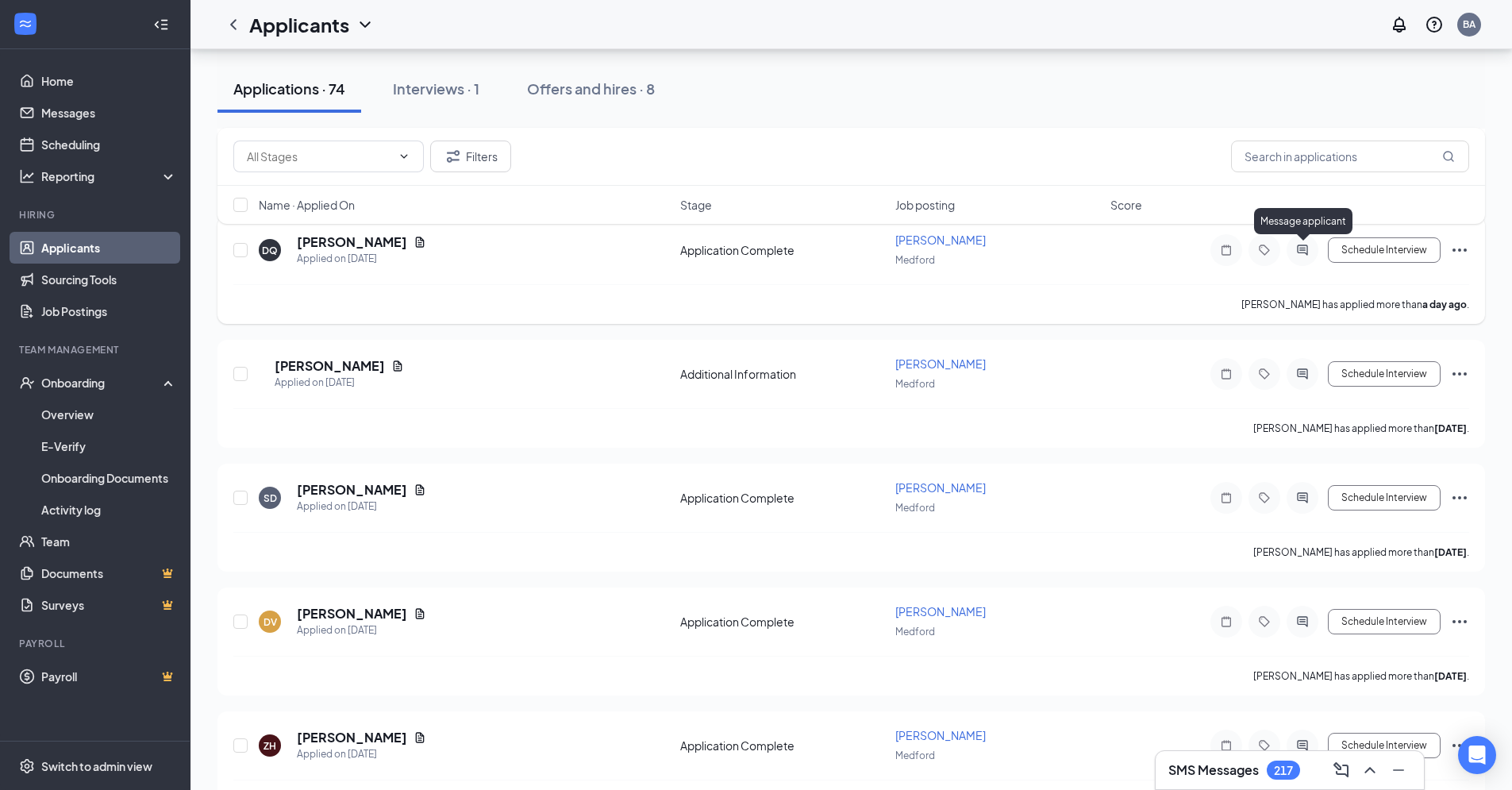
click at [1299, 246] on icon "ActiveChat" at bounding box center [1303, 250] width 19 height 13
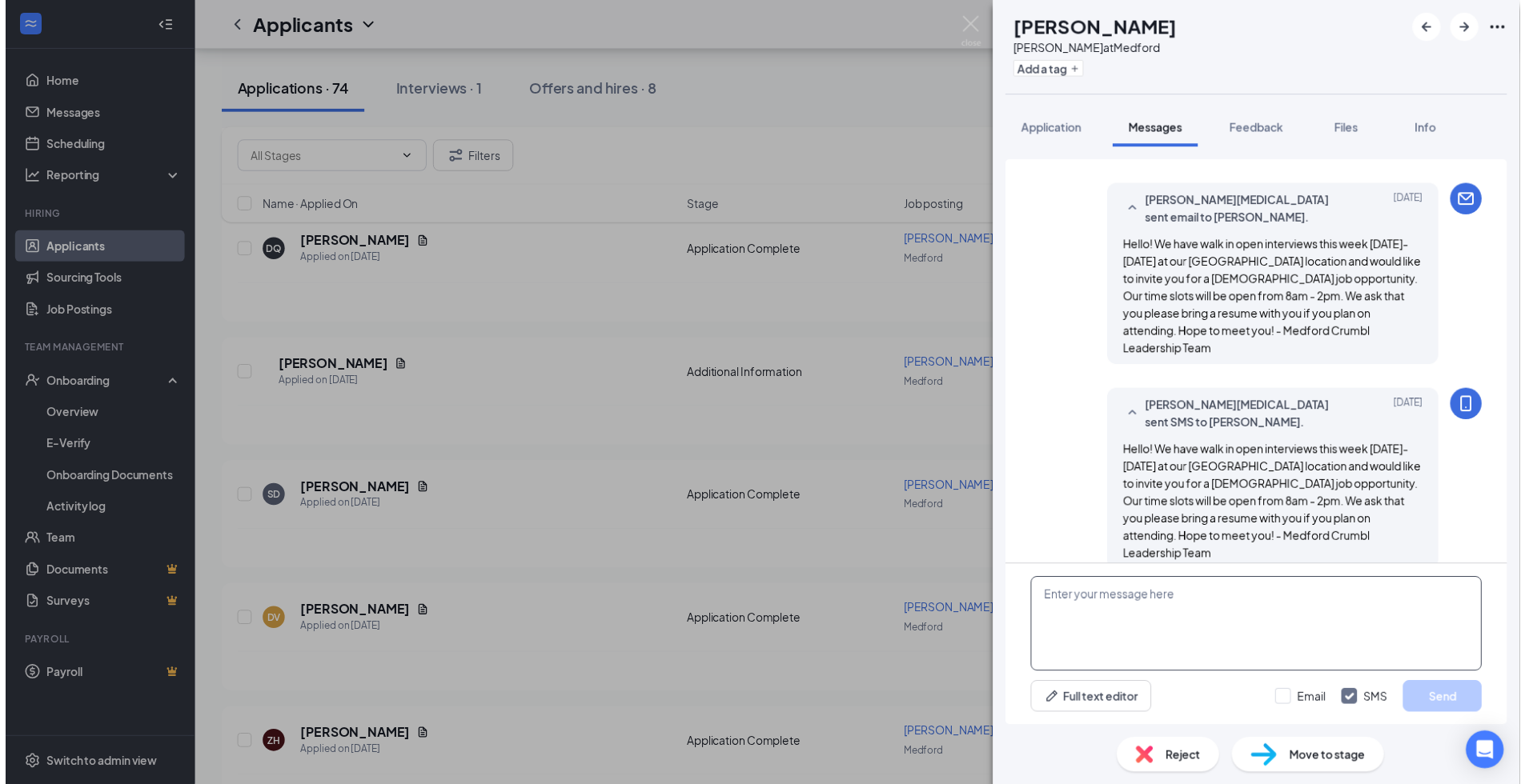
scroll to position [384, 0]
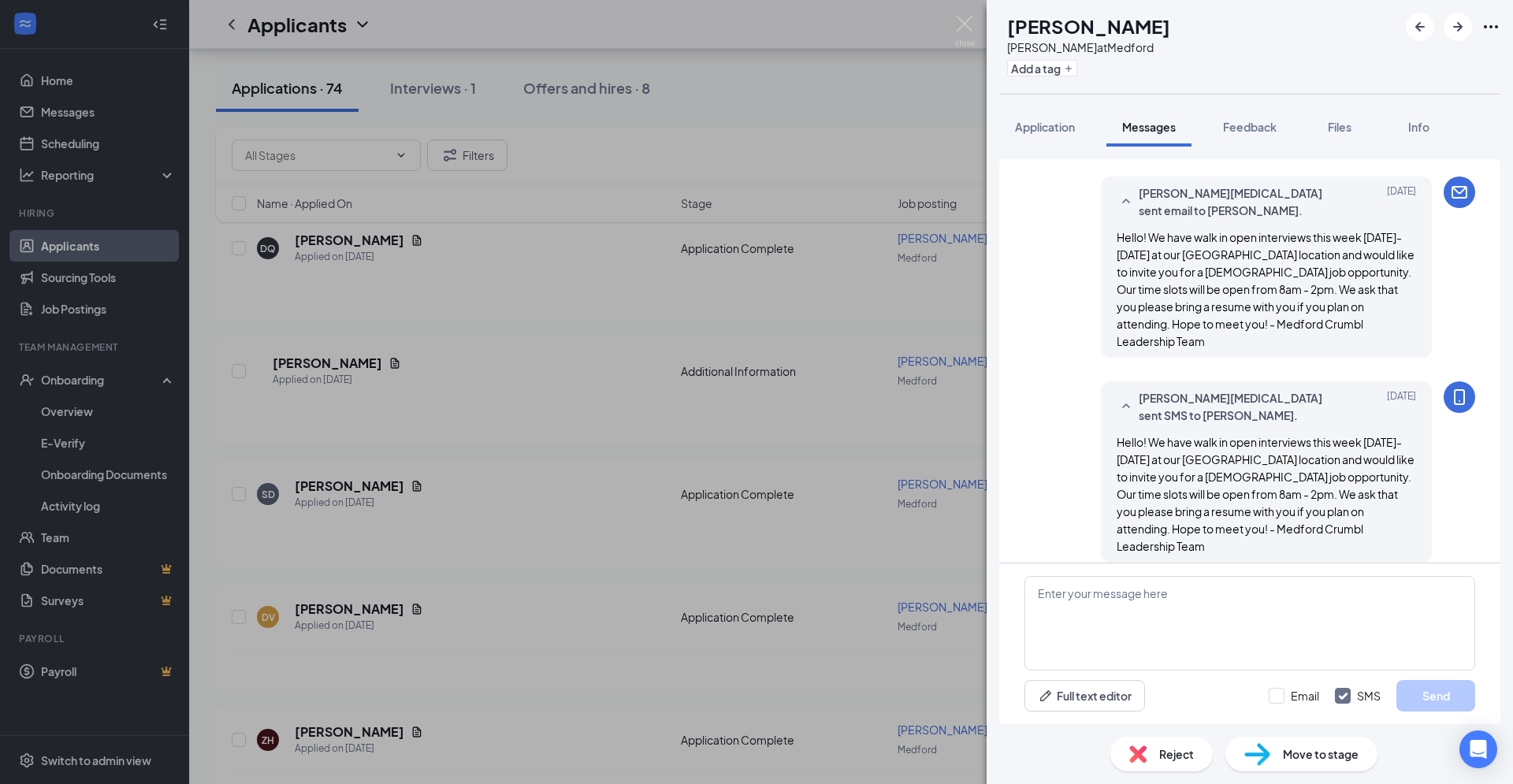
click at [913, 99] on div "DQ [PERSON_NAME] at [GEOGRAPHIC_DATA] Add a tag Application Messages Feedback F…" at bounding box center [756, 392] width 1513 height 784
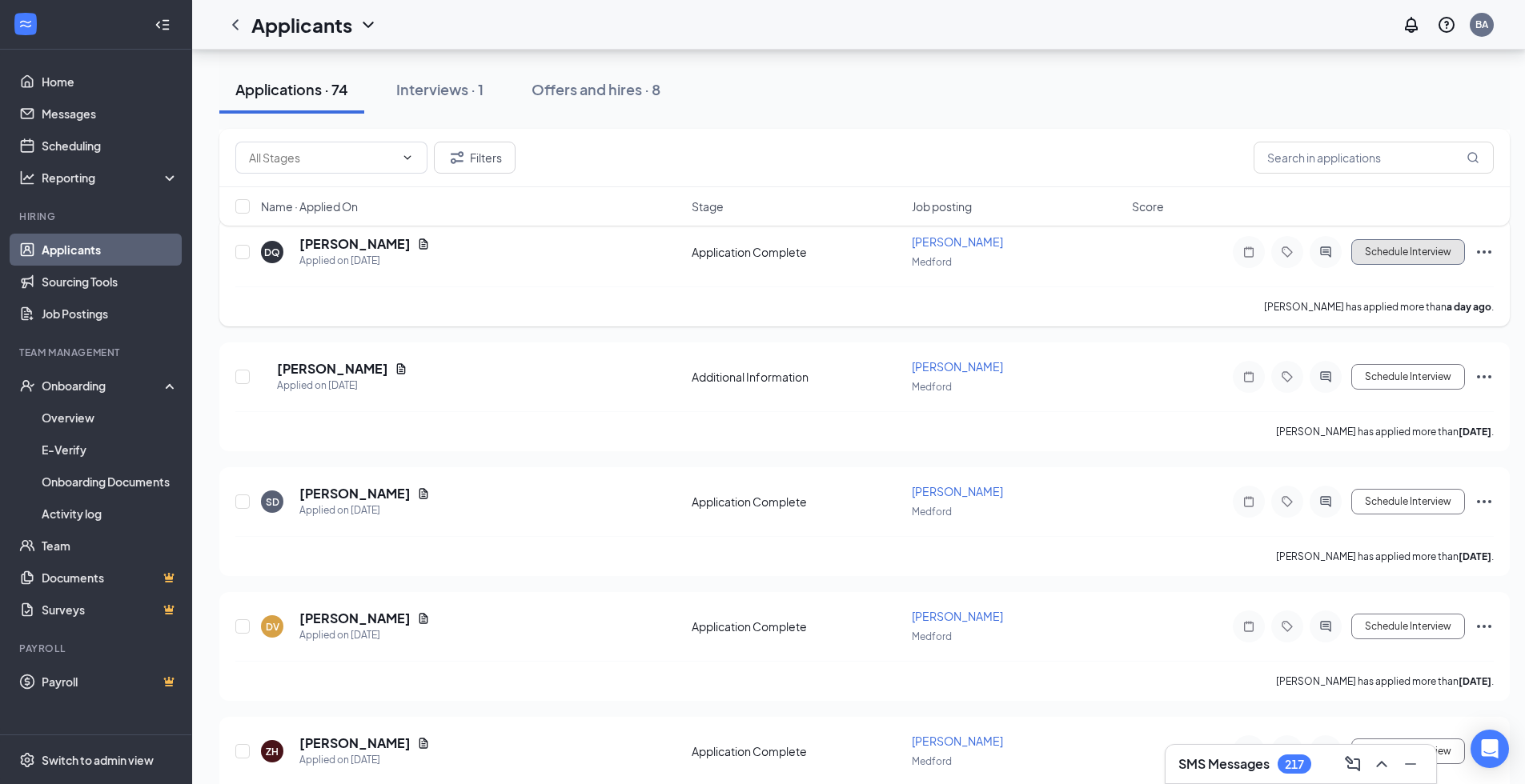
click at [1382, 252] on button "Schedule Interview" at bounding box center [1409, 251] width 114 height 26
type input "Interview (next stage)"
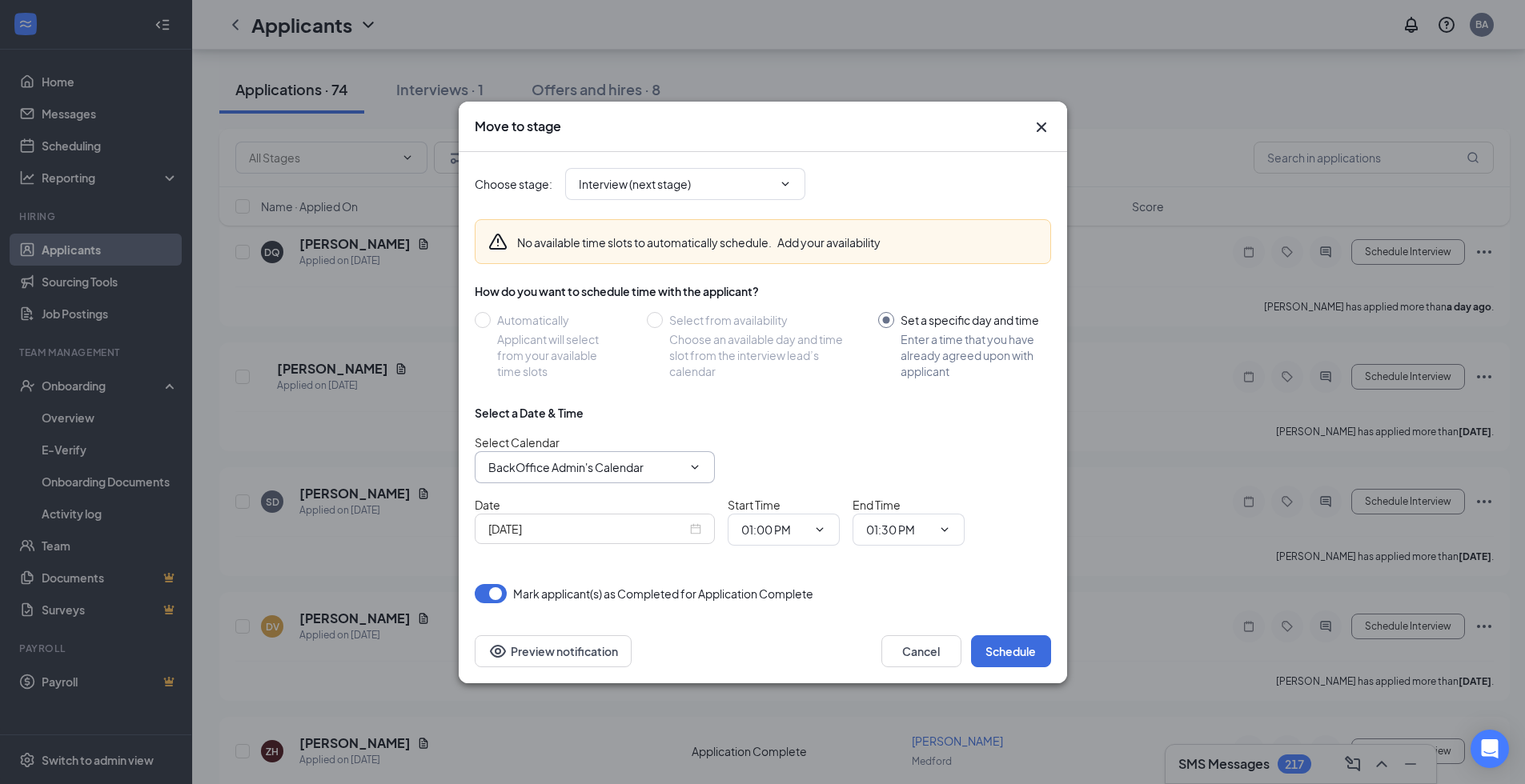
click at [691, 467] on icon "ChevronDown" at bounding box center [695, 467] width 13 height 13
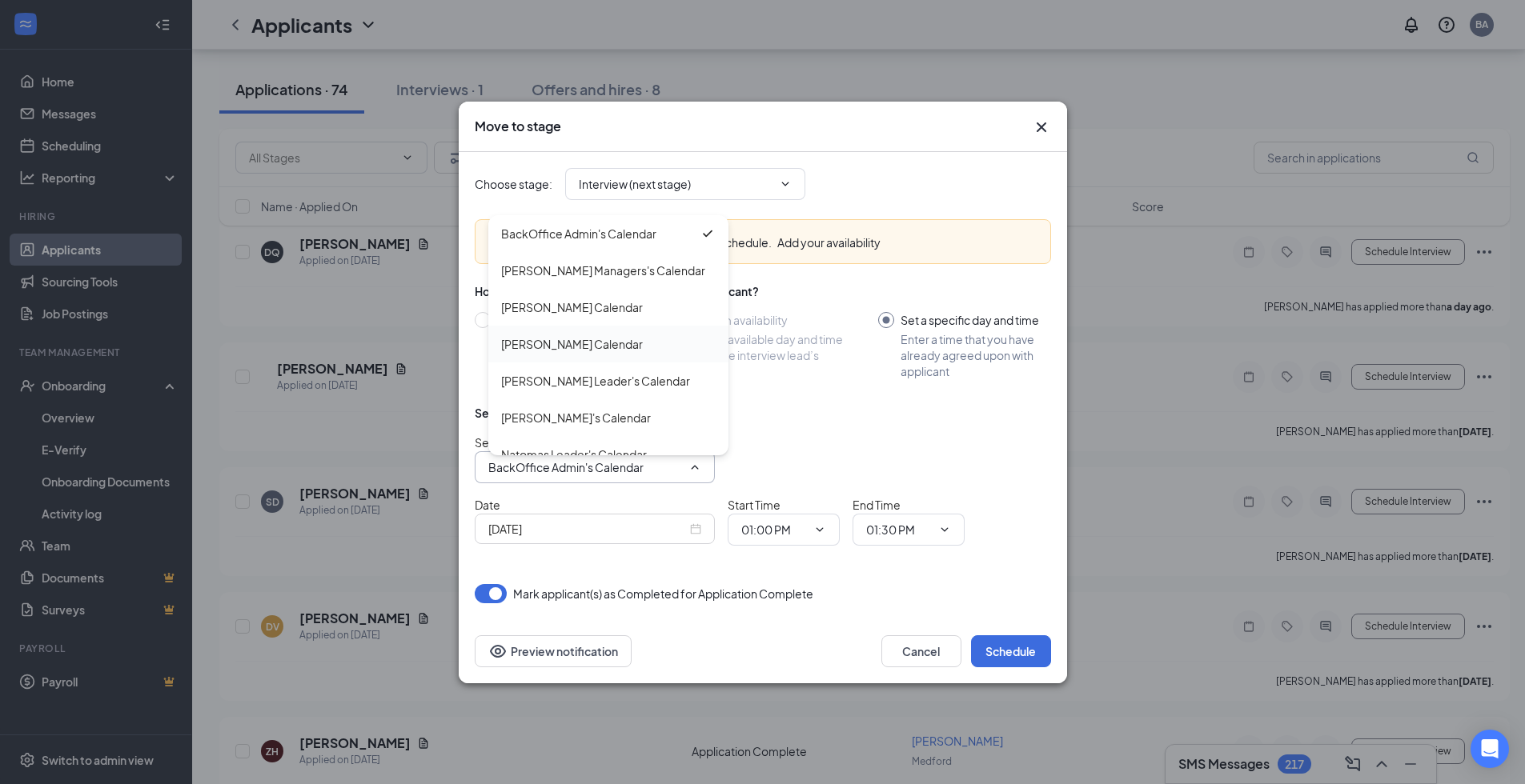
scroll to position [322, 0]
click at [586, 417] on div "[PERSON_NAME]'s Calendar" at bounding box center [577, 417] width 150 height 17
type input "[PERSON_NAME]'s Calendar"
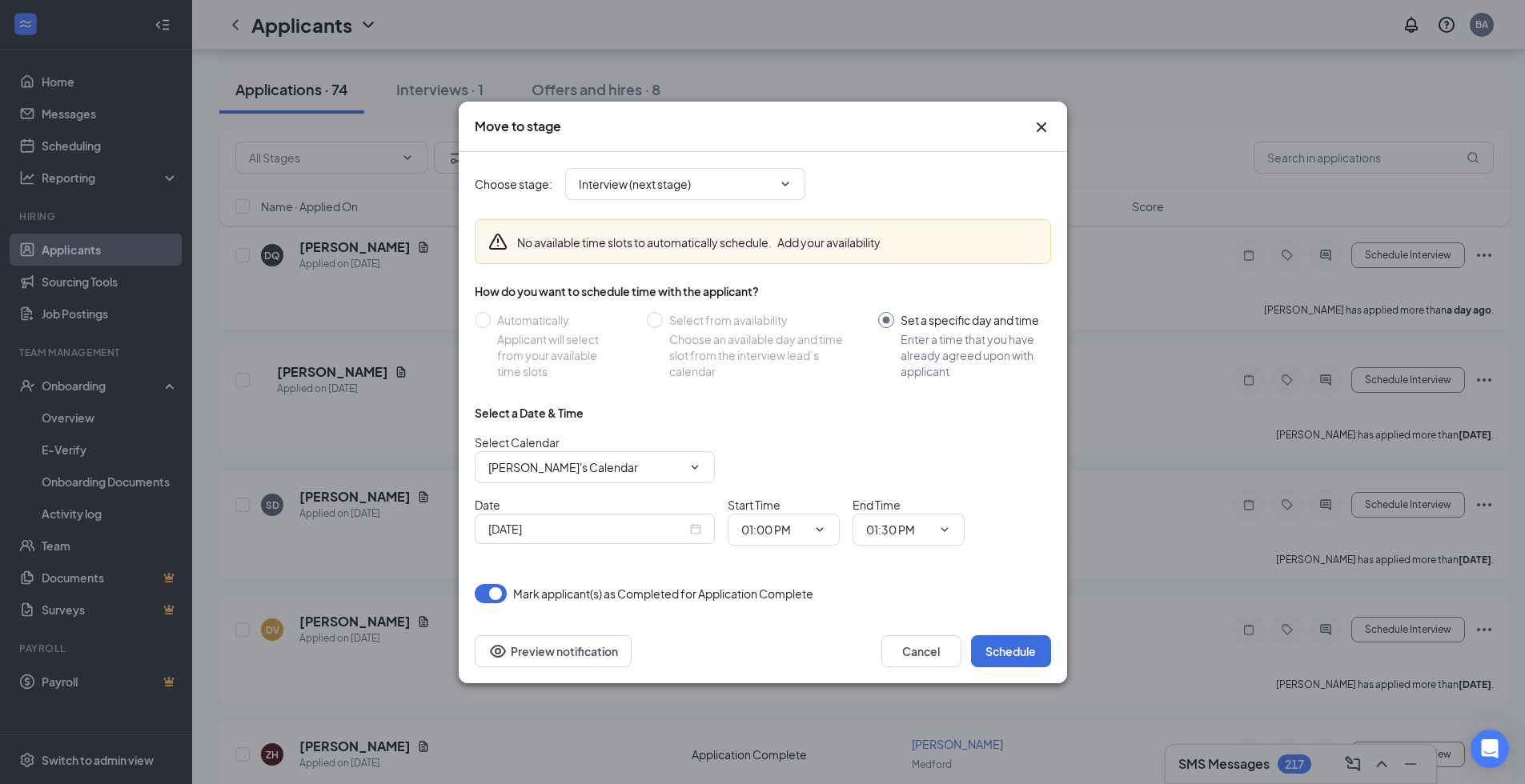
click at [691, 528] on div "[DATE]" at bounding box center [595, 528] width 213 height 17
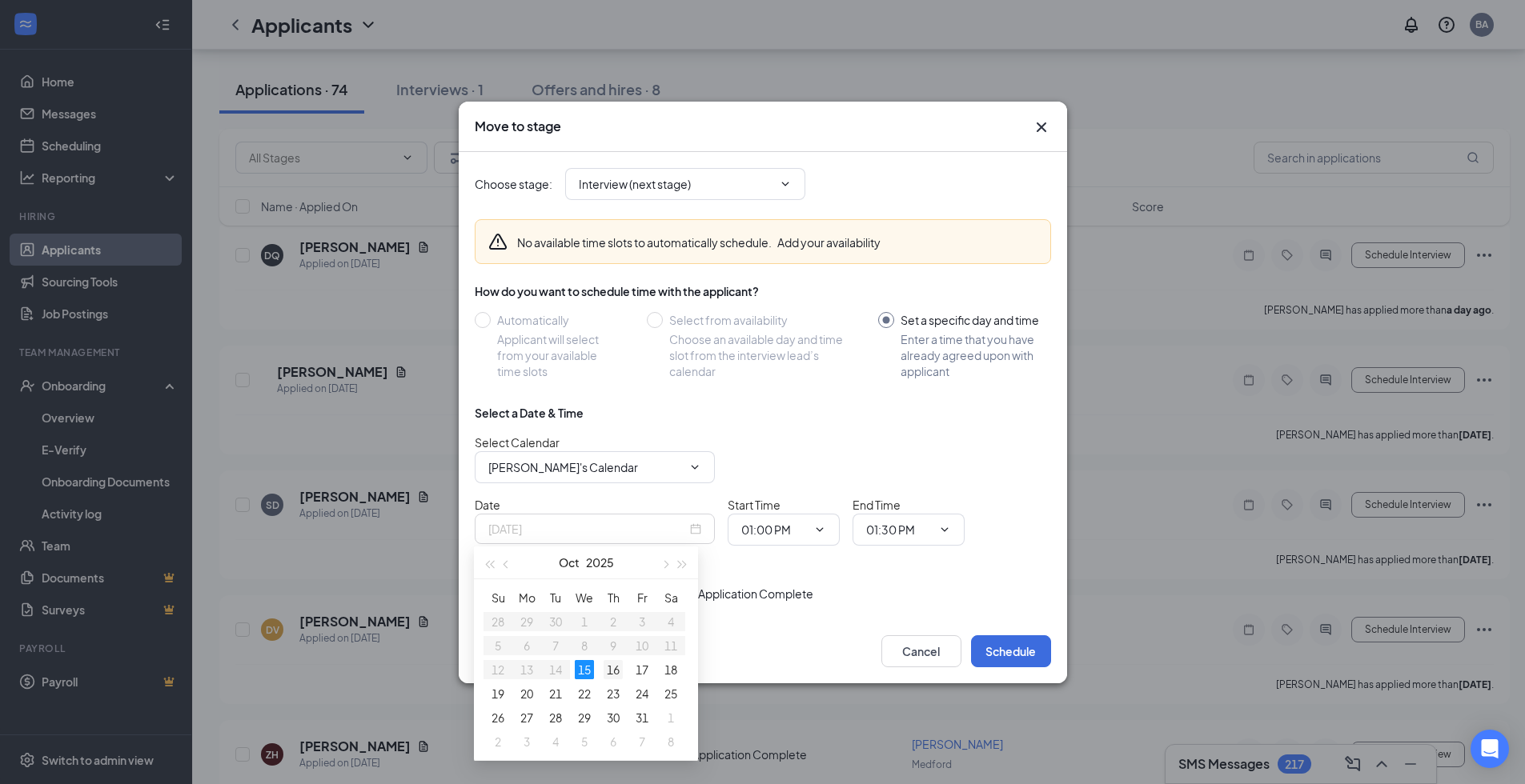
type input "[DATE]"
click at [615, 673] on div "16" at bounding box center [613, 669] width 19 height 19
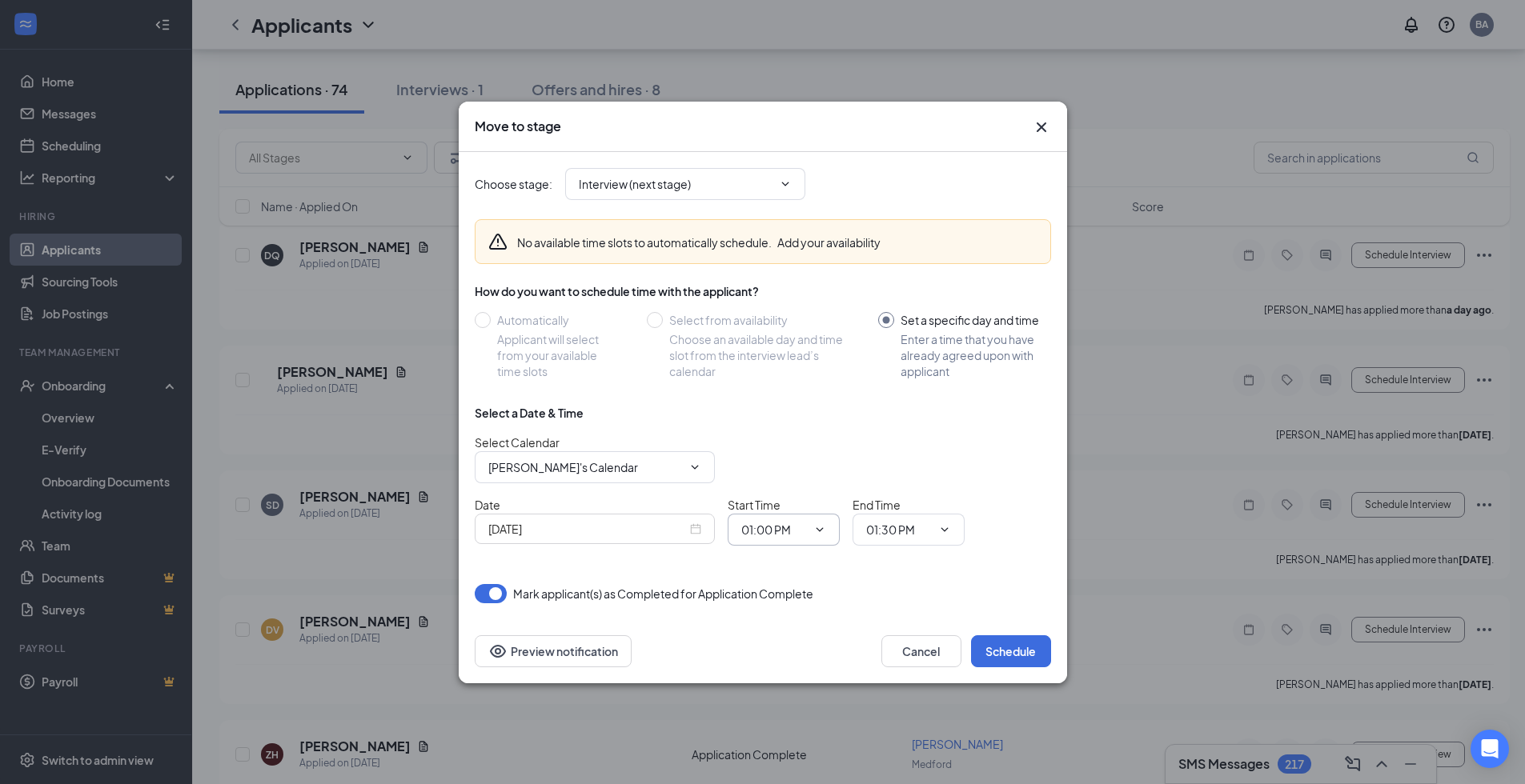
click at [819, 525] on icon "ChevronDown" at bounding box center [820, 530] width 13 height 13
click at [776, 383] on div "10:00 AM" at bounding box center [778, 379] width 47 height 17
type input "10:00 AM"
click at [945, 524] on icon "ChevronDown" at bounding box center [945, 530] width 13 height 13
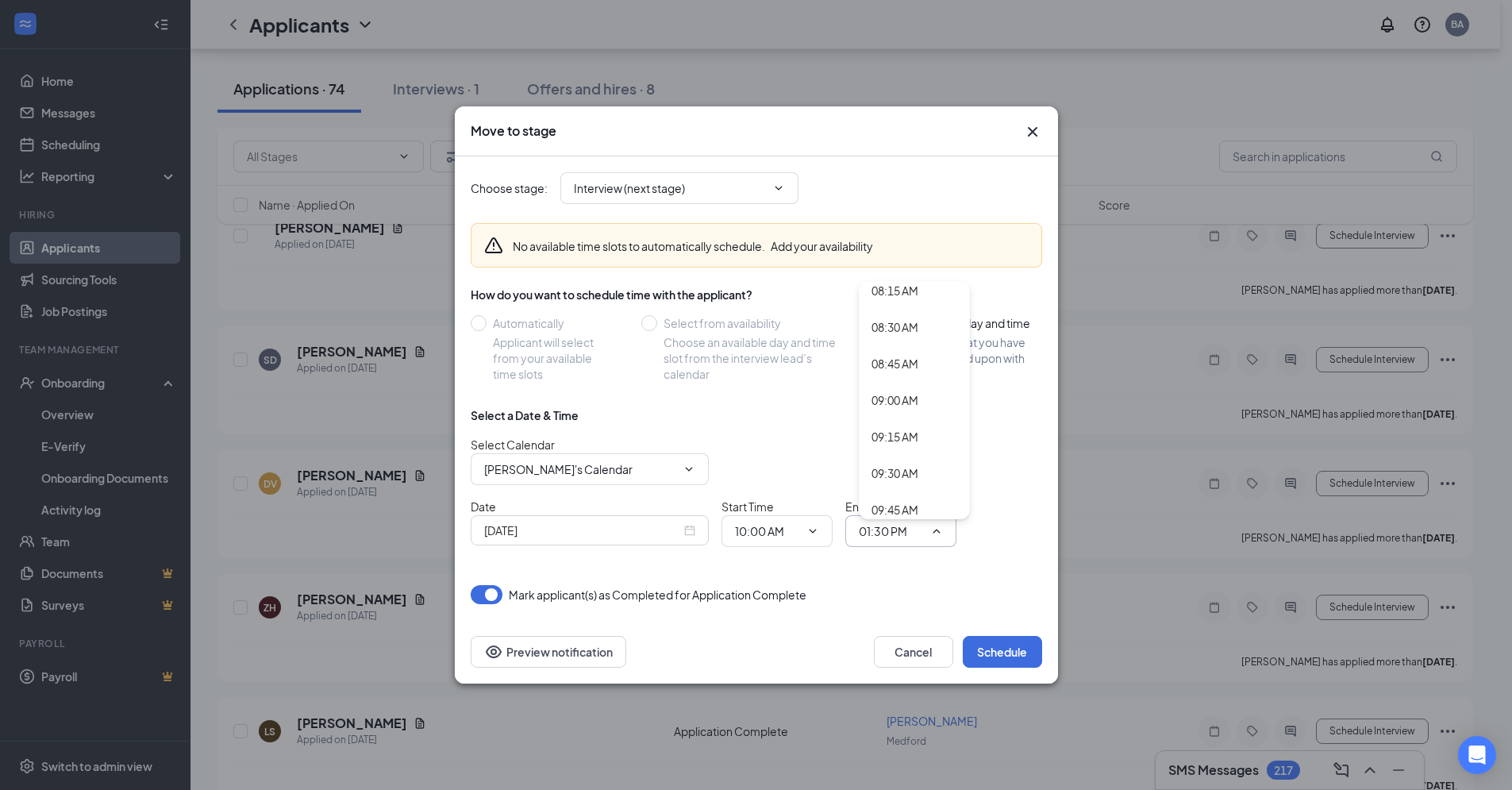
scroll to position [1308, 0]
click at [900, 487] on div "10:15 AM" at bounding box center [895, 488] width 47 height 17
type input "10:15 AM"
click at [986, 650] on button "Schedule" at bounding box center [1003, 652] width 79 height 32
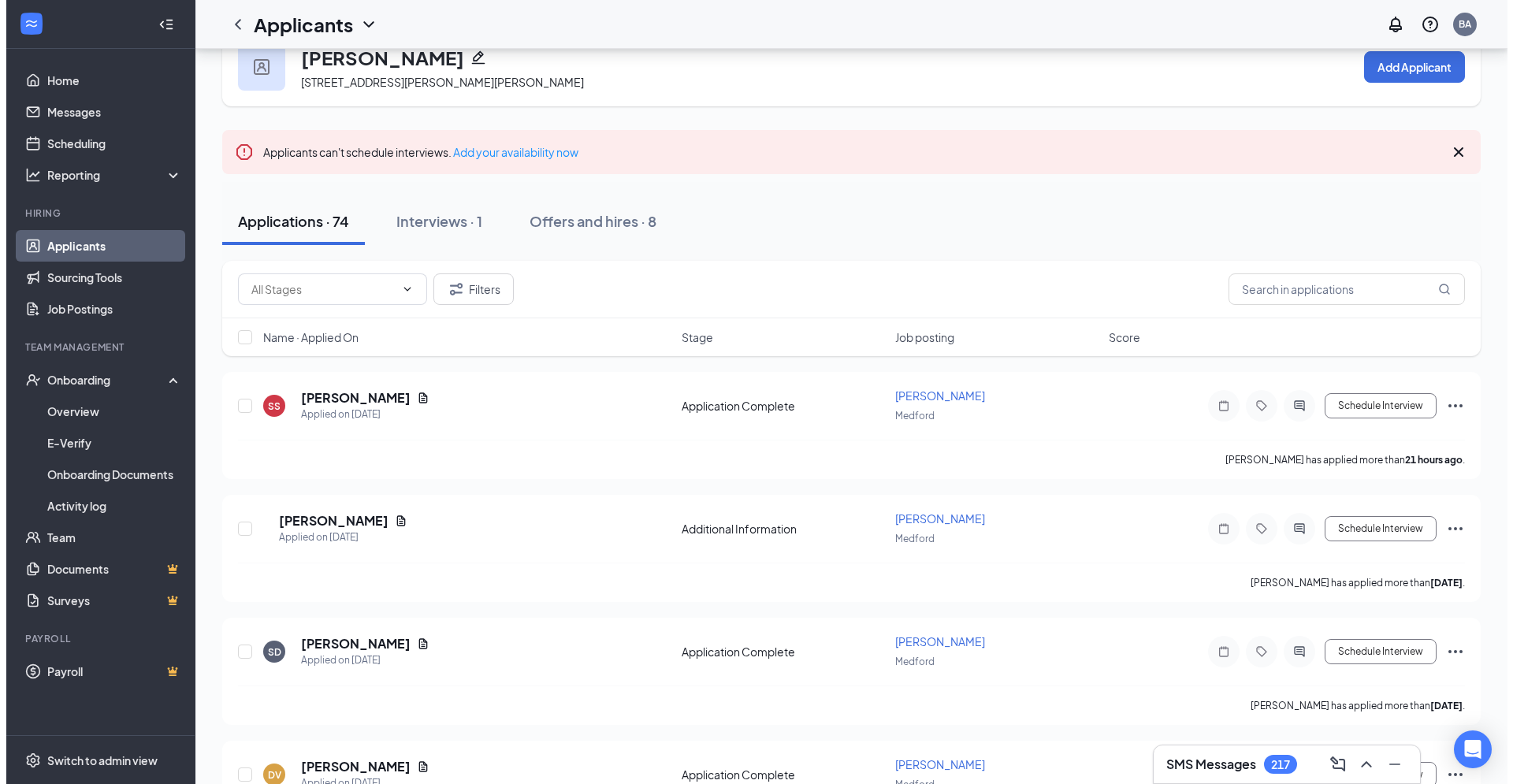
scroll to position [0, 0]
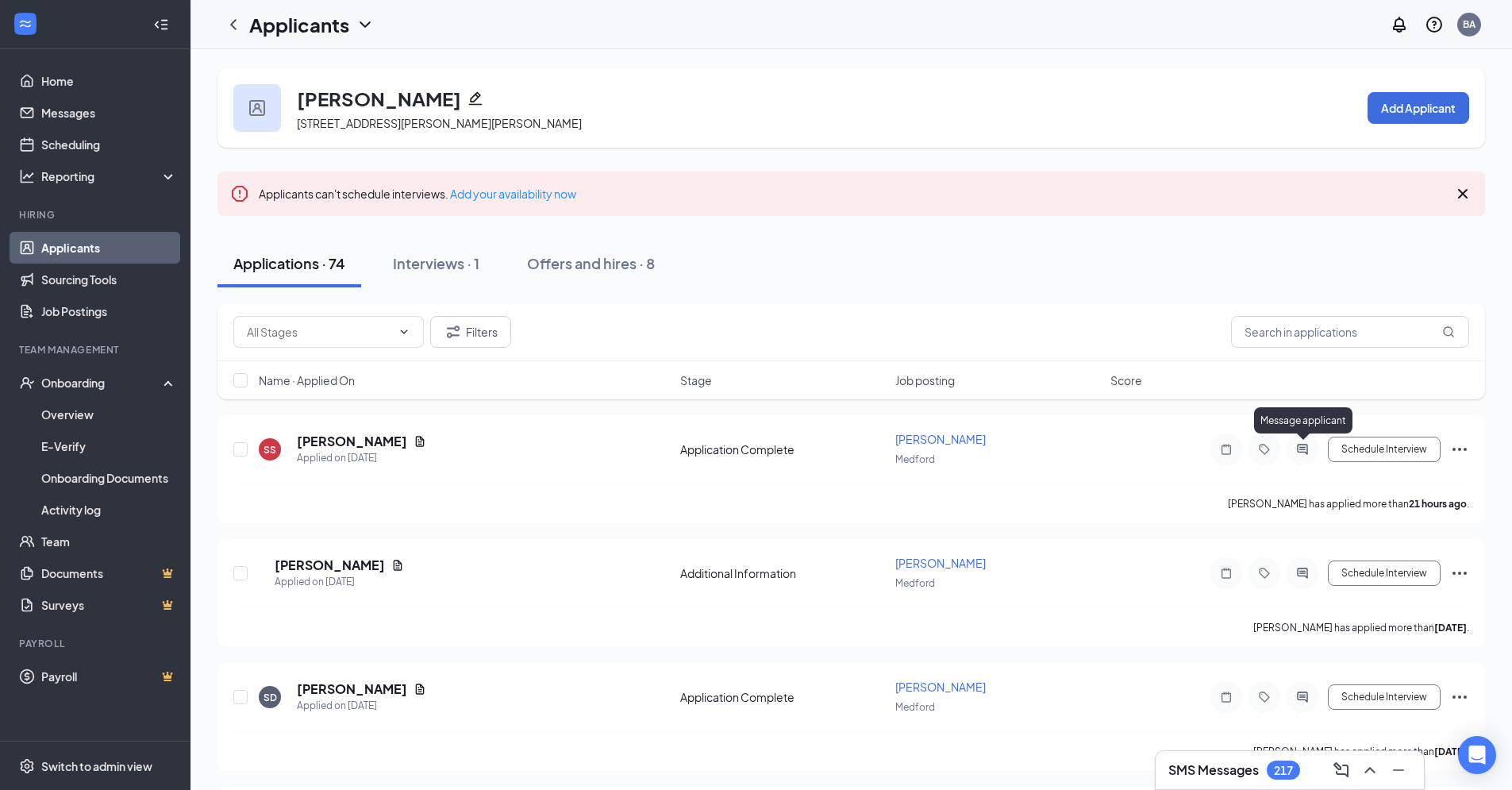
click at [1300, 449] on icon "ActiveChat" at bounding box center [1302, 449] width 11 height 11
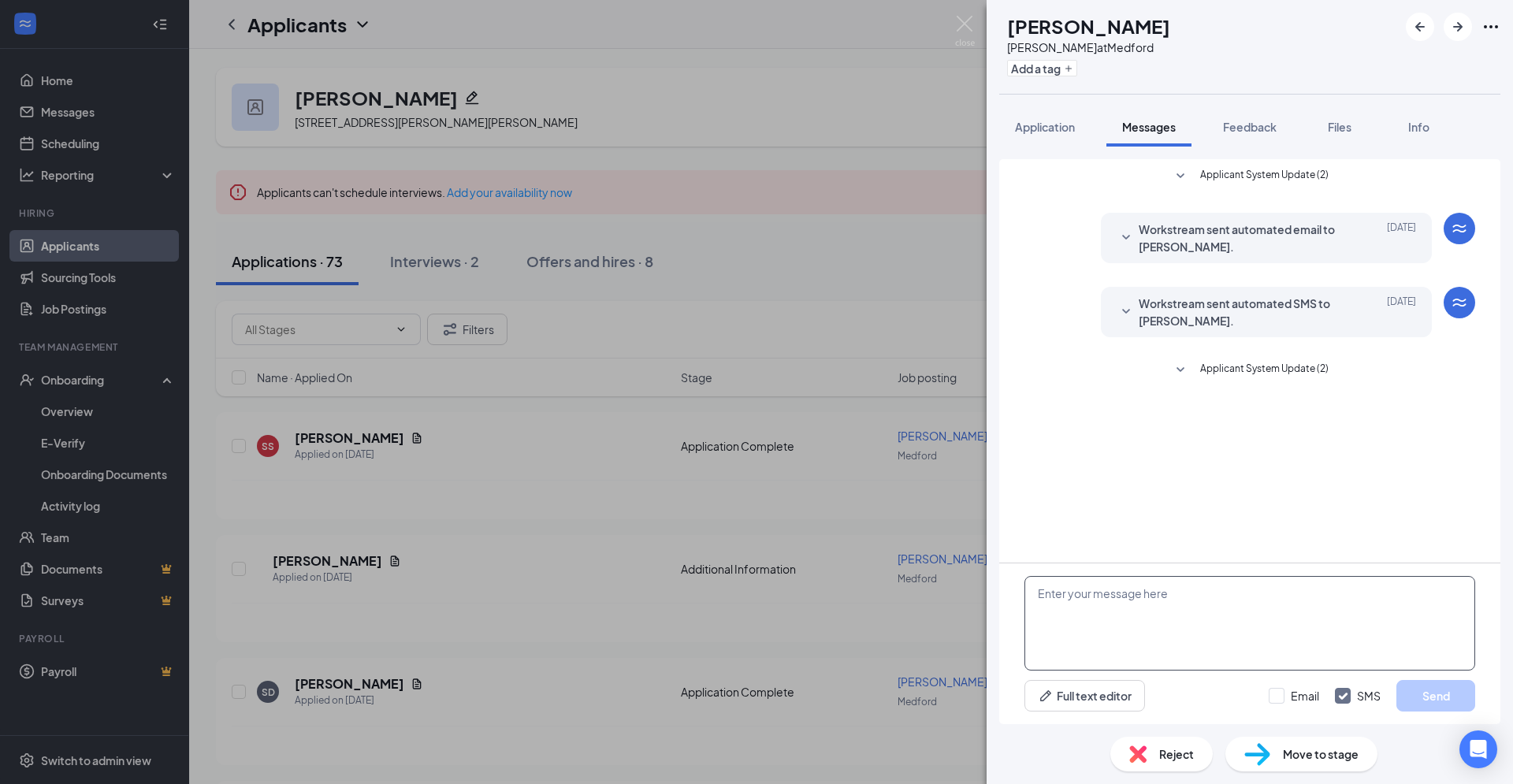
click at [1075, 595] on textarea at bounding box center [1249, 623] width 450 height 95
paste textarea "Hello! We have walk in open interviews this week [DATE]-[DATE] at our [GEOGRAPH…"
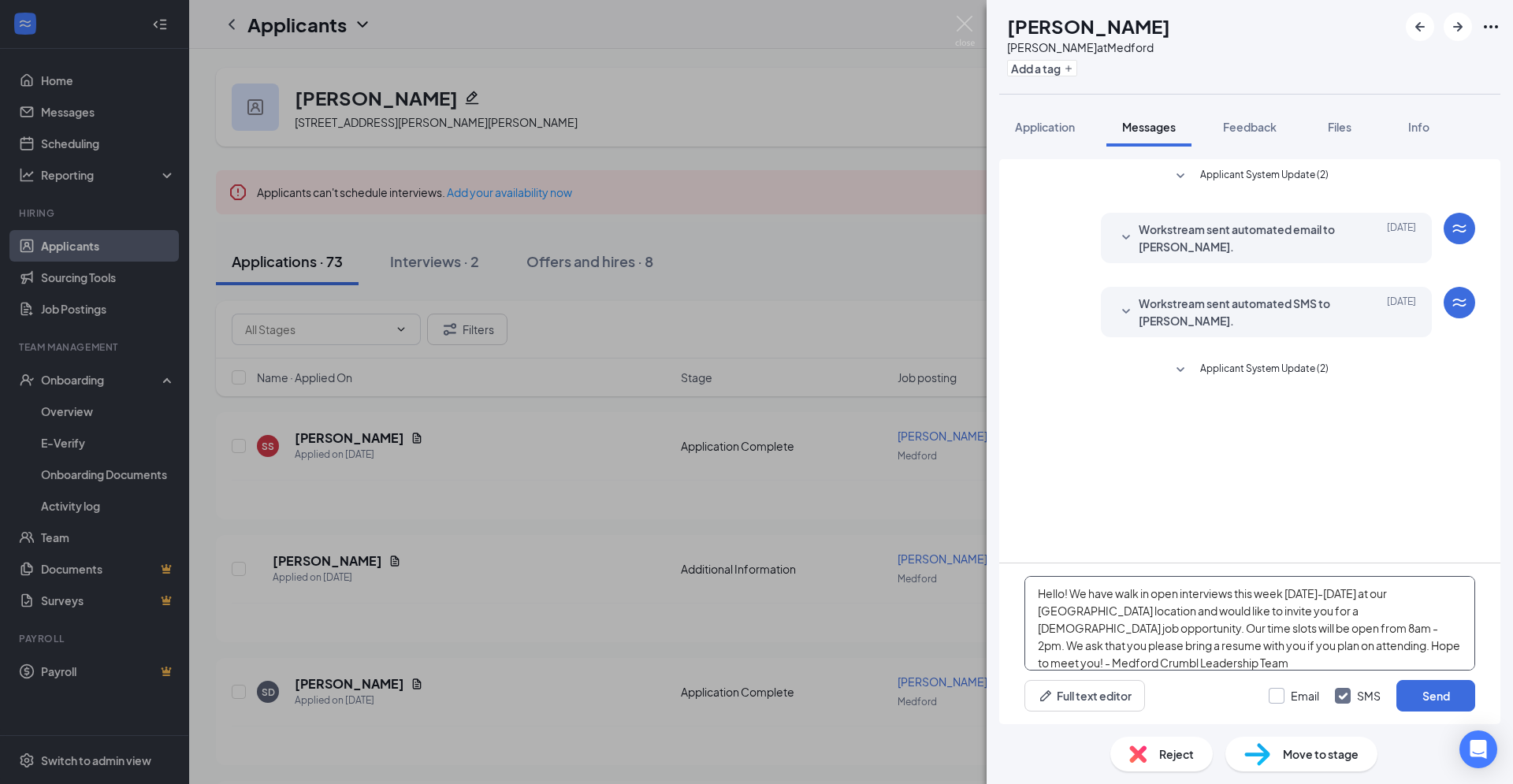
type textarea "Hello! We have walk in open interviews this week [DATE]-[DATE] at our [GEOGRAPH…"
click at [1285, 693] on input "Email" at bounding box center [1294, 696] width 50 height 15
checkbox input "true"
click at [1438, 704] on button "Send" at bounding box center [1435, 696] width 79 height 32
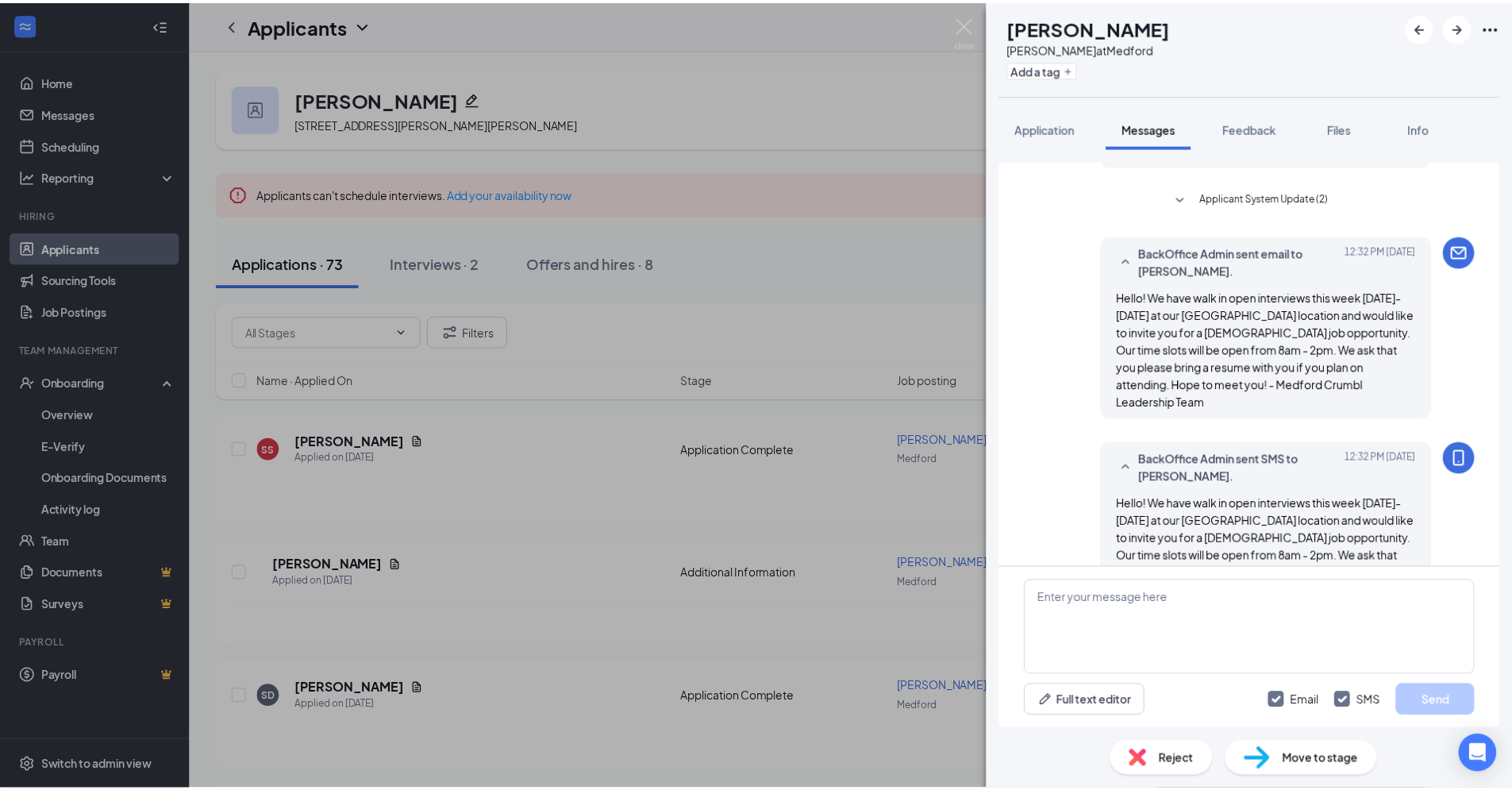
scroll to position [248, 0]
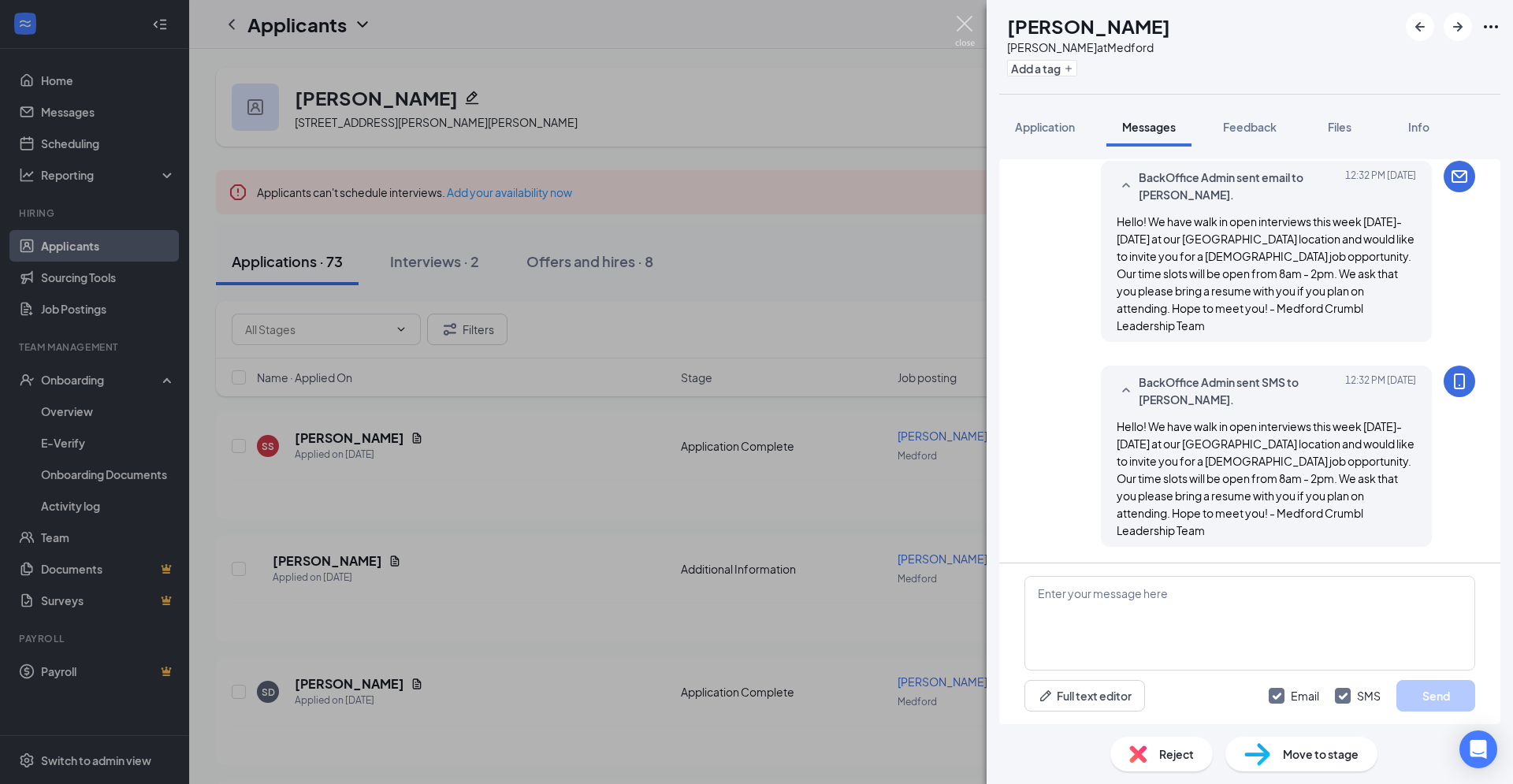
click at [966, 32] on img at bounding box center [965, 31] width 19 height 31
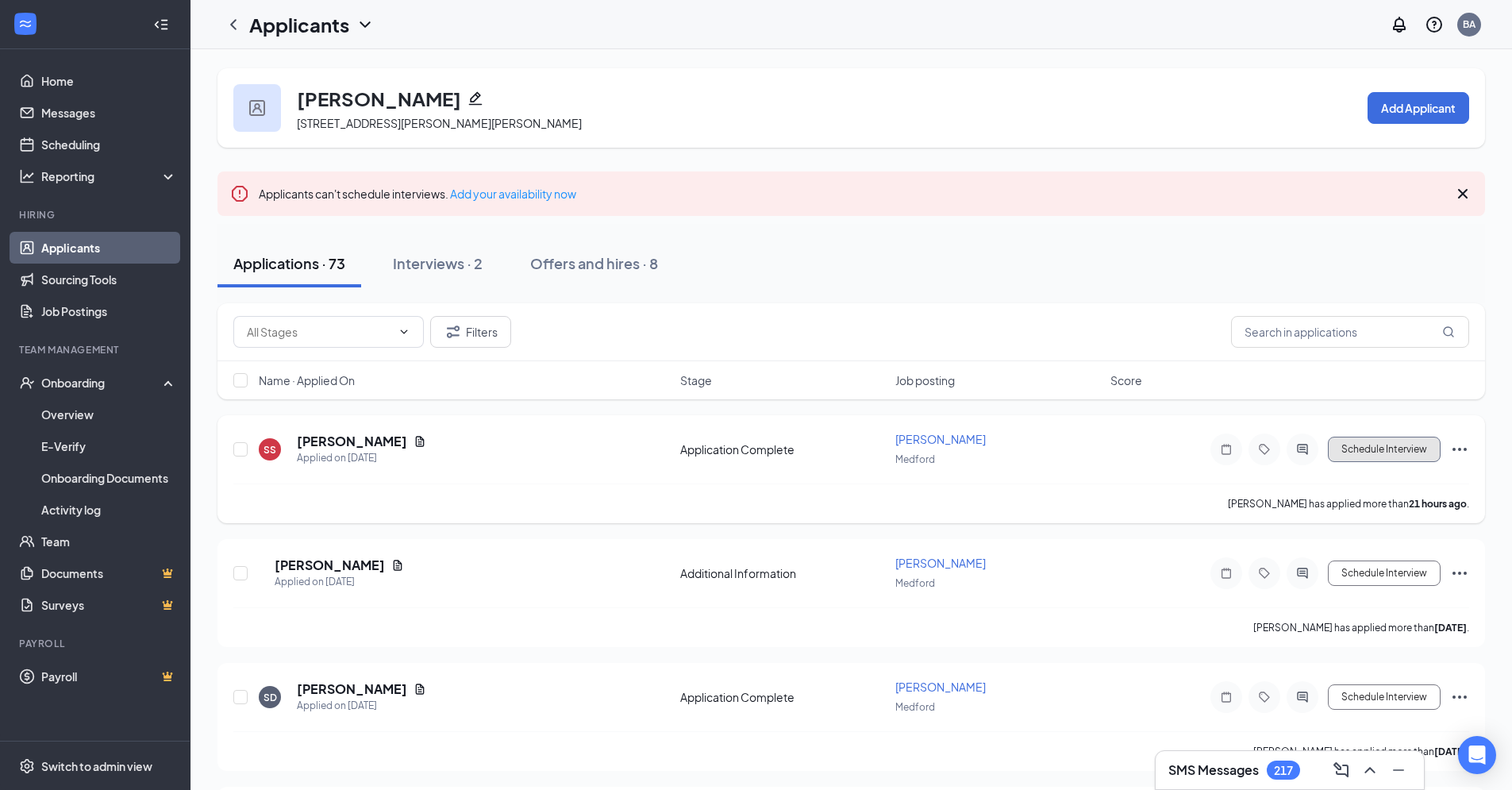
click at [1347, 456] on button "Schedule Interview" at bounding box center [1384, 449] width 113 height 25
type input "Interview (next stage)"
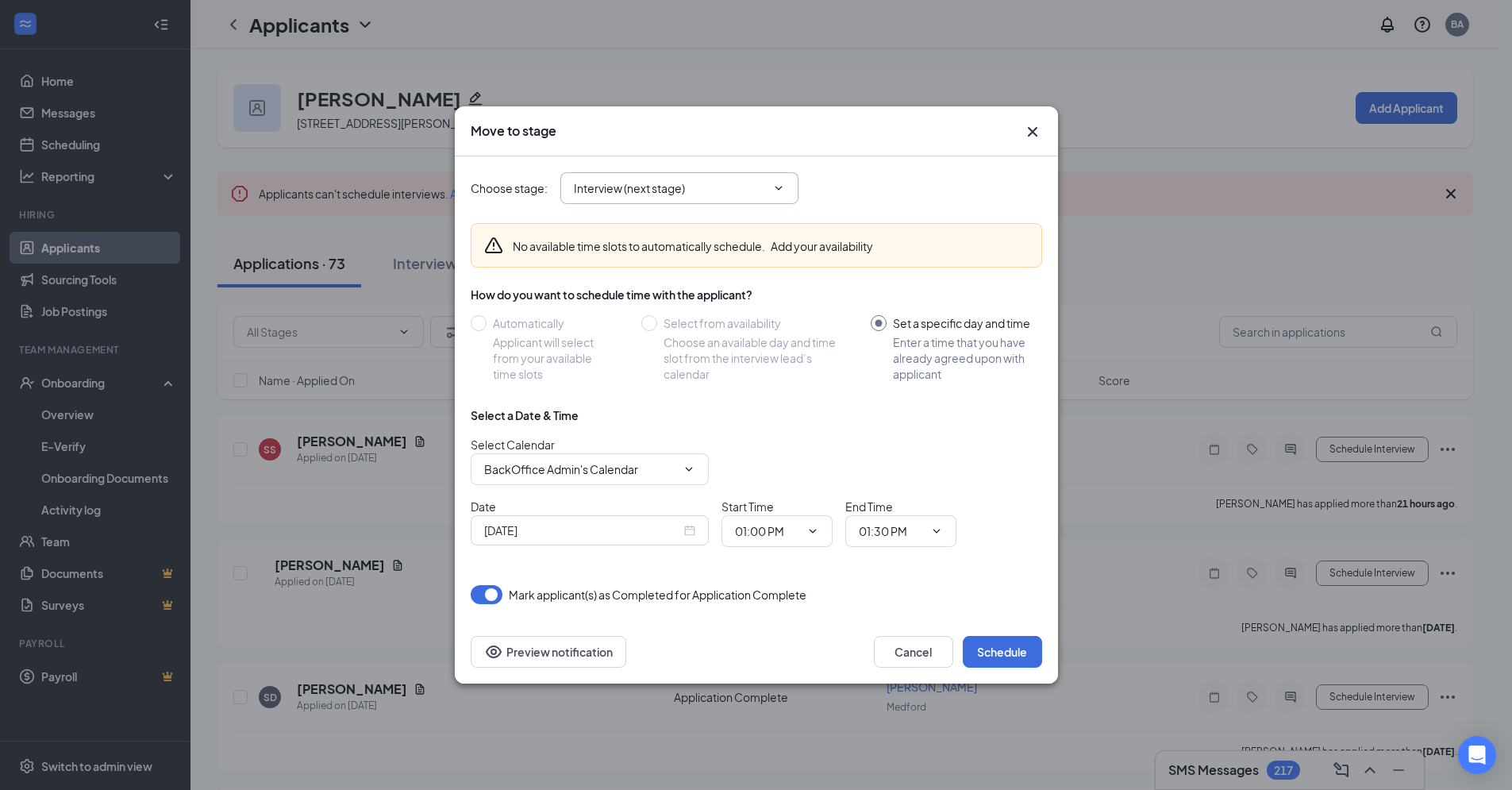
click at [780, 187] on icon "ChevronDown" at bounding box center [778, 187] width 7 height 4
click at [694, 471] on span "BackOffice Admin's Calendar" at bounding box center [590, 469] width 238 height 32
click at [689, 470] on icon "ChevronDown" at bounding box center [689, 469] width 7 height 4
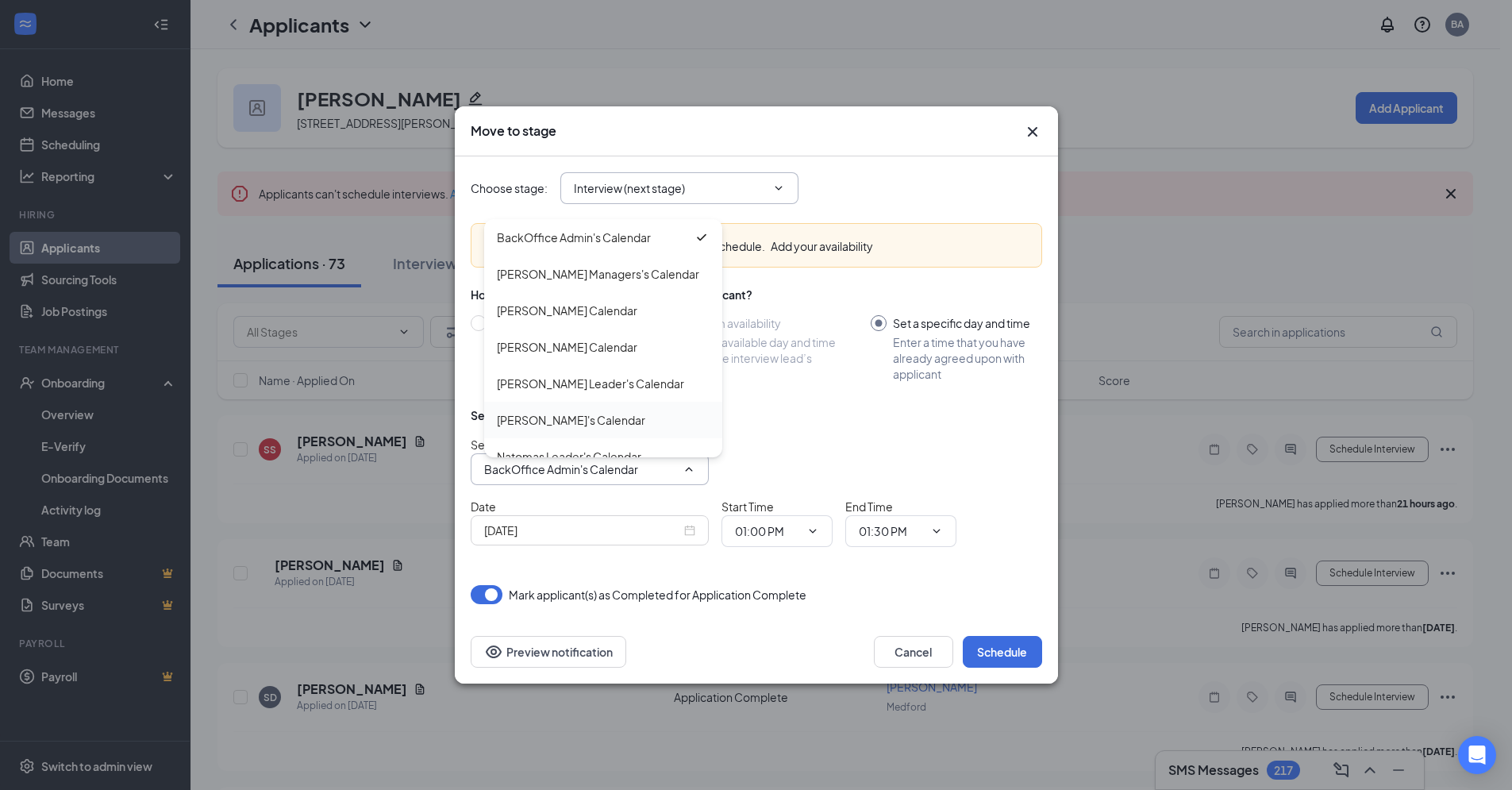
click at [605, 423] on div "[PERSON_NAME]'s Calendar" at bounding box center [603, 420] width 213 height 17
type input "[PERSON_NAME]'s Calendar"
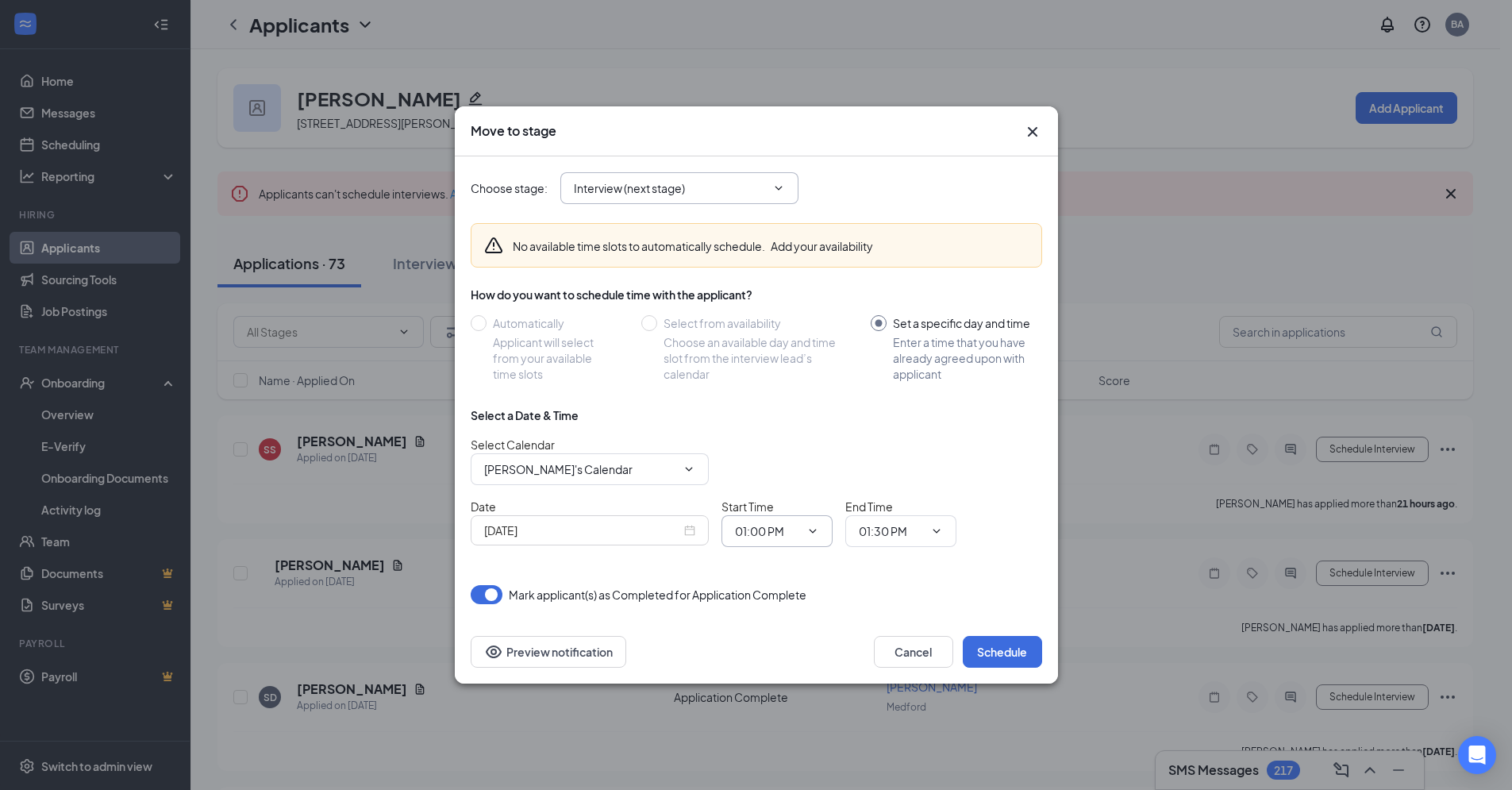
click at [815, 532] on icon "ChevronDown" at bounding box center [813, 532] width 13 height 13
click at [772, 433] on div "09:00 AM" at bounding box center [771, 434] width 47 height 17
type input "09:00 AM"
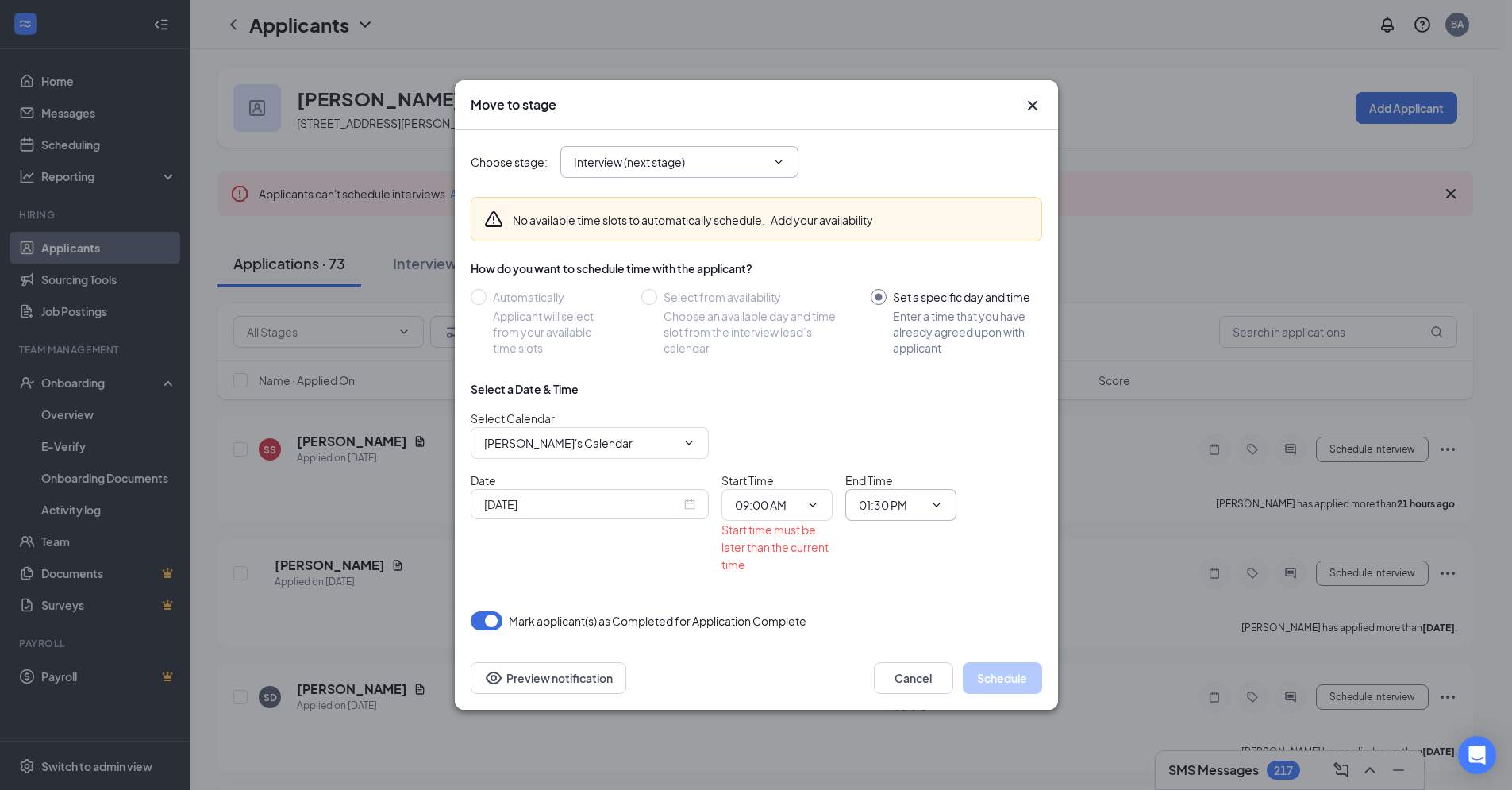
click at [937, 504] on icon "ChevronDown" at bounding box center [937, 505] width 13 height 13
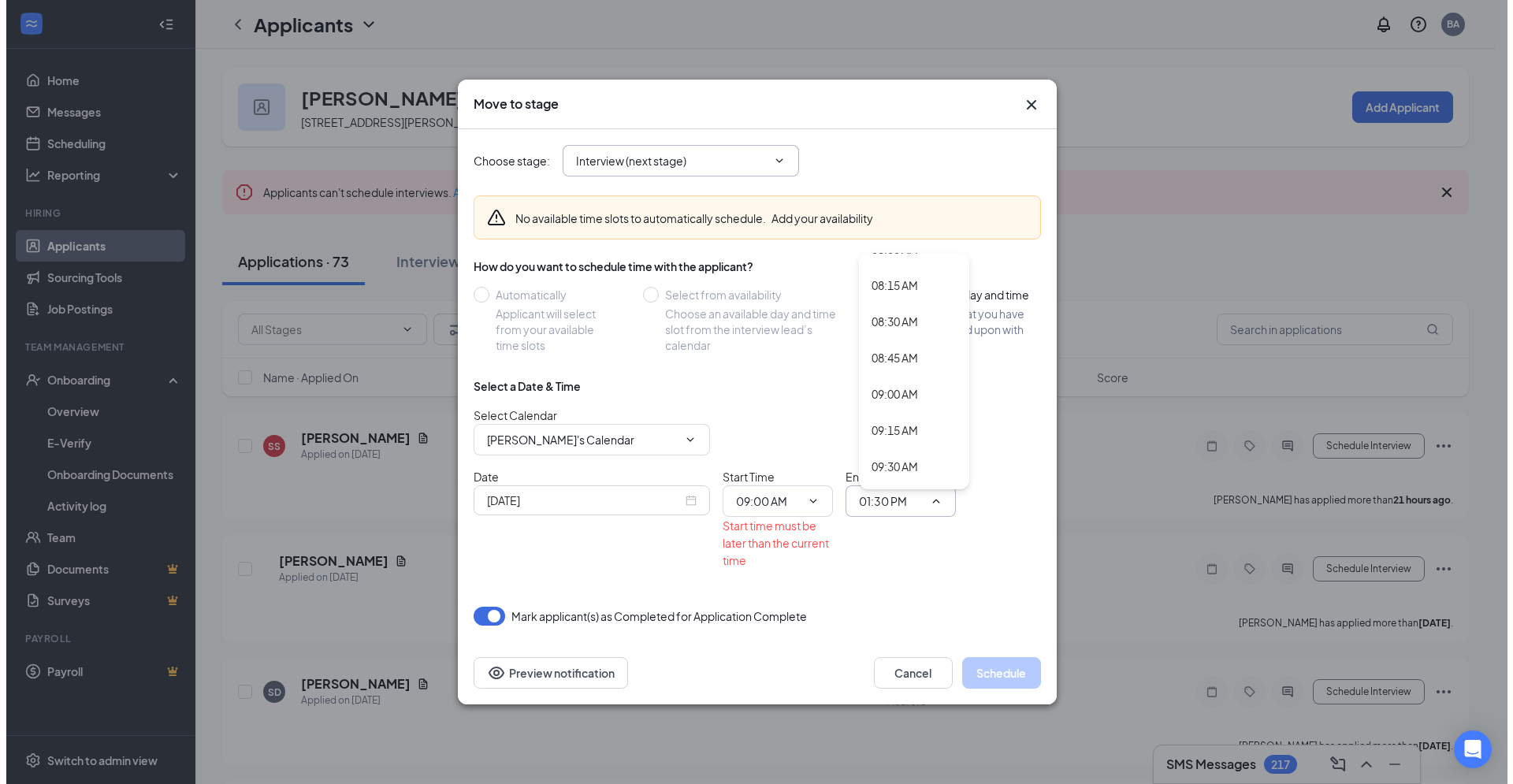
scroll to position [1204, 0]
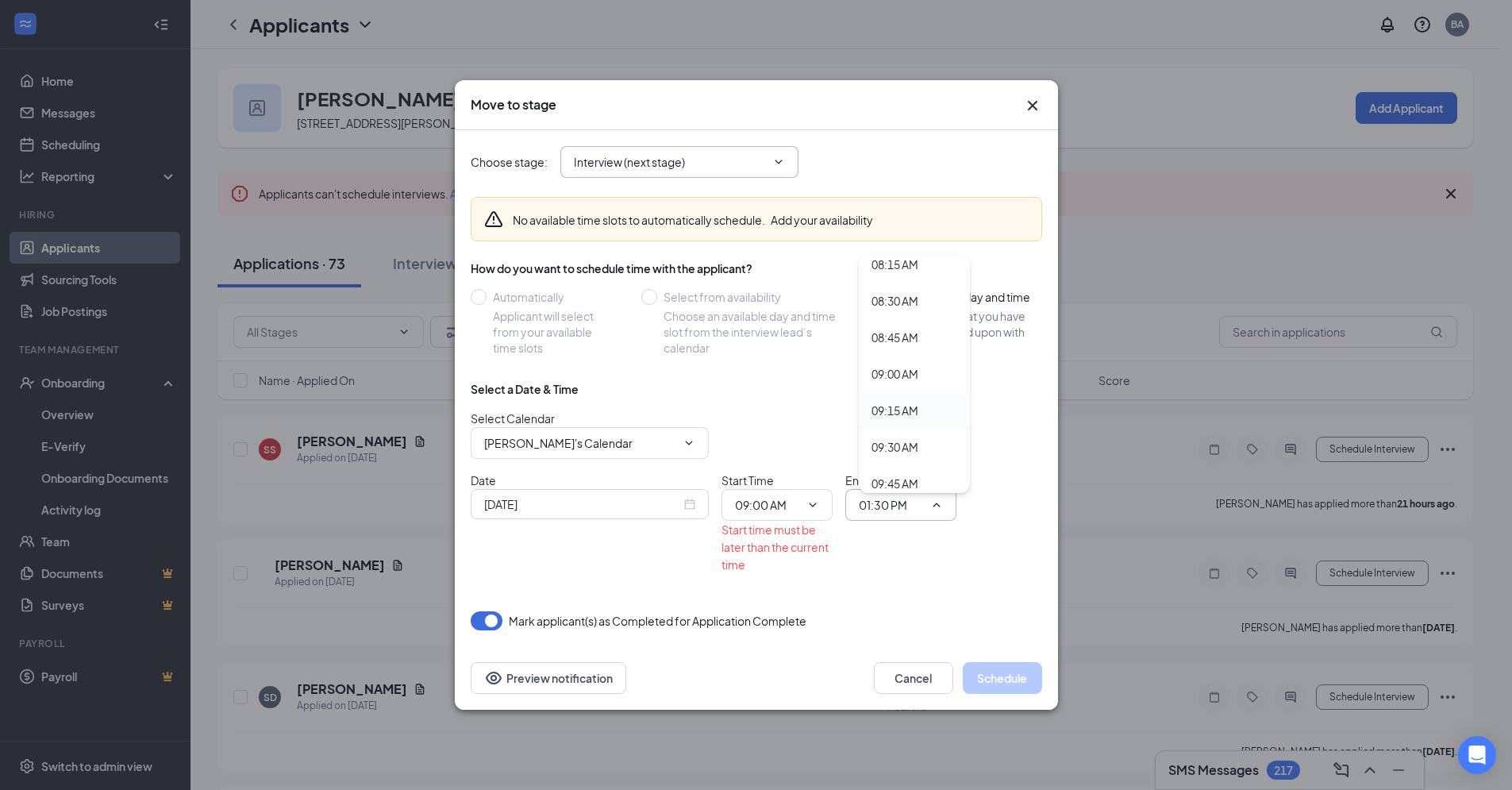
click at [911, 413] on div "09:15 AM" at bounding box center [895, 410] width 47 height 17
click at [936, 509] on icon "ChevronDown" at bounding box center [937, 505] width 13 height 13
click at [915, 451] on div "09:30 AM" at bounding box center [895, 447] width 47 height 17
type input "09:30 AM"
click at [684, 507] on div "[DATE]" at bounding box center [590, 504] width 211 height 17
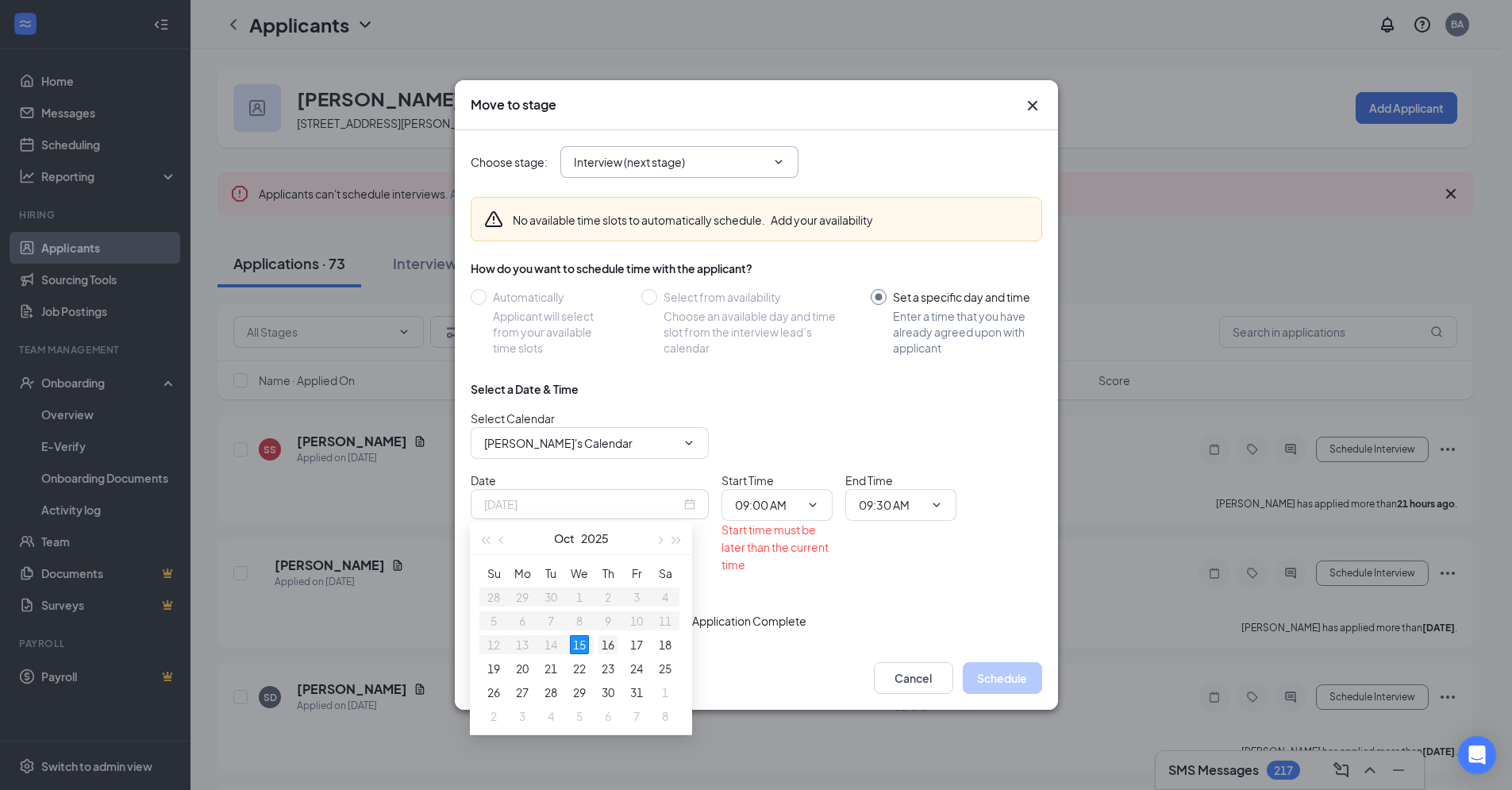
type input "[DATE]"
click at [609, 644] on div "16" at bounding box center [608, 644] width 19 height 19
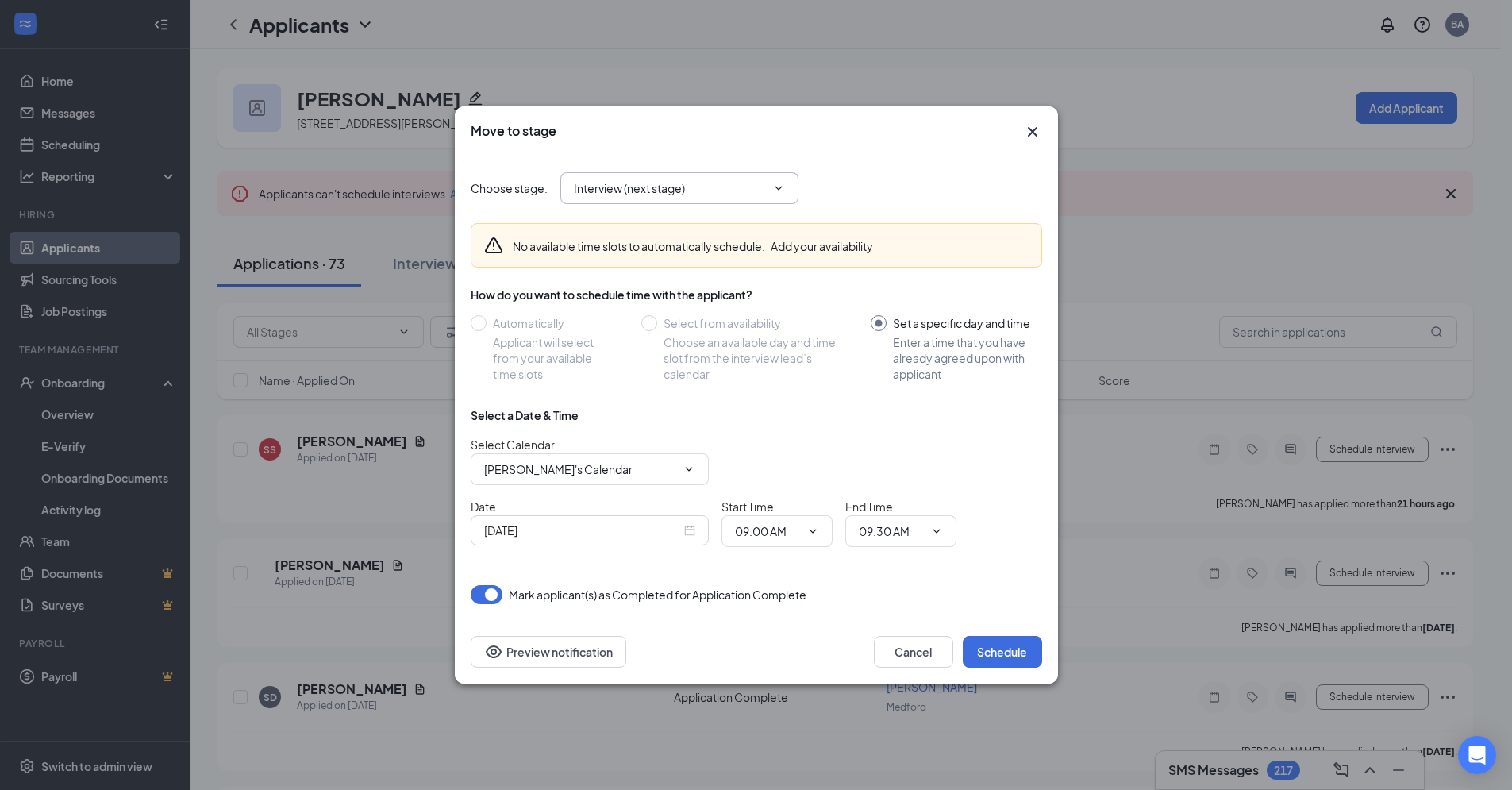
click at [937, 536] on icon "ChevronDown" at bounding box center [937, 532] width 13 height 13
click at [913, 439] on div "09:15 AM" at bounding box center [895, 436] width 47 height 17
type input "09:15 AM"
click at [995, 645] on button "Schedule" at bounding box center [1003, 652] width 79 height 32
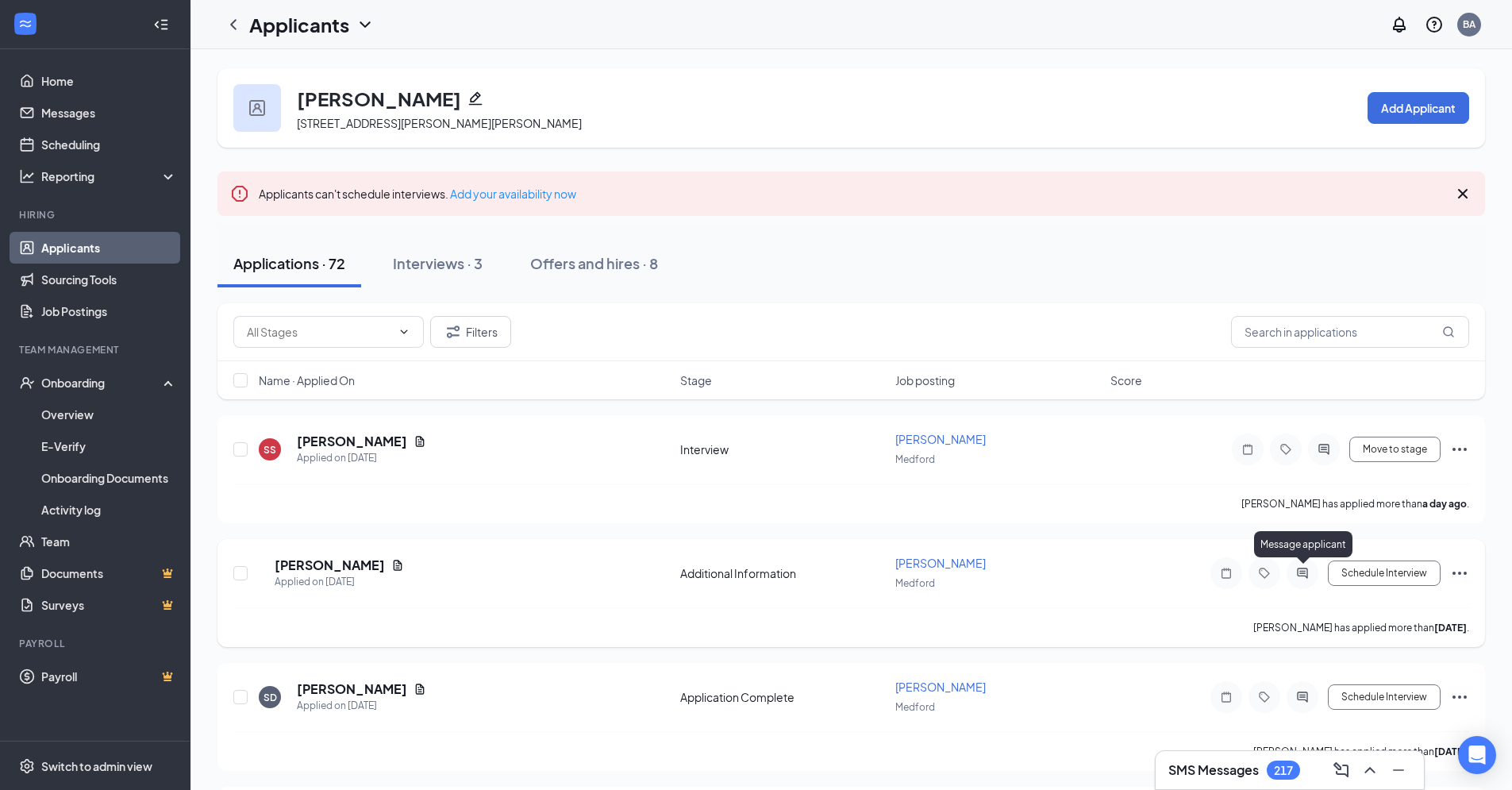
click at [1304, 572] on icon "ActiveChat" at bounding box center [1302, 572] width 11 height 11
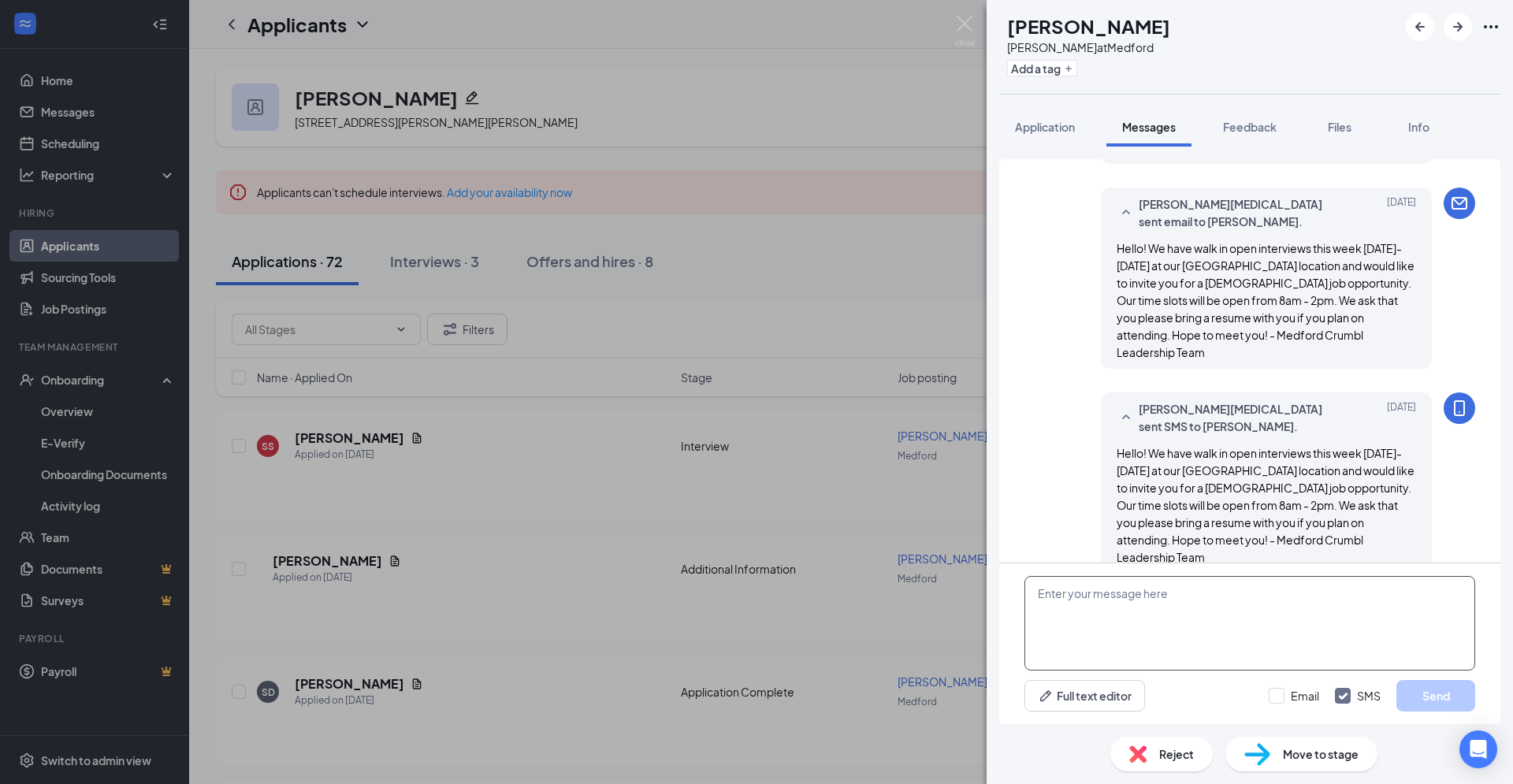
scroll to position [497, 0]
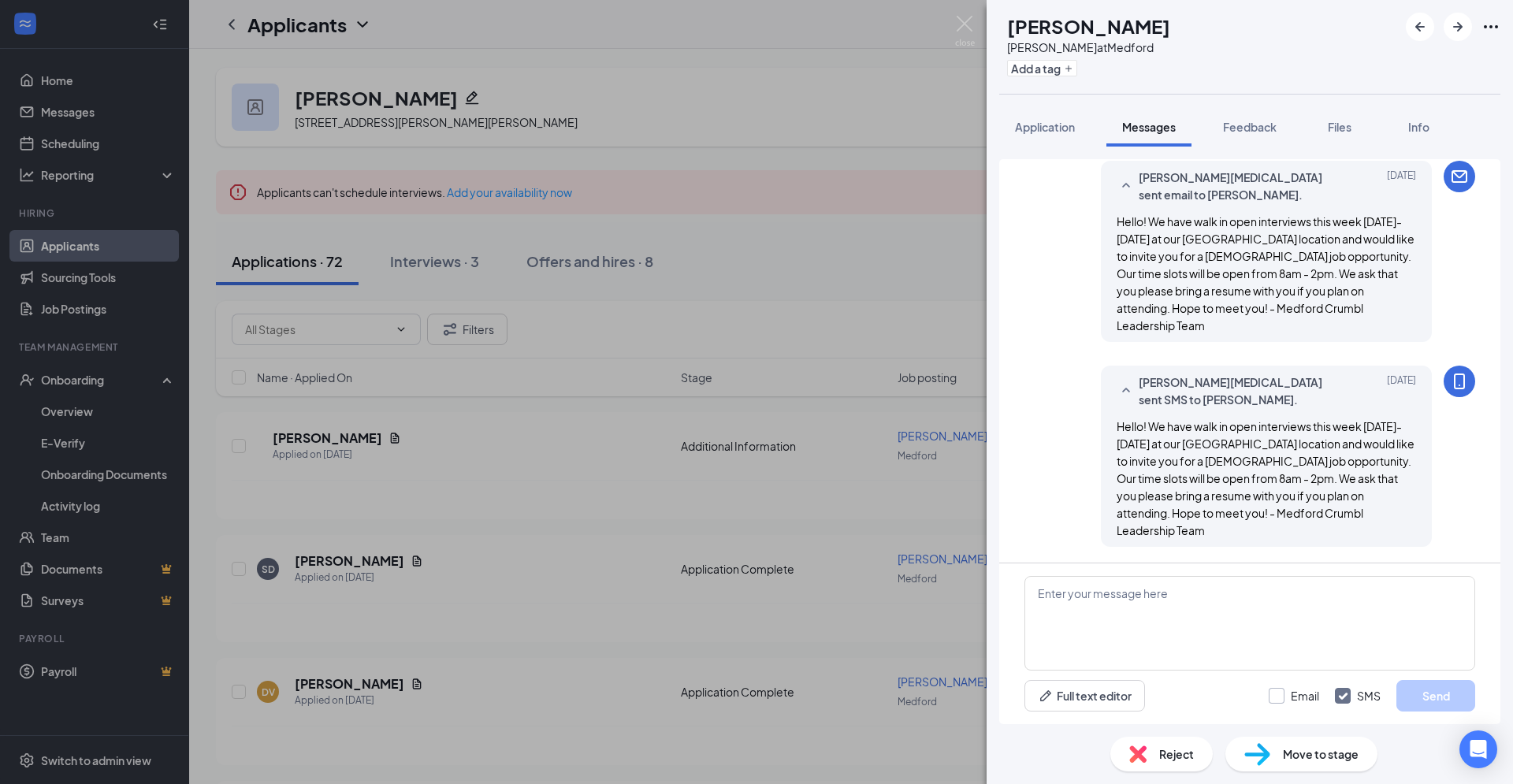
click at [1283, 699] on input "Email" at bounding box center [1294, 696] width 50 height 15
checkbox input "true"
click at [1395, 635] on textarea at bounding box center [1249, 623] width 450 height 95
click at [1226, 619] on textarea at bounding box center [1249, 623] width 450 height 95
paste textarea "Hello! We have walk in open interviews this week [DATE]-[DATE] at our [GEOGRAPH…"
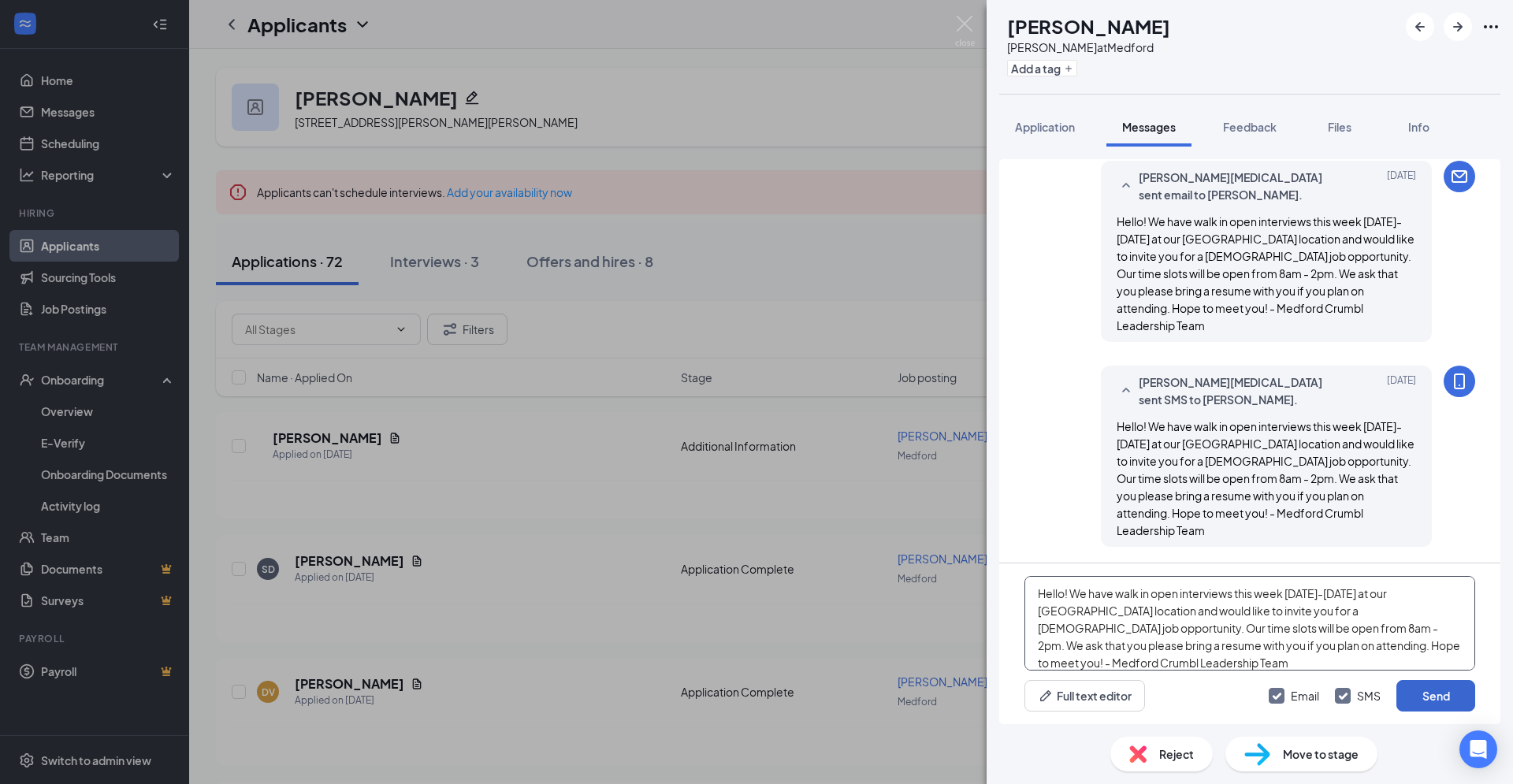
type textarea "Hello! We have walk in open interviews this week [DATE]-[DATE] at our [GEOGRAPH…"
click at [1425, 700] on button "Send" at bounding box center [1435, 696] width 79 height 32
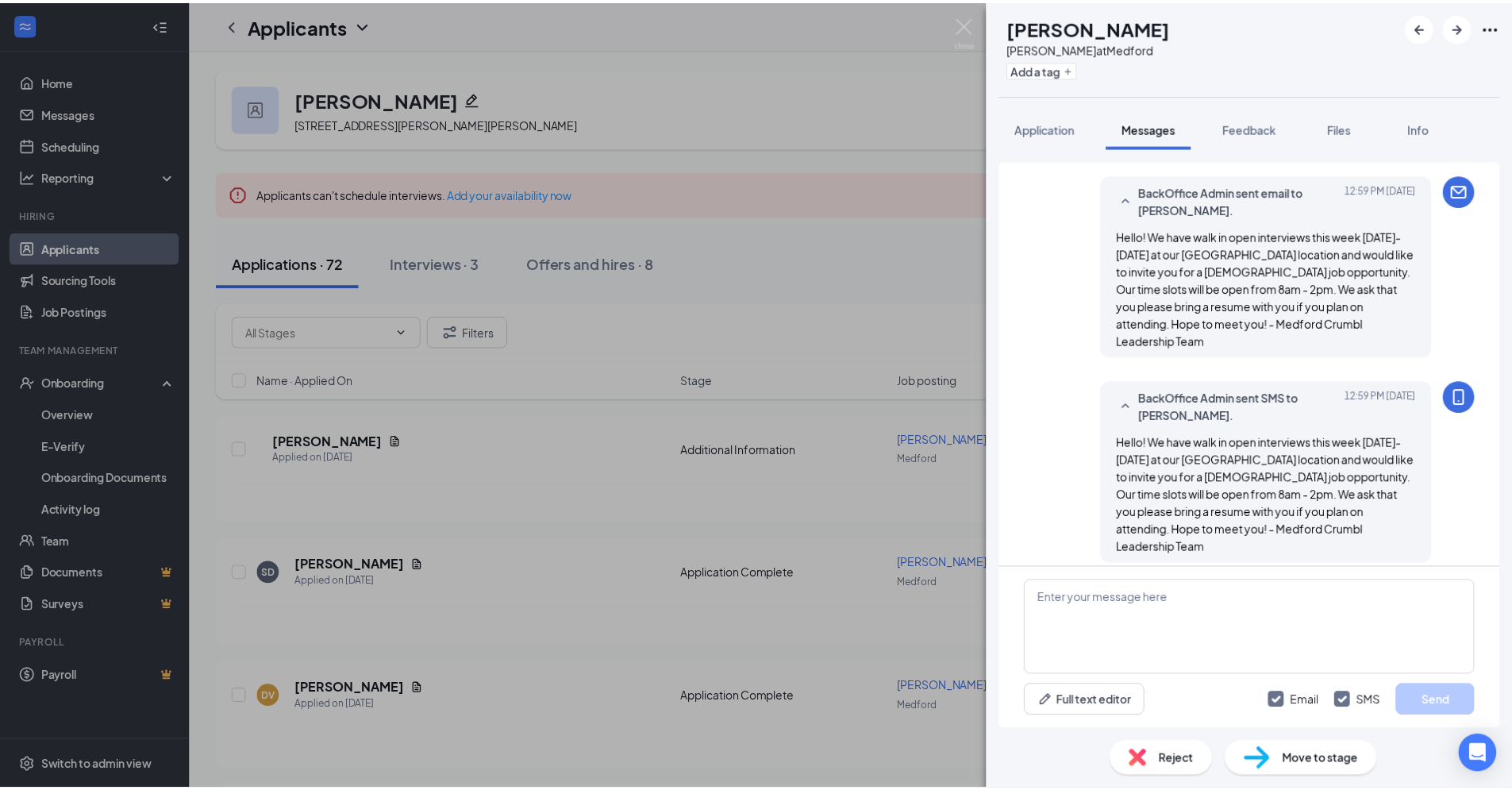
scroll to position [913, 0]
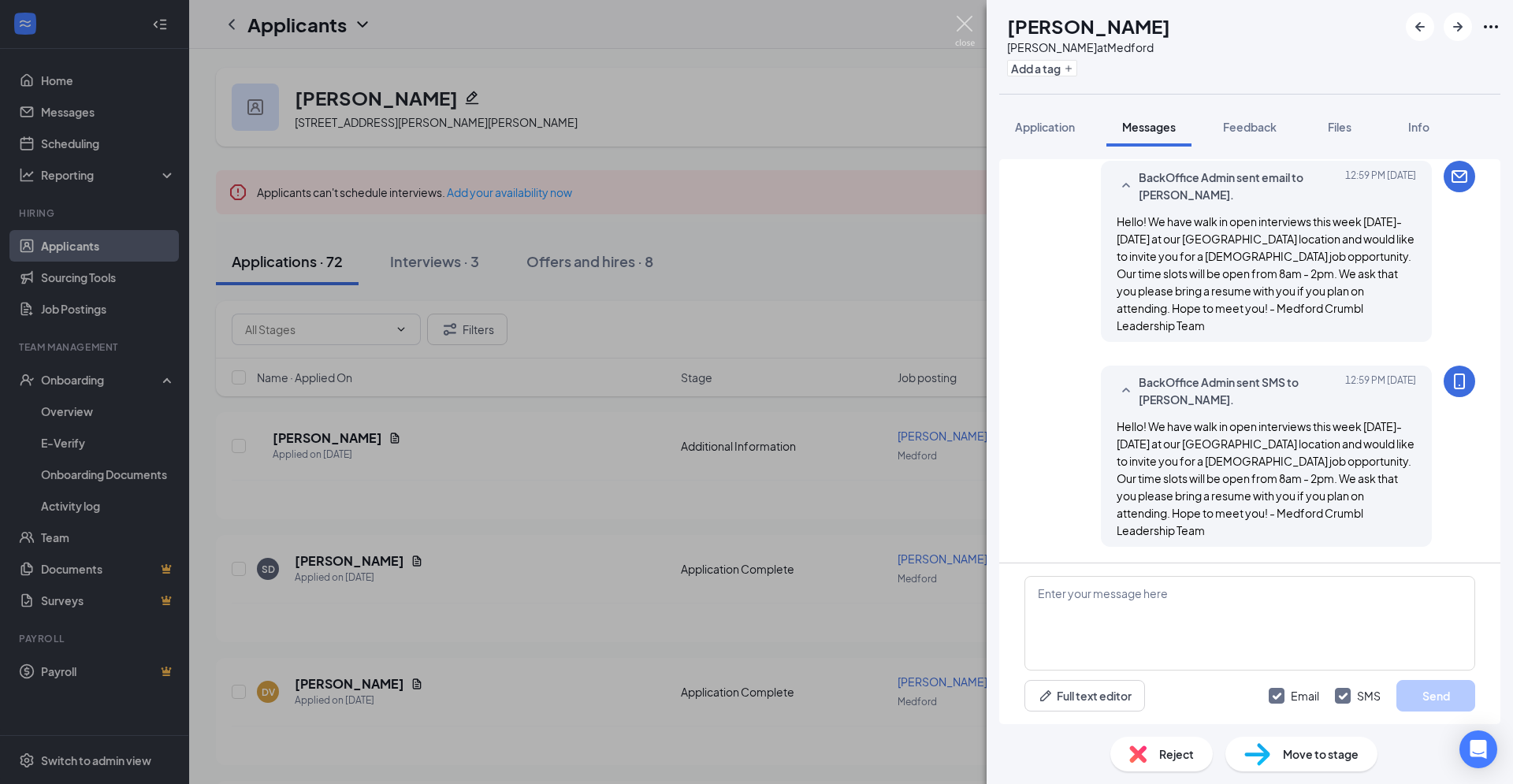
click at [973, 28] on img at bounding box center [965, 31] width 19 height 31
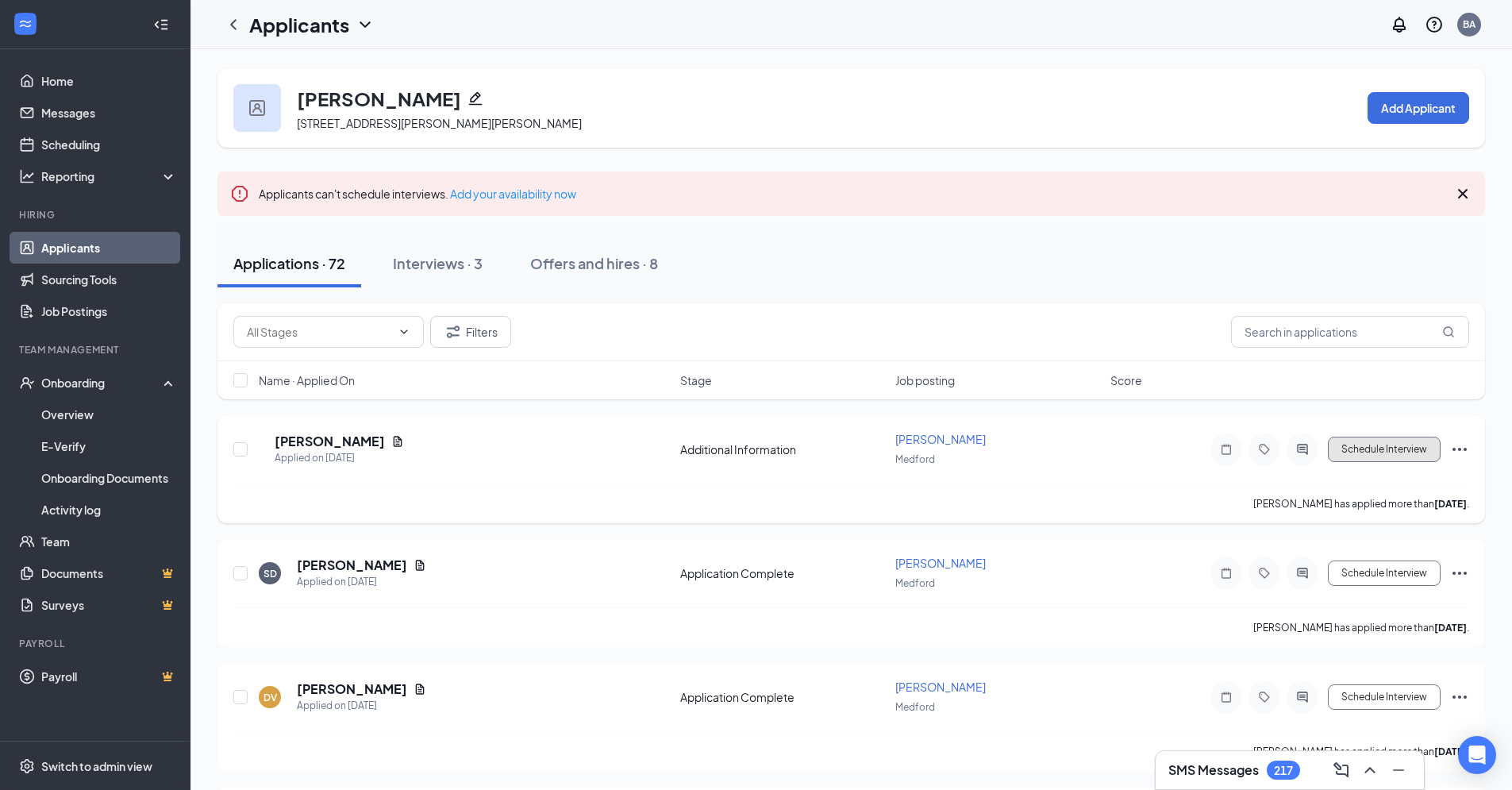
click at [1419, 453] on button "Schedule Interview" at bounding box center [1384, 449] width 113 height 25
type input "Application Complete (next stage)"
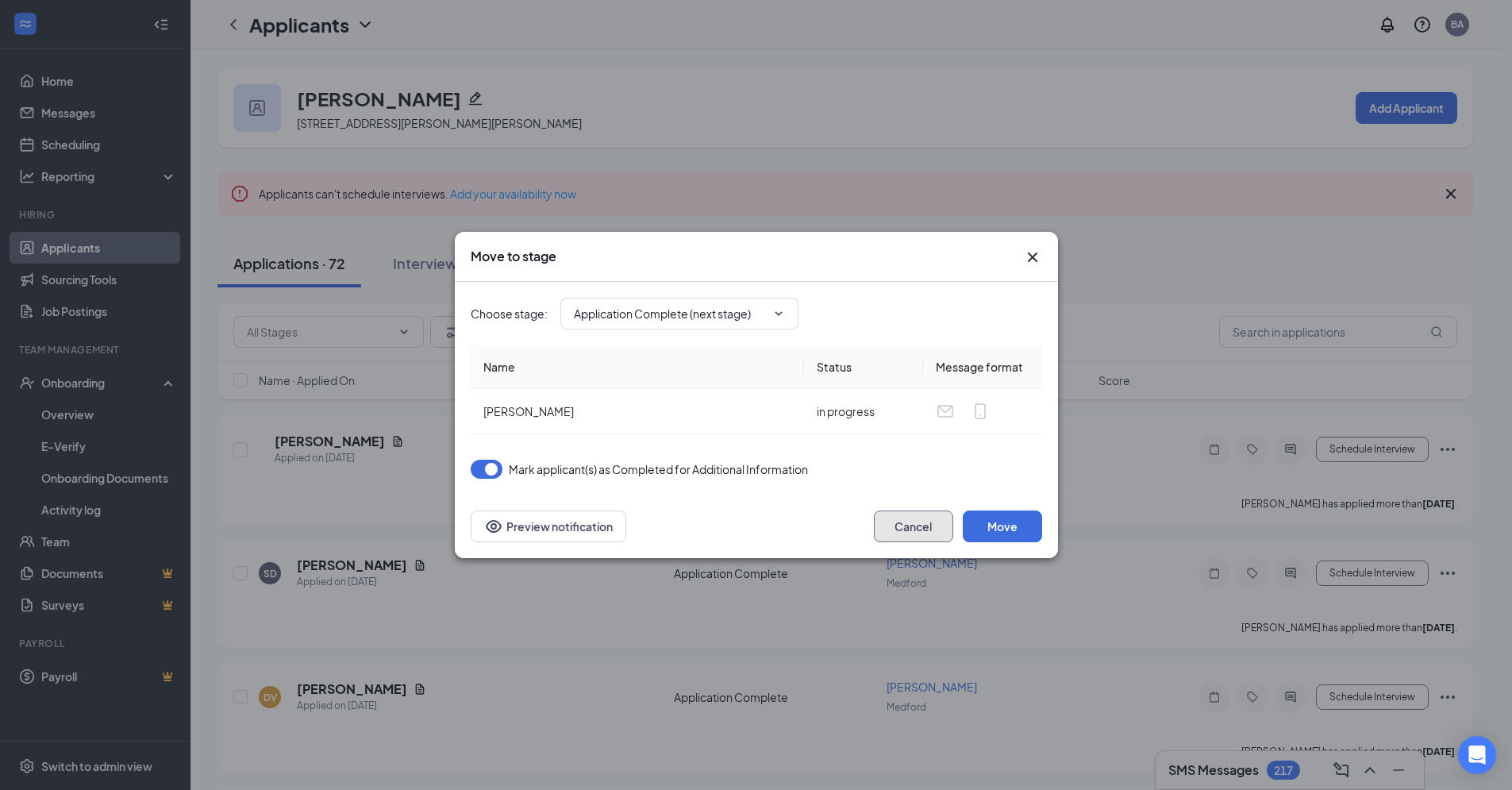
click at [911, 531] on button "Cancel" at bounding box center [913, 526] width 79 height 32
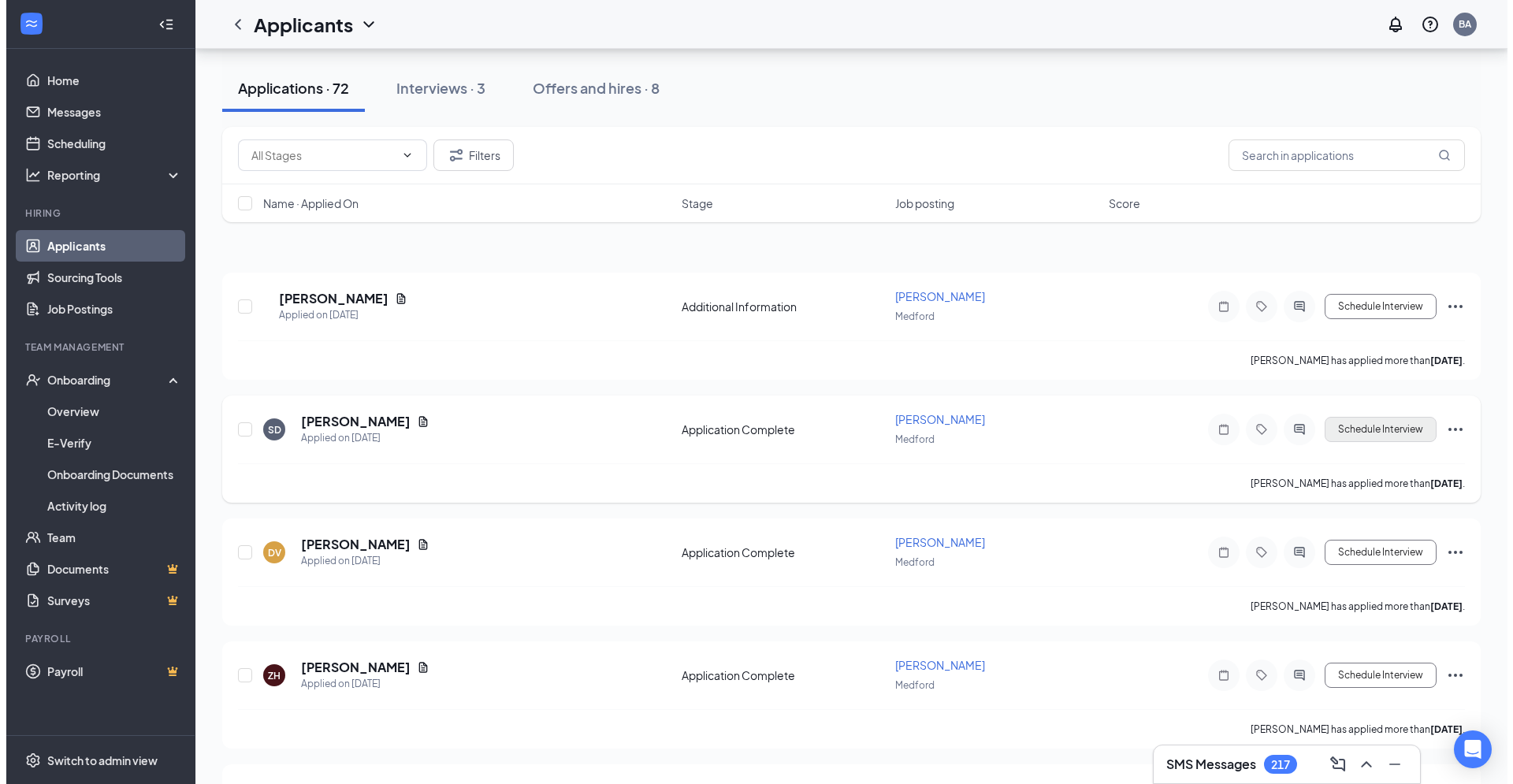
scroll to position [92, 0]
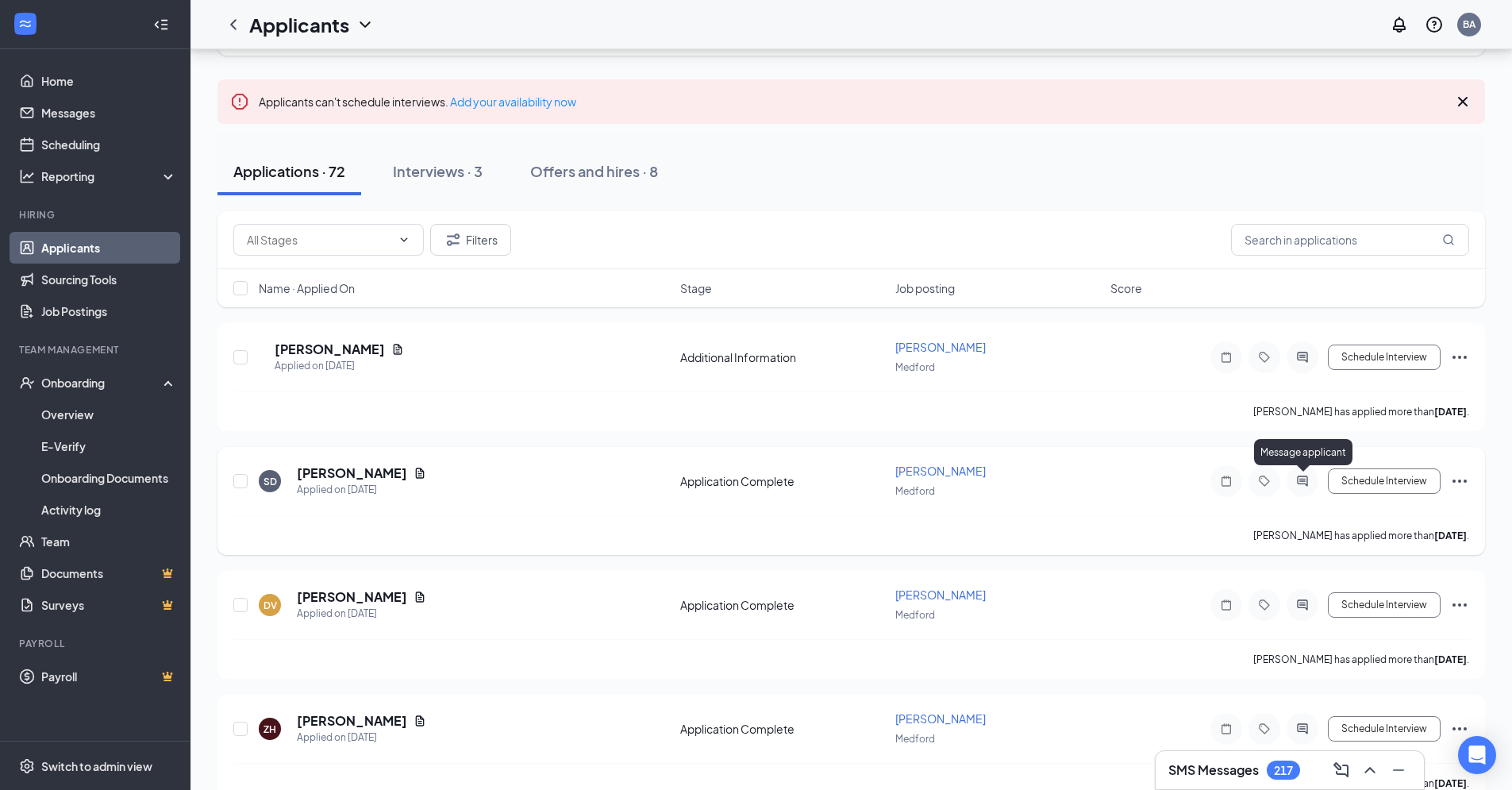
click at [1319, 483] on div at bounding box center [1265, 481] width 108 height 32
click at [1309, 480] on icon "ActiveChat" at bounding box center [1303, 482] width 19 height 13
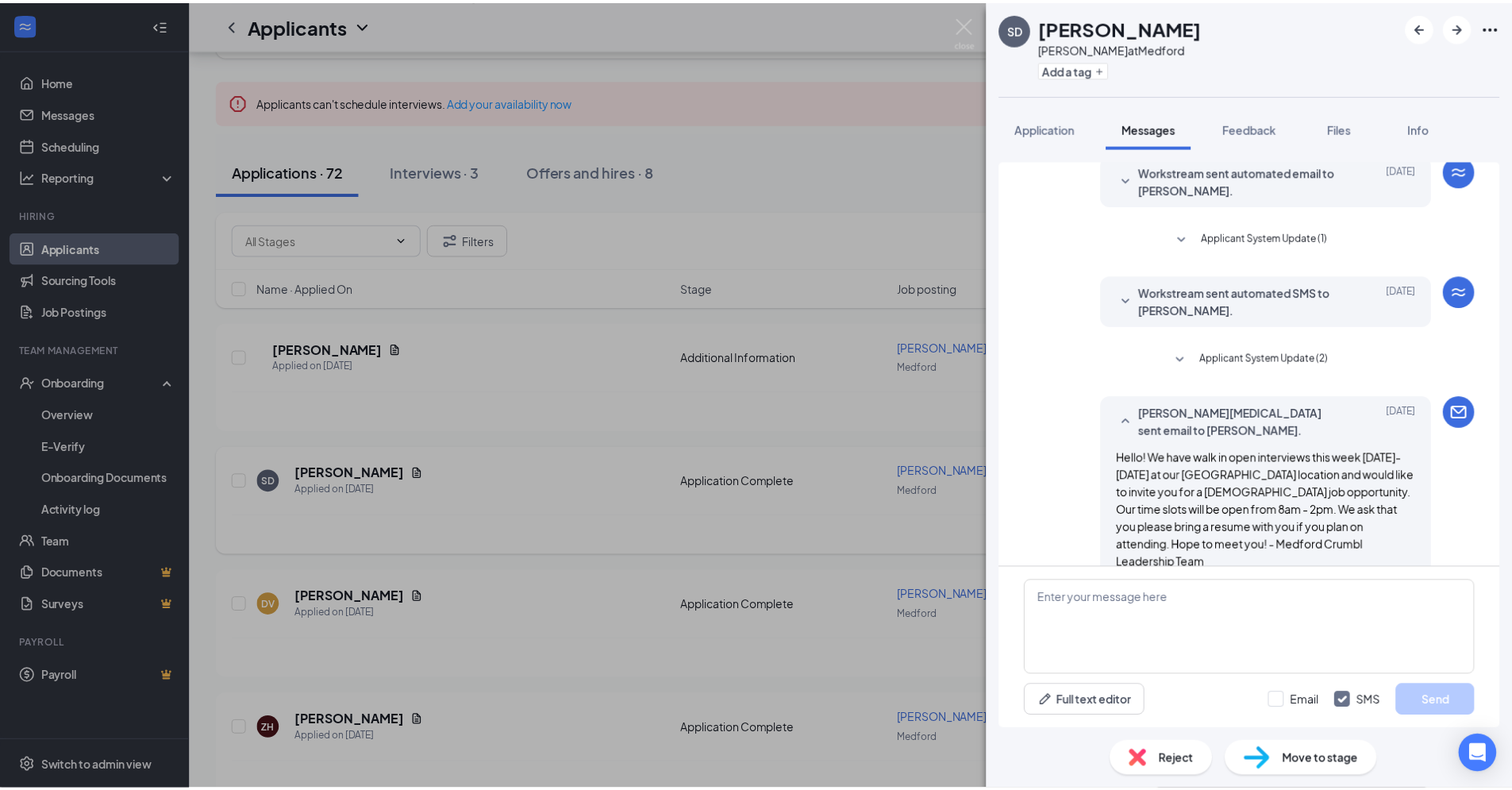
scroll to position [262, 0]
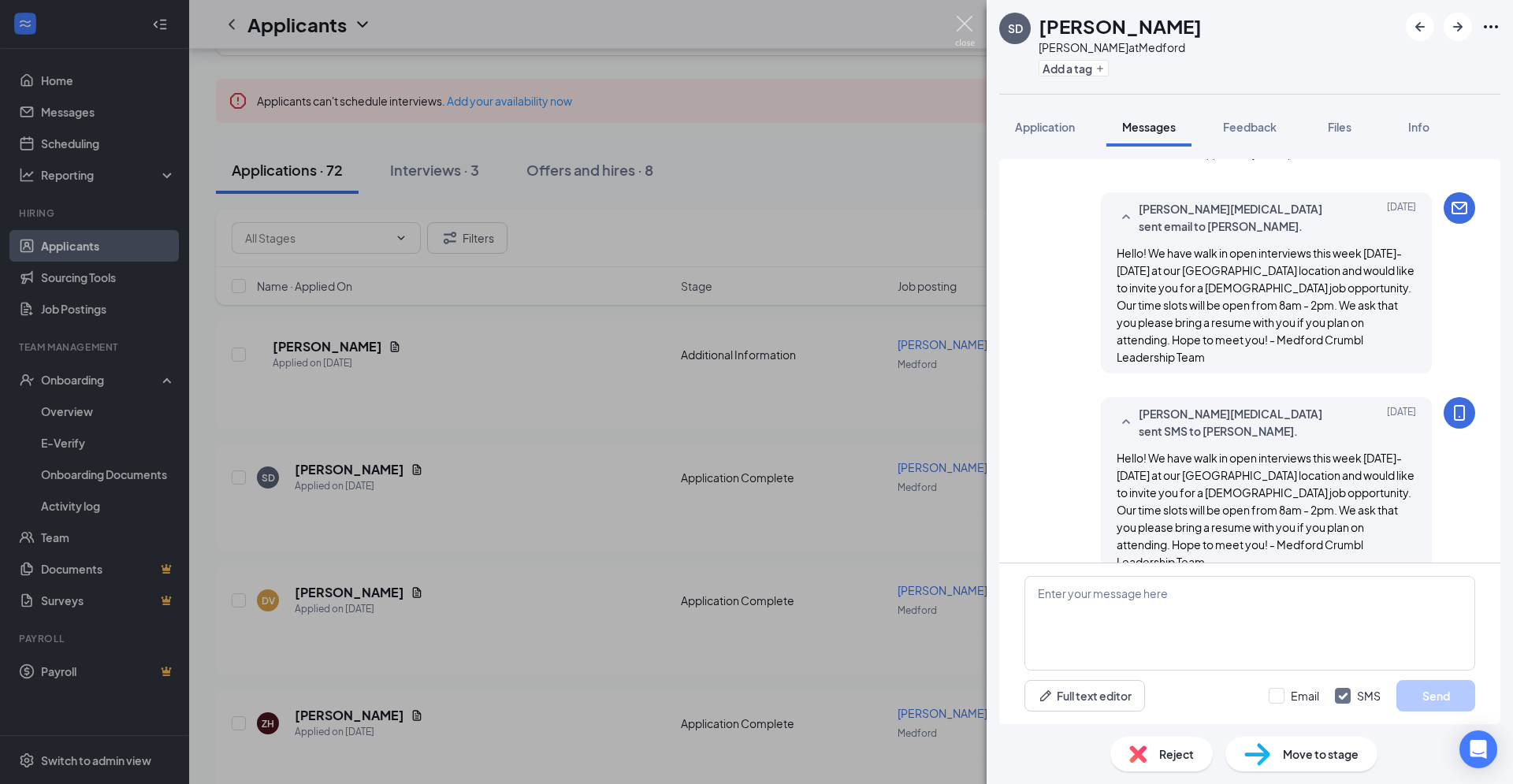
click at [961, 19] on img at bounding box center [965, 31] width 19 height 31
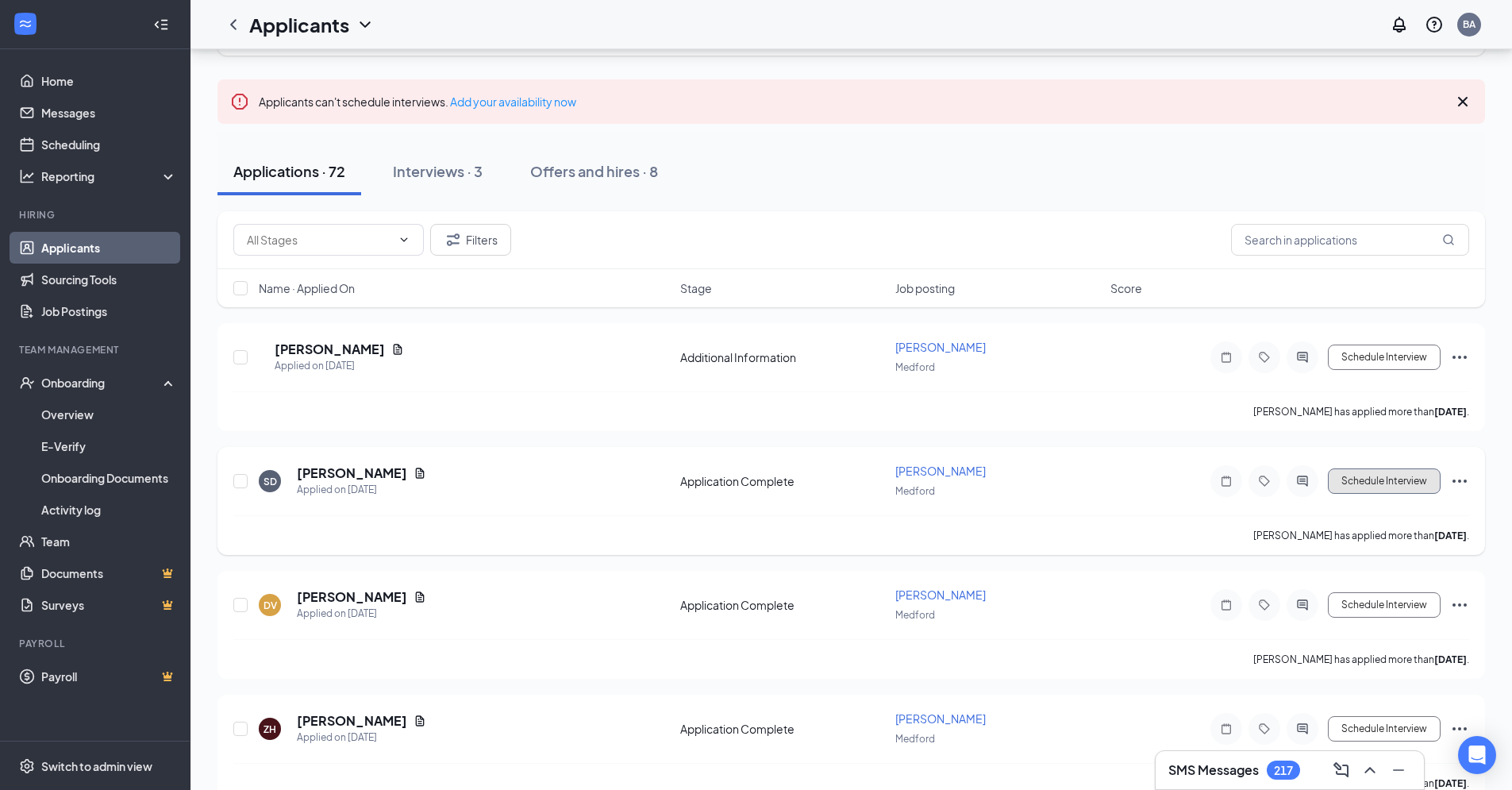
click at [1389, 472] on button "Schedule Interview" at bounding box center [1384, 481] width 113 height 25
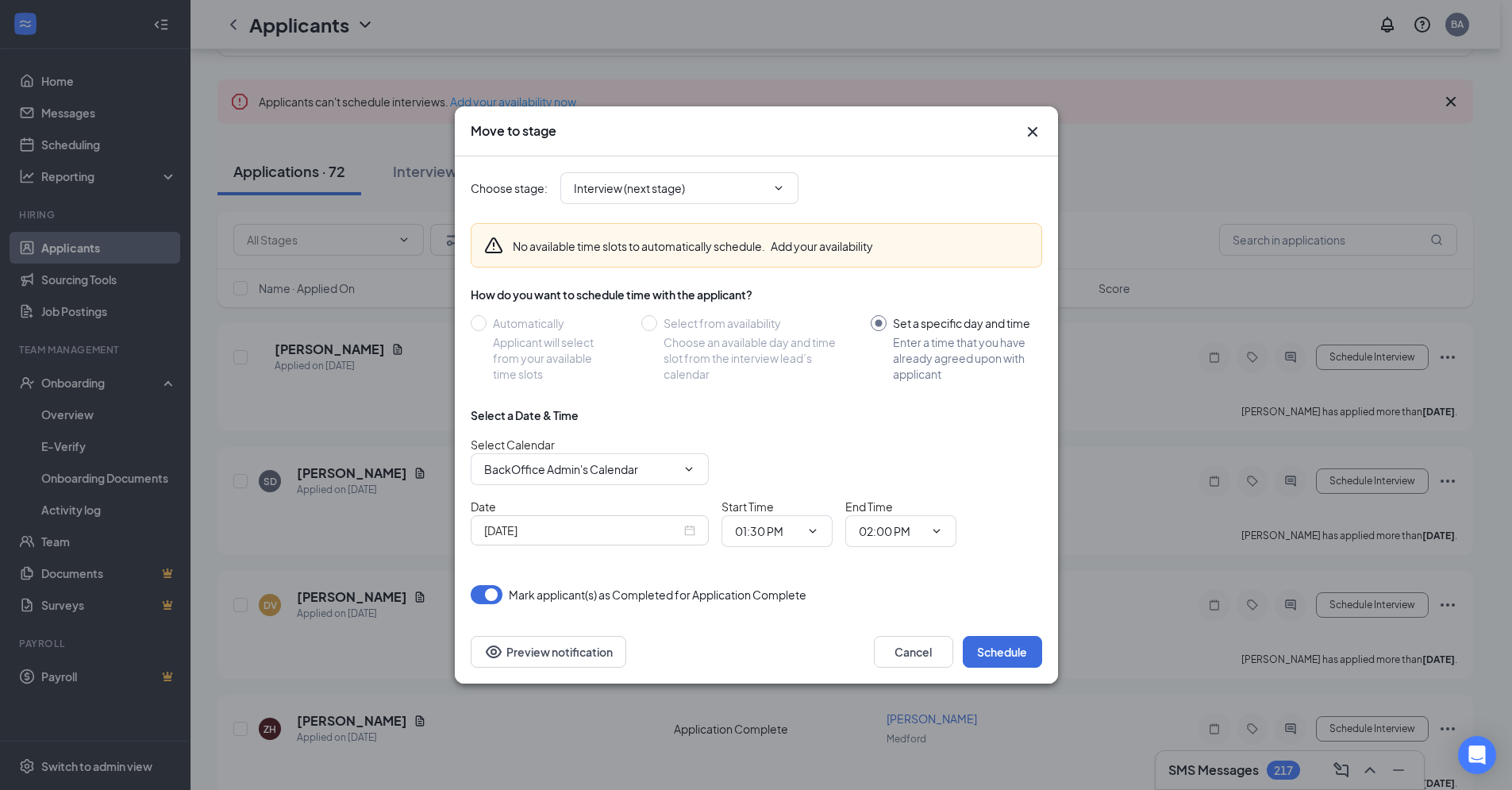
click at [694, 535] on div "[DATE]" at bounding box center [590, 530] width 211 height 17
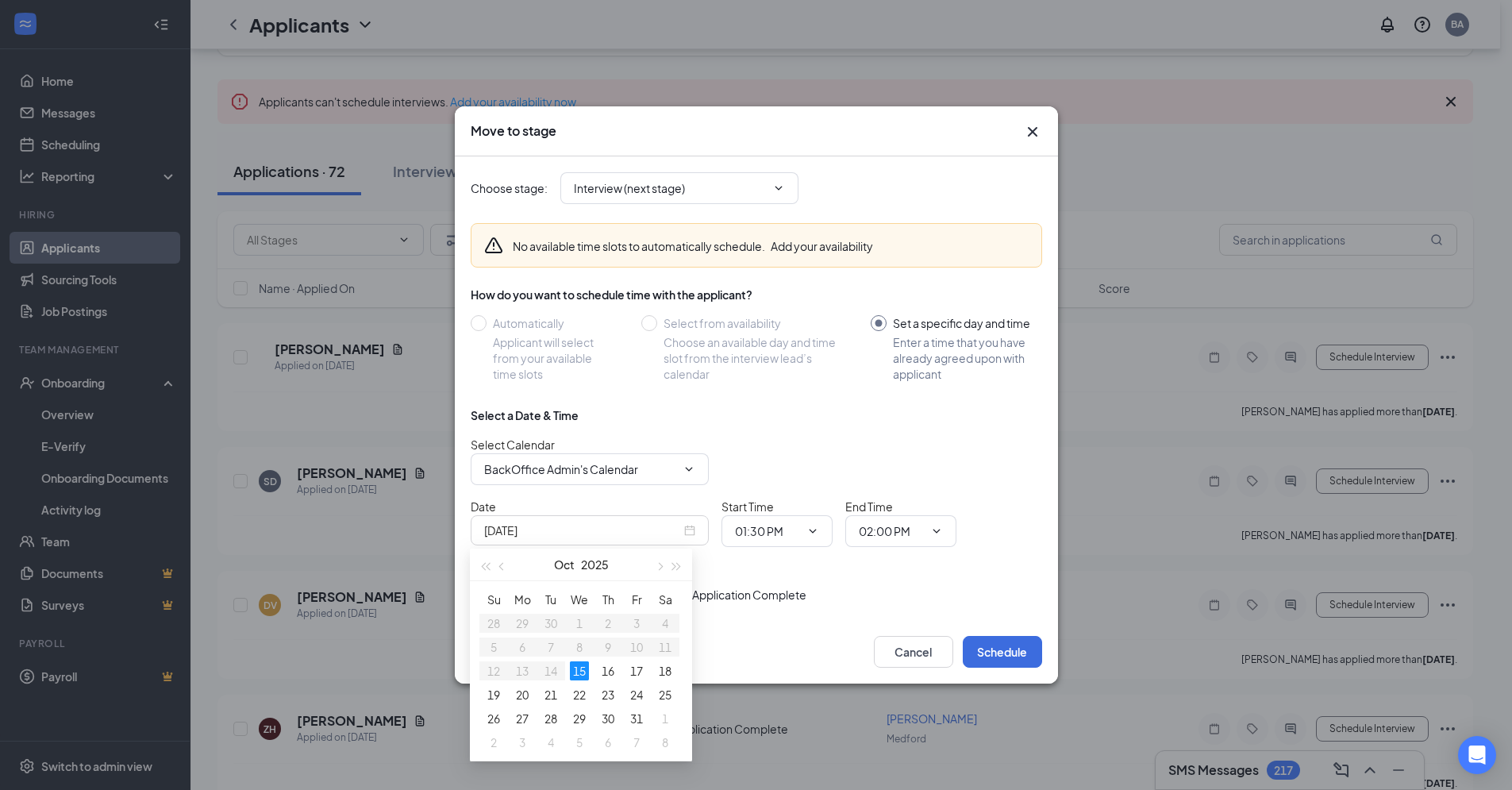
click at [694, 535] on div "[DATE]" at bounding box center [590, 530] width 211 height 17
click at [769, 178] on span "Interview (next stage)" at bounding box center [679, 188] width 238 height 32
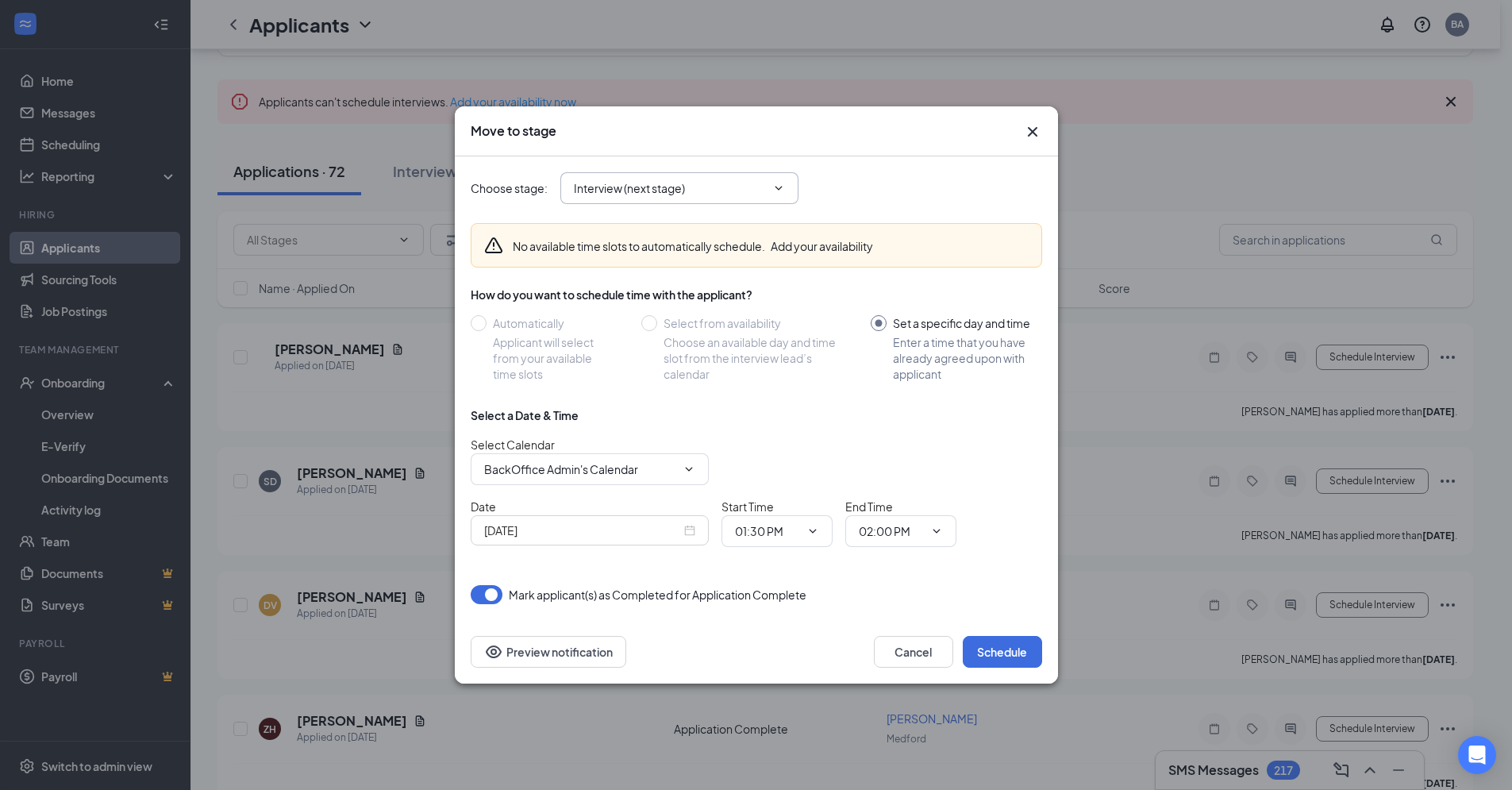
click at [776, 182] on icon "ChevronDown" at bounding box center [779, 188] width 13 height 13
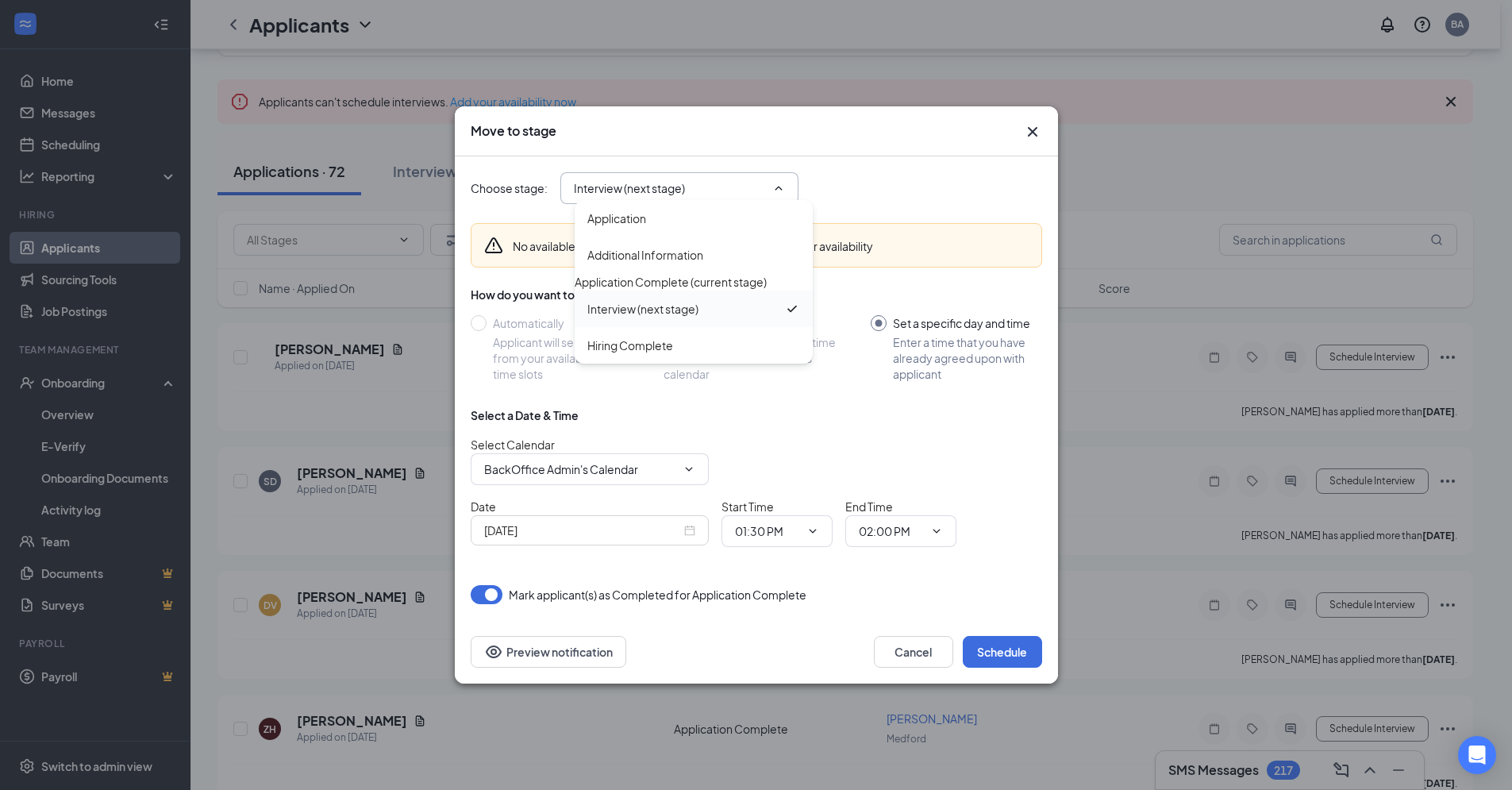
click at [645, 317] on div "Interview (next stage)" at bounding box center [643, 308] width 111 height 17
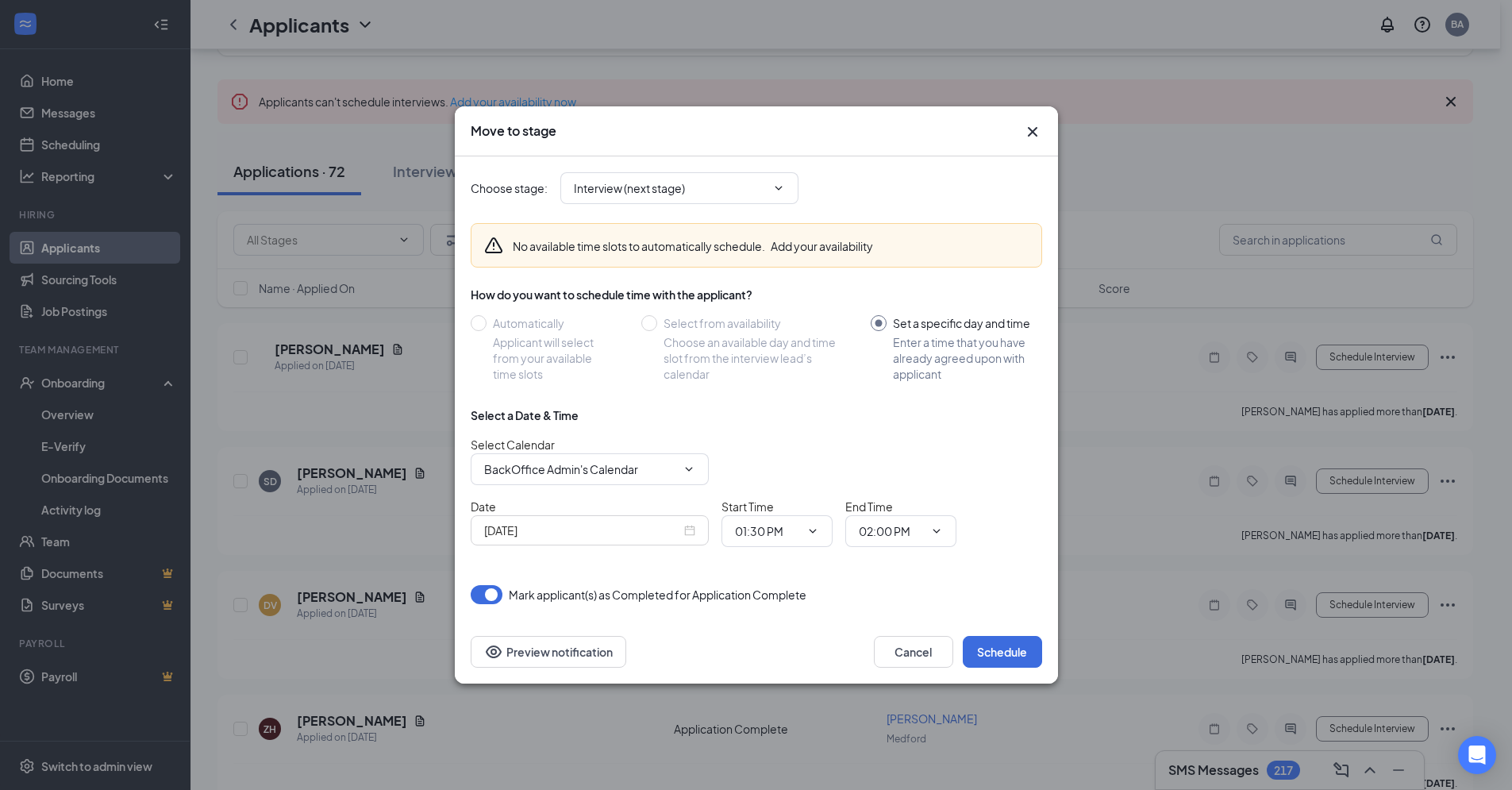
click at [689, 532] on div "[DATE]" at bounding box center [590, 530] width 211 height 17
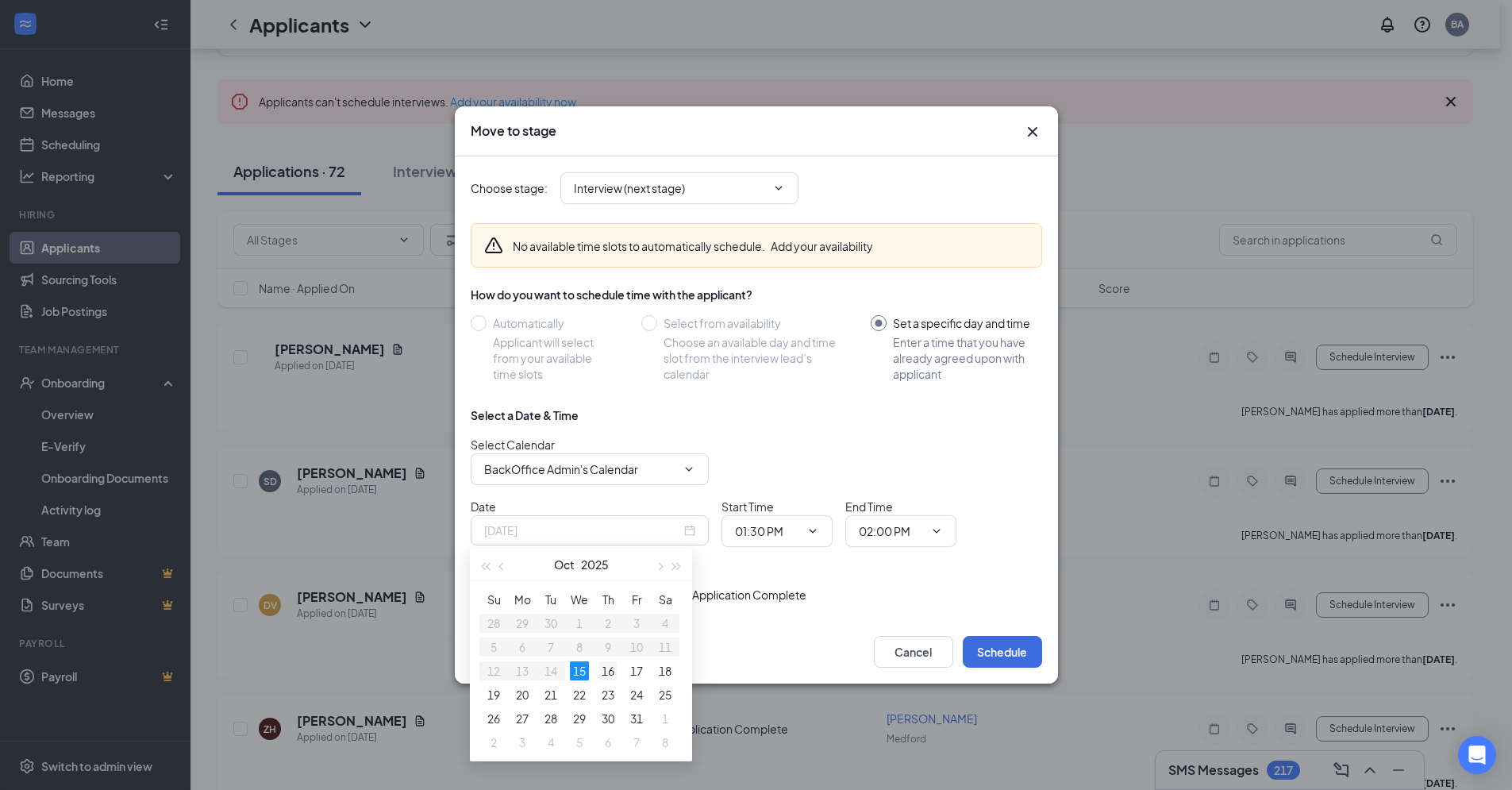
type input "[DATE]"
click at [603, 669] on div "16" at bounding box center [608, 671] width 19 height 19
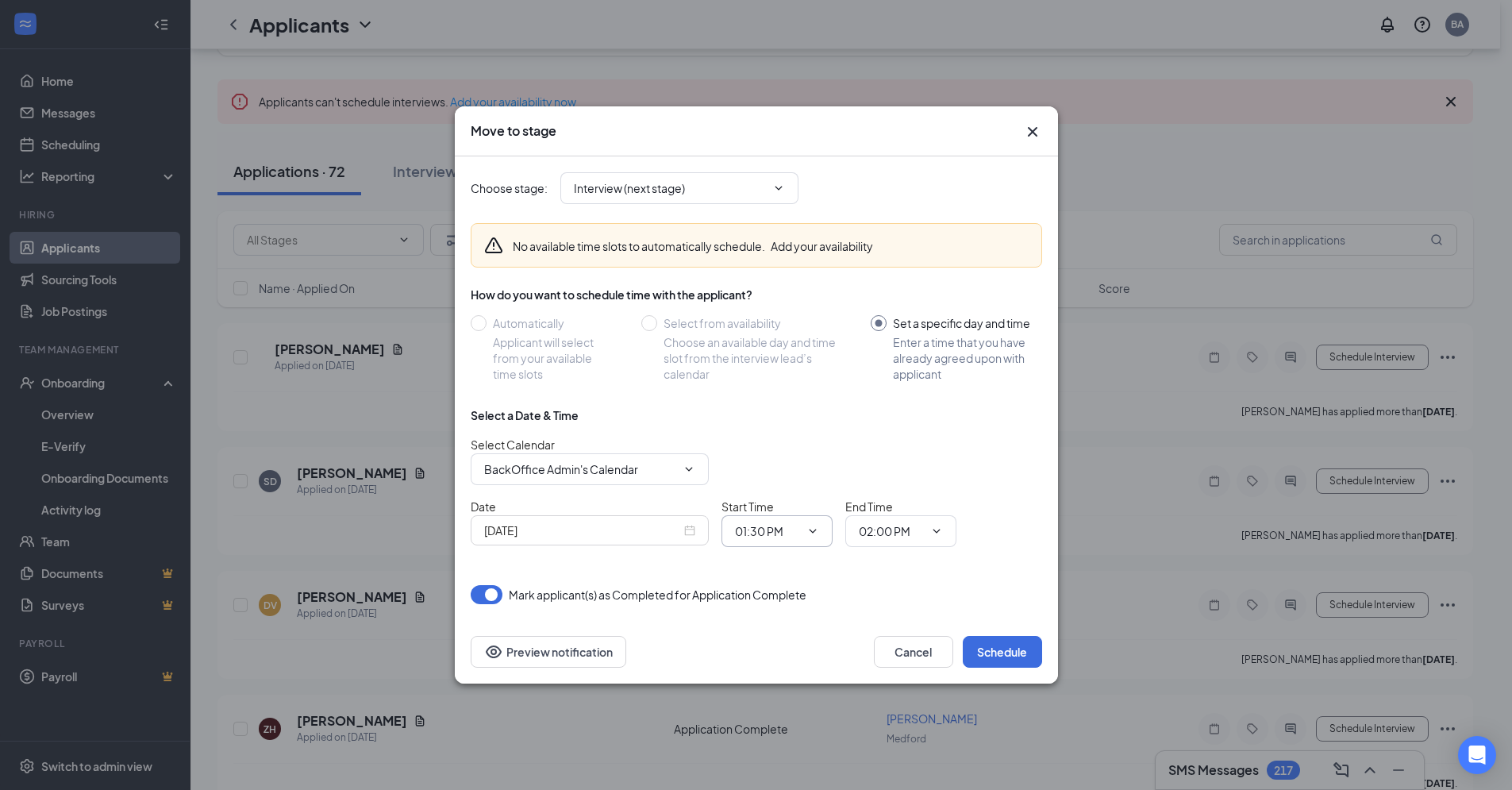
click at [818, 531] on icon "ChevronDown" at bounding box center [813, 532] width 13 height 13
click at [780, 413] on div "09:15 AM" at bounding box center [771, 406] width 47 height 17
type input "09:15 AM"
click at [931, 529] on icon "ChevronDown" at bounding box center [937, 532] width 13 height 13
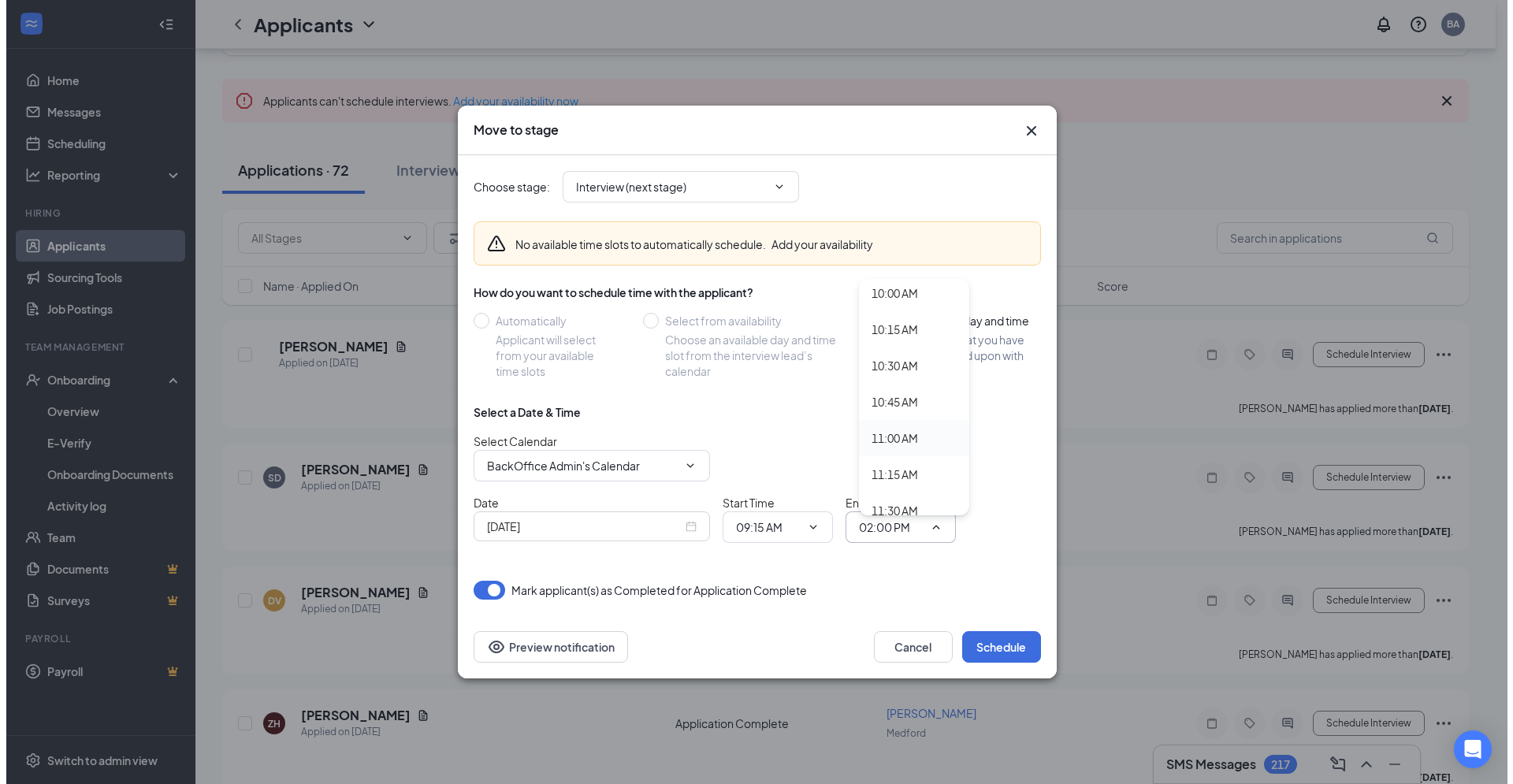
scroll to position [1174, 0]
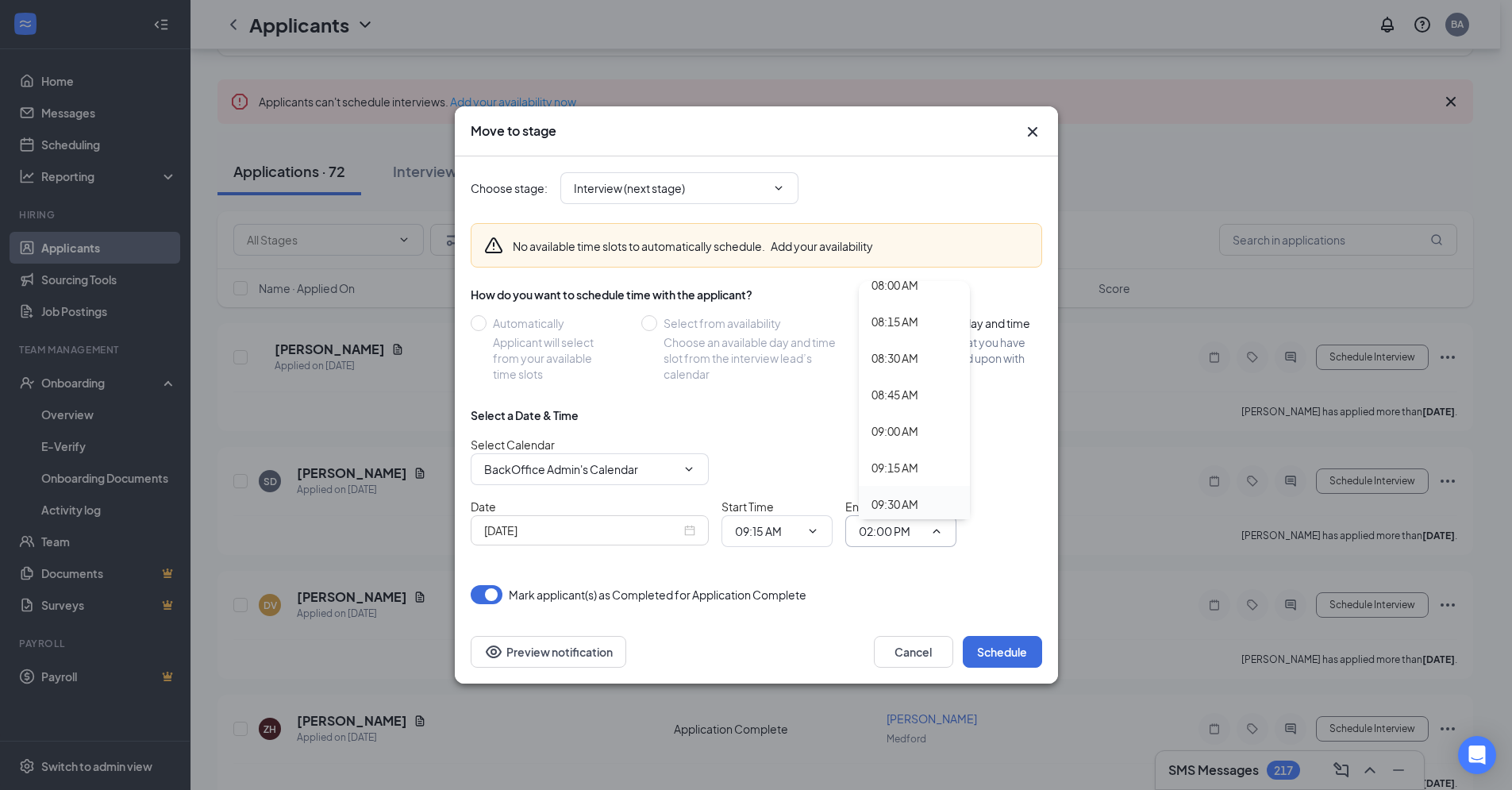
click at [889, 503] on div "09:30 AM" at bounding box center [895, 504] width 47 height 17
type input "09:30 AM"
click at [1012, 653] on button "Schedule" at bounding box center [1003, 652] width 79 height 32
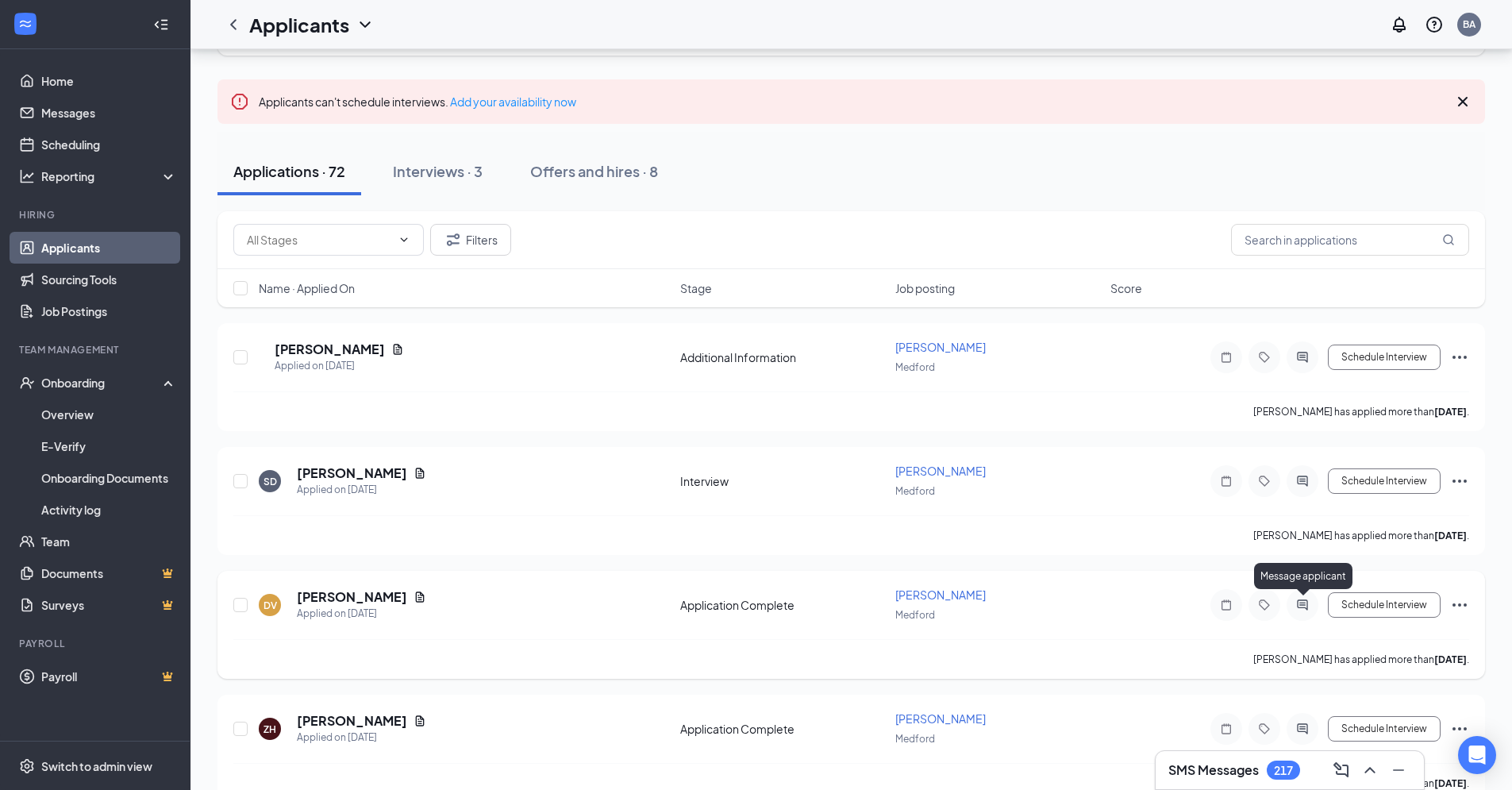
click at [1299, 604] on icon "ActiveChat" at bounding box center [1303, 605] width 19 height 13
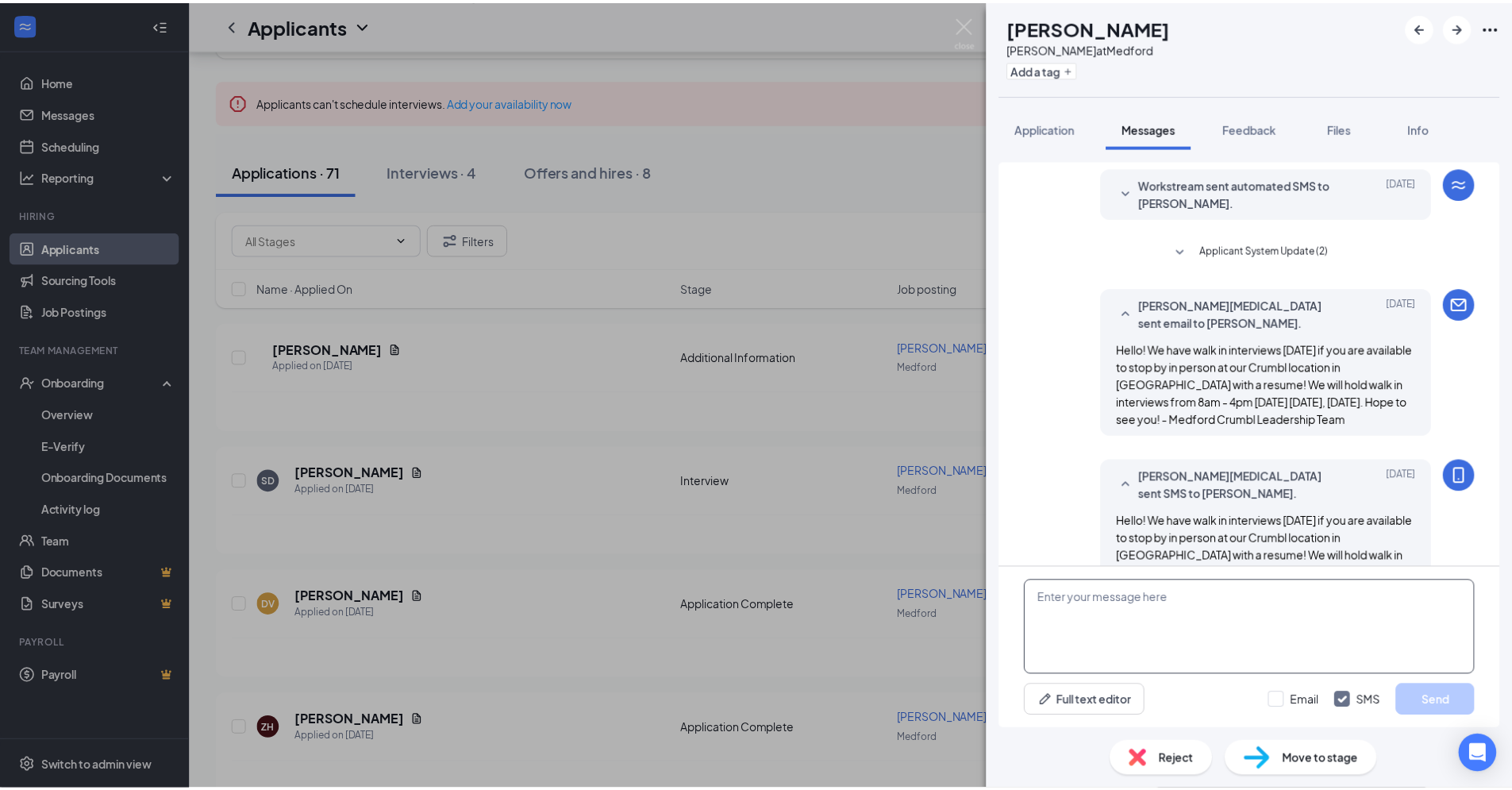
scroll to position [224, 0]
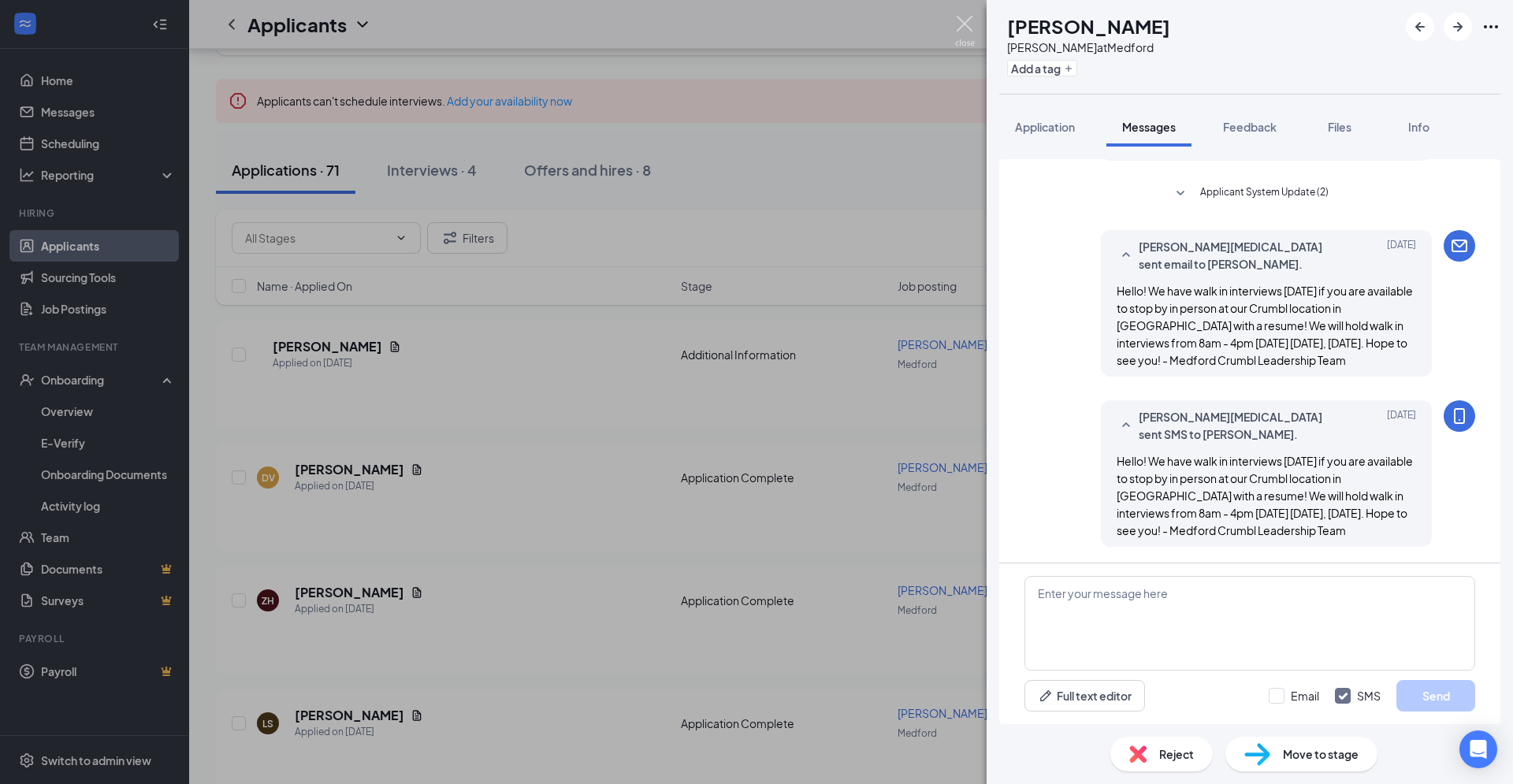
click at [964, 21] on img at bounding box center [965, 31] width 19 height 31
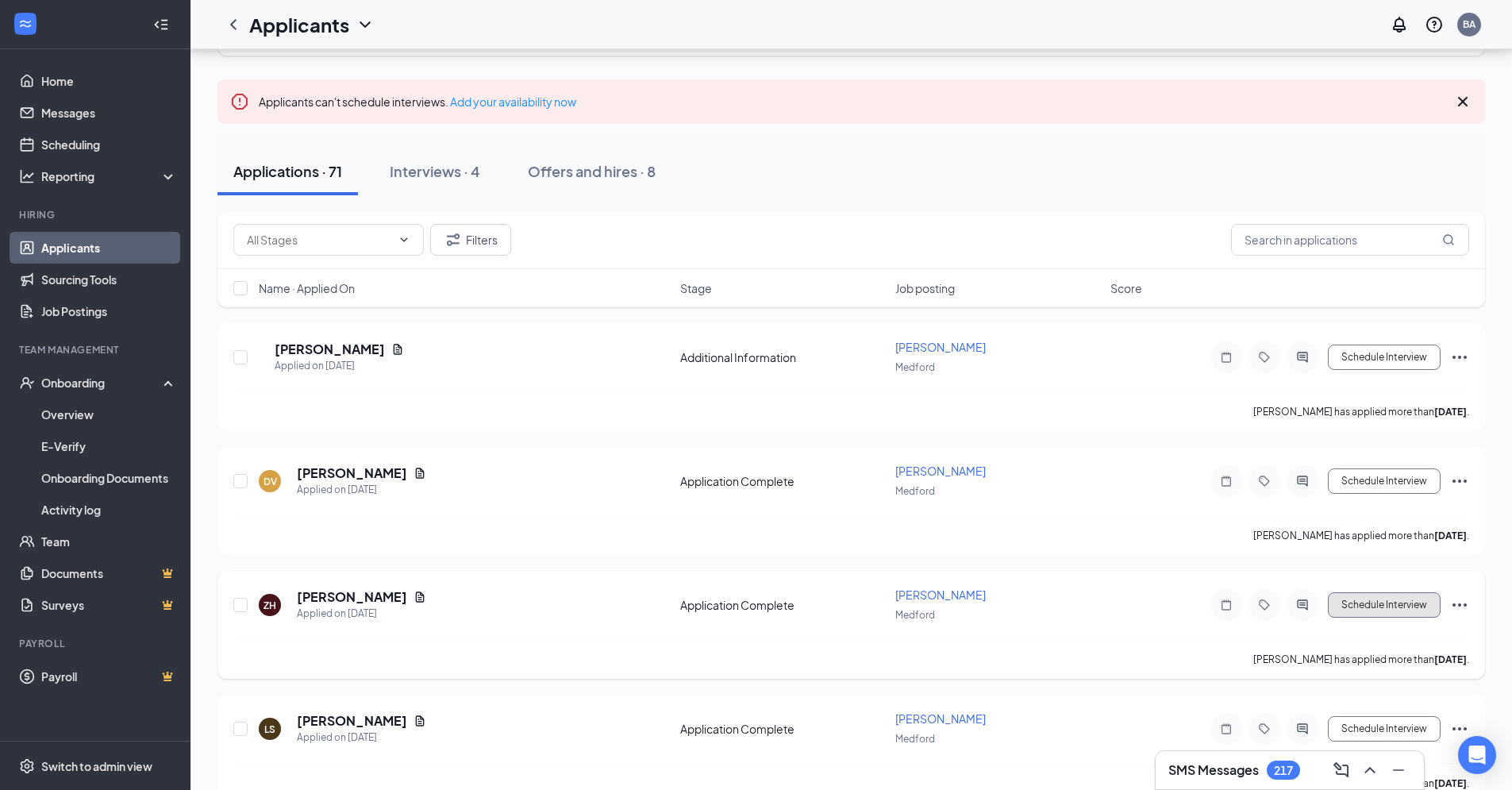
click at [1416, 599] on button "Schedule Interview" at bounding box center [1384, 604] width 113 height 25
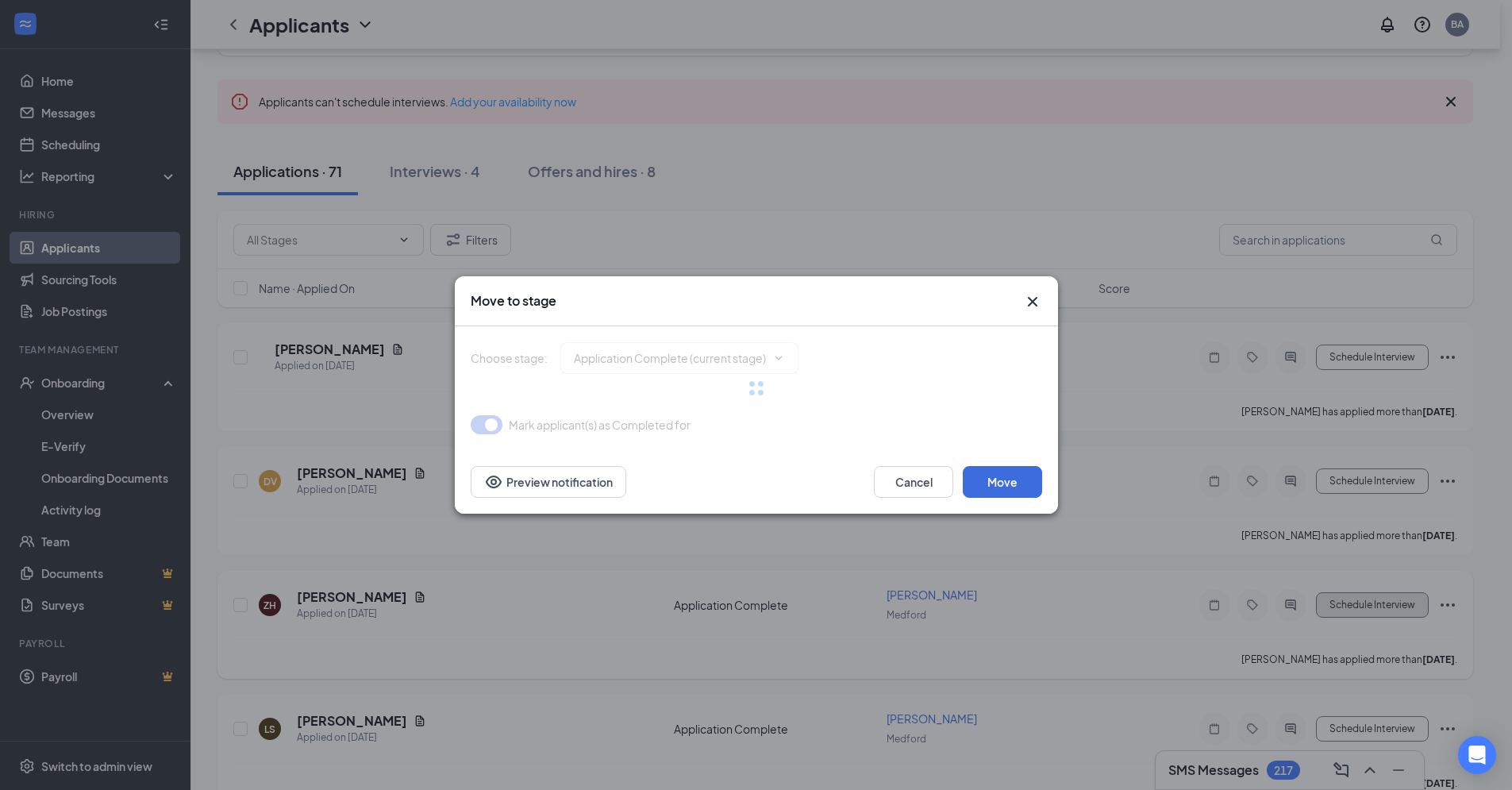
type input "Interview (next stage)"
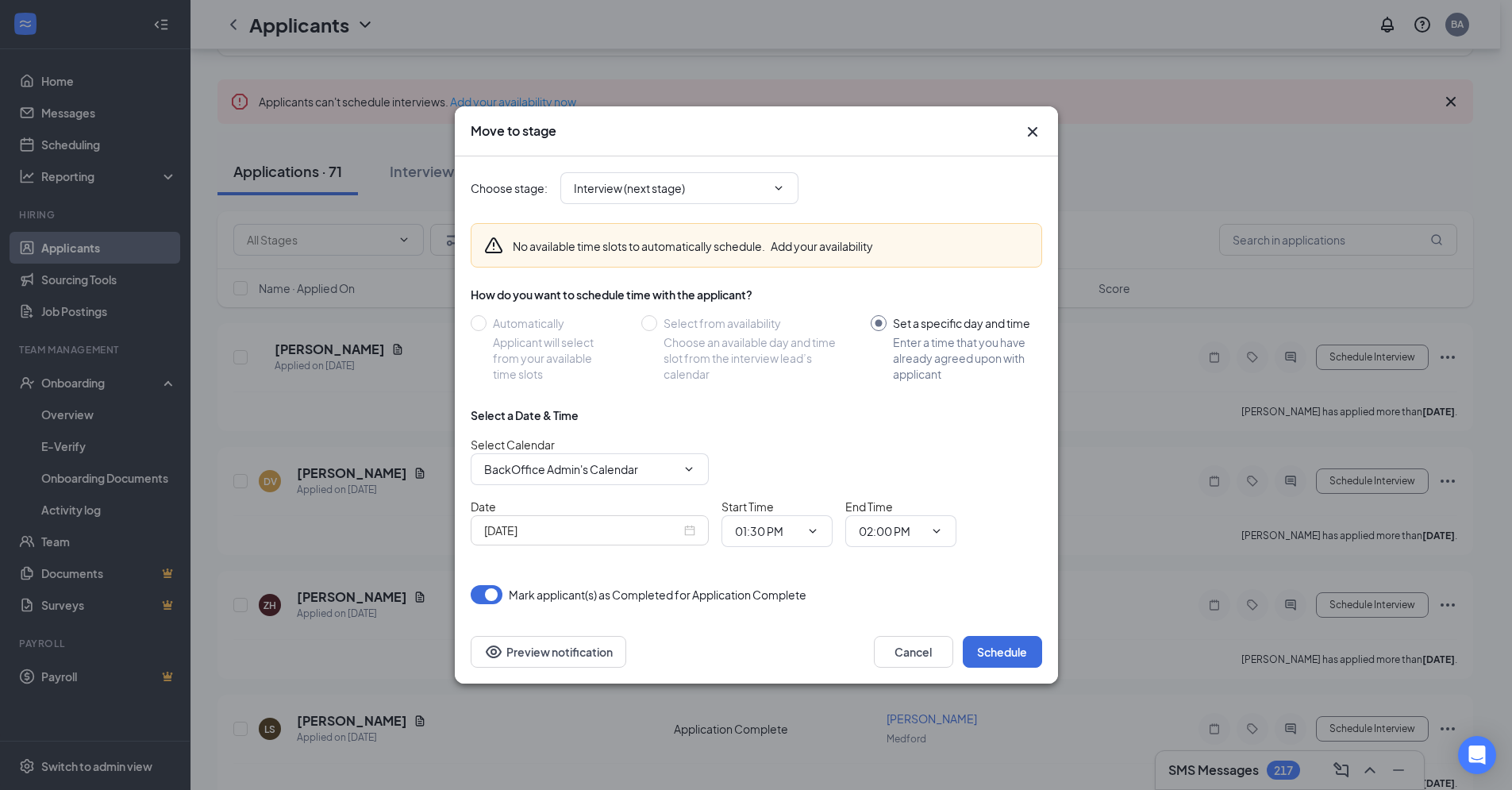
click at [697, 531] on div "[DATE]" at bounding box center [590, 530] width 238 height 30
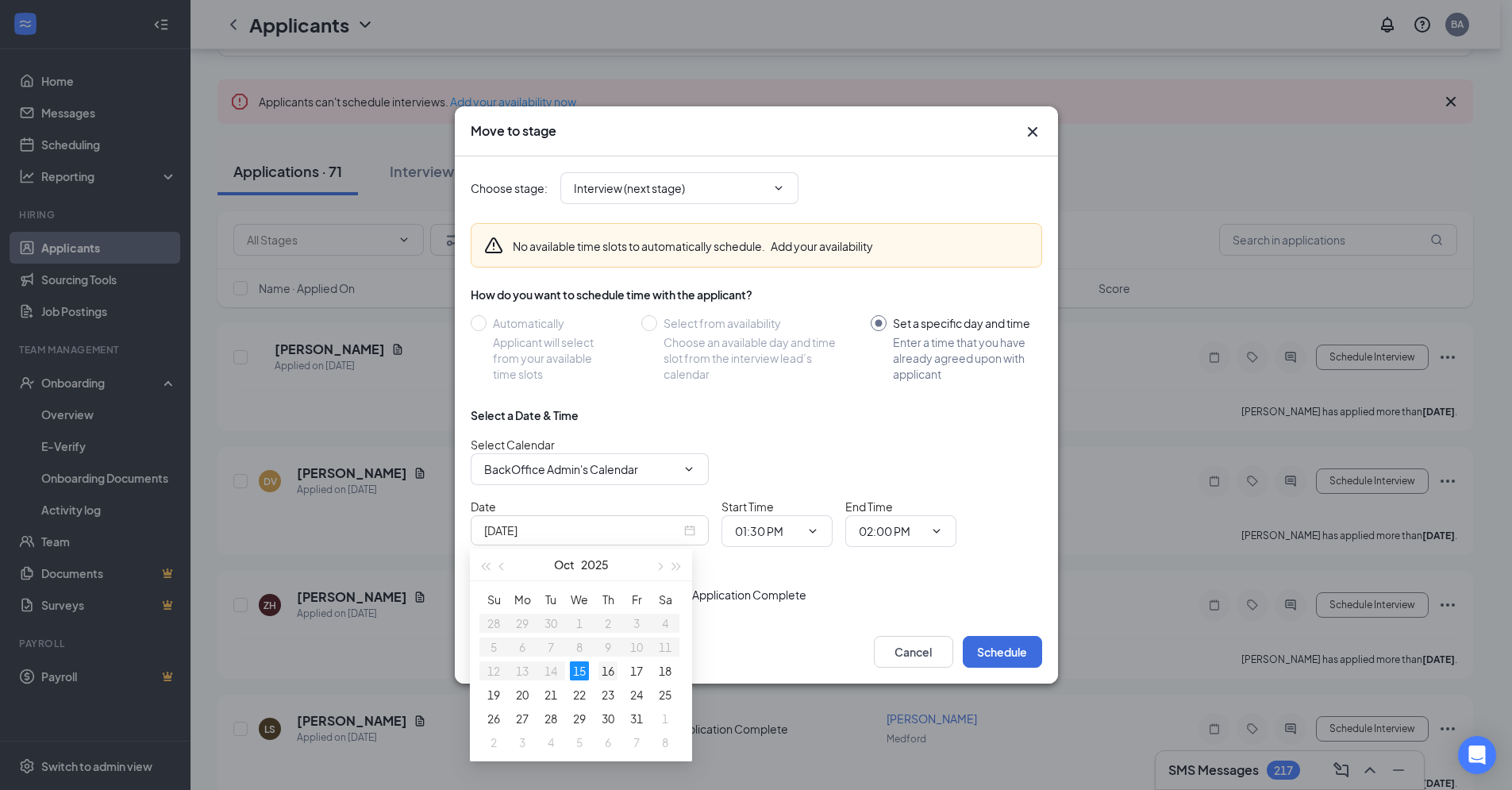
type input "[DATE]"
click at [617, 672] on td "16" at bounding box center [608, 671] width 29 height 24
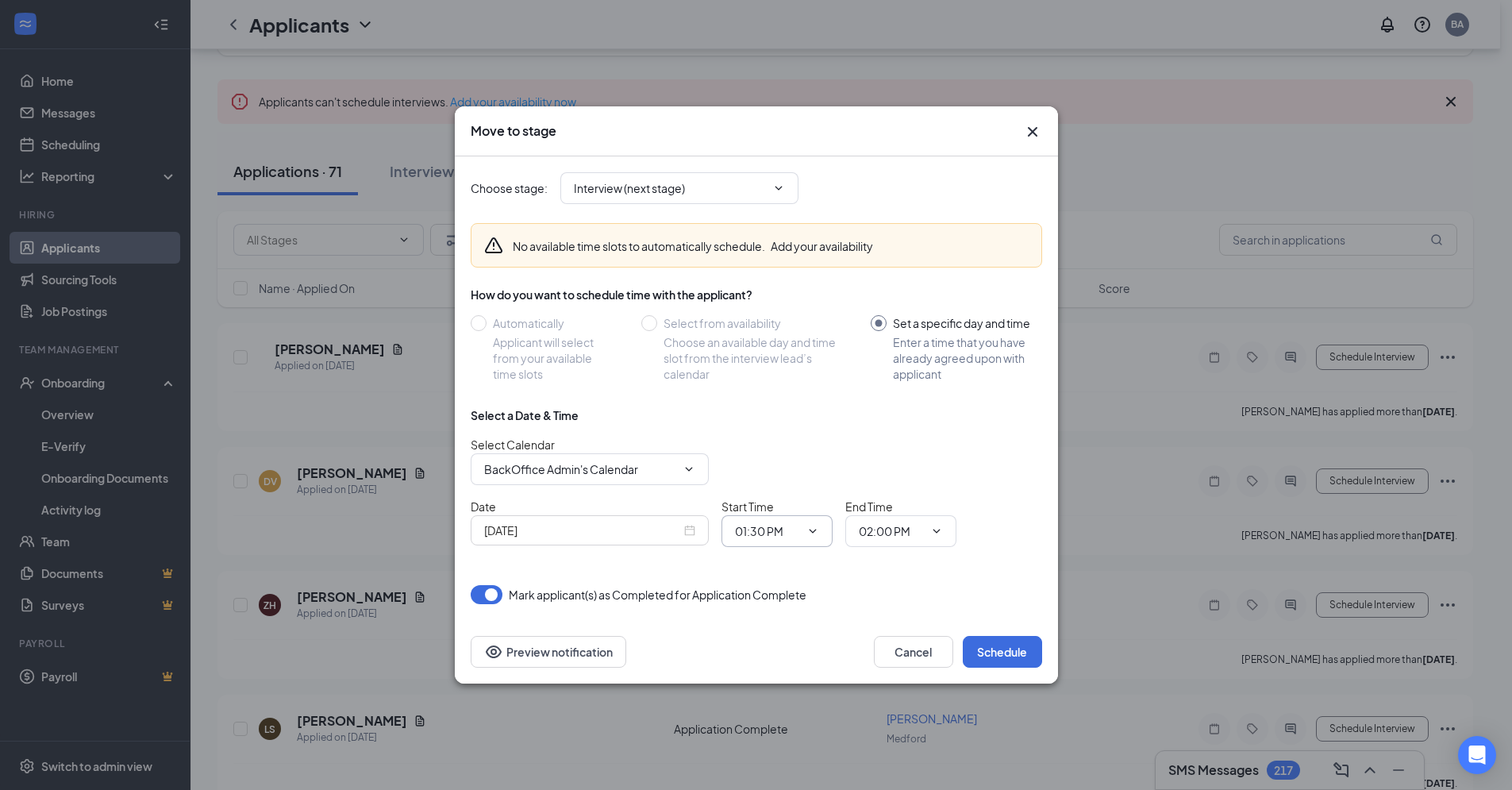
click at [818, 532] on icon "ChevronDown" at bounding box center [813, 532] width 13 height 13
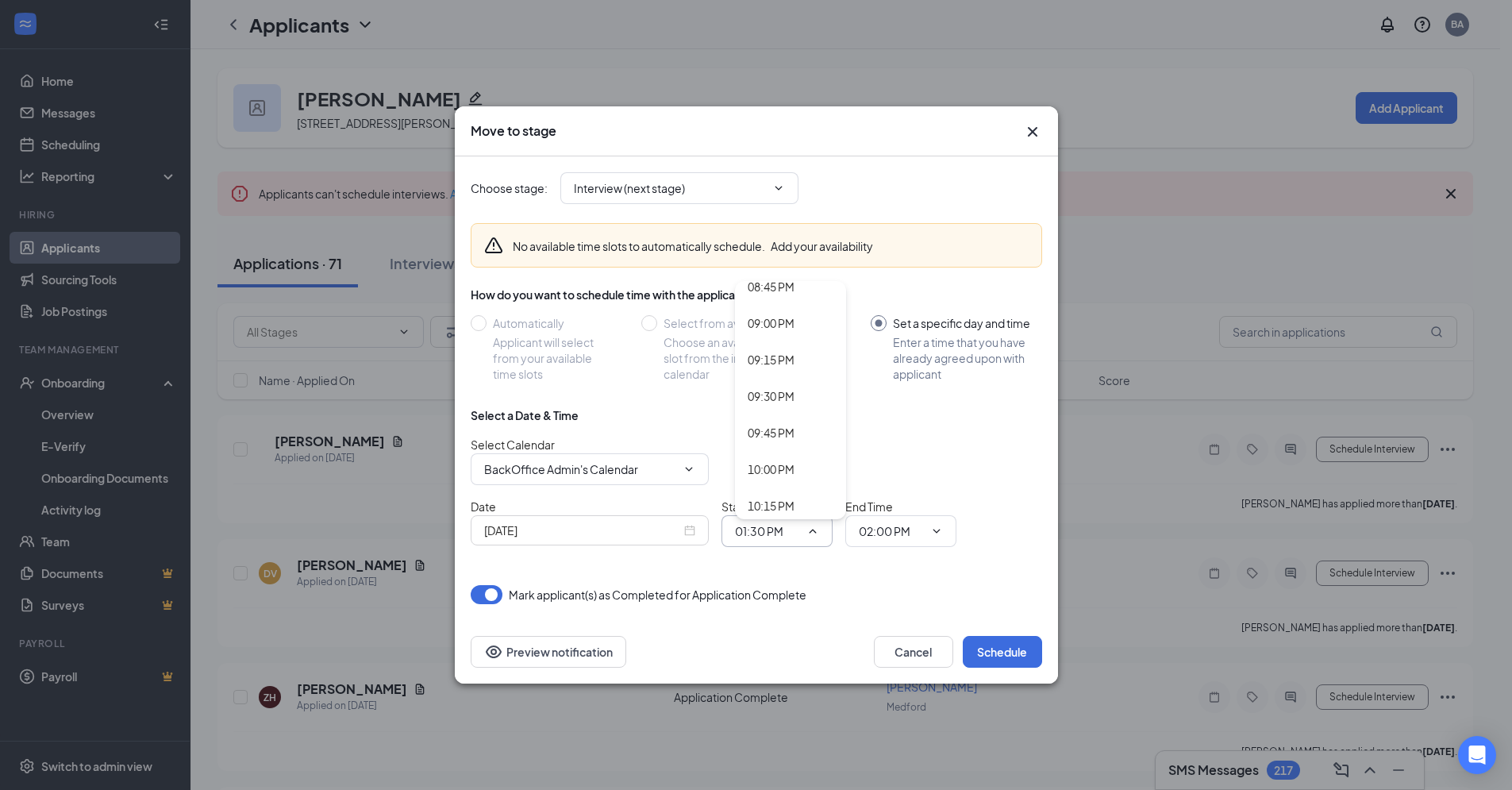
scroll to position [3041, 0]
click at [767, 440] on div "09:45 PM" at bounding box center [771, 435] width 47 height 17
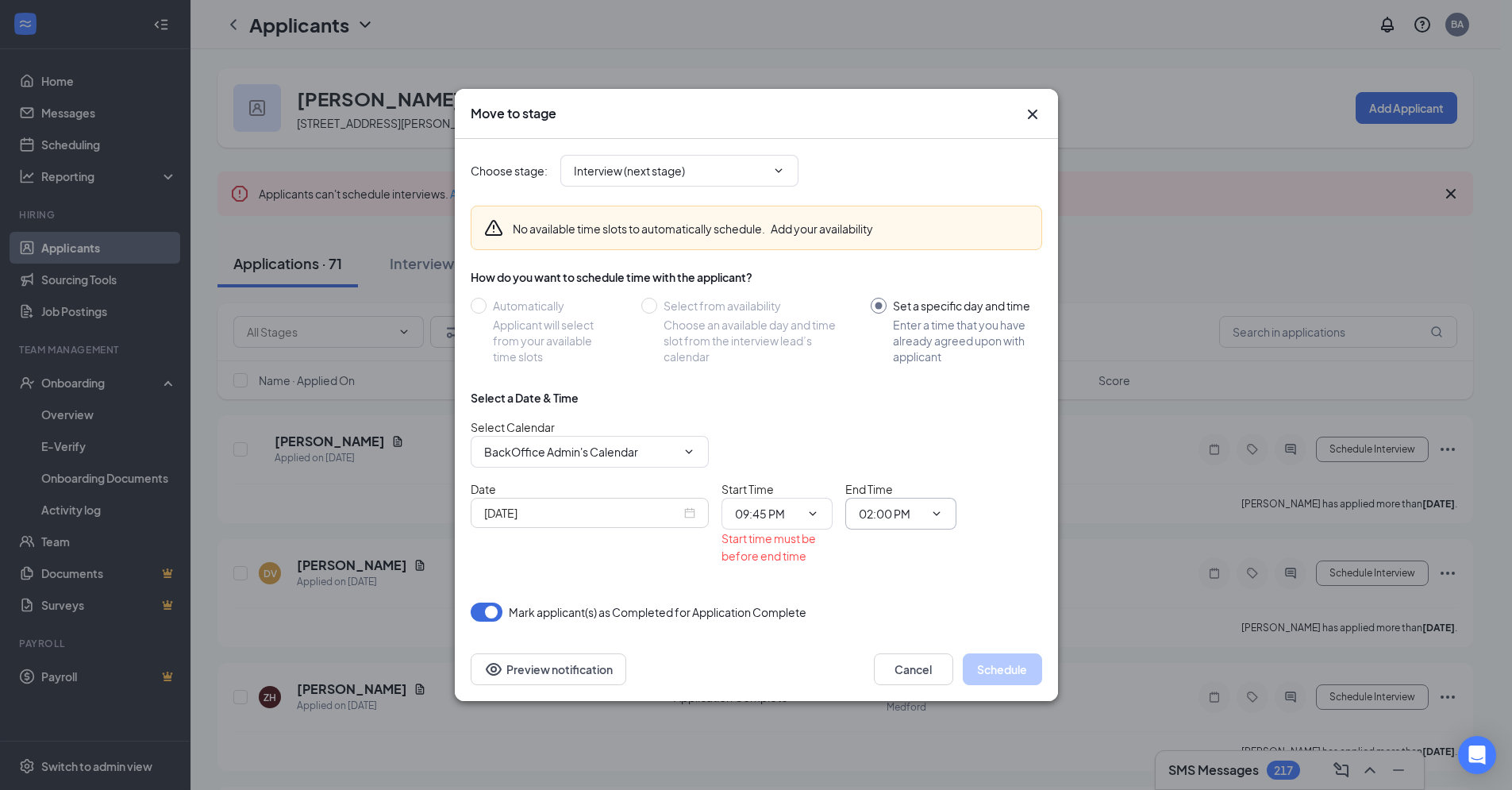
click at [943, 509] on span "02:00 PM" at bounding box center [901, 514] width 111 height 32
click at [806, 507] on icon "ChevronDown" at bounding box center [813, 514] width 13 height 13
click at [760, 479] on div "10:45 AM" at bounding box center [771, 482] width 47 height 17
type input "10:45 AM"
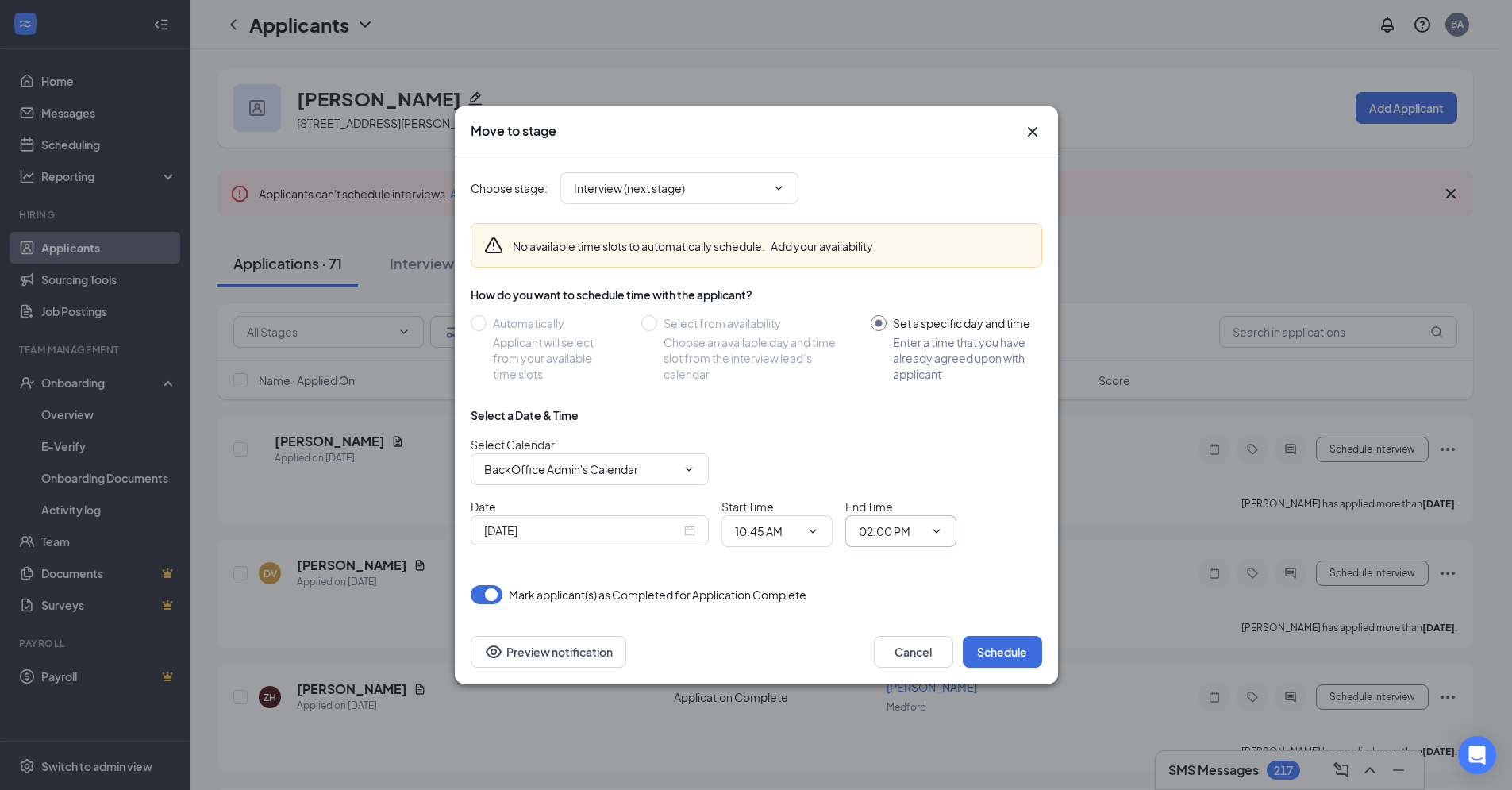
click at [934, 534] on icon "ChevronDown" at bounding box center [937, 532] width 13 height 13
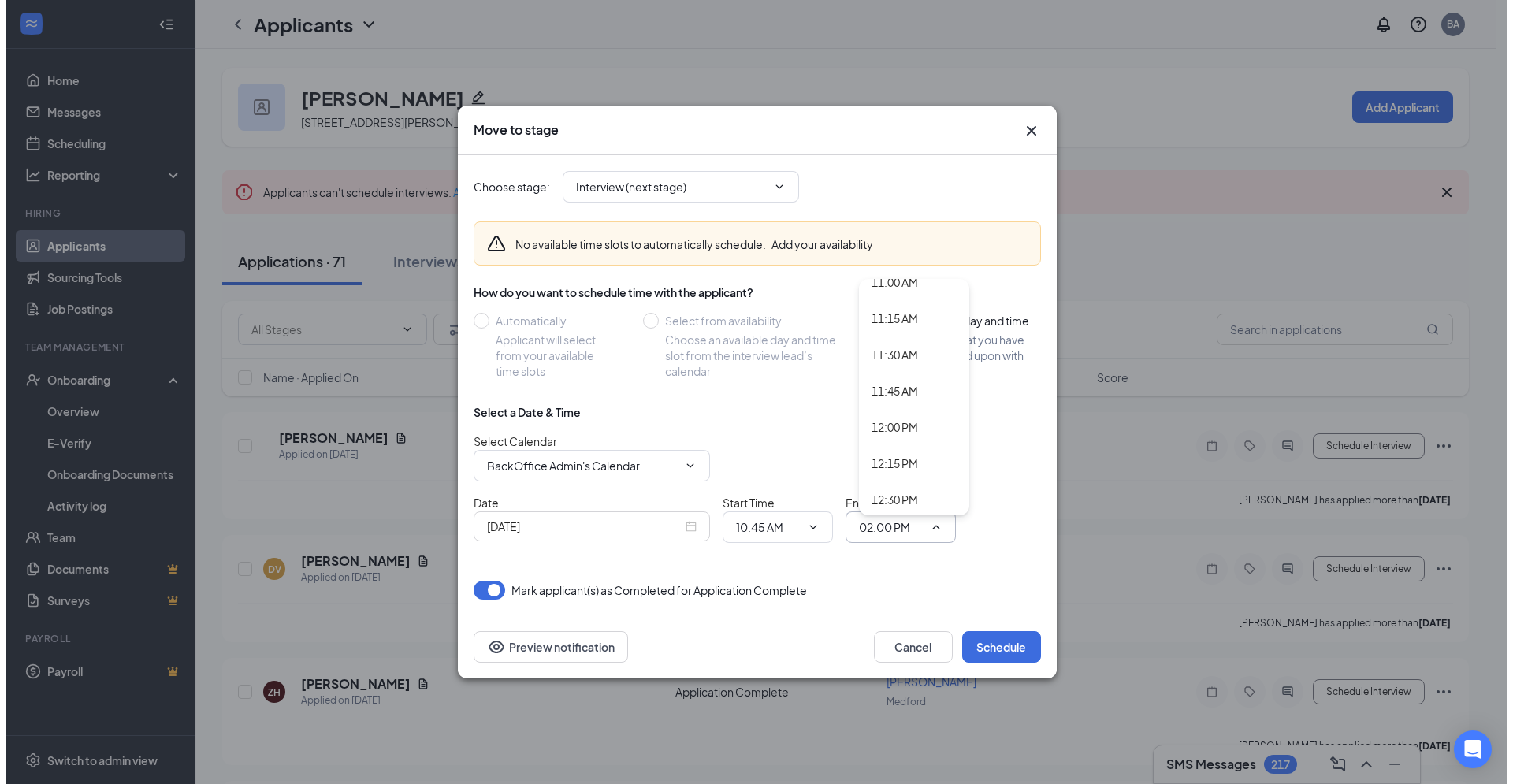
scroll to position [1587, 0]
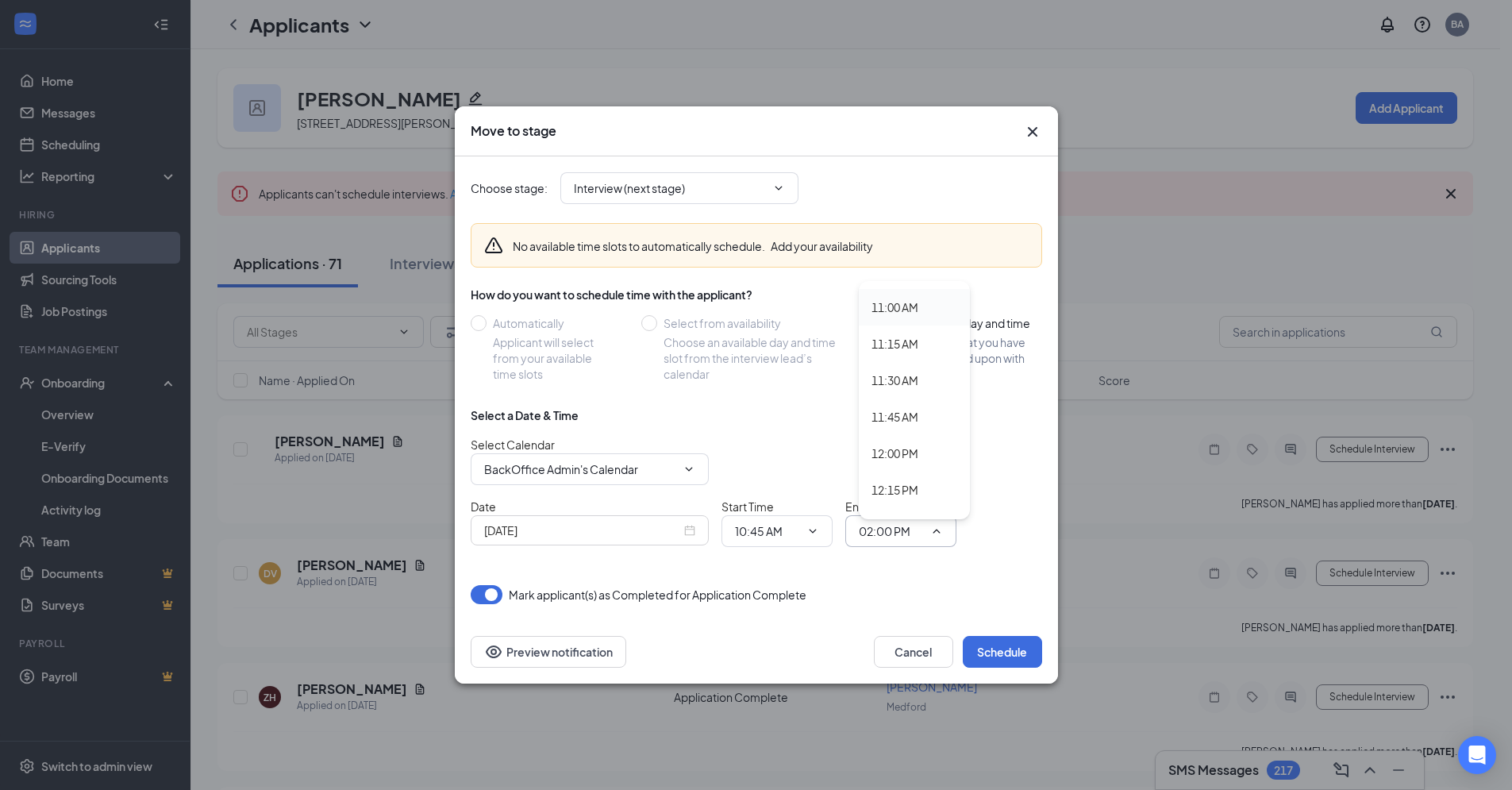
click at [902, 313] on div "11:00 AM" at bounding box center [895, 307] width 47 height 17
type input "11:00 AM"
click at [995, 660] on button "Schedule" at bounding box center [1003, 652] width 79 height 32
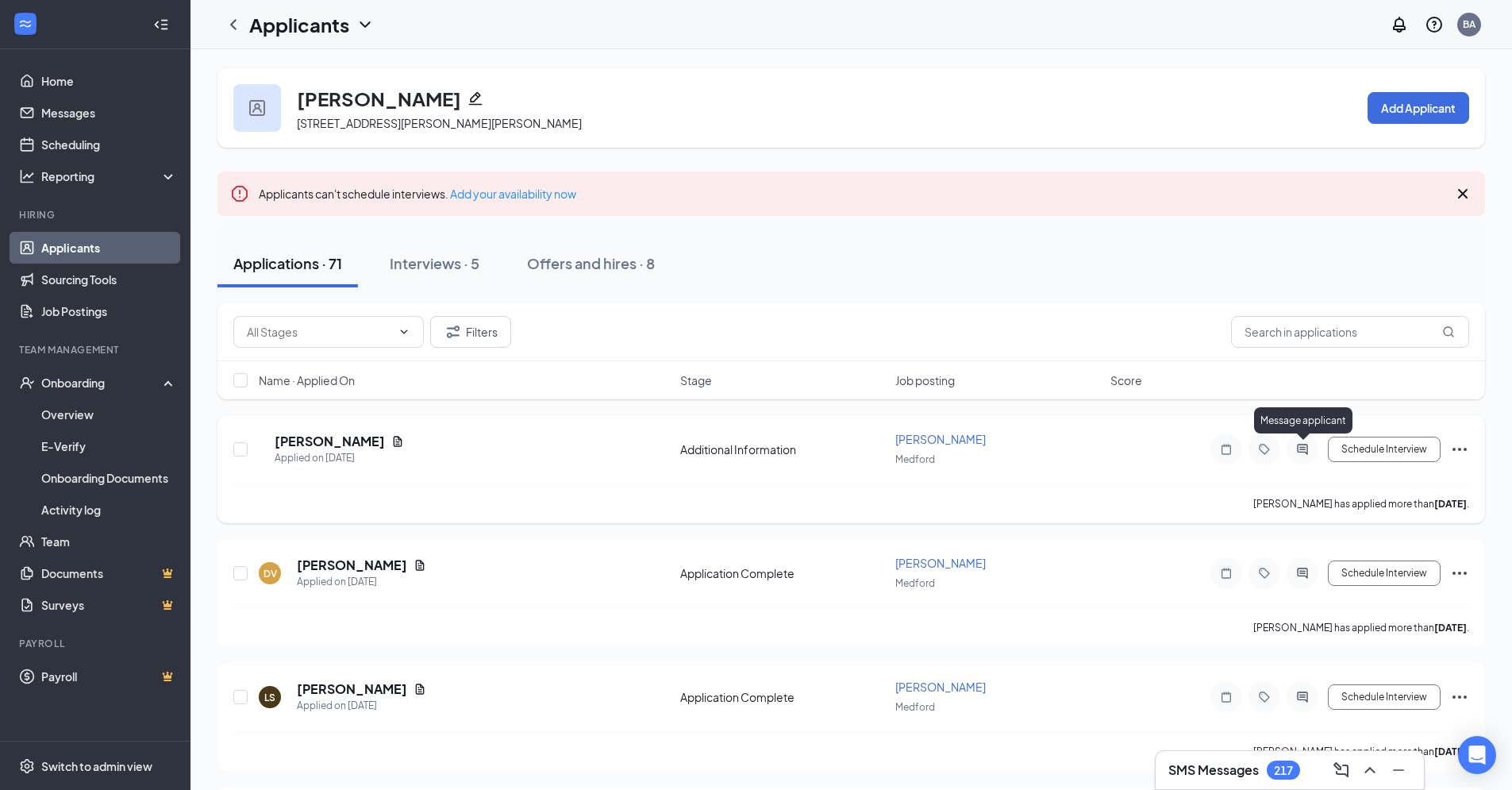
click at [1295, 451] on icon "ActiveChat" at bounding box center [1303, 450] width 19 height 13
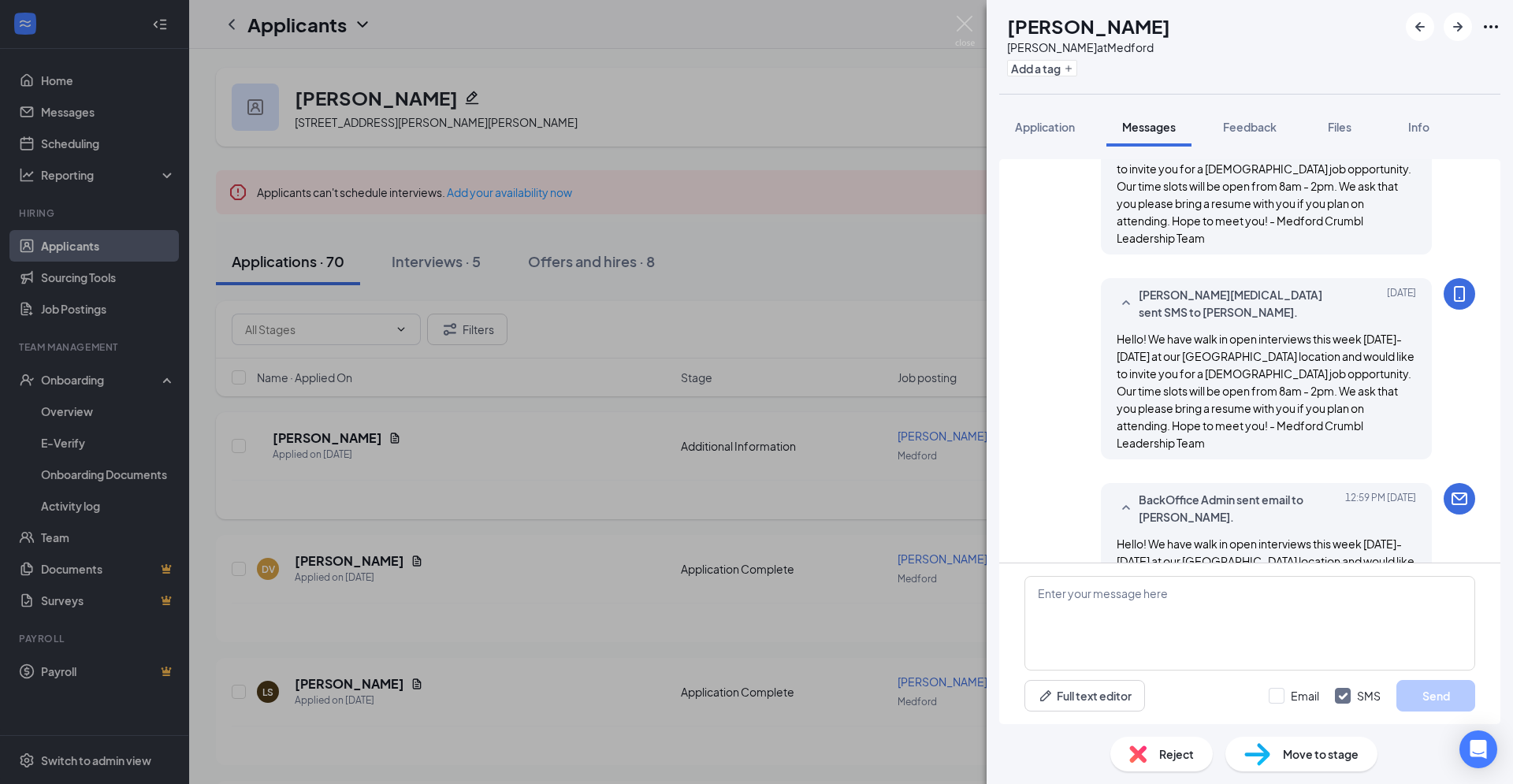
scroll to position [749, 0]
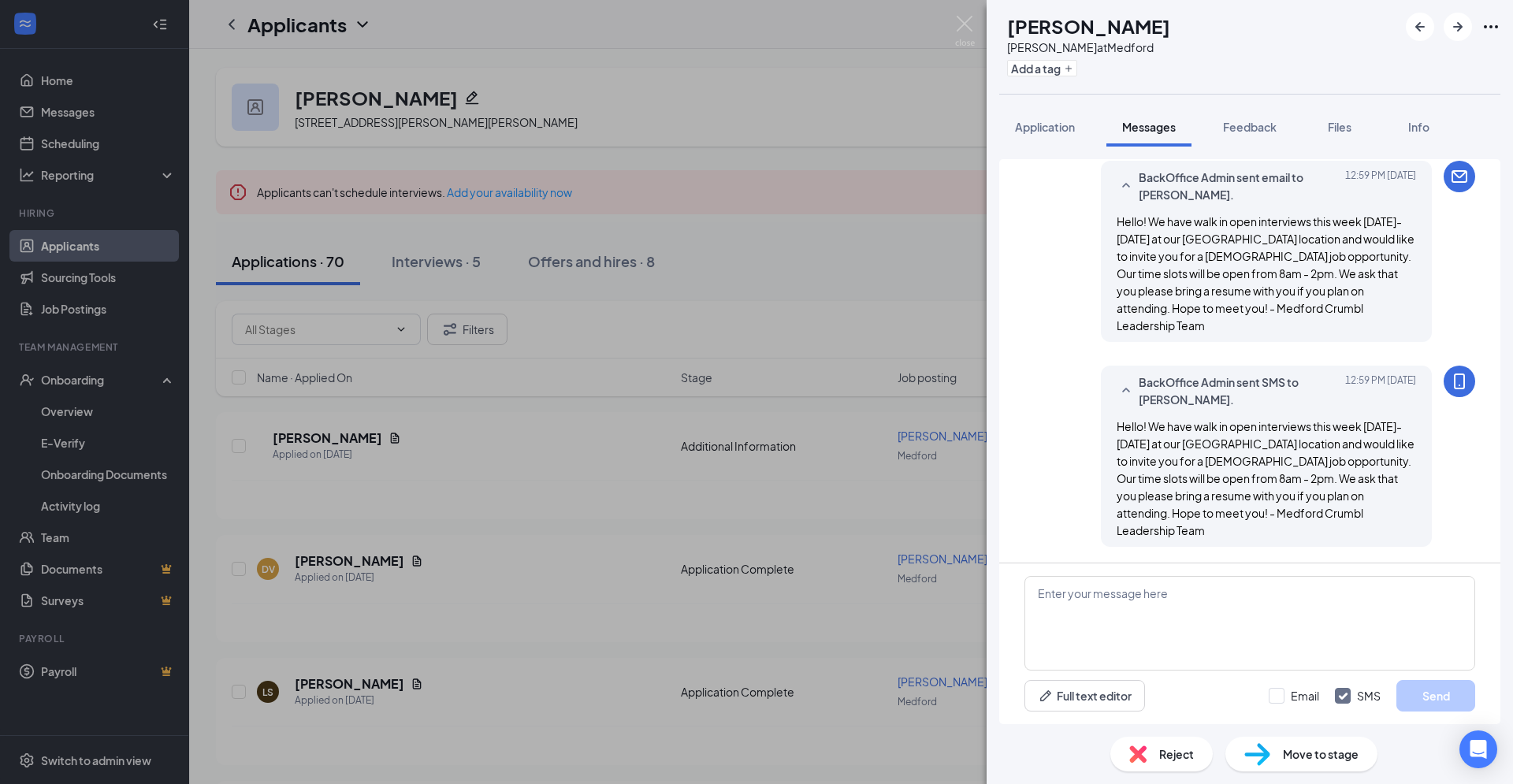
scroll to position [911, 0]
click at [959, 25] on img at bounding box center [965, 31] width 19 height 31
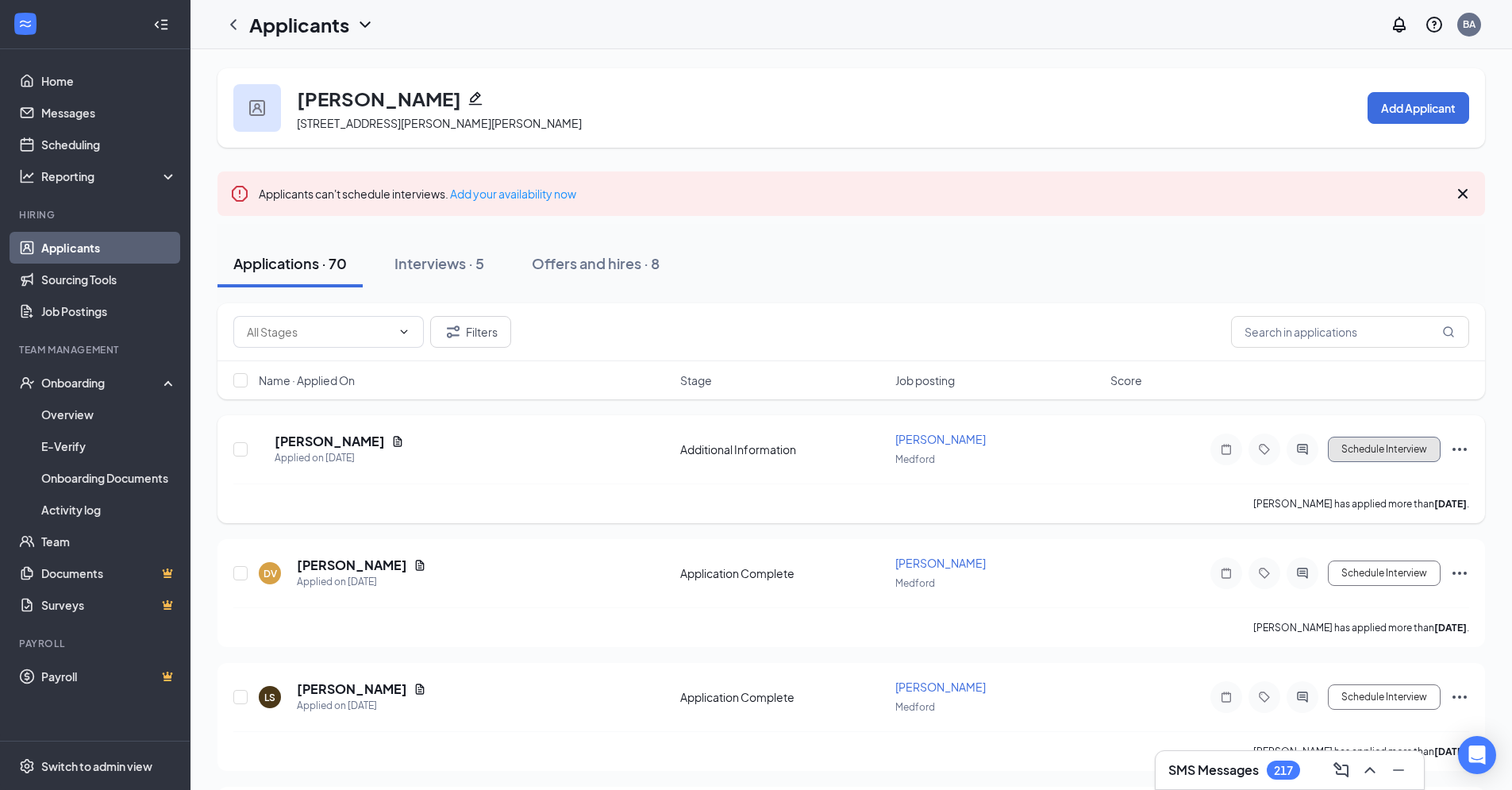
click at [1408, 460] on button "Schedule Interview" at bounding box center [1384, 449] width 113 height 25
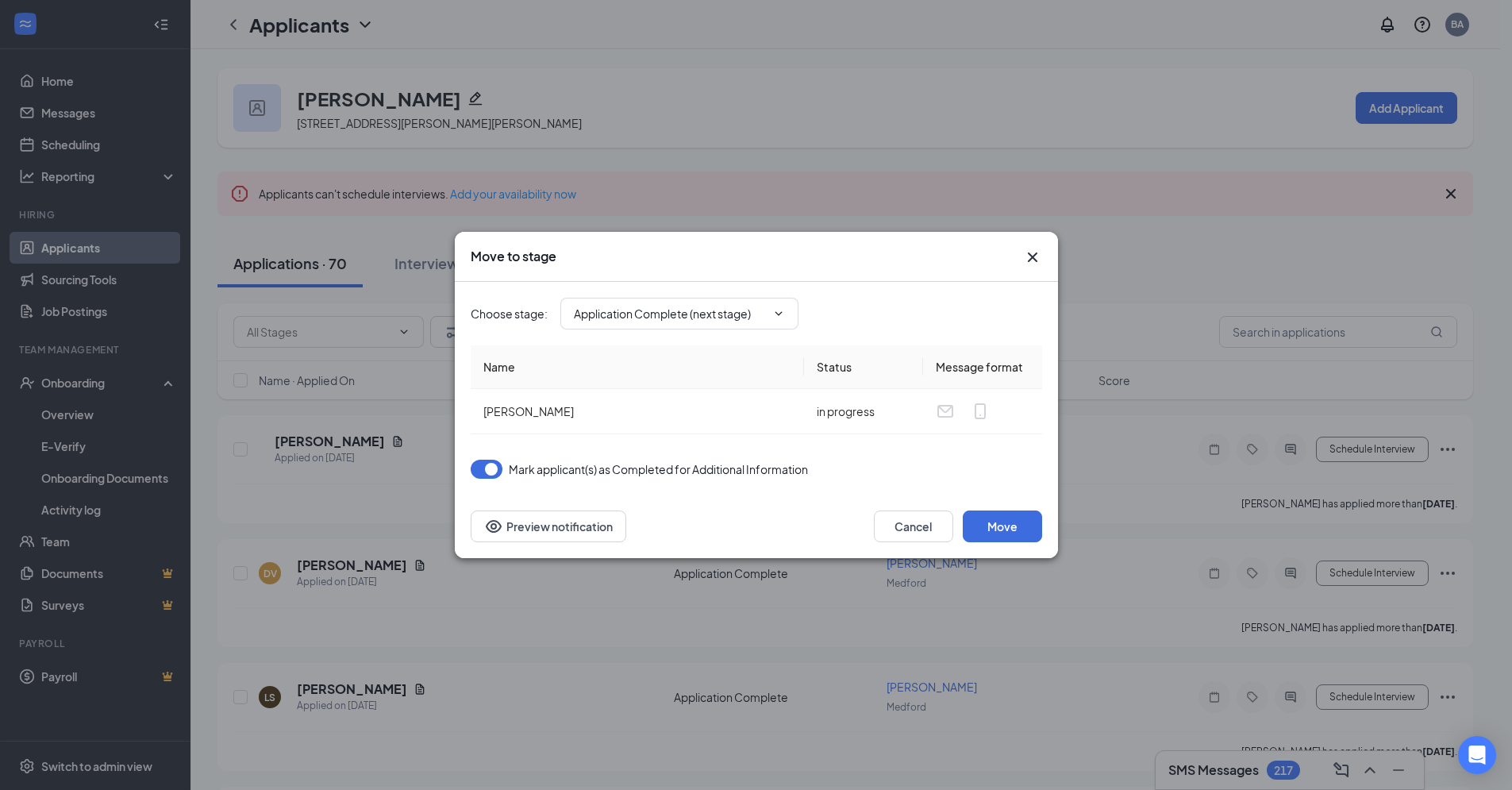
click at [1034, 261] on icon "Cross" at bounding box center [1032, 257] width 19 height 19
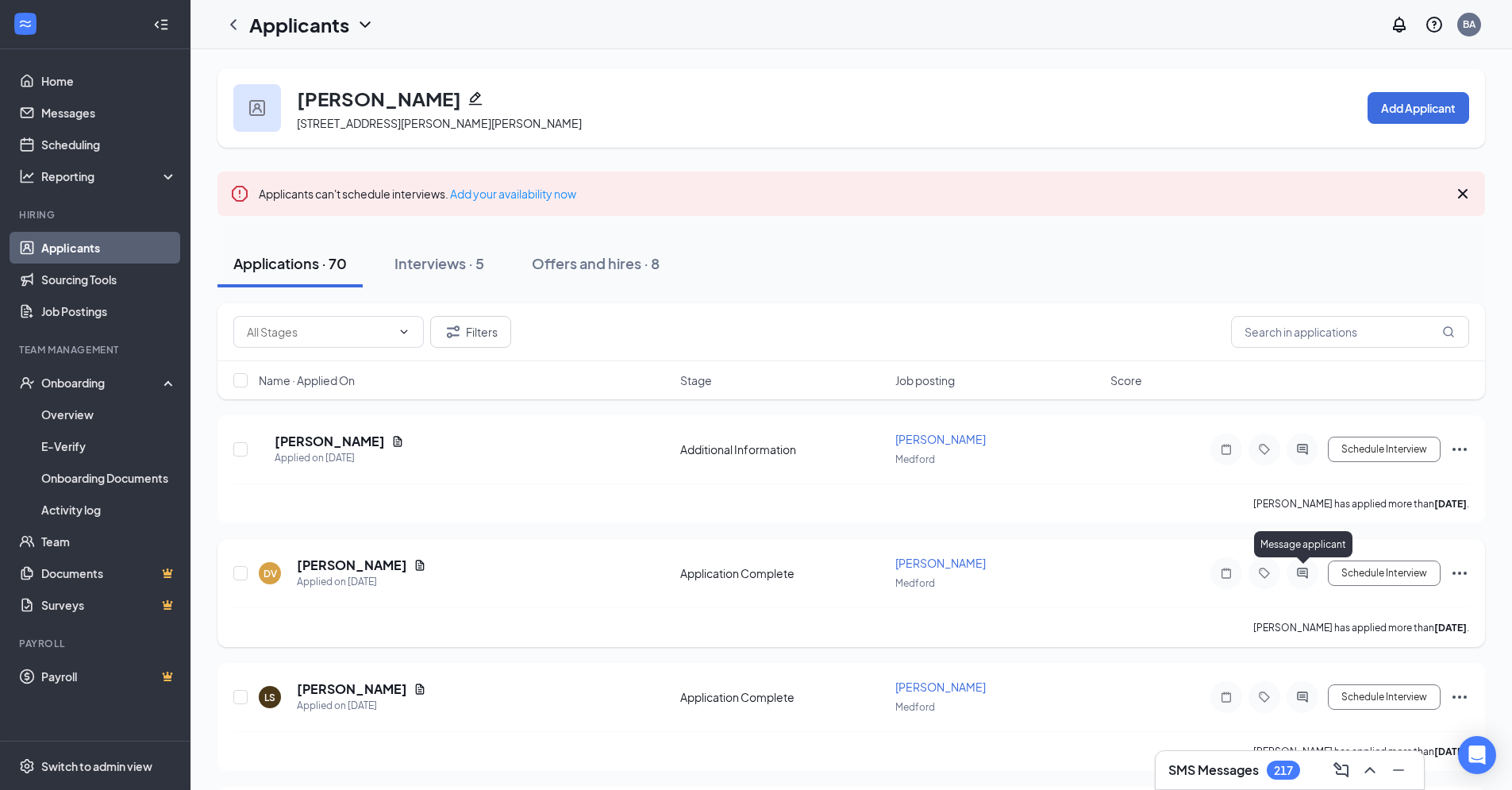
click at [1308, 577] on icon "ActiveChat" at bounding box center [1302, 572] width 11 height 11
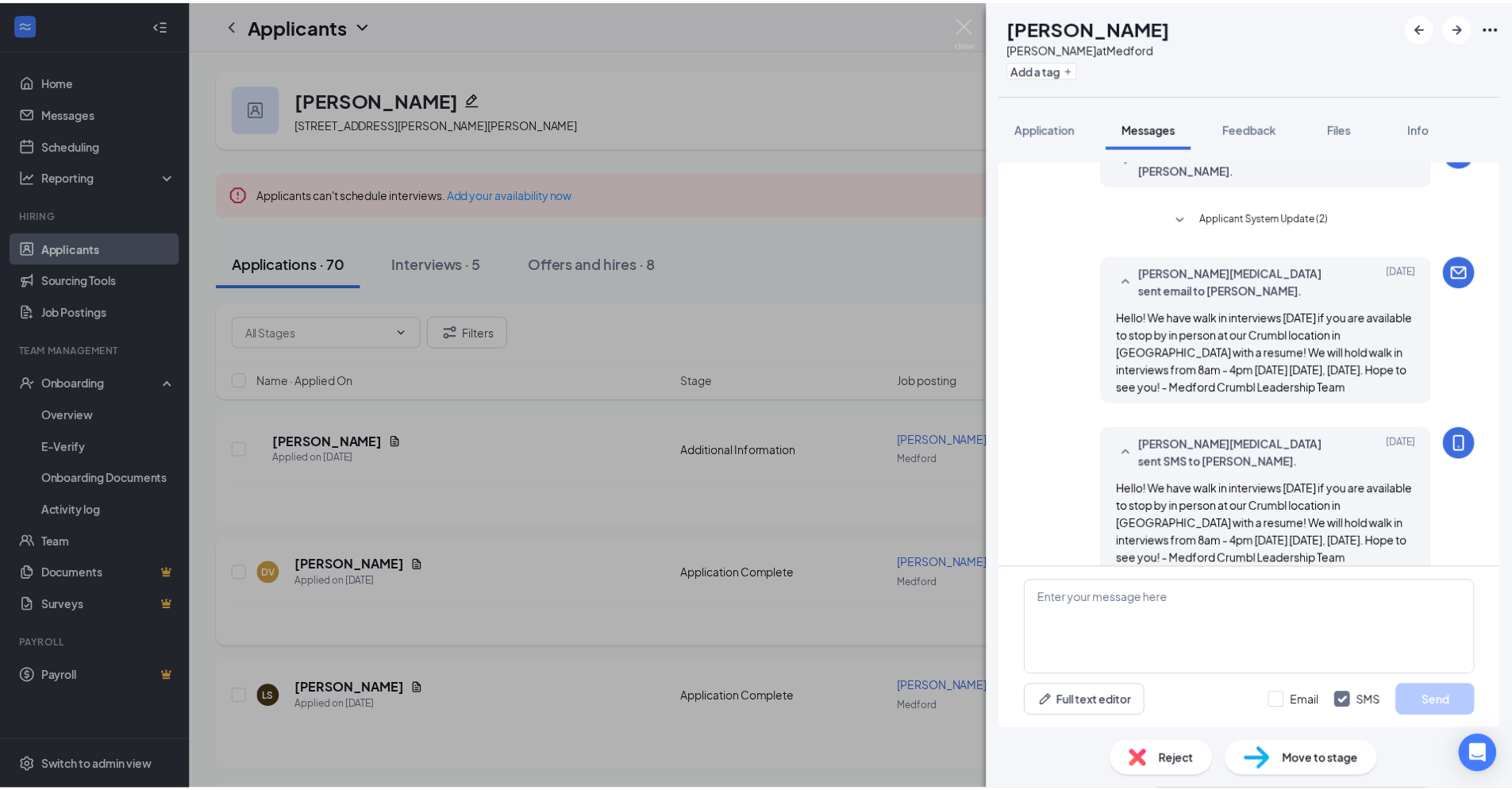
scroll to position [224, 0]
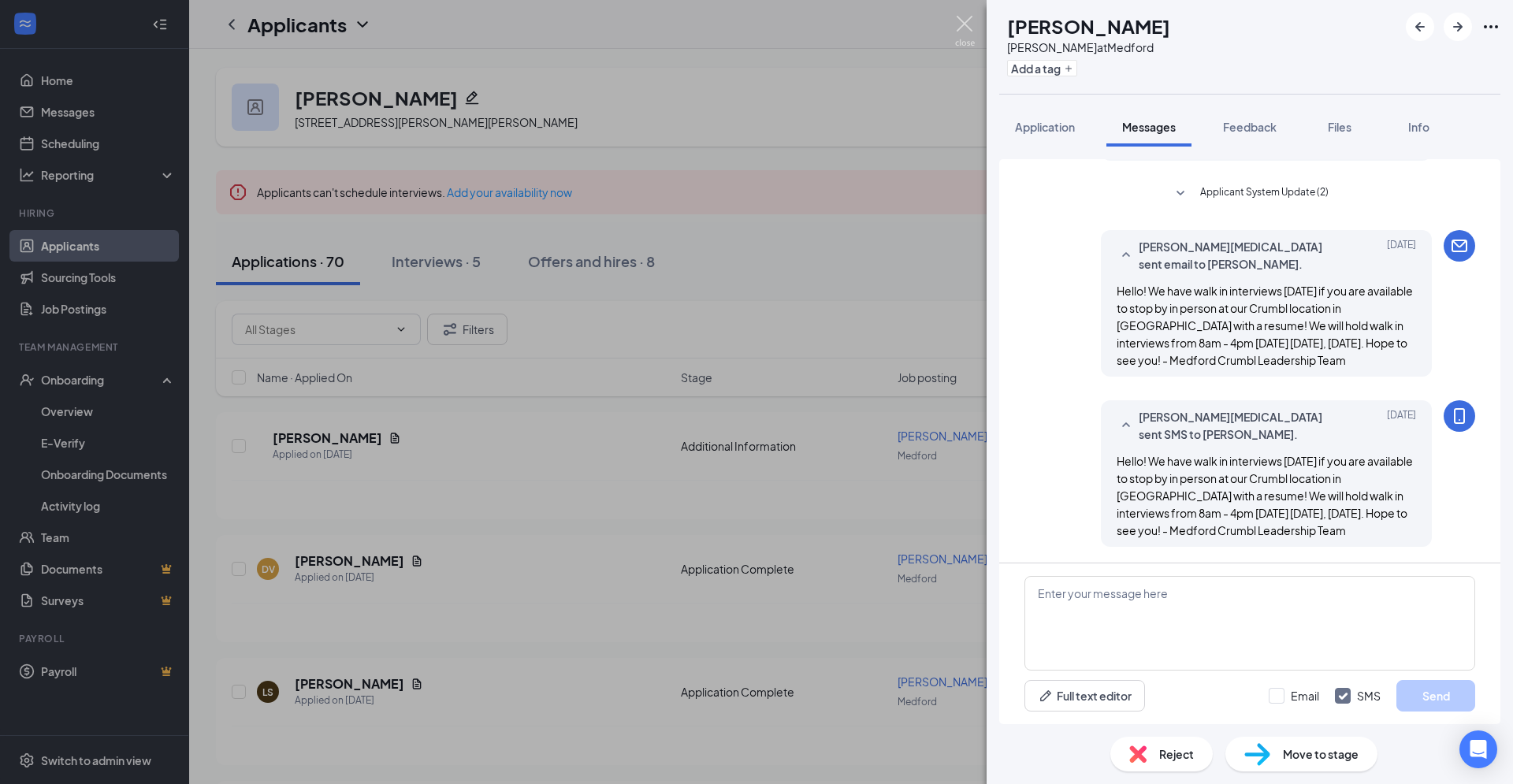
click at [960, 29] on img at bounding box center [965, 31] width 19 height 31
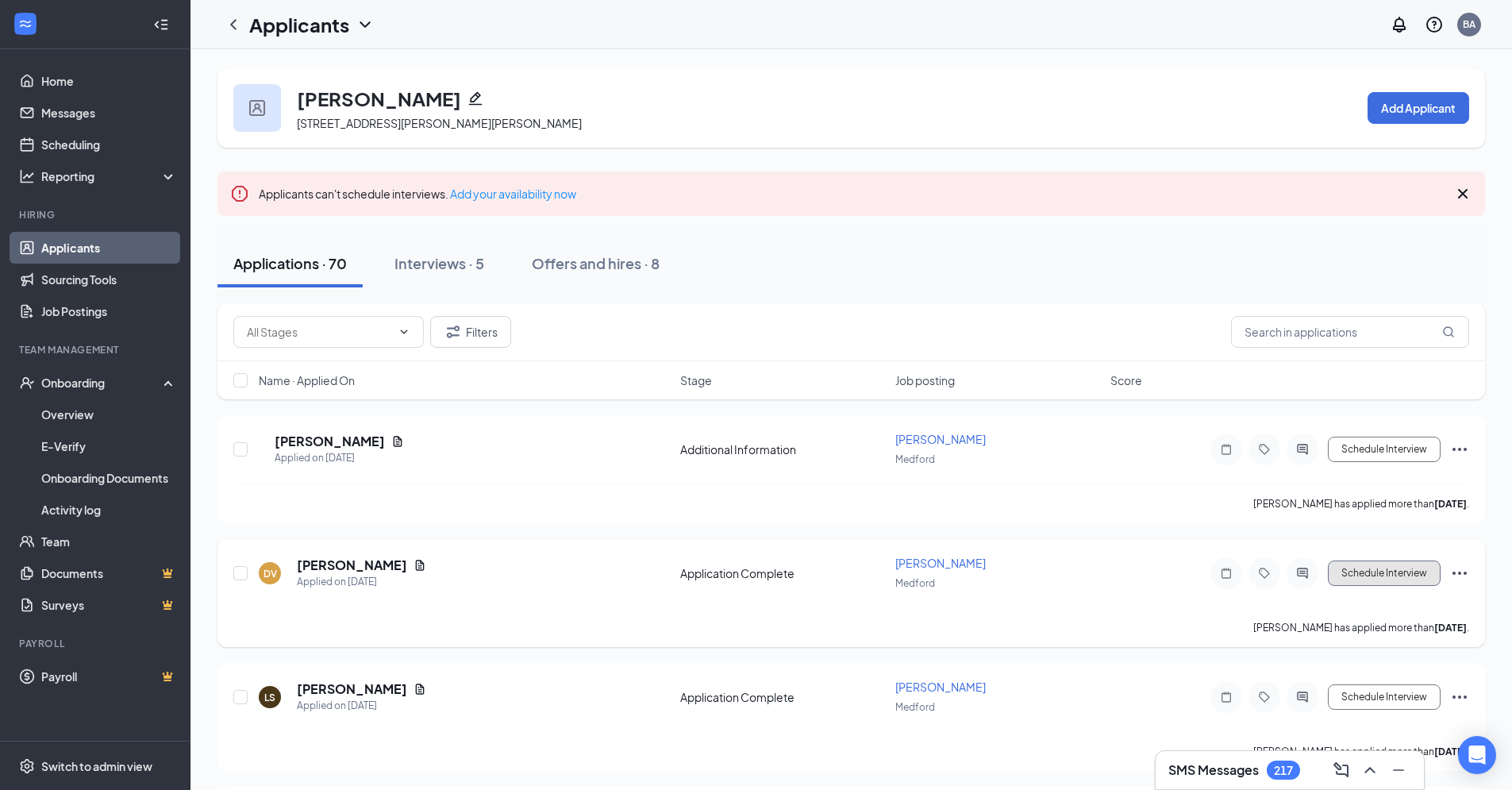
click at [1371, 572] on button "Schedule Interview" at bounding box center [1384, 572] width 113 height 25
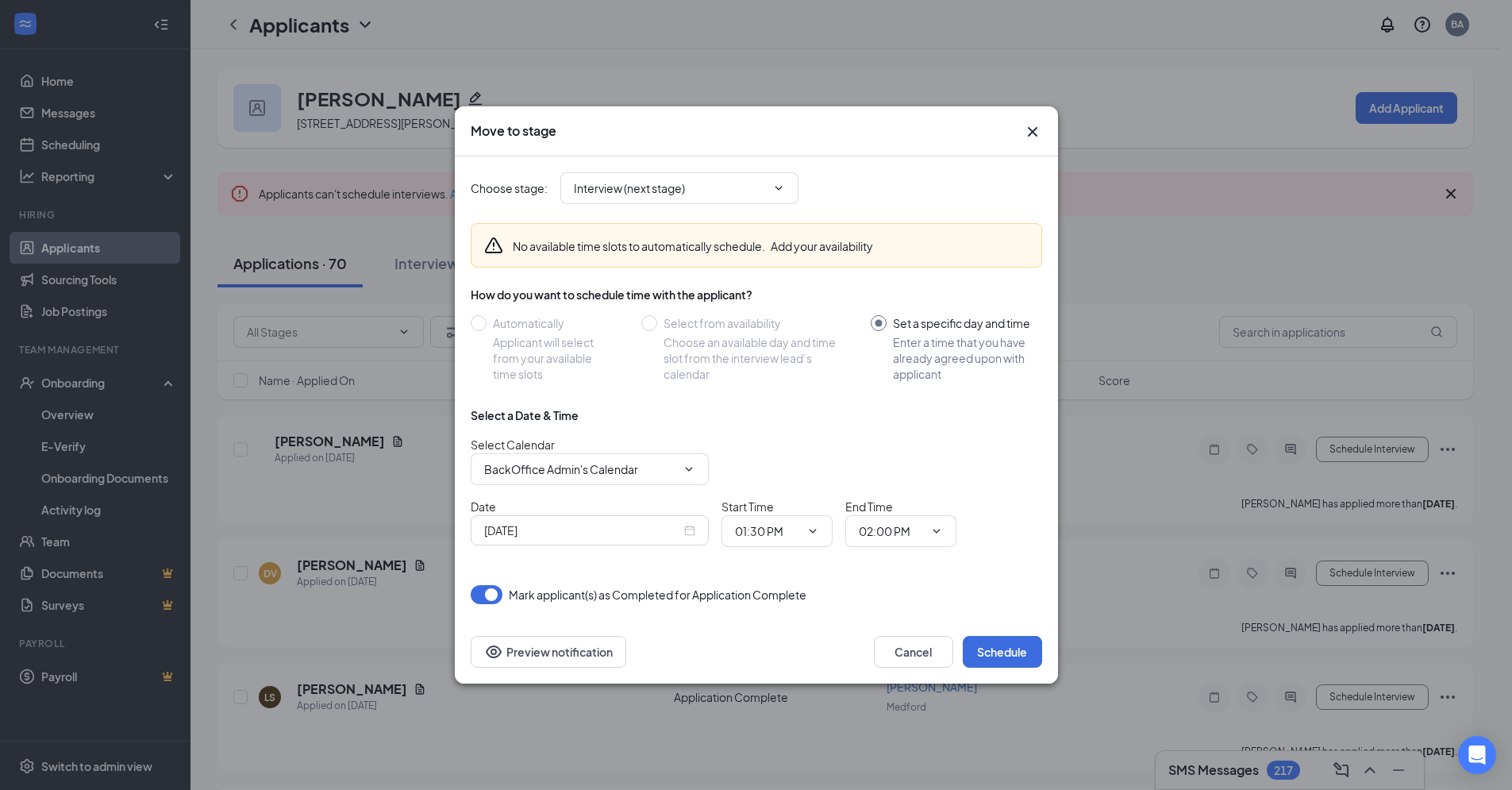
click at [689, 535] on div "[DATE]" at bounding box center [590, 530] width 211 height 17
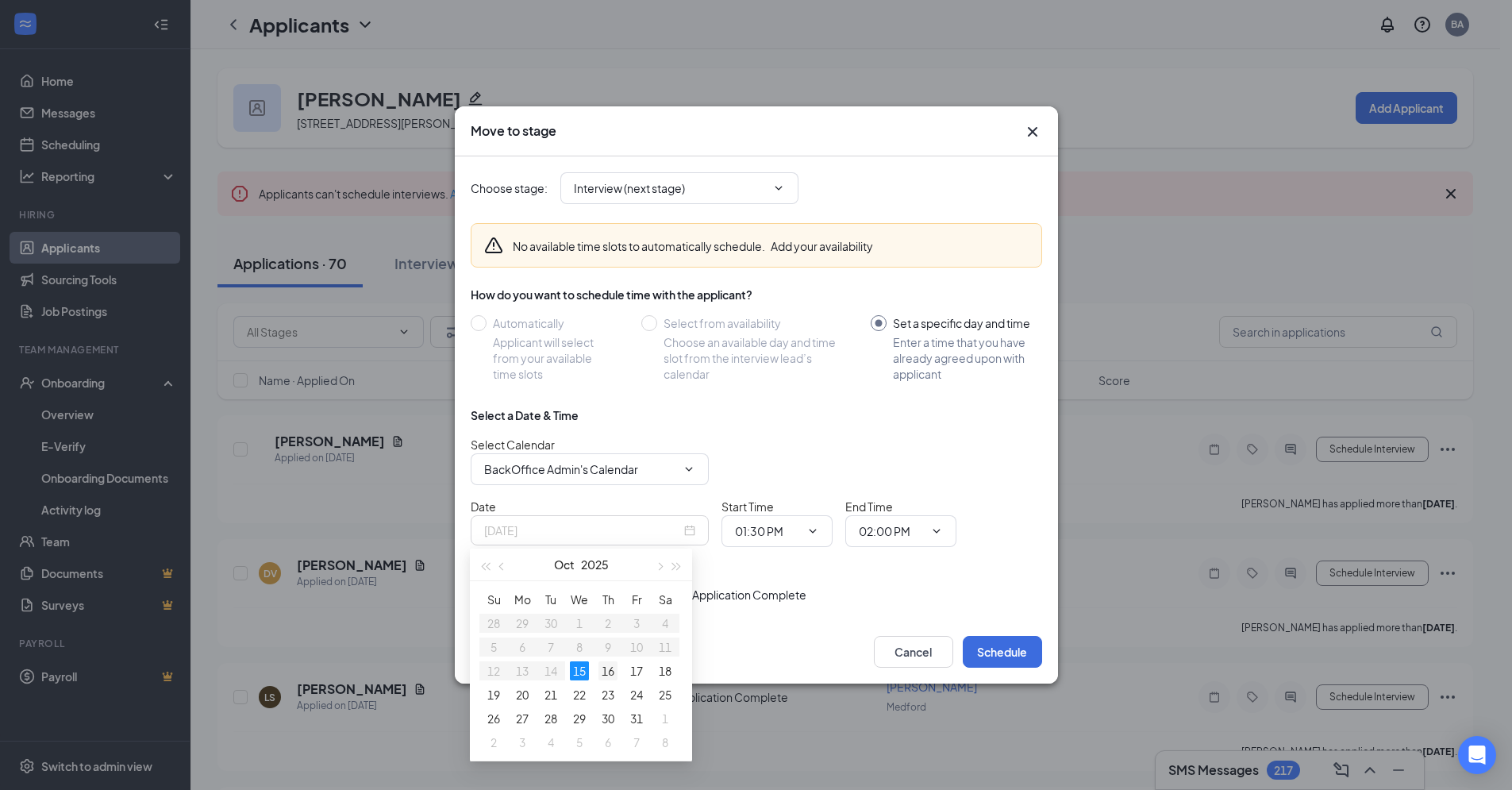
type input "[DATE]"
click at [612, 670] on div "16" at bounding box center [608, 671] width 19 height 19
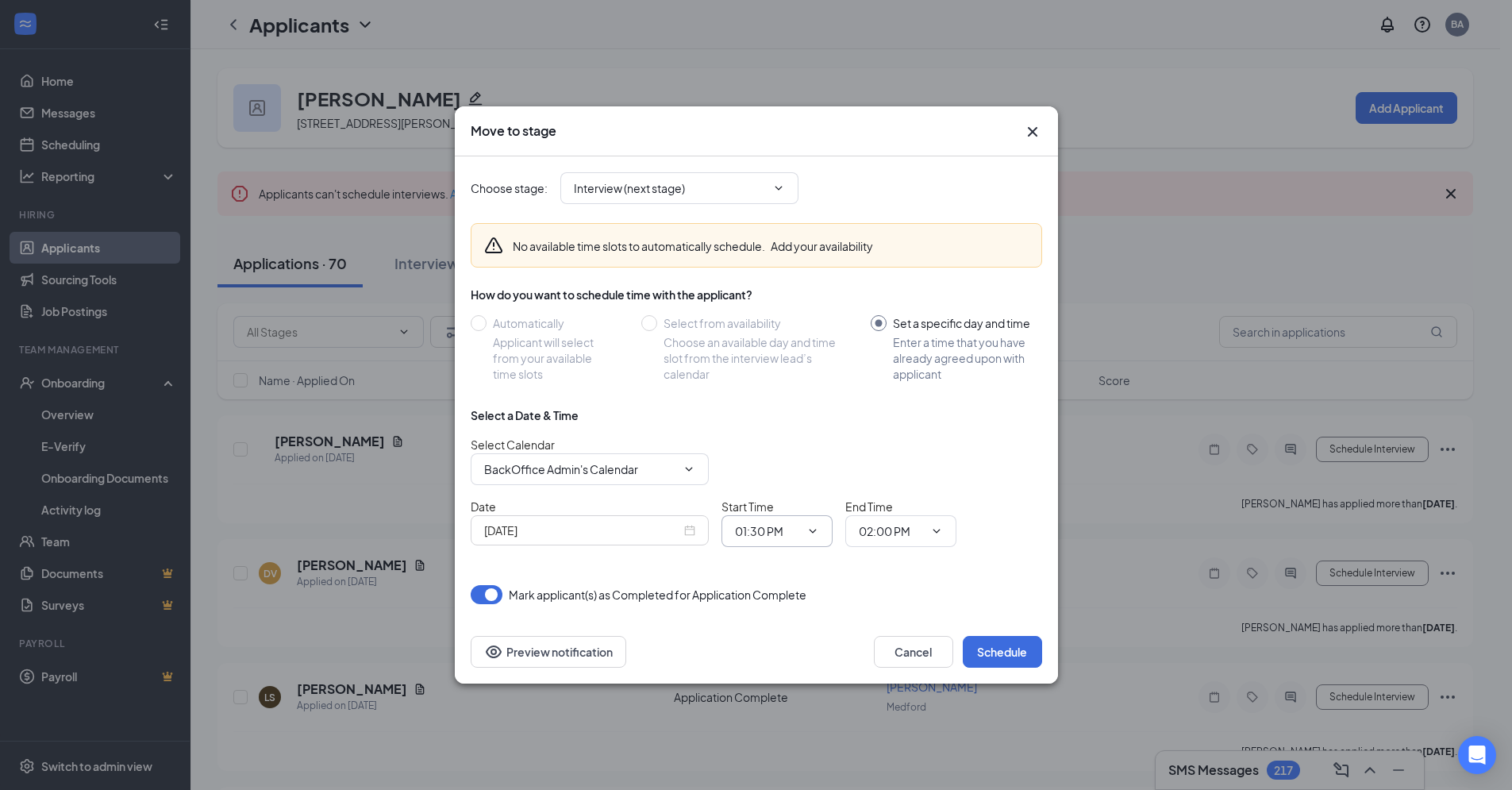
click at [814, 533] on icon "ChevronDown" at bounding box center [813, 532] width 13 height 13
click at [778, 461] on div "11:30 AM" at bounding box center [771, 461] width 47 height 17
type input "11:30 AM"
click at [940, 536] on icon "ChevronDown" at bounding box center [937, 532] width 13 height 13
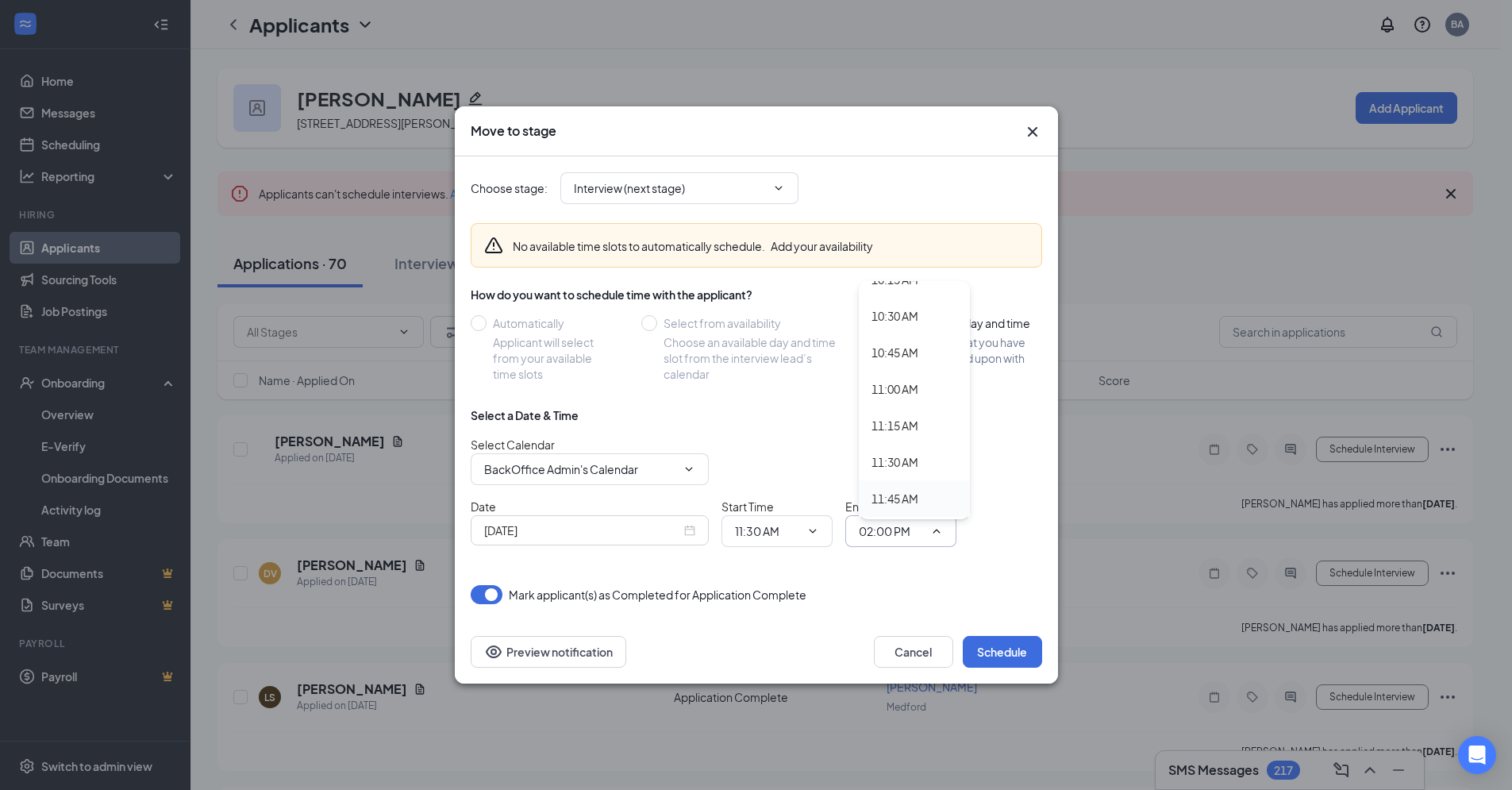
click at [918, 497] on div "11:45 AM" at bounding box center [895, 498] width 47 height 17
type input "11:45 AM"
click at [1003, 663] on button "Schedule" at bounding box center [1003, 652] width 79 height 32
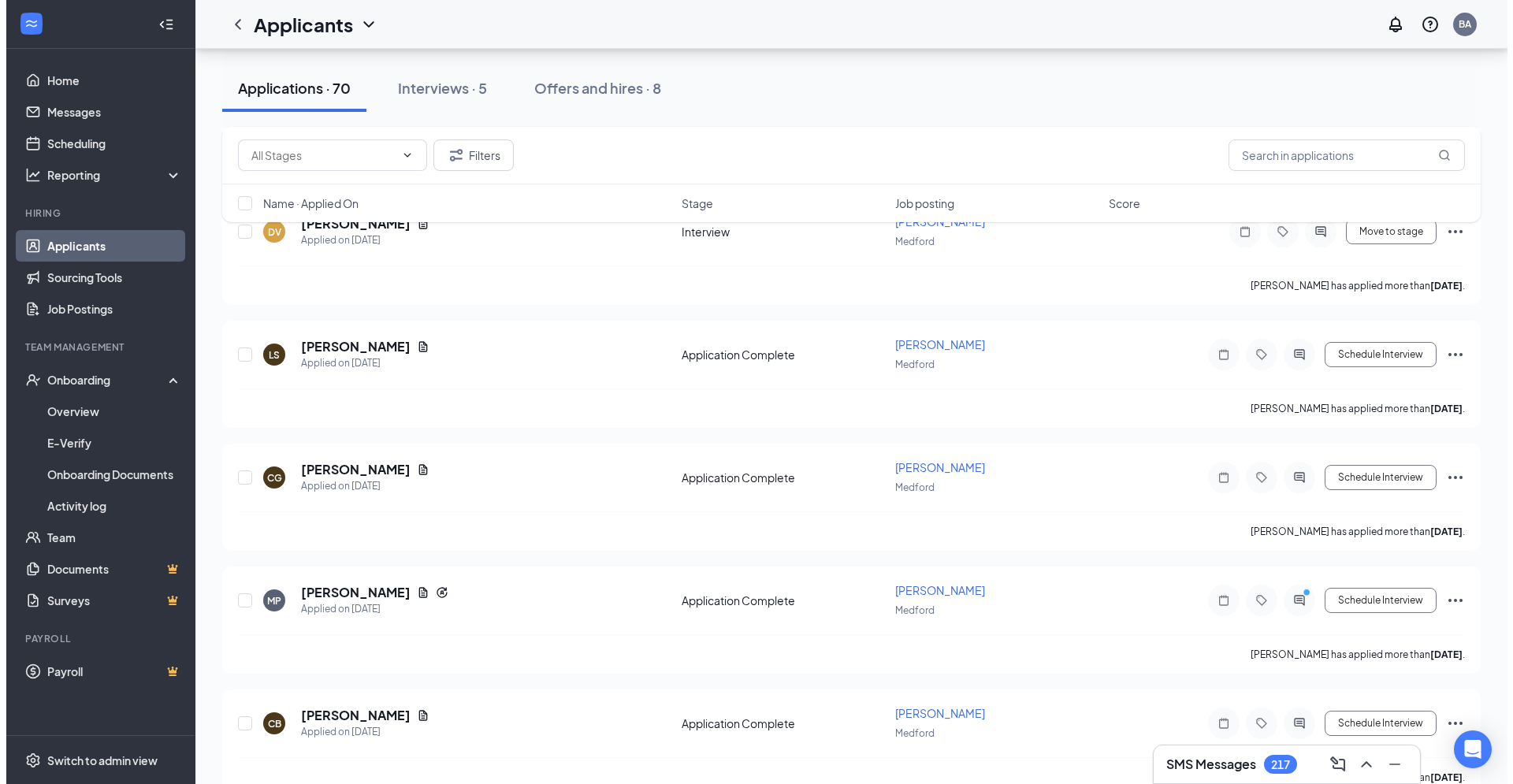
scroll to position [339, 0]
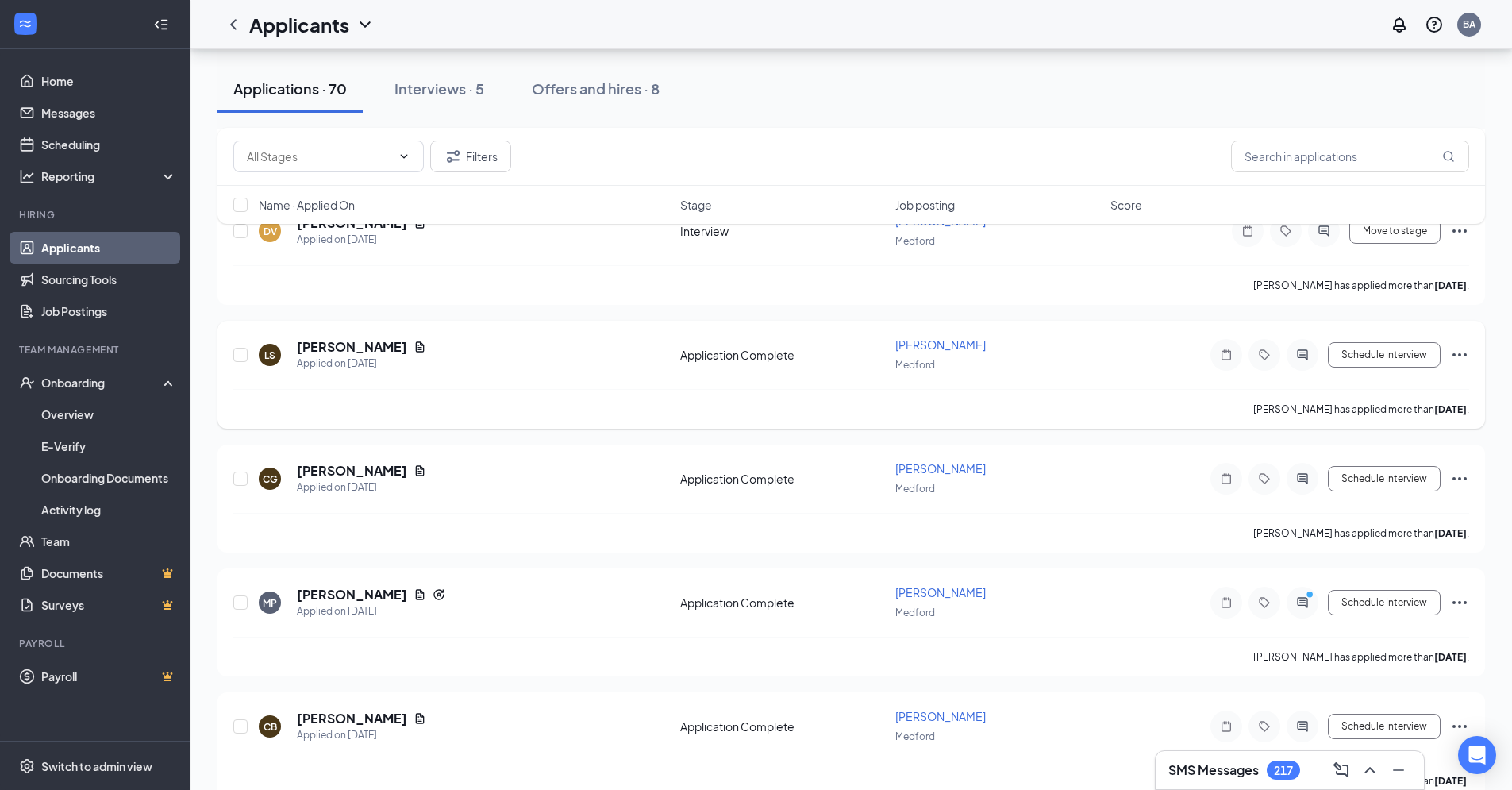
click at [1308, 362] on div at bounding box center [1303, 355] width 32 height 32
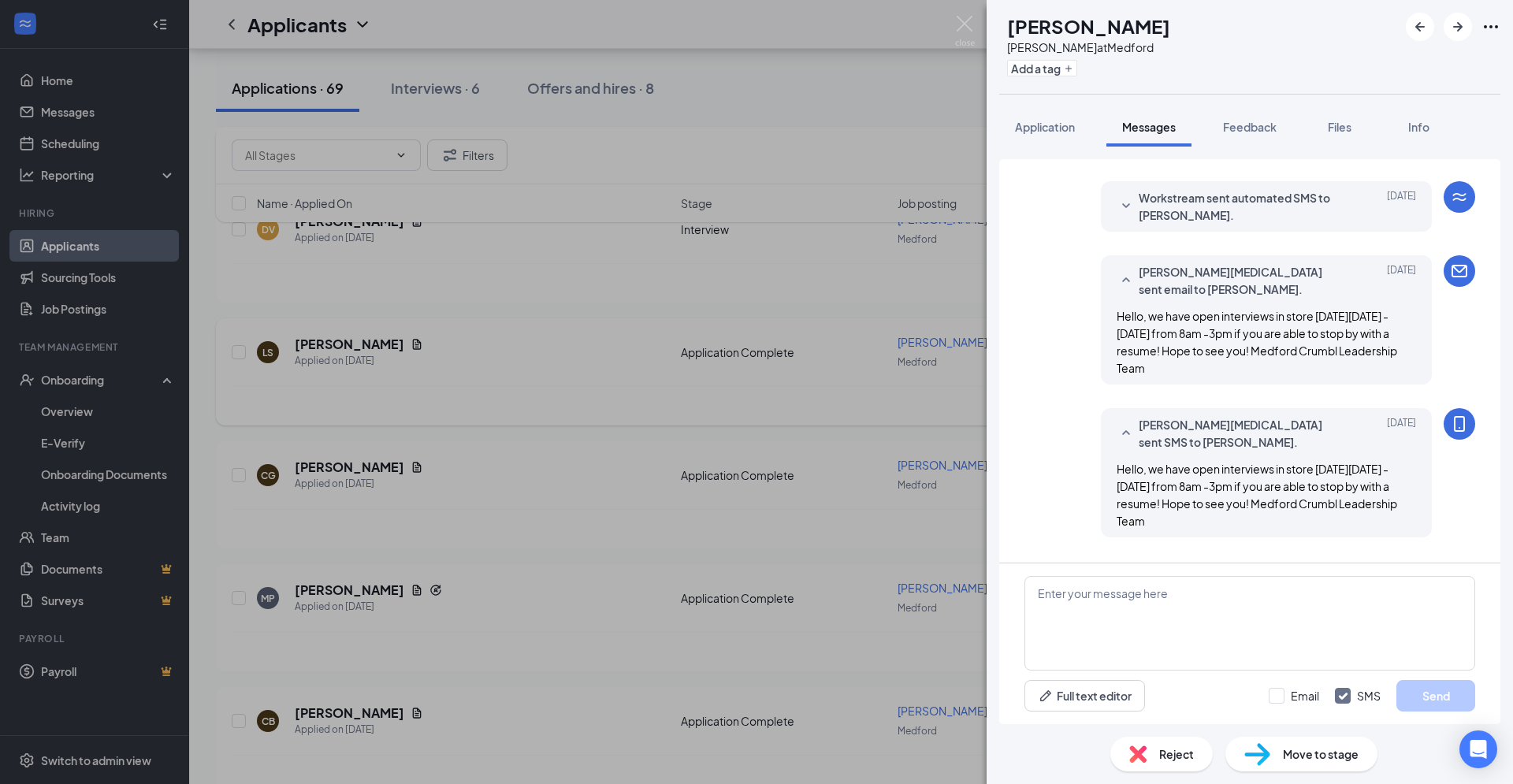
scroll to position [304, 0]
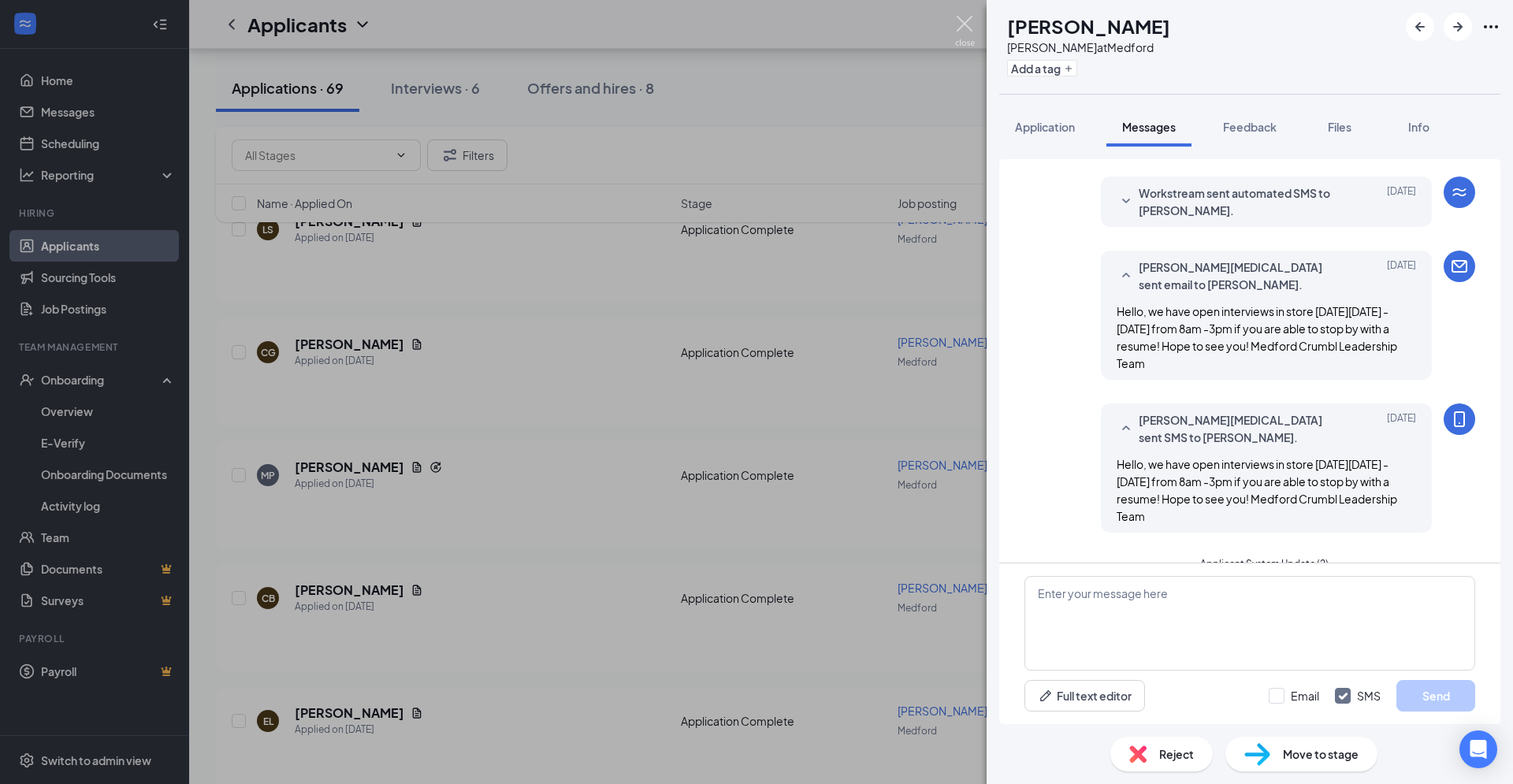
click at [959, 21] on img at bounding box center [965, 31] width 19 height 31
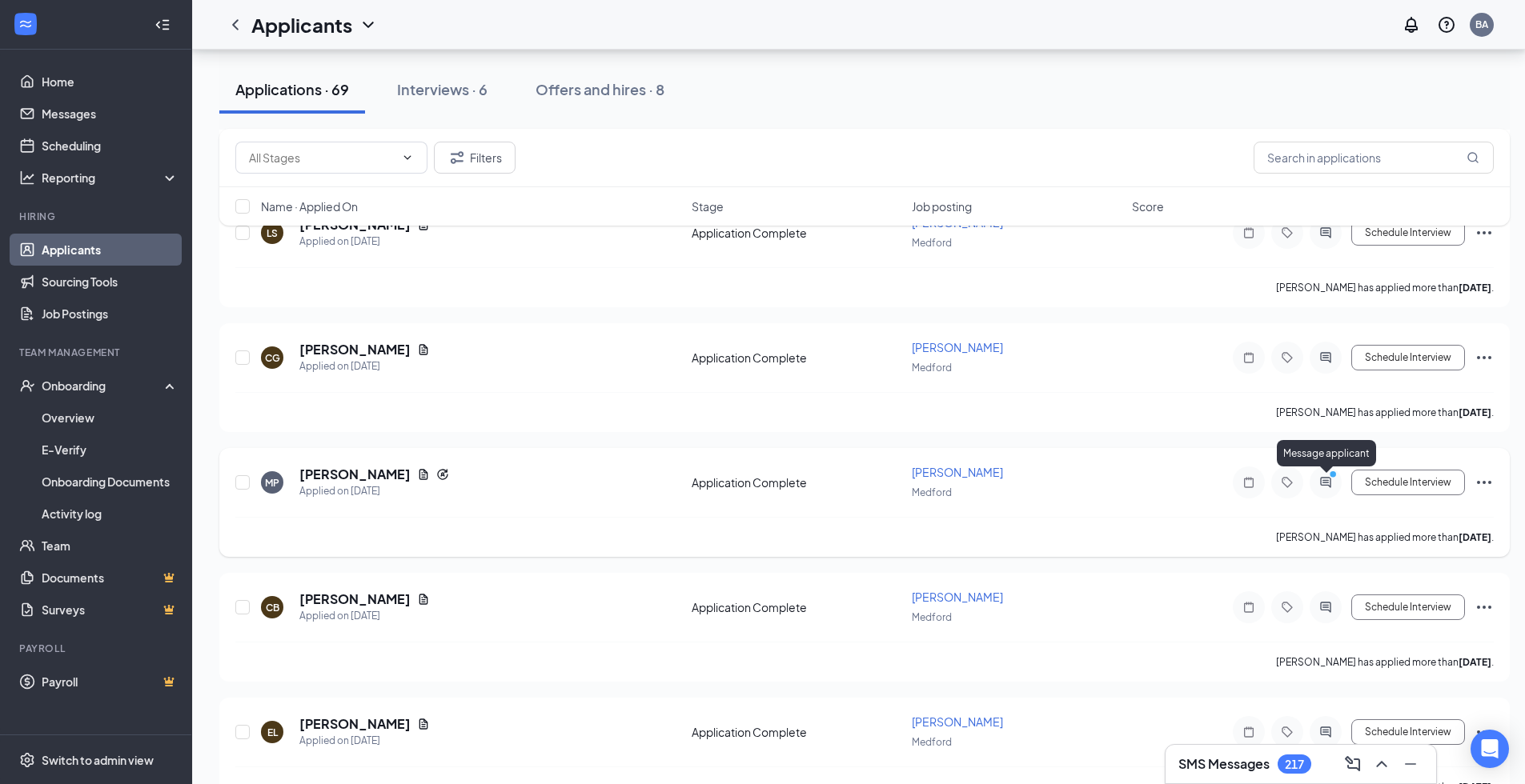
click at [1324, 483] on icon "ActiveChat" at bounding box center [1325, 483] width 19 height 13
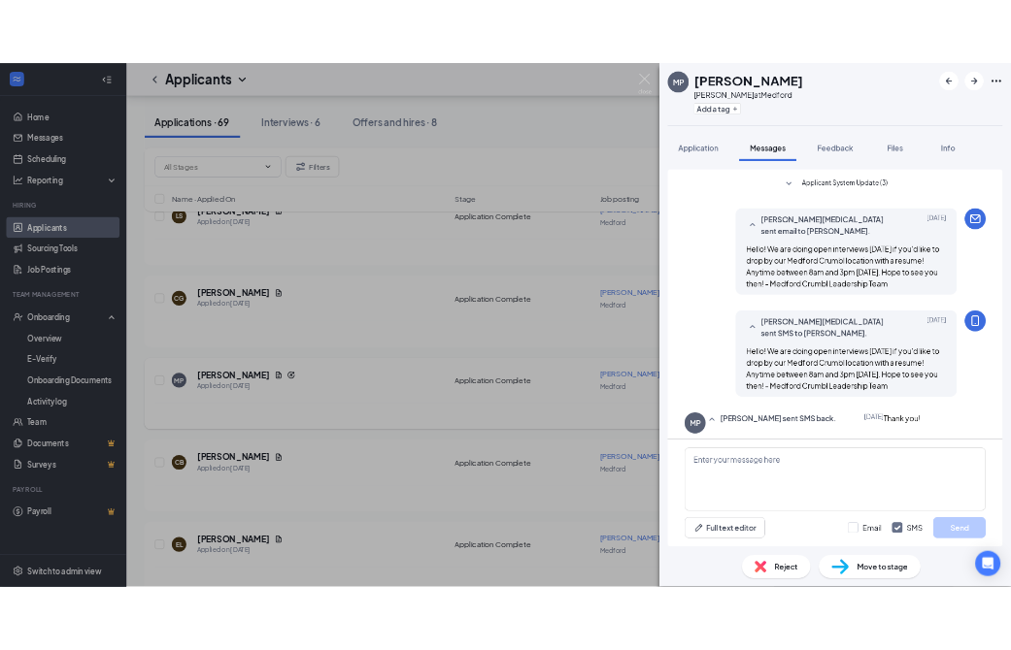
scroll to position [192, 0]
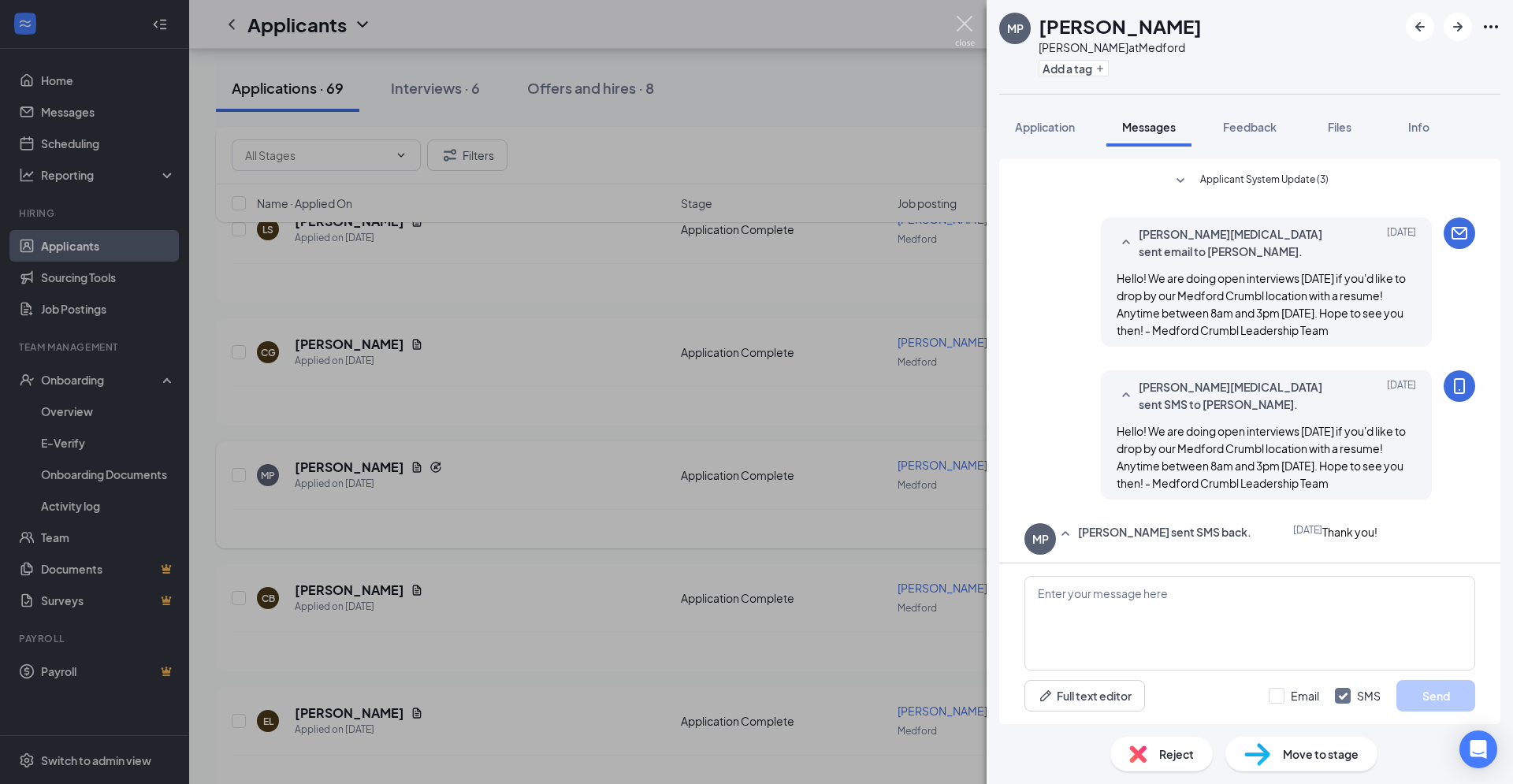
click at [967, 32] on img at bounding box center [965, 31] width 19 height 31
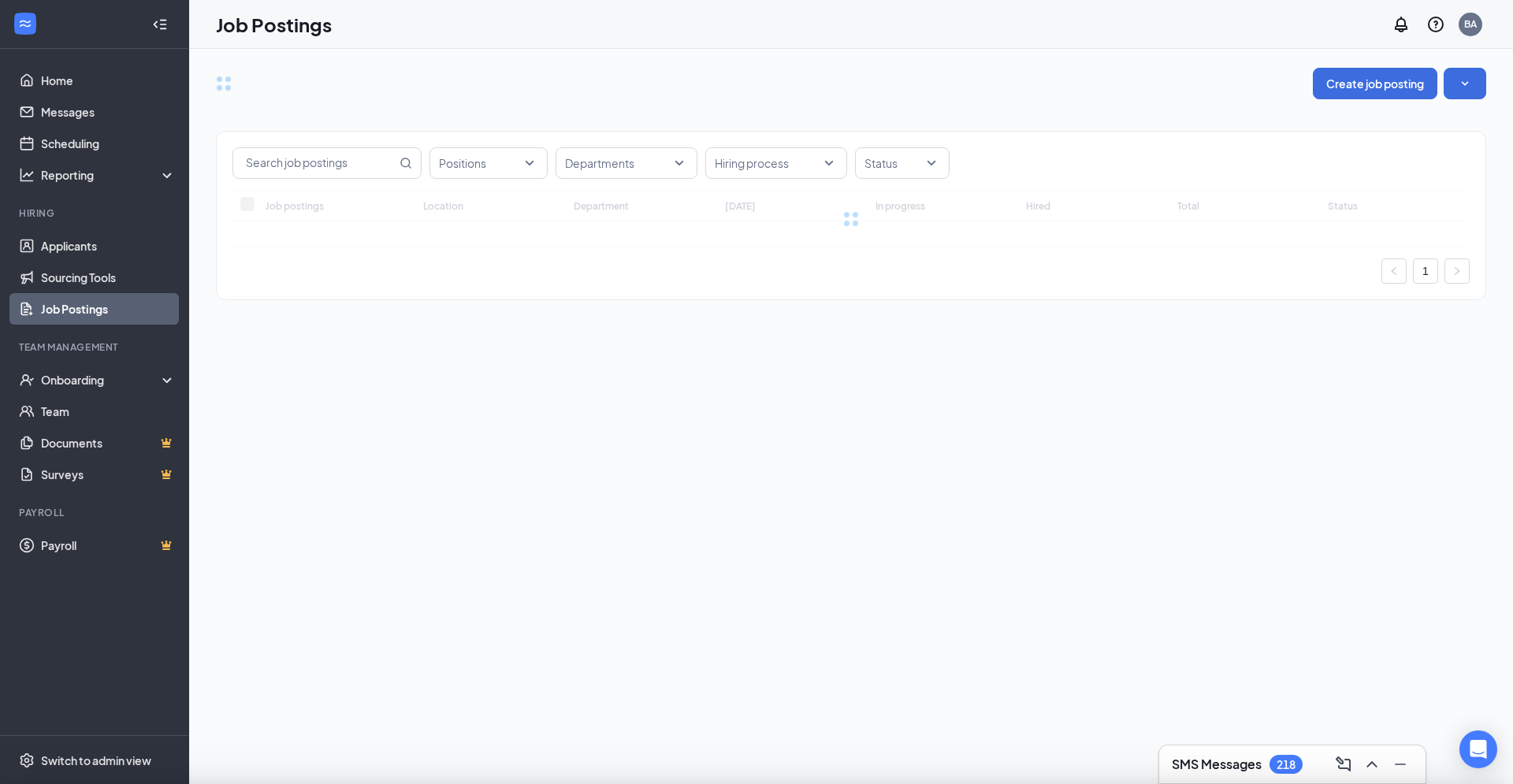
type input "Senior Bakery Specialist"
